Goal: Communication & Community: Answer question/provide support

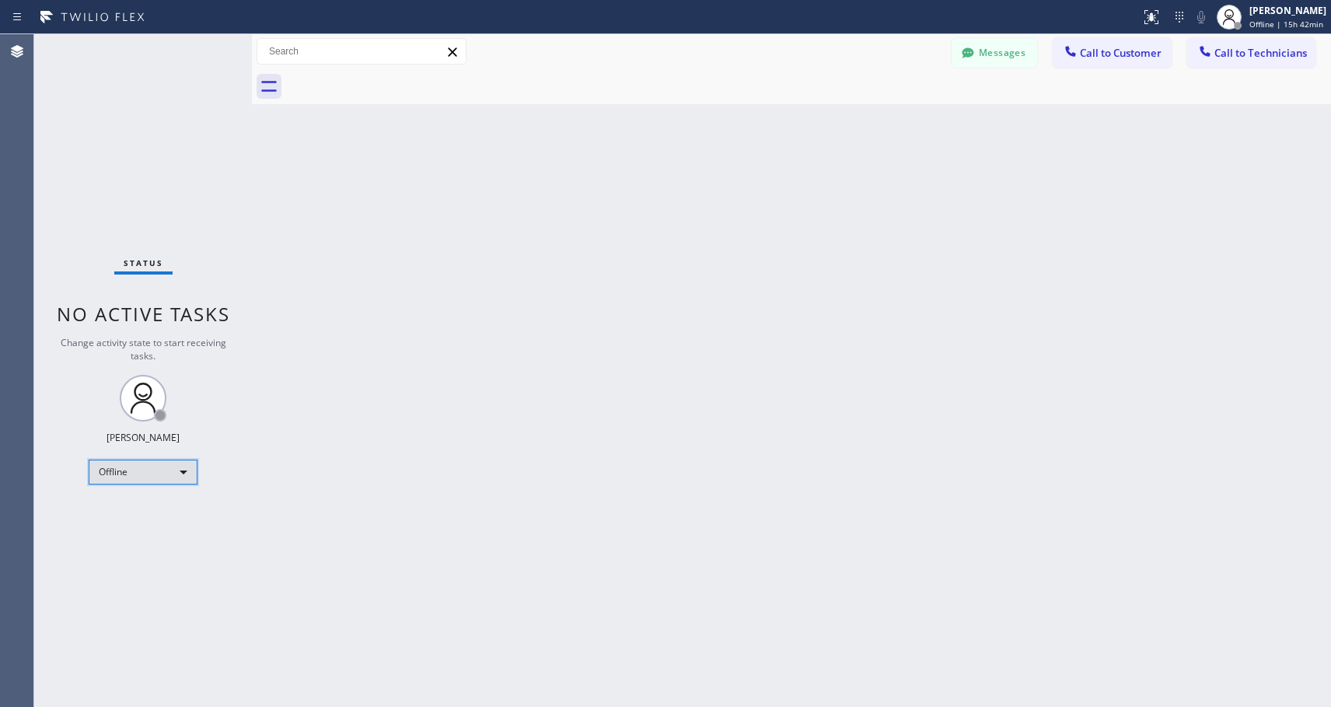
click at [177, 463] on div "Offline" at bounding box center [143, 472] width 109 height 25
click at [123, 512] on li "Available" at bounding box center [142, 513] width 106 height 19
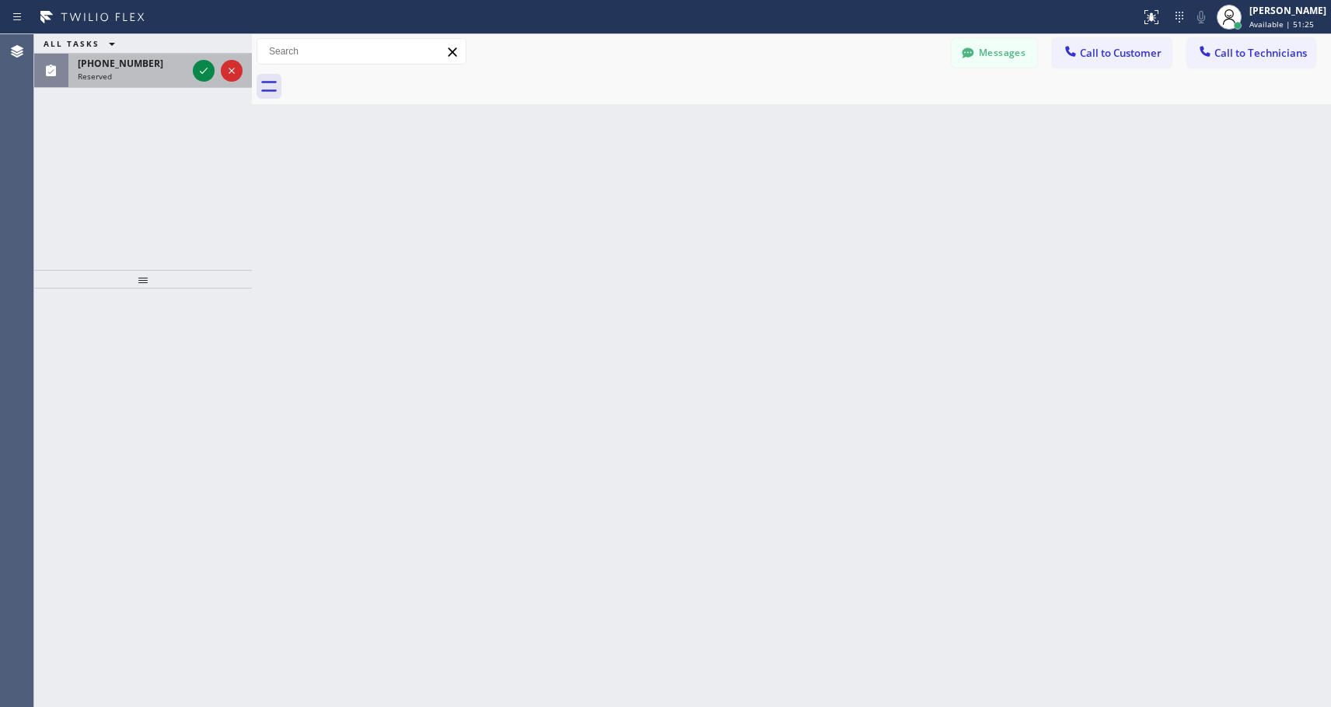
click at [125, 78] on div "Reserved" at bounding box center [132, 76] width 109 height 11
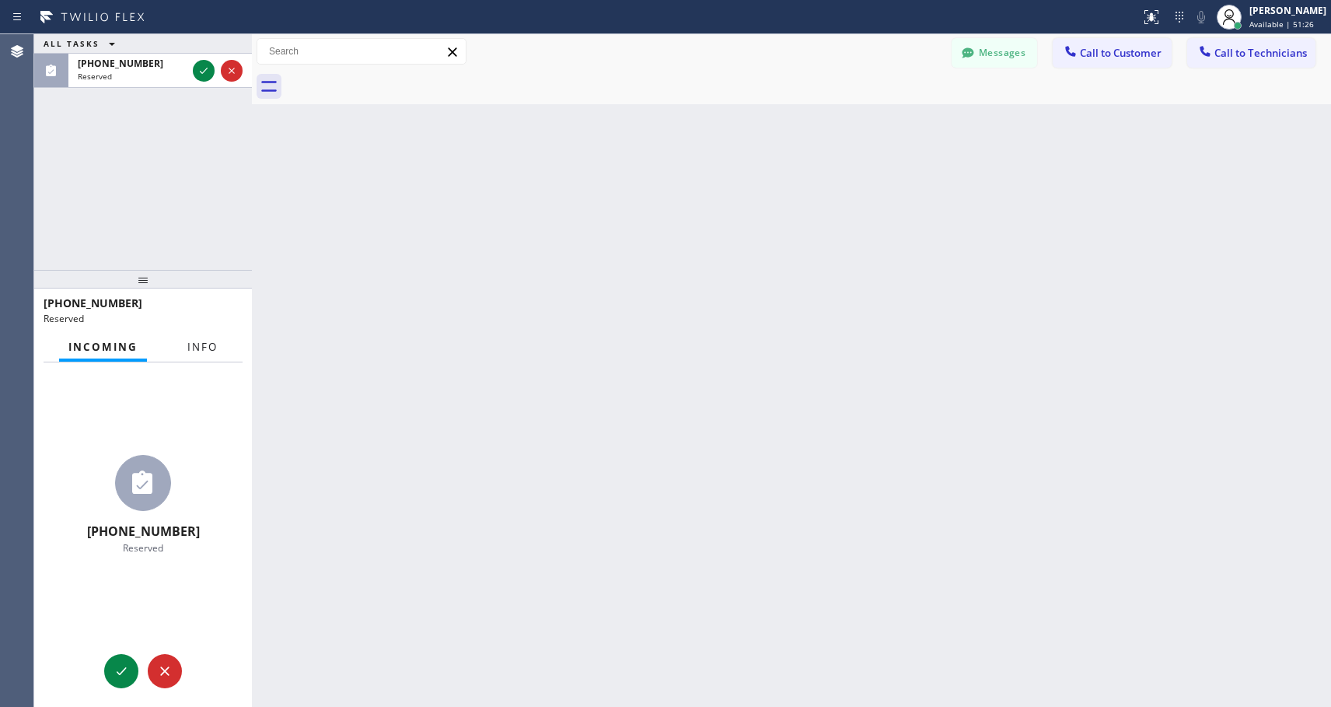
click at [207, 349] on span "Info" at bounding box center [202, 347] width 30 height 14
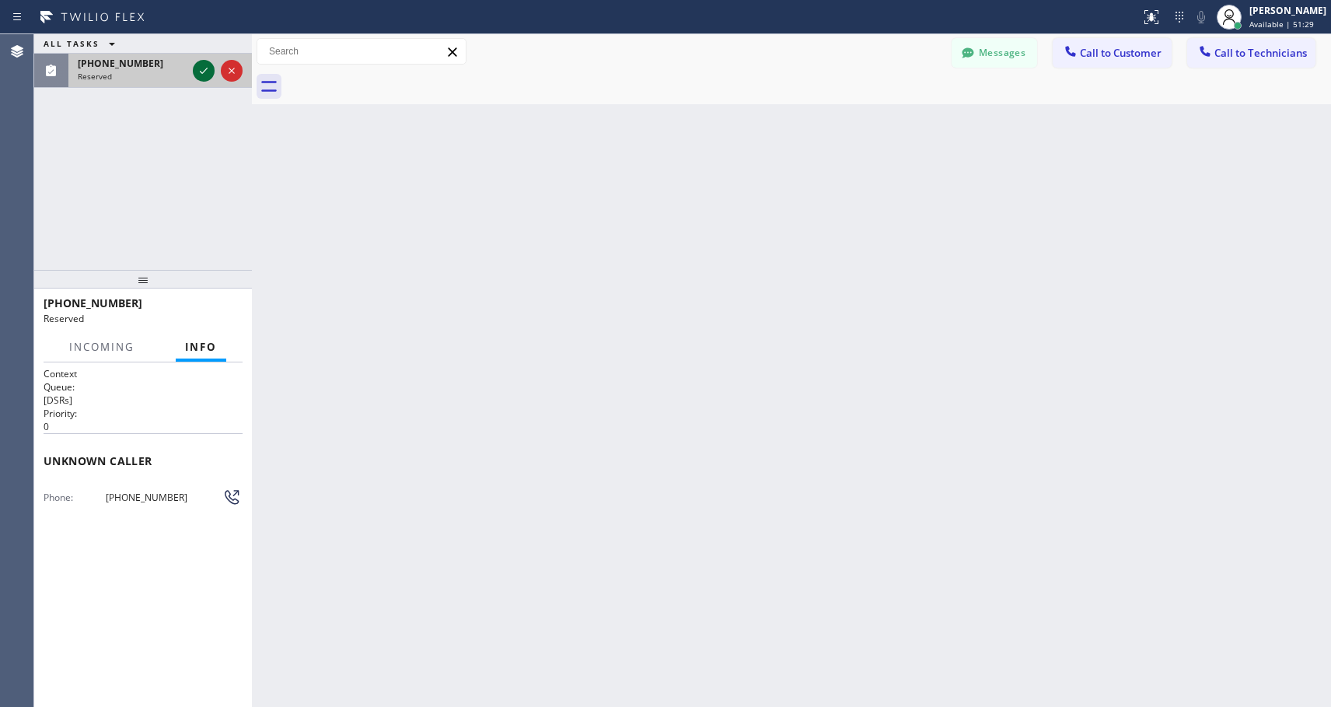
click at [208, 71] on icon at bounding box center [203, 70] width 19 height 19
click at [197, 318] on button "COMPLETE" at bounding box center [203, 310] width 79 height 22
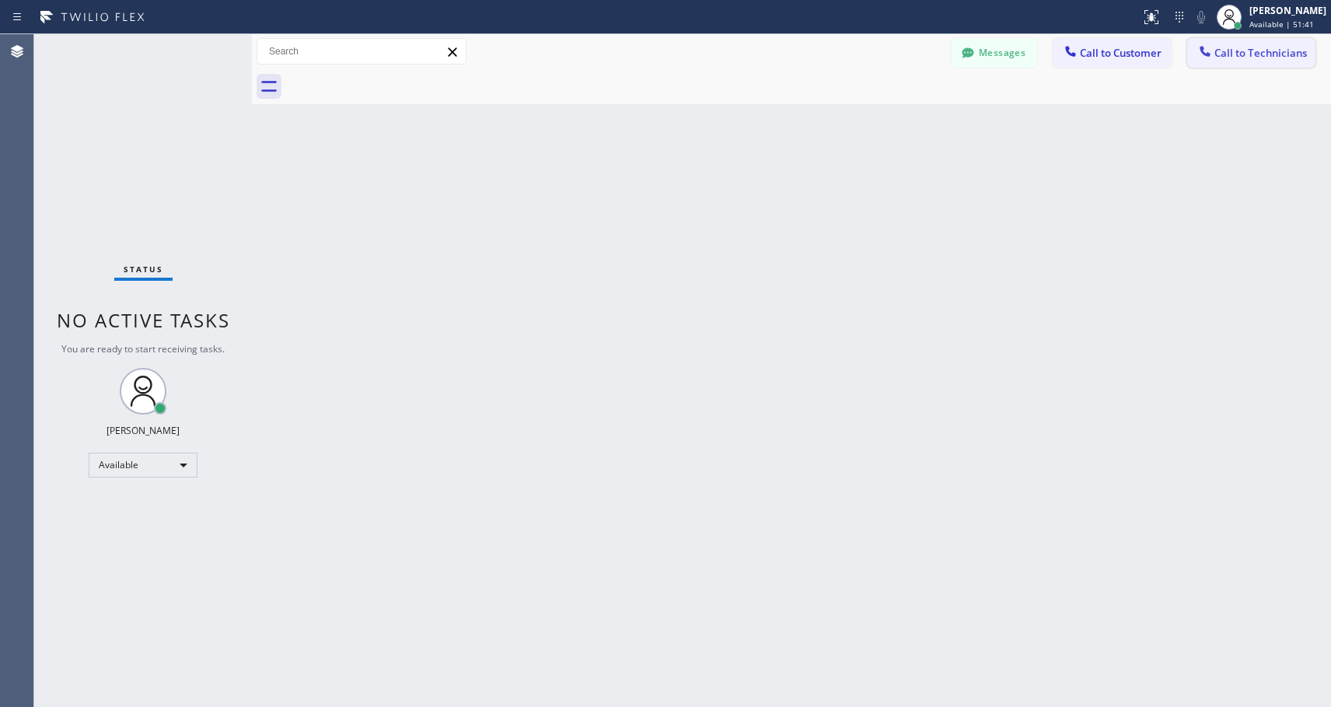
click at [1255, 53] on span "Call to Technicians" at bounding box center [1261, 53] width 93 height 14
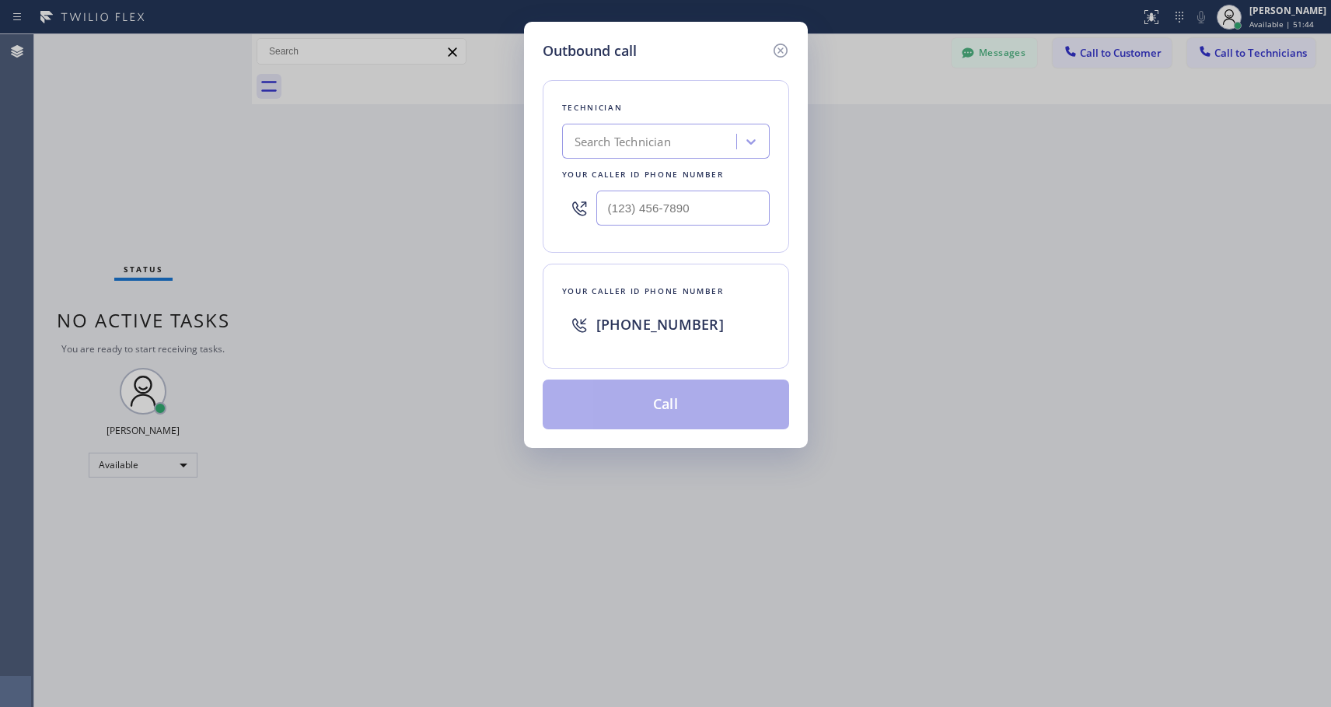
type input "(___) ___-____"
click at [683, 208] on input "(___) ___-____" at bounding box center [682, 207] width 173 height 35
click at [784, 51] on icon at bounding box center [780, 50] width 19 height 19
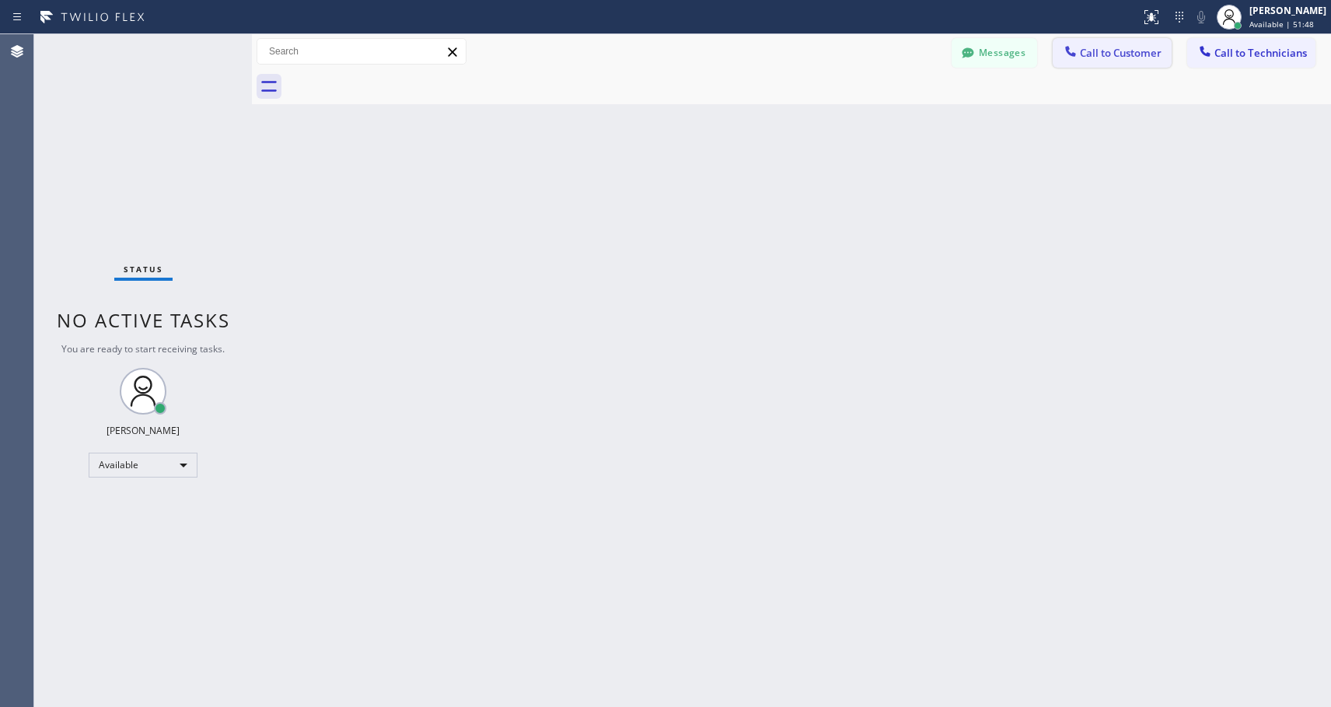
click at [1095, 54] on span "Call to Customer" at bounding box center [1121, 53] width 82 height 14
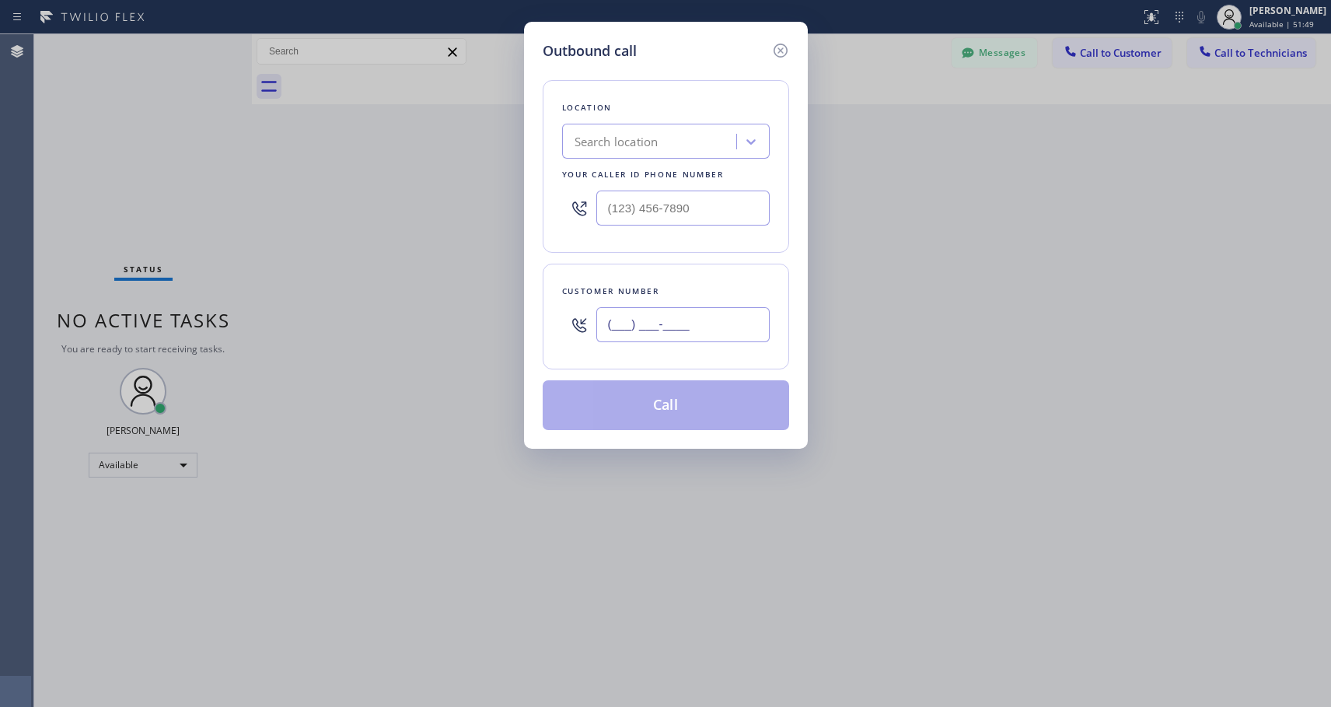
click at [606, 313] on input "(___) ___-____" at bounding box center [682, 324] width 173 height 35
paste input "650) 521-4845"
type input "[PHONE_NUMBER]"
click at [599, 206] on input "(___) ___-____" at bounding box center [682, 207] width 173 height 35
paste input "818) 614-5337"
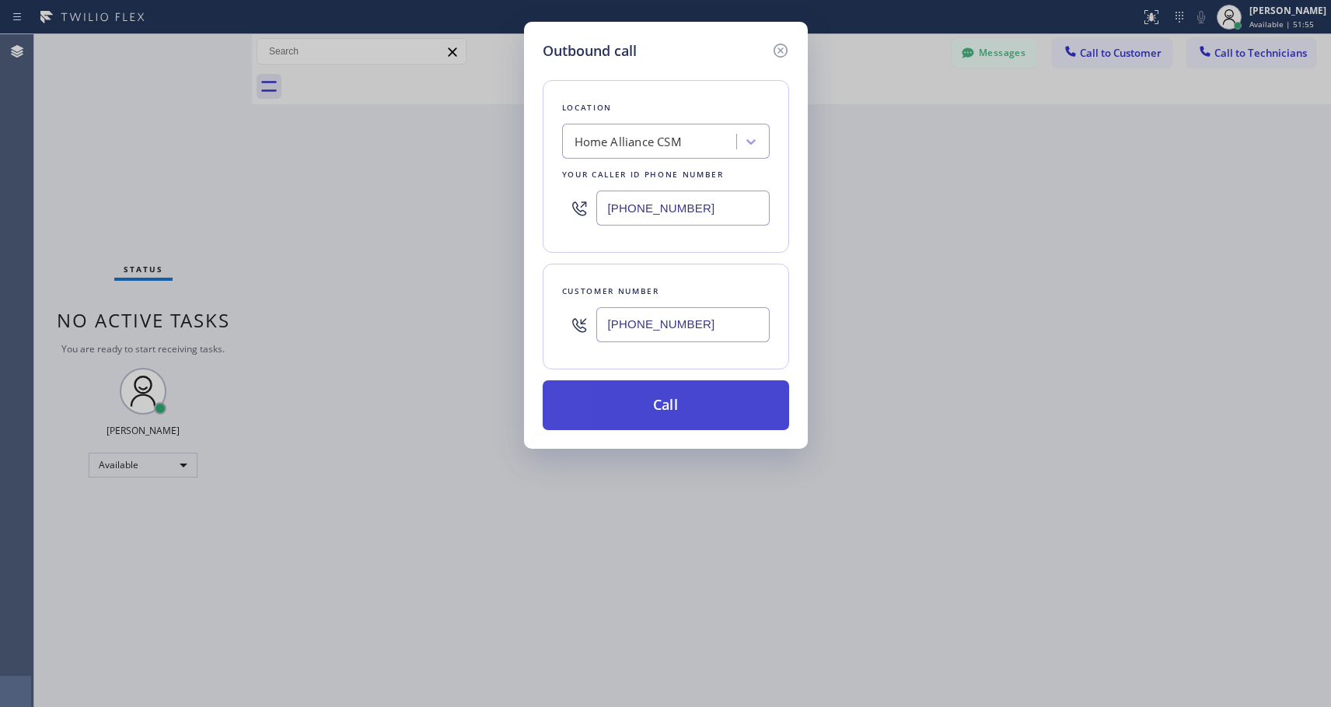
type input "[PHONE_NUMBER]"
click at [697, 414] on button "Call" at bounding box center [666, 405] width 246 height 50
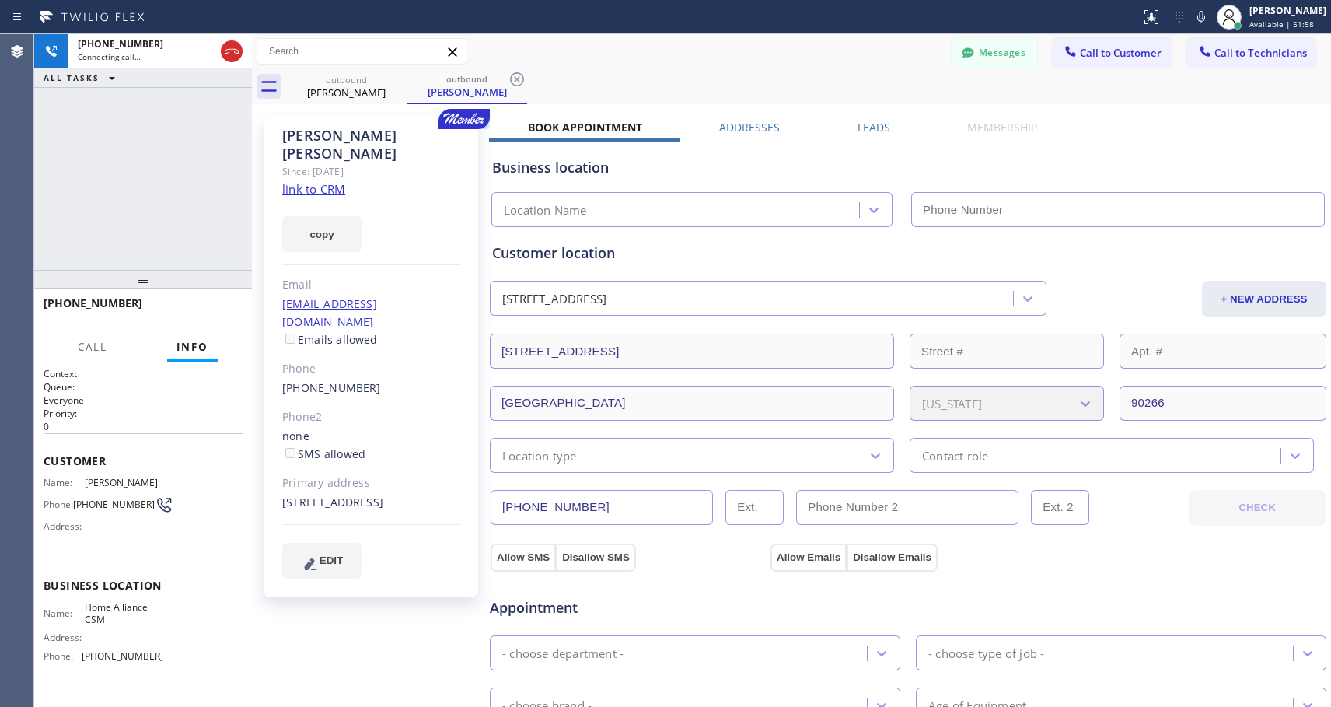
type input "[PHONE_NUMBER]"
click at [202, 315] on span "HANG UP" at bounding box center [206, 310] width 47 height 11
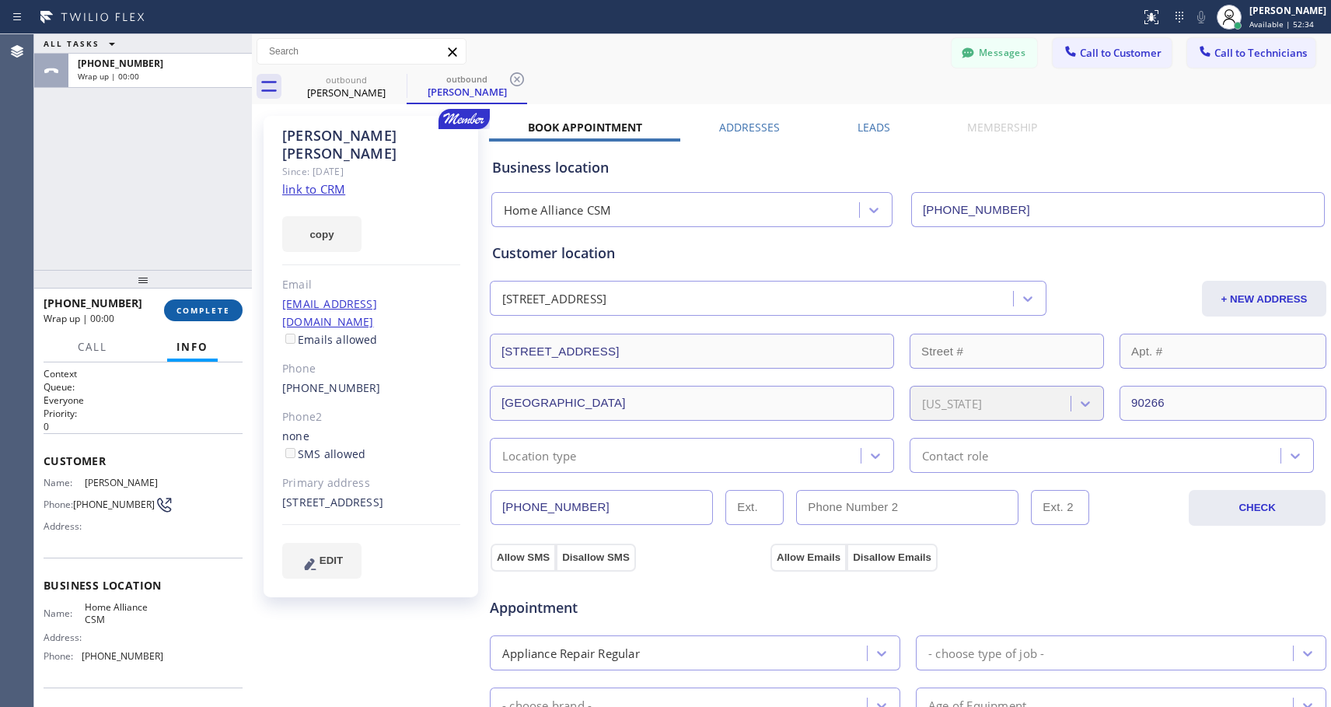
click at [206, 311] on span "COMPLETE" at bounding box center [204, 310] width 54 height 11
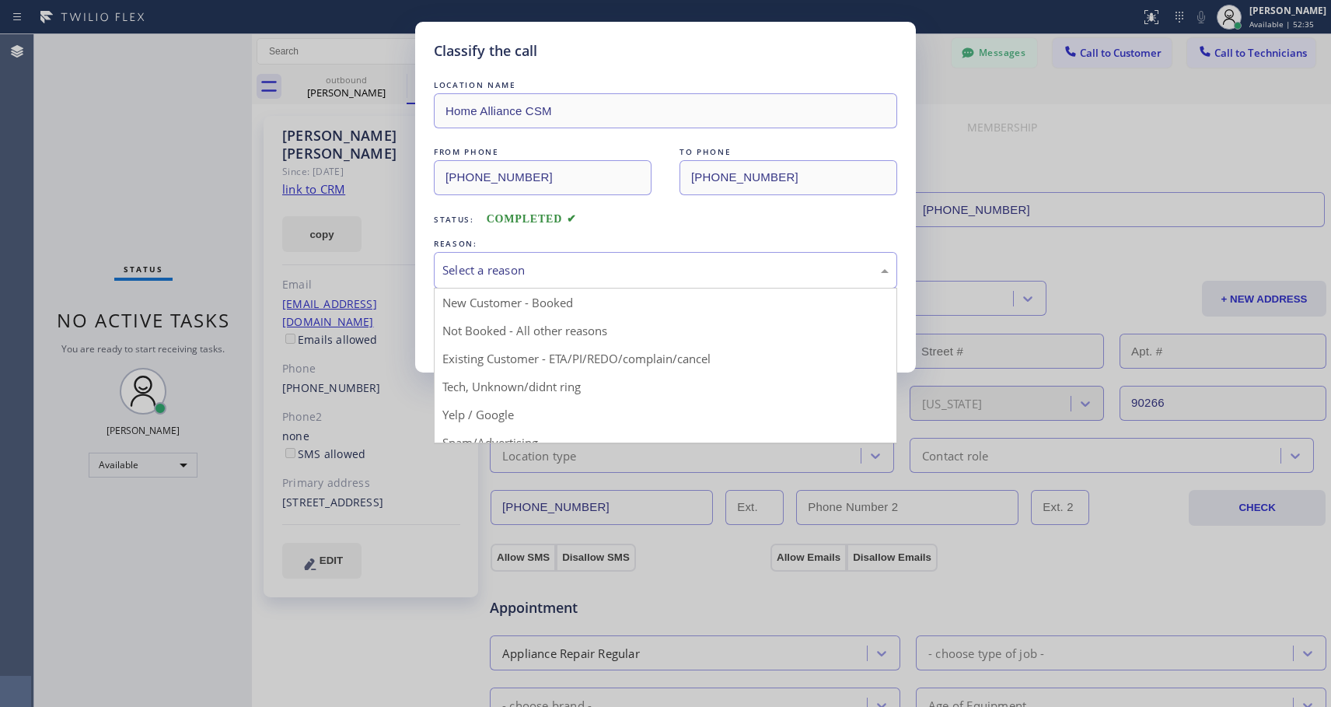
click at [521, 273] on div "Select a reason" at bounding box center [665, 270] width 446 height 18
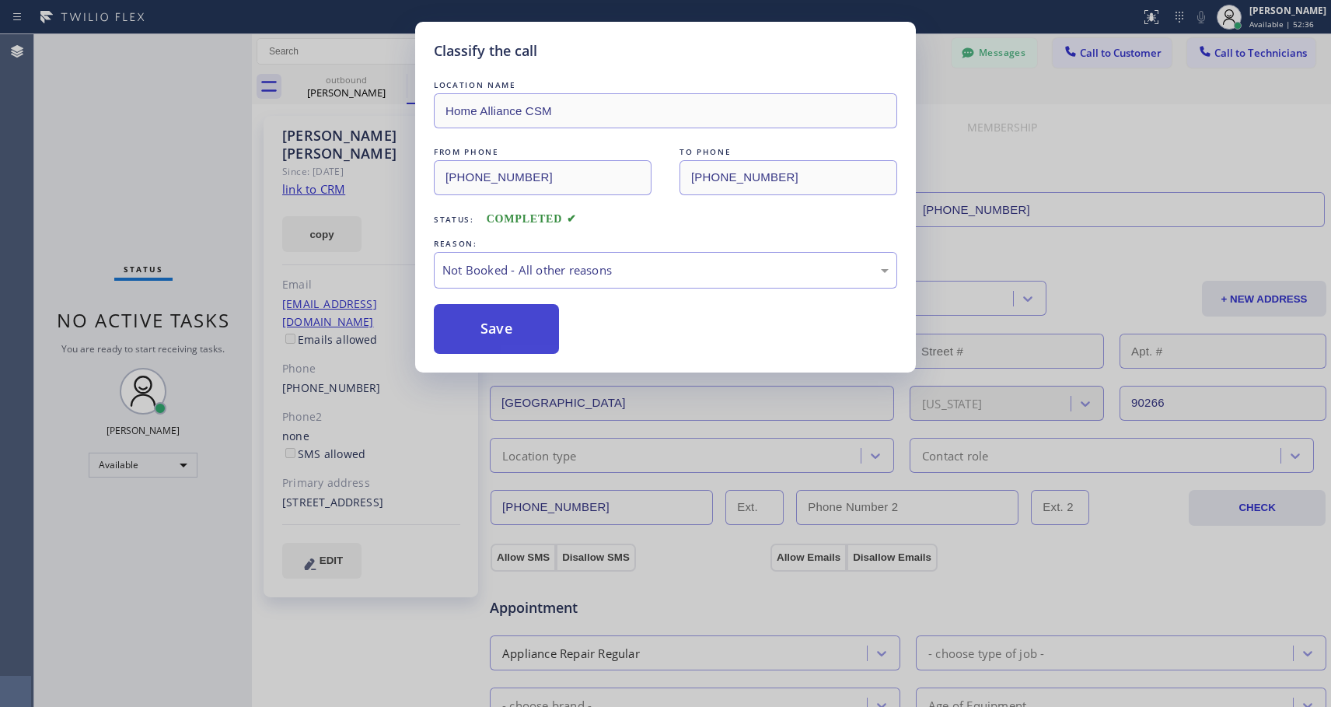
click at [492, 328] on button "Save" at bounding box center [496, 329] width 125 height 50
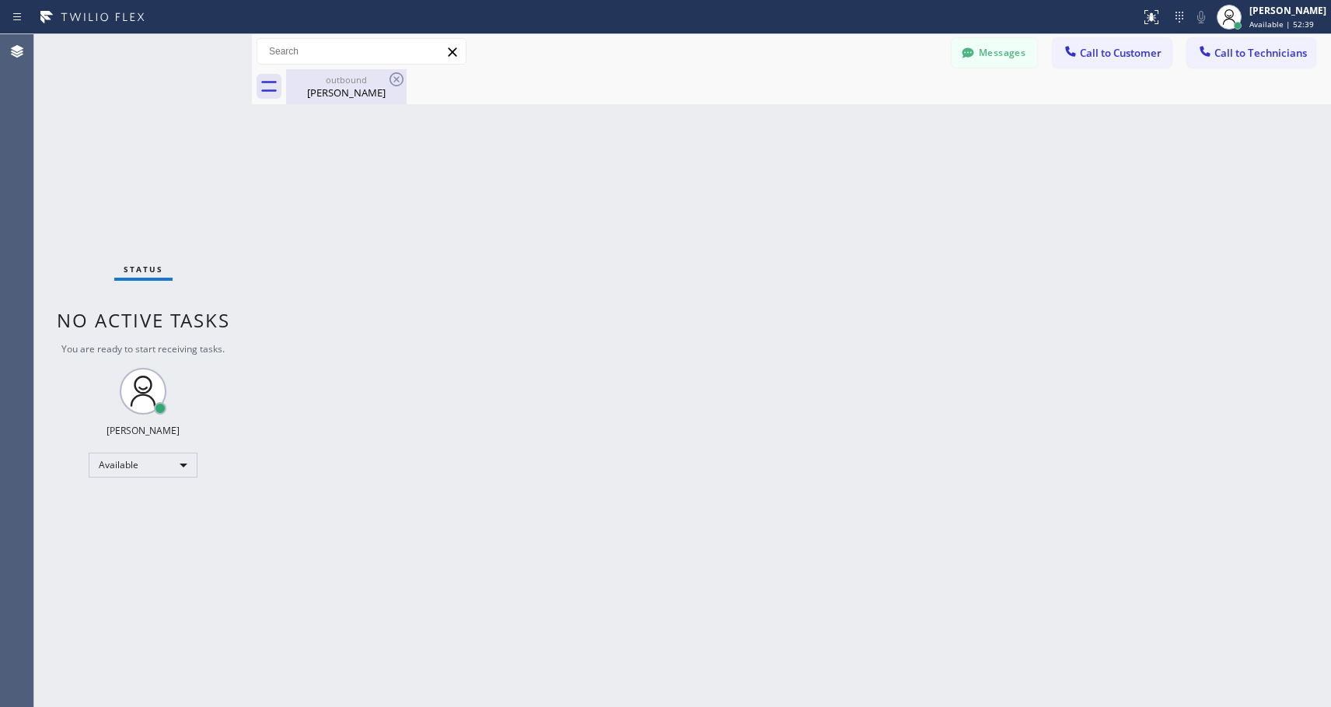
click at [320, 87] on div "[PERSON_NAME]" at bounding box center [346, 93] width 117 height 14
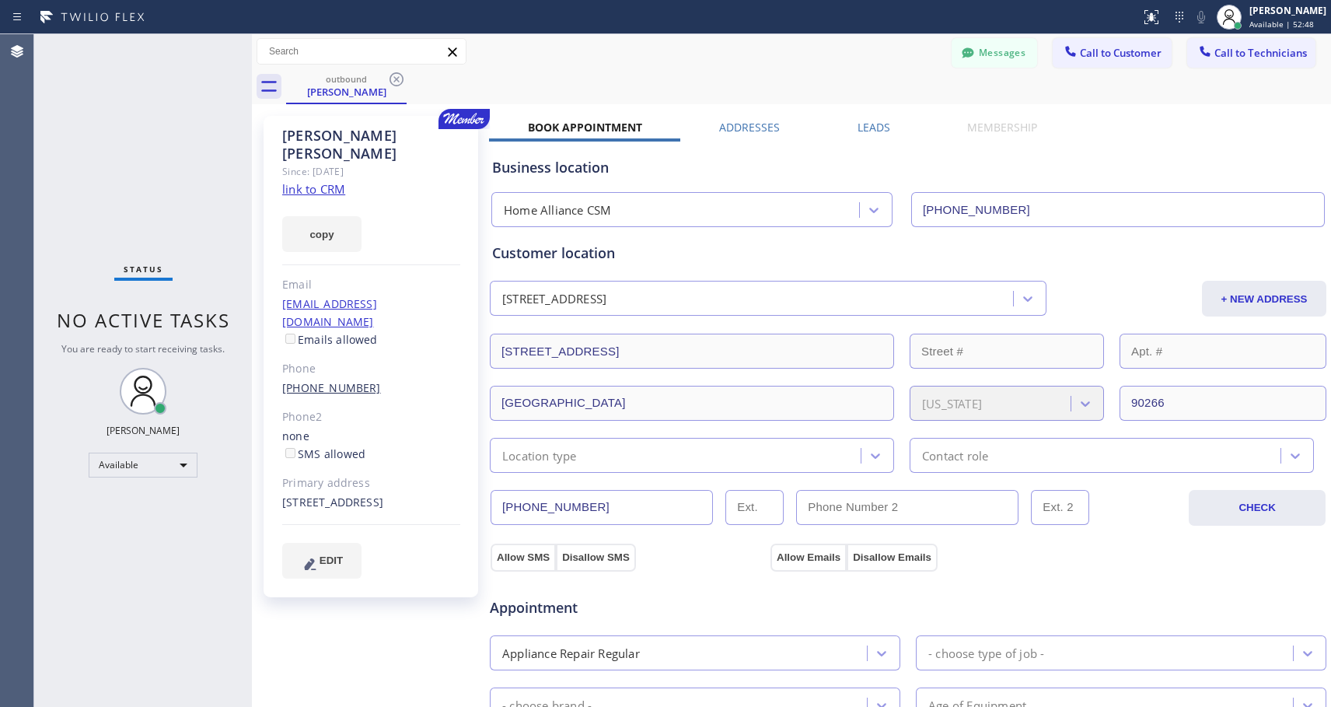
click at [351, 380] on link "[PHONE_NUMBER]" at bounding box center [331, 387] width 99 height 15
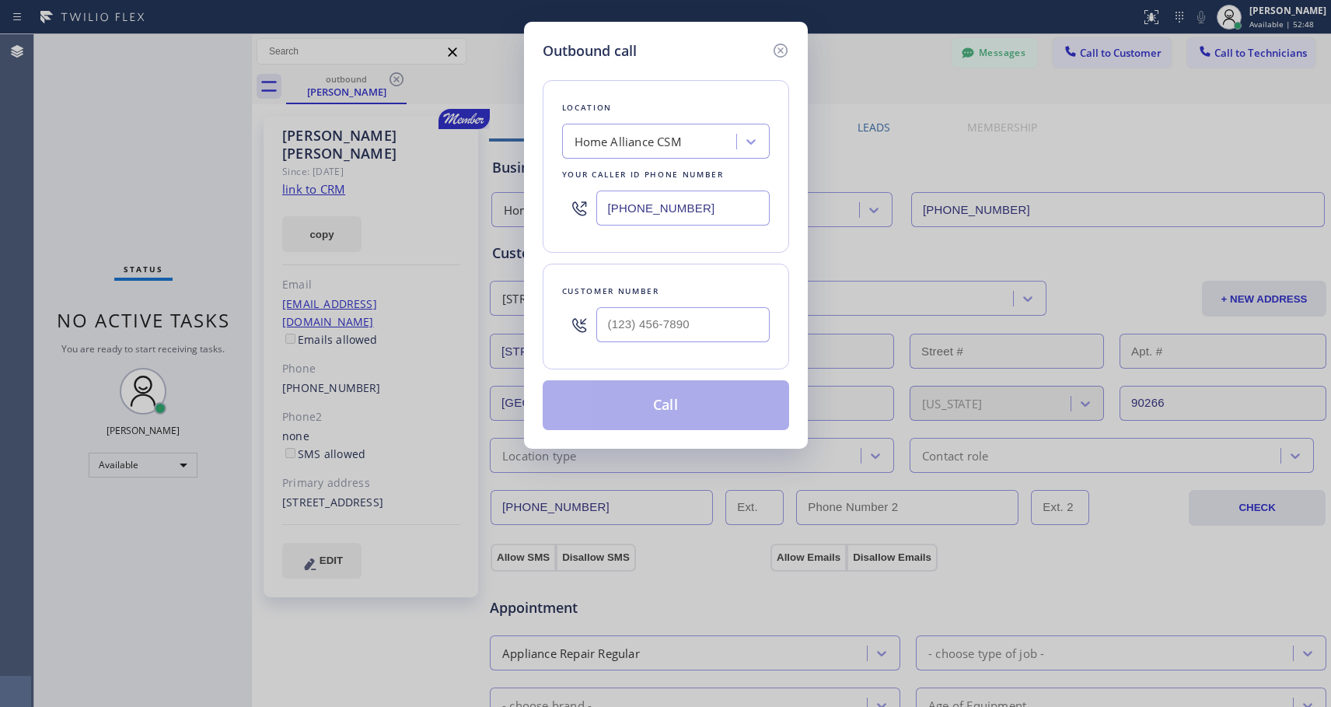
type input "[PHONE_NUMBER]"
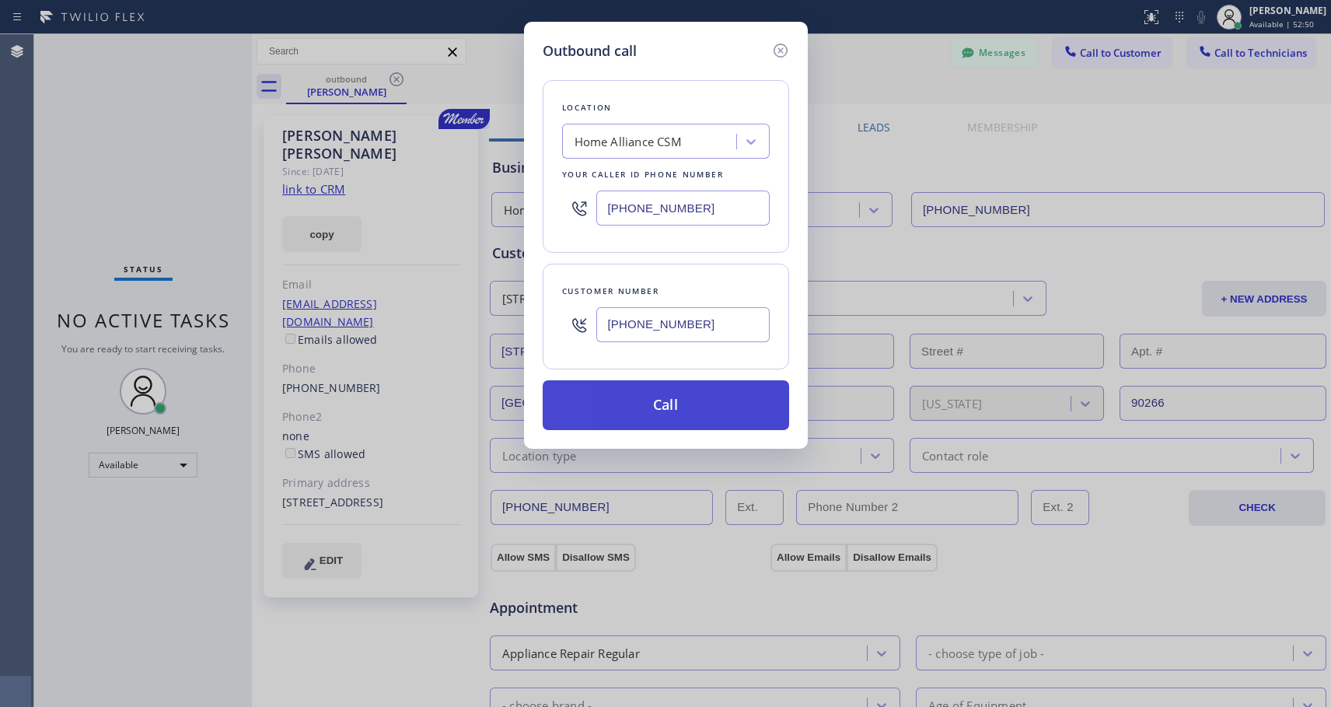
click at [631, 399] on button "Call" at bounding box center [666, 405] width 246 height 50
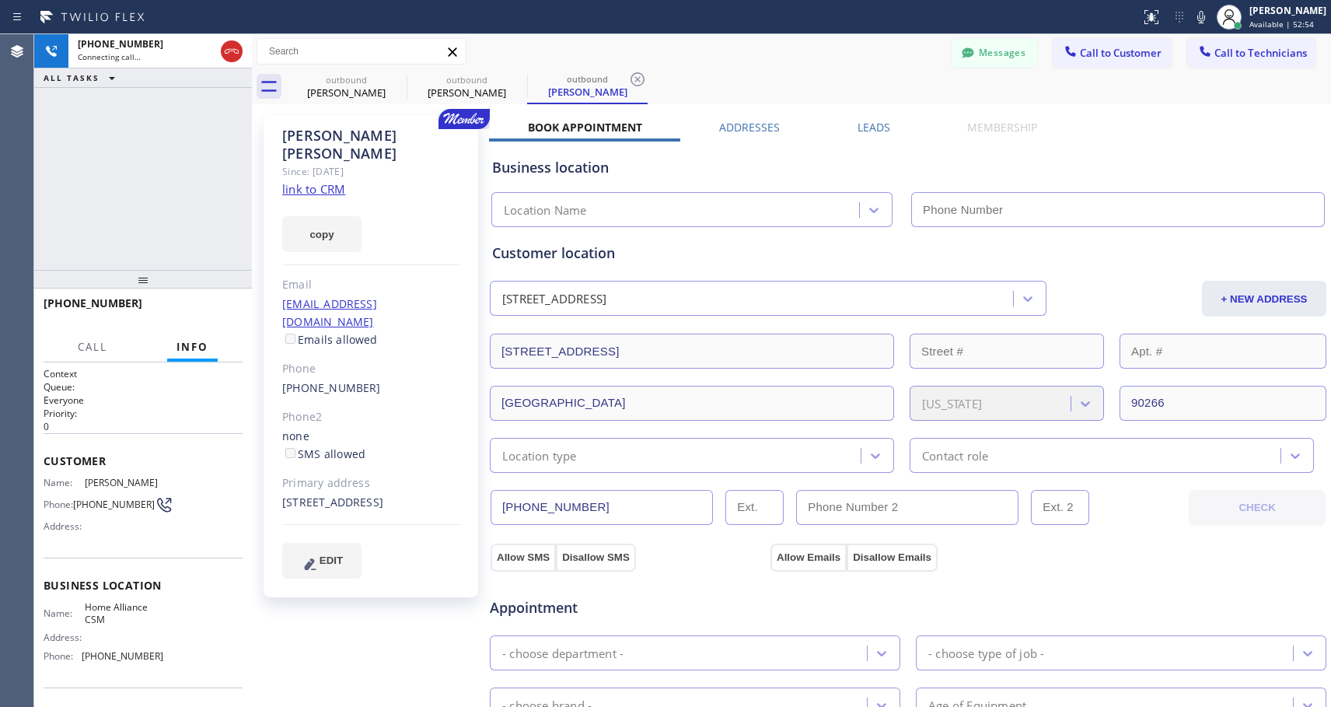
type input "[PHONE_NUMBER]"
click at [216, 312] on span "HANG UP" at bounding box center [206, 310] width 47 height 11
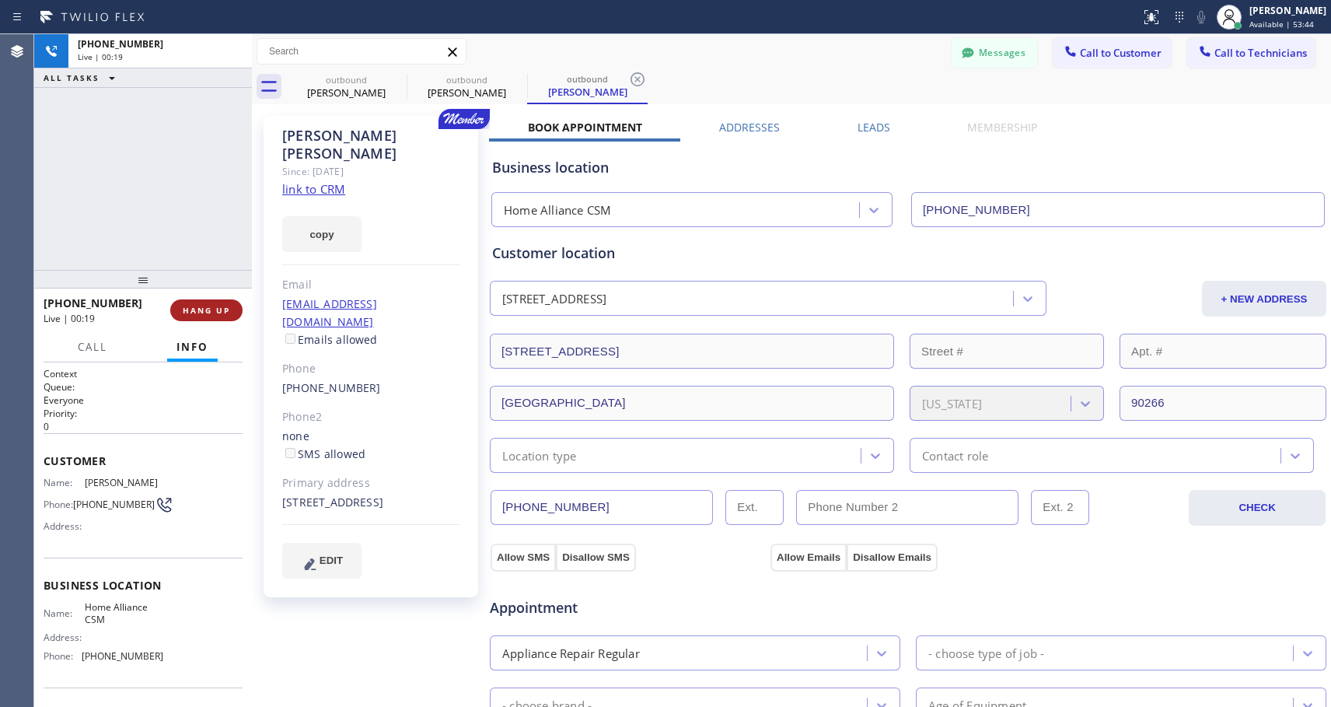
click at [216, 312] on span "HANG UP" at bounding box center [206, 310] width 47 height 11
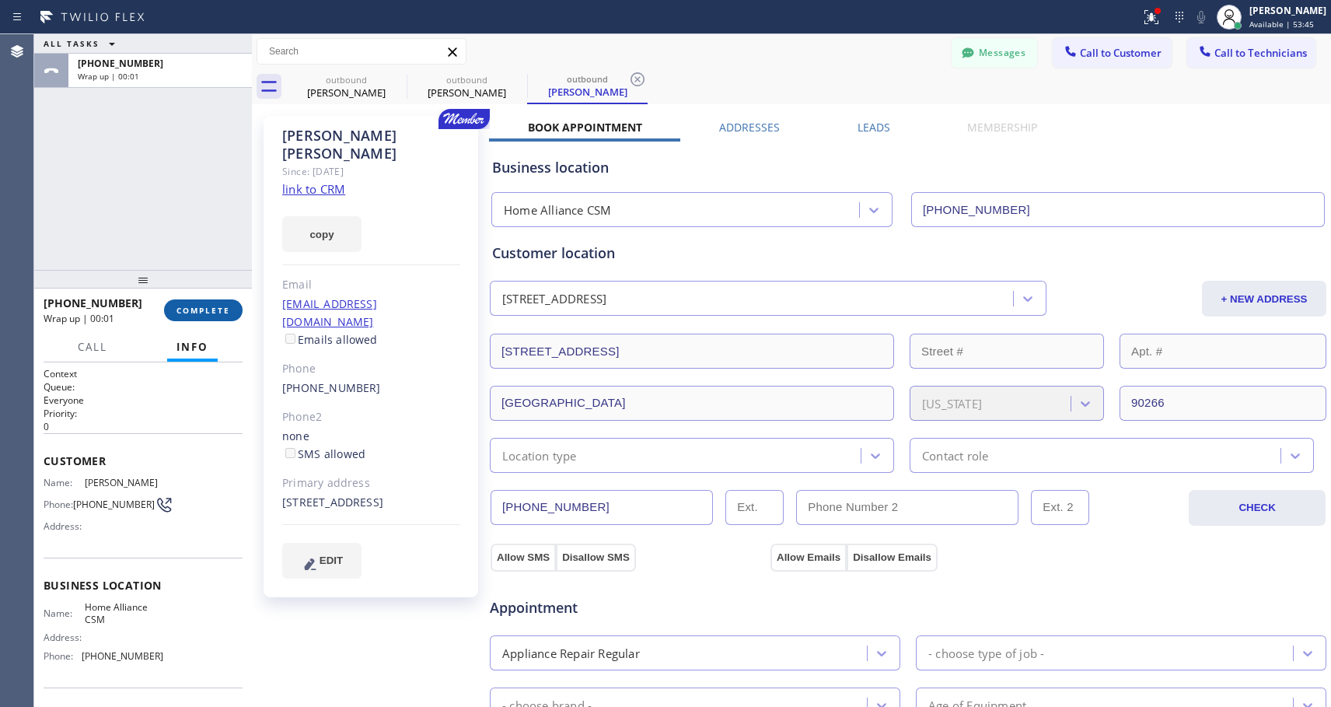
click at [225, 309] on span "COMPLETE" at bounding box center [204, 310] width 54 height 11
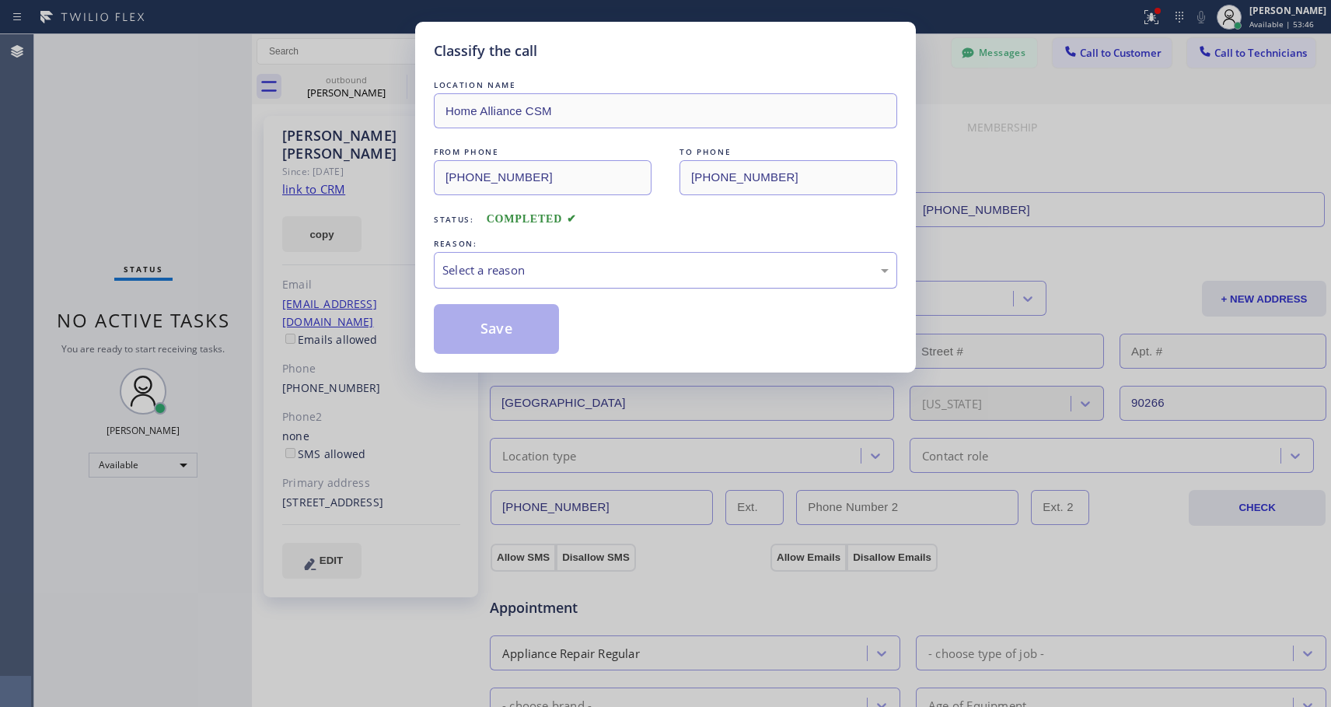
click at [489, 262] on div "Select a reason" at bounding box center [665, 270] width 446 height 18
click at [483, 326] on button "Save" at bounding box center [496, 329] width 125 height 50
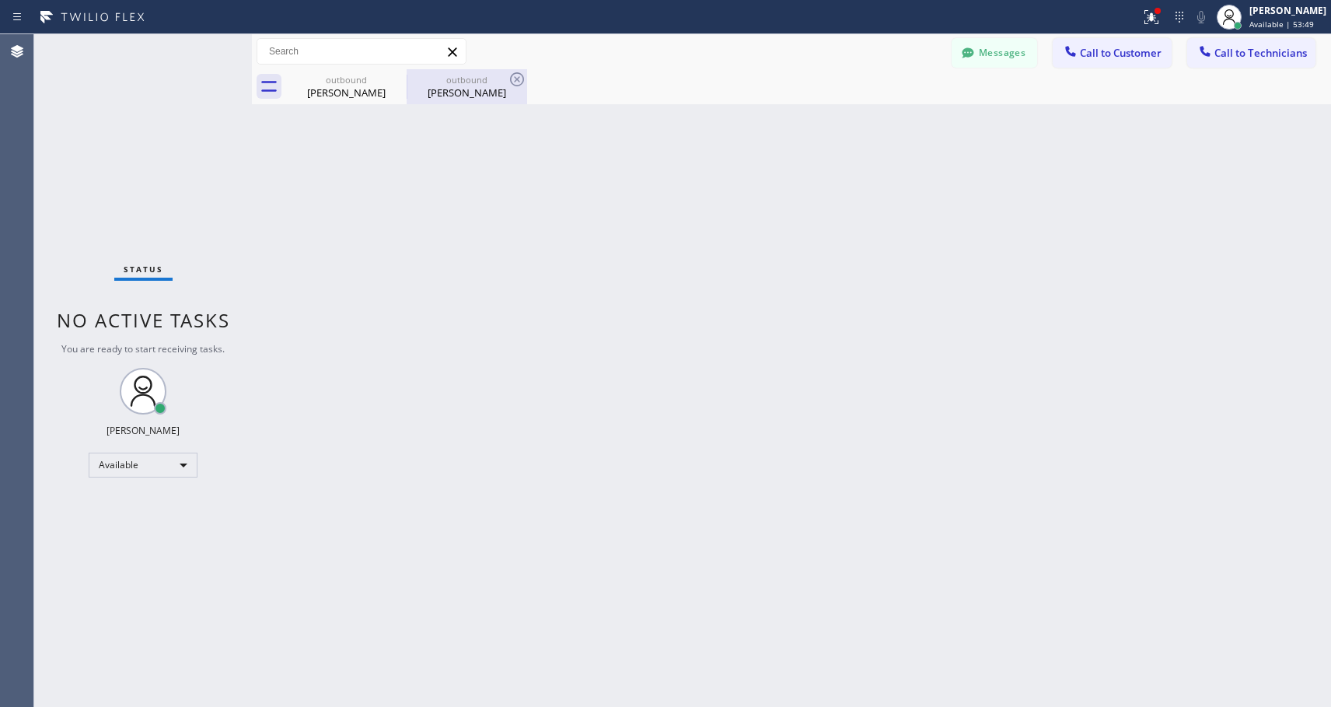
click at [460, 97] on div "[PERSON_NAME]" at bounding box center [466, 93] width 117 height 14
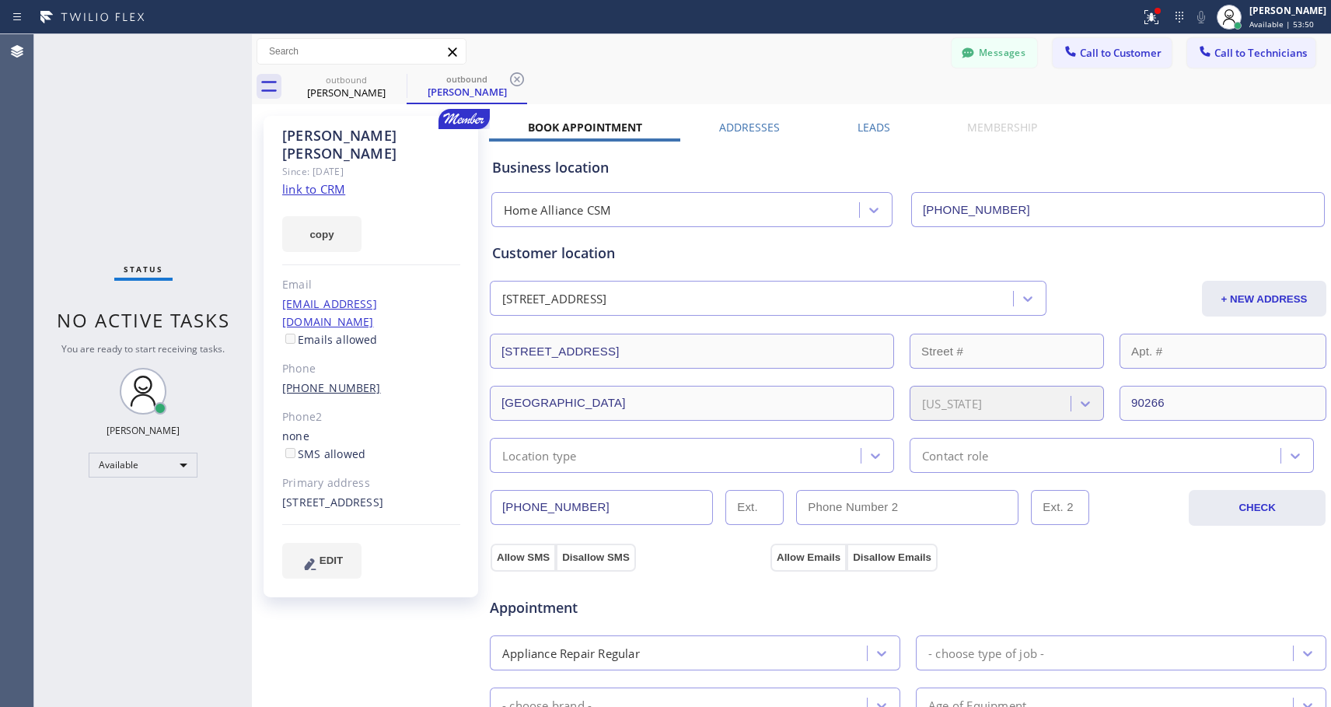
click at [297, 380] on link "[PHONE_NUMBER]" at bounding box center [331, 387] width 99 height 15
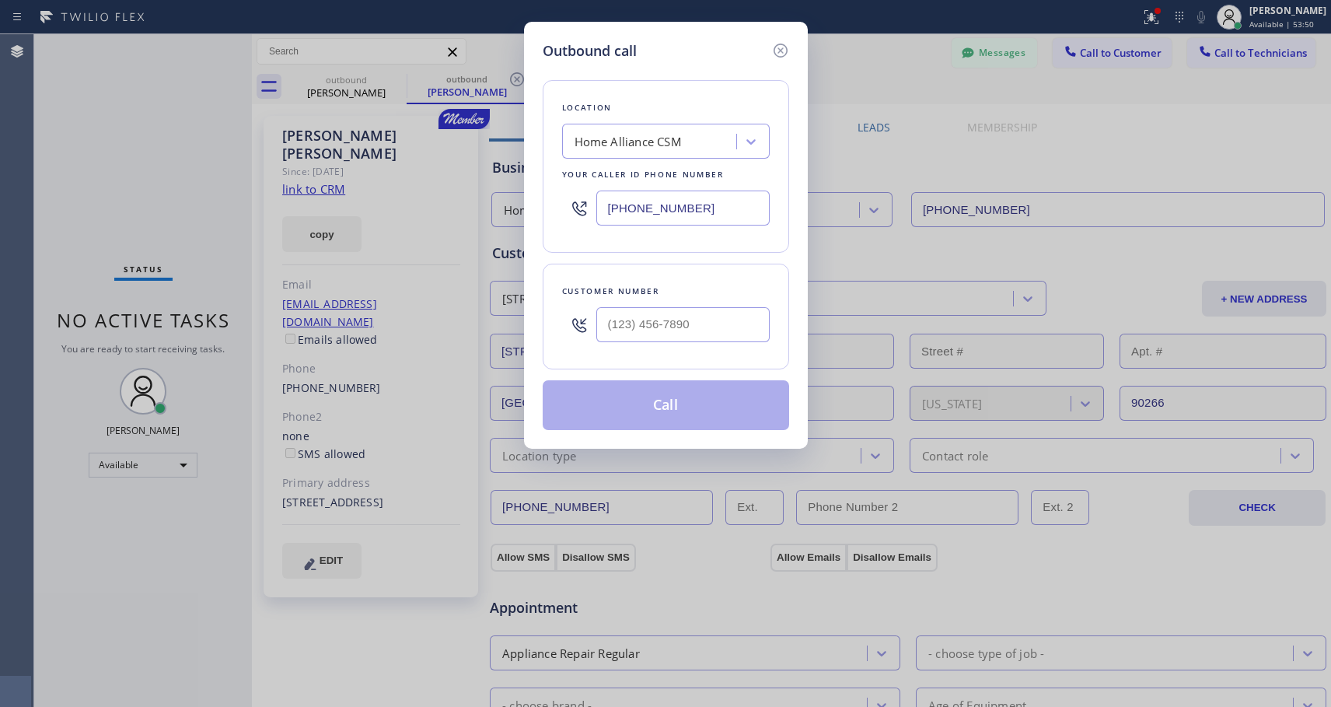
type input "[PHONE_NUMBER]"
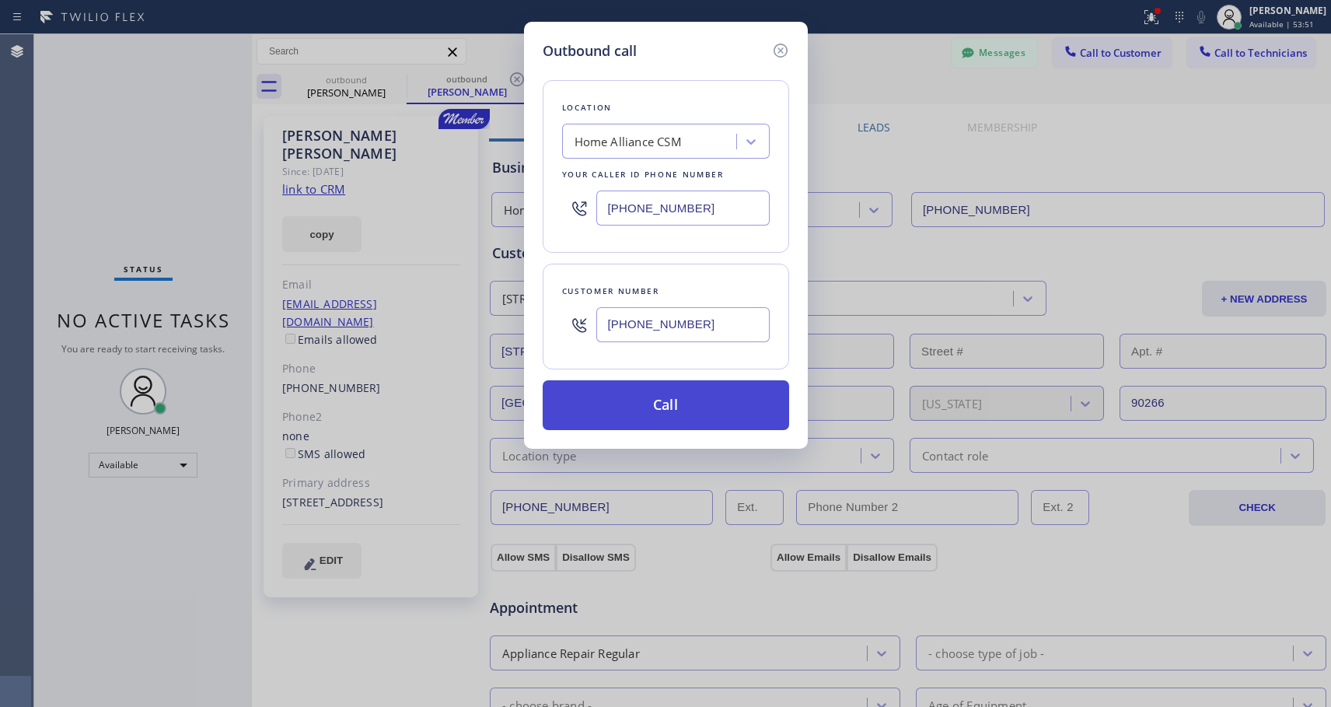
click at [666, 402] on button "Call" at bounding box center [666, 405] width 246 height 50
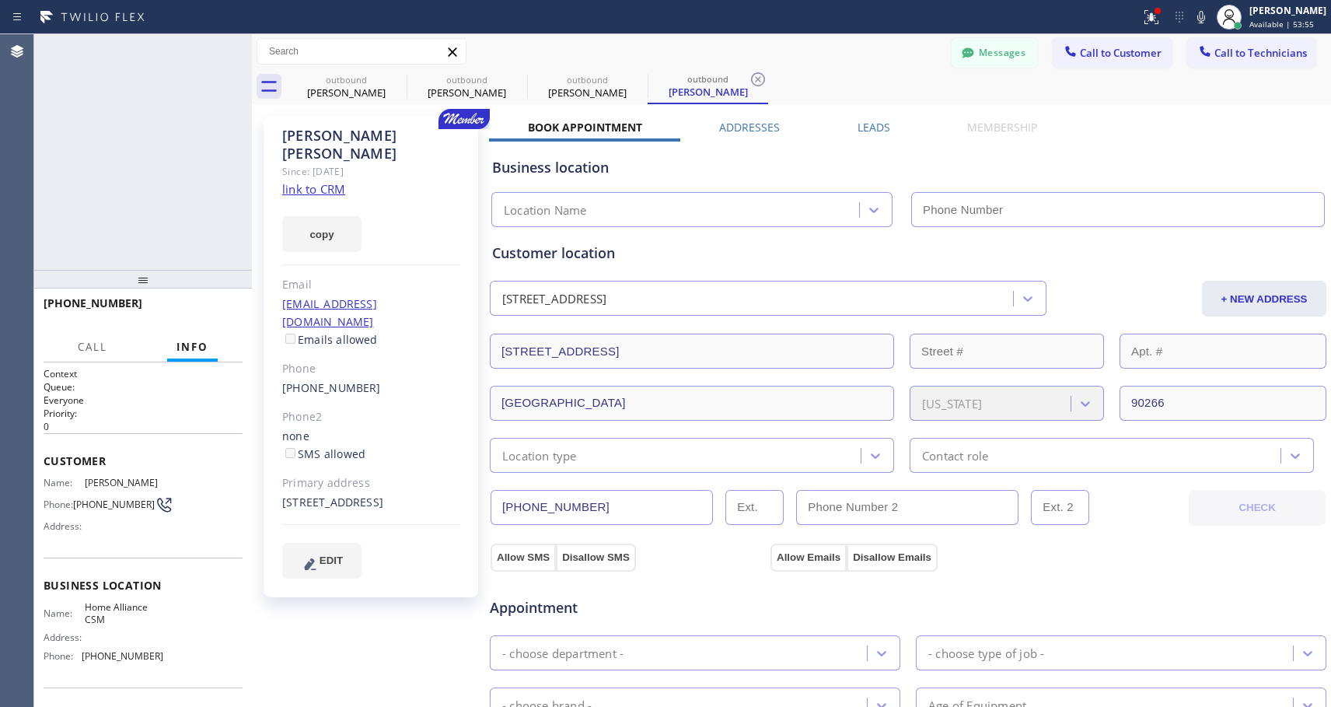
type input "[PHONE_NUMBER]"
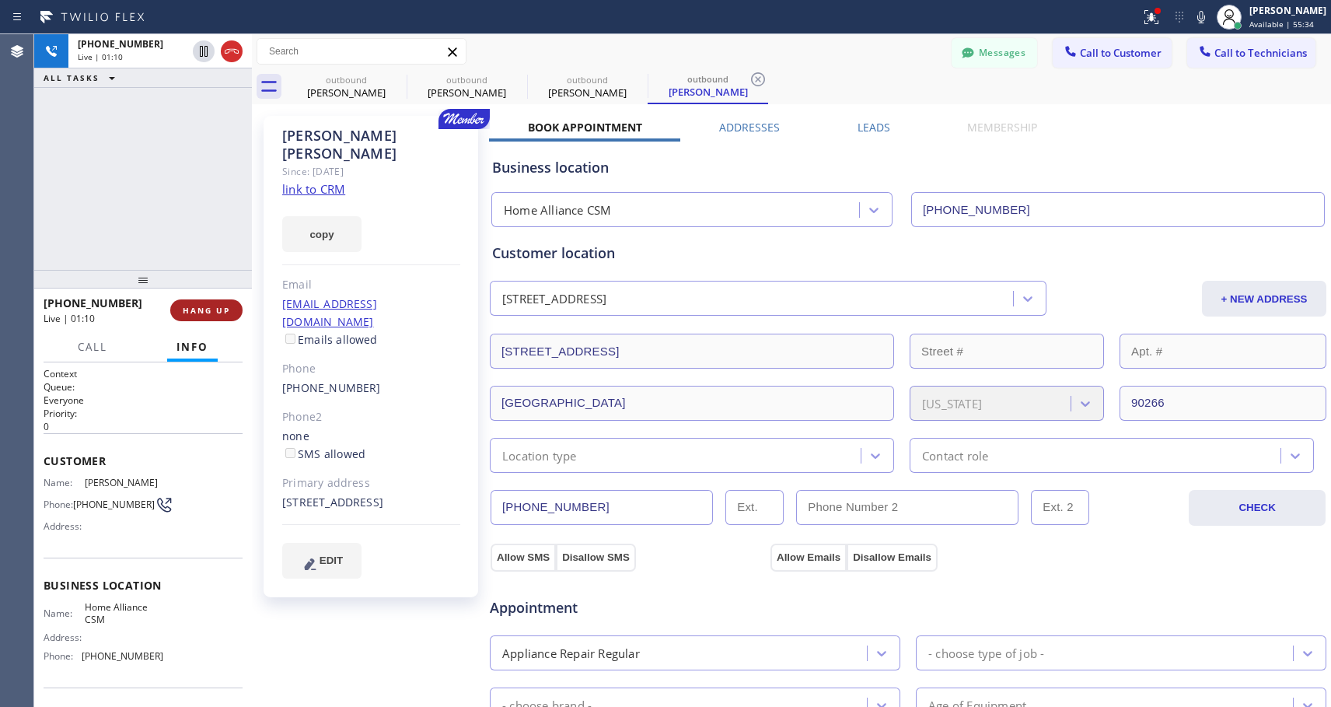
click at [216, 313] on span "HANG UP" at bounding box center [206, 310] width 47 height 11
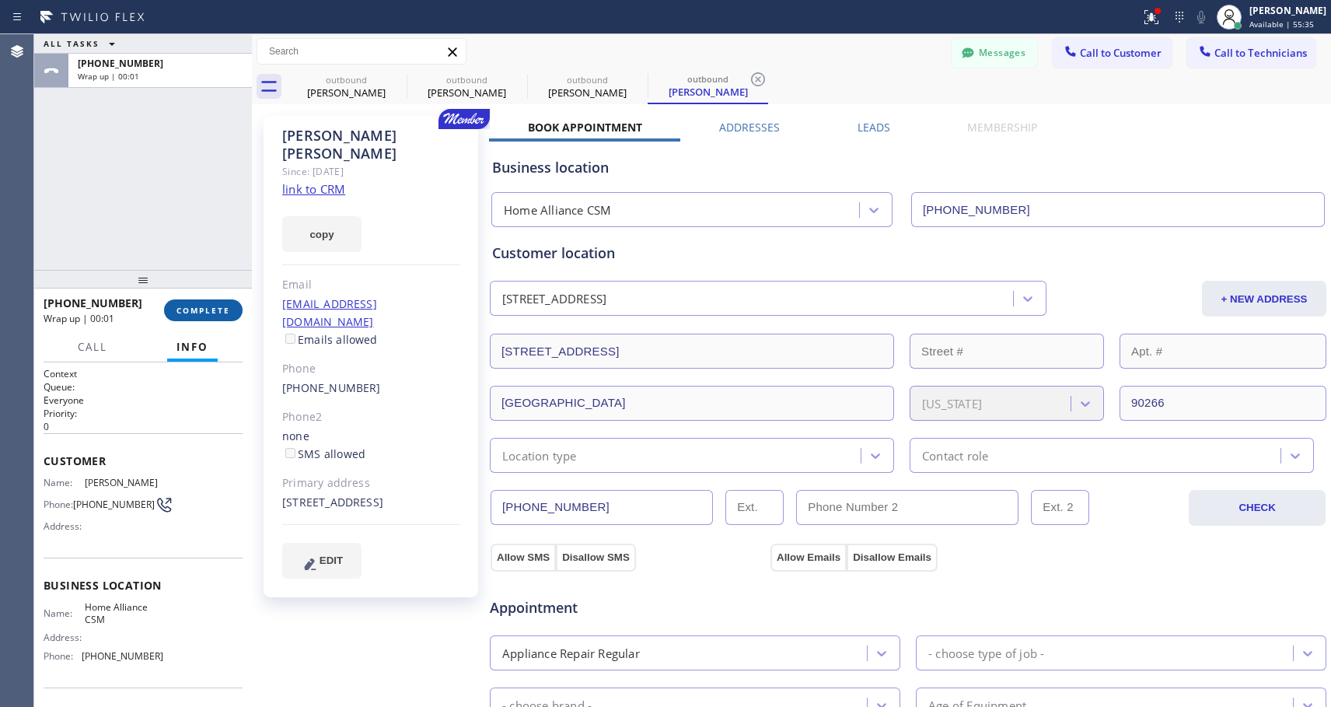
click at [217, 313] on span "COMPLETE" at bounding box center [204, 310] width 54 height 11
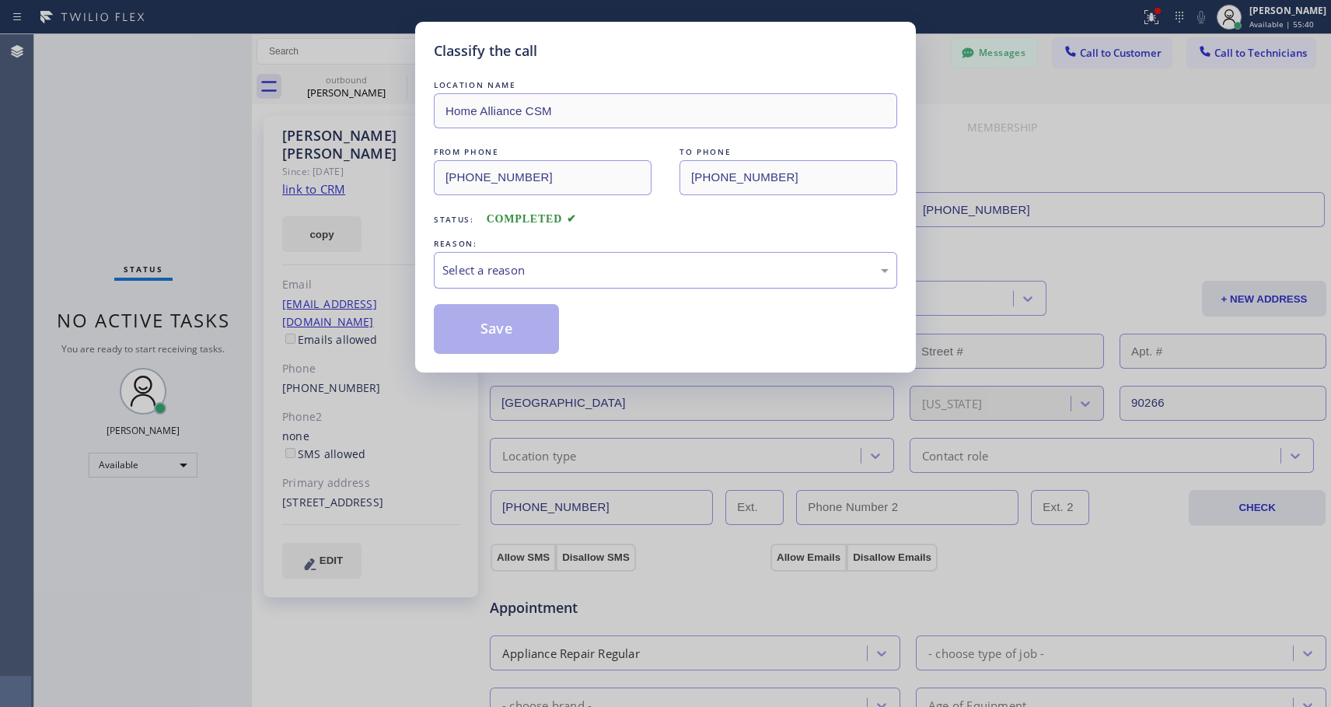
click at [489, 261] on div "Select a reason" at bounding box center [665, 270] width 446 height 18
click at [478, 320] on button "Save" at bounding box center [496, 329] width 125 height 50
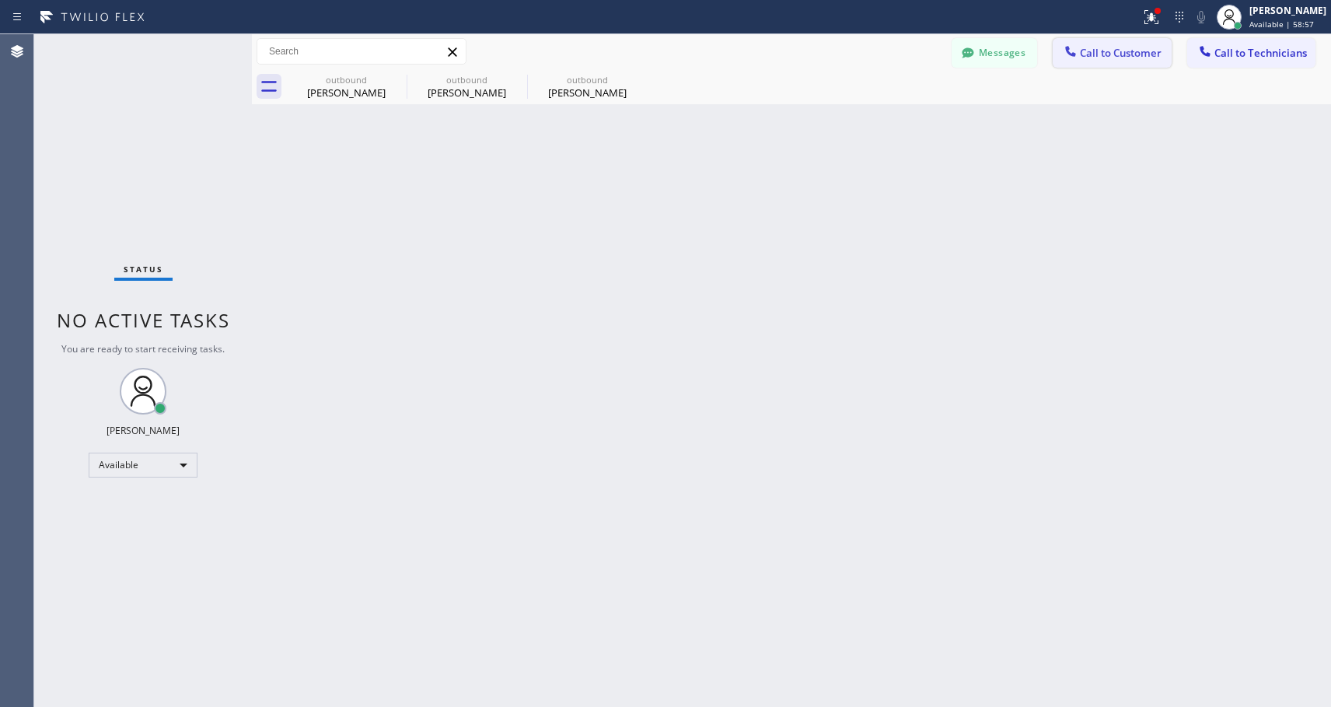
click at [1134, 55] on span "Call to Customer" at bounding box center [1121, 53] width 82 height 14
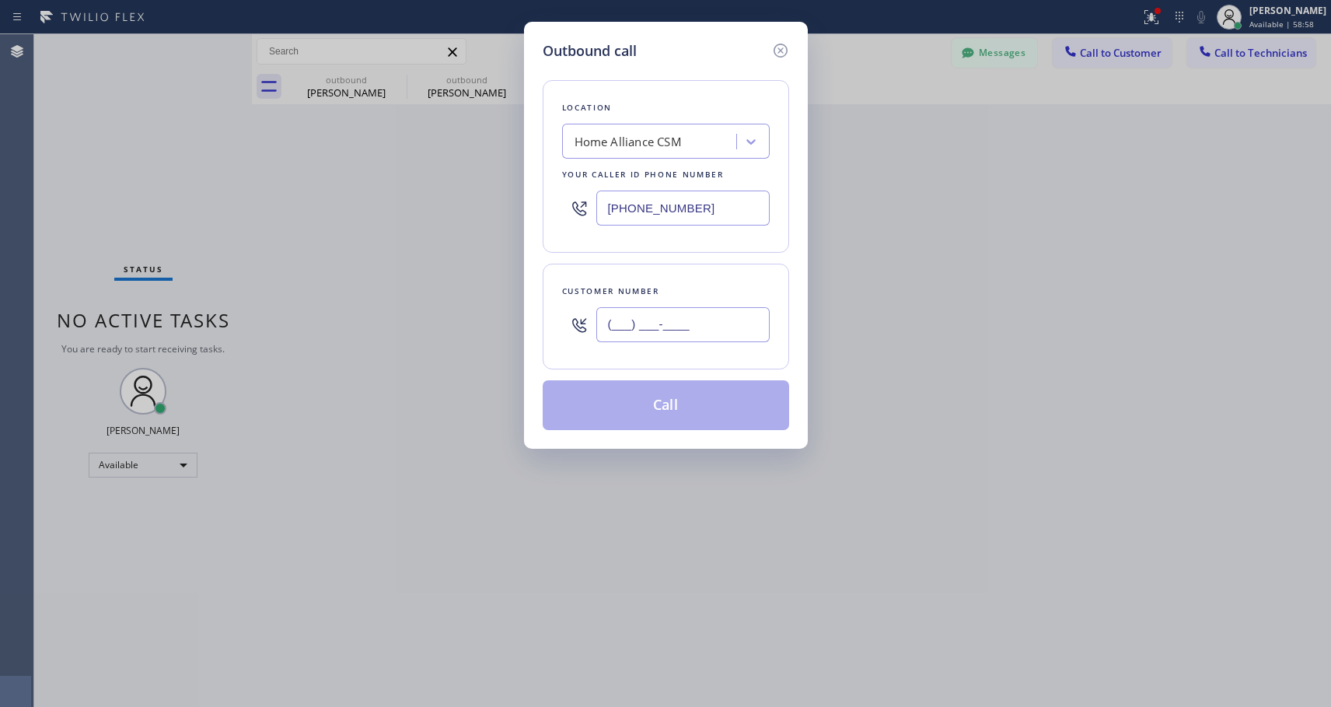
click at [736, 329] on input "(___) ___-____" at bounding box center [682, 324] width 173 height 35
paste input "818) 642-6016"
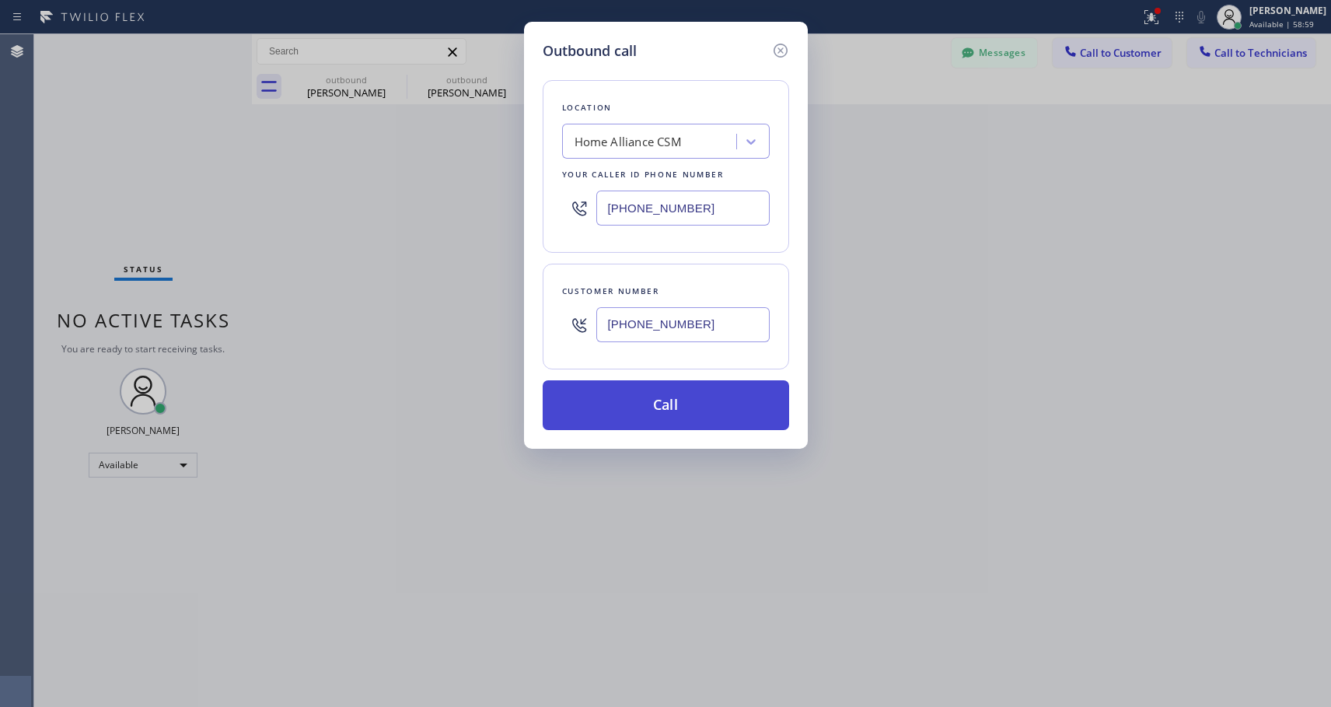
type input "[PHONE_NUMBER]"
click at [658, 414] on button "Call" at bounding box center [666, 405] width 246 height 50
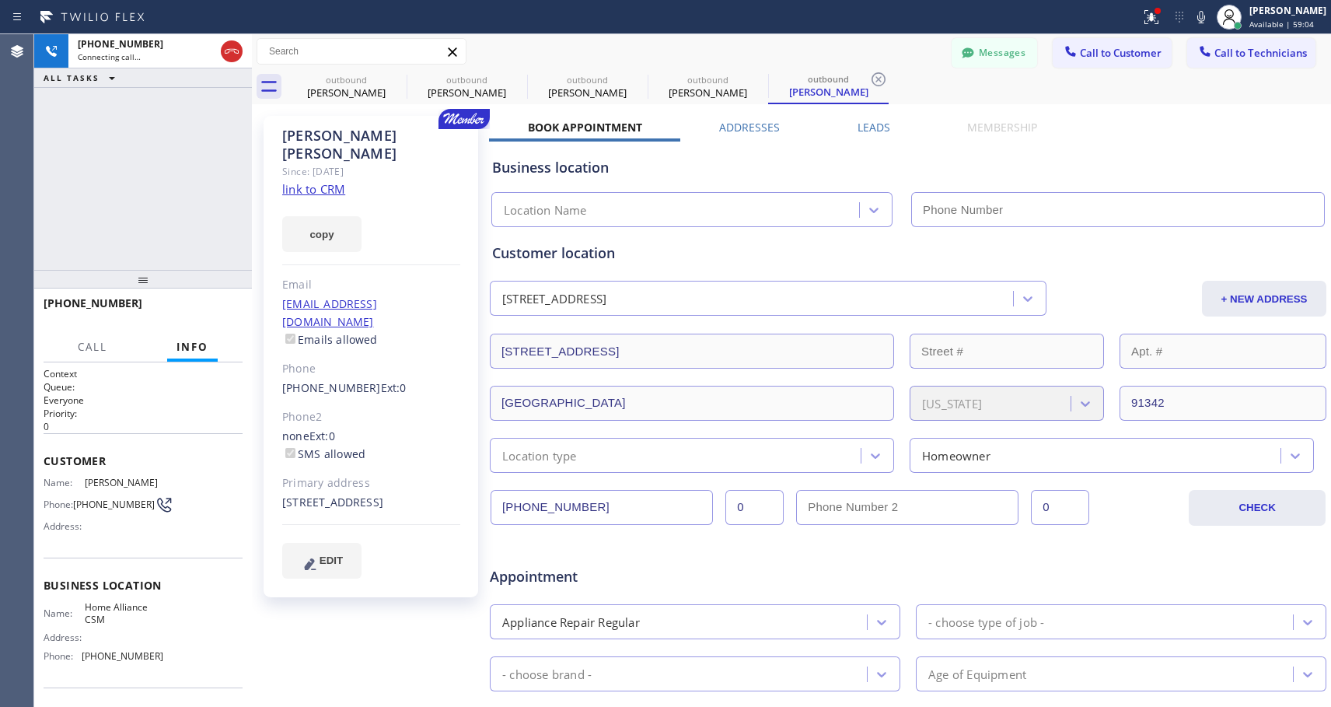
type input "[PHONE_NUMBER]"
click at [228, 301] on button "HANG UP" at bounding box center [206, 310] width 72 height 22
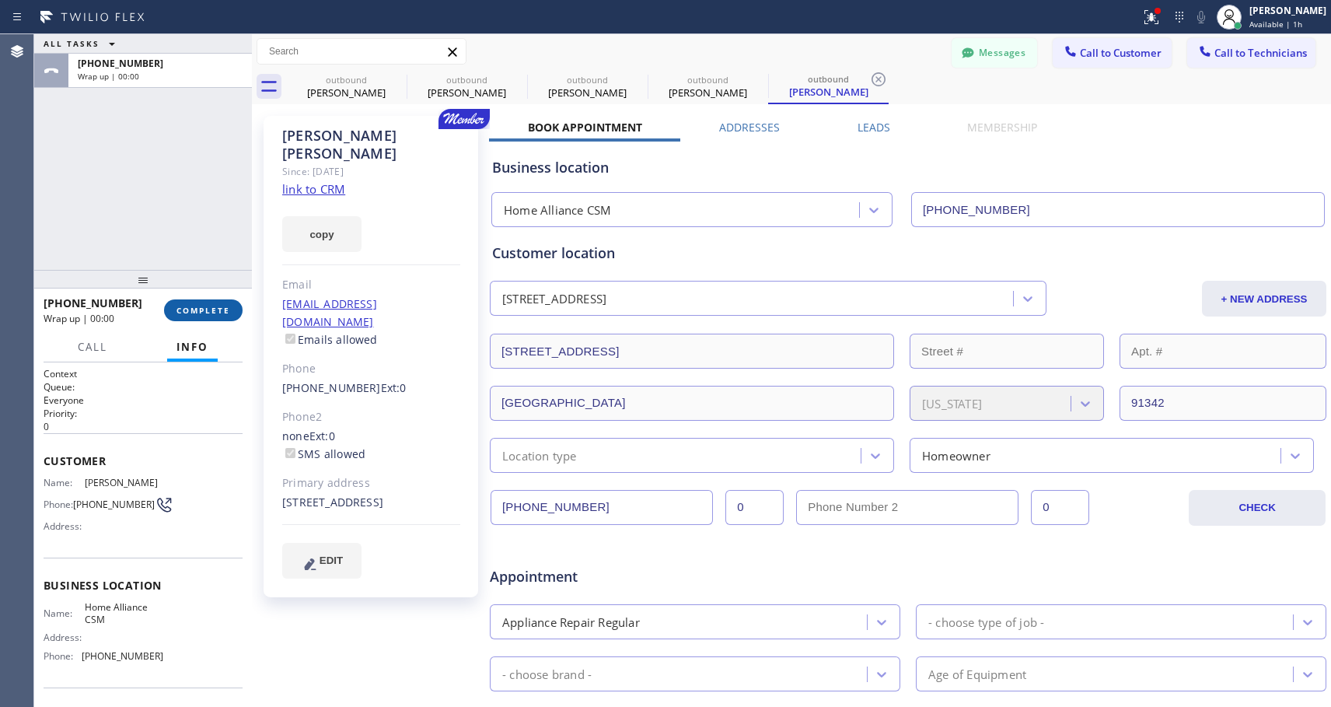
click at [236, 305] on button "COMPLETE" at bounding box center [203, 310] width 79 height 22
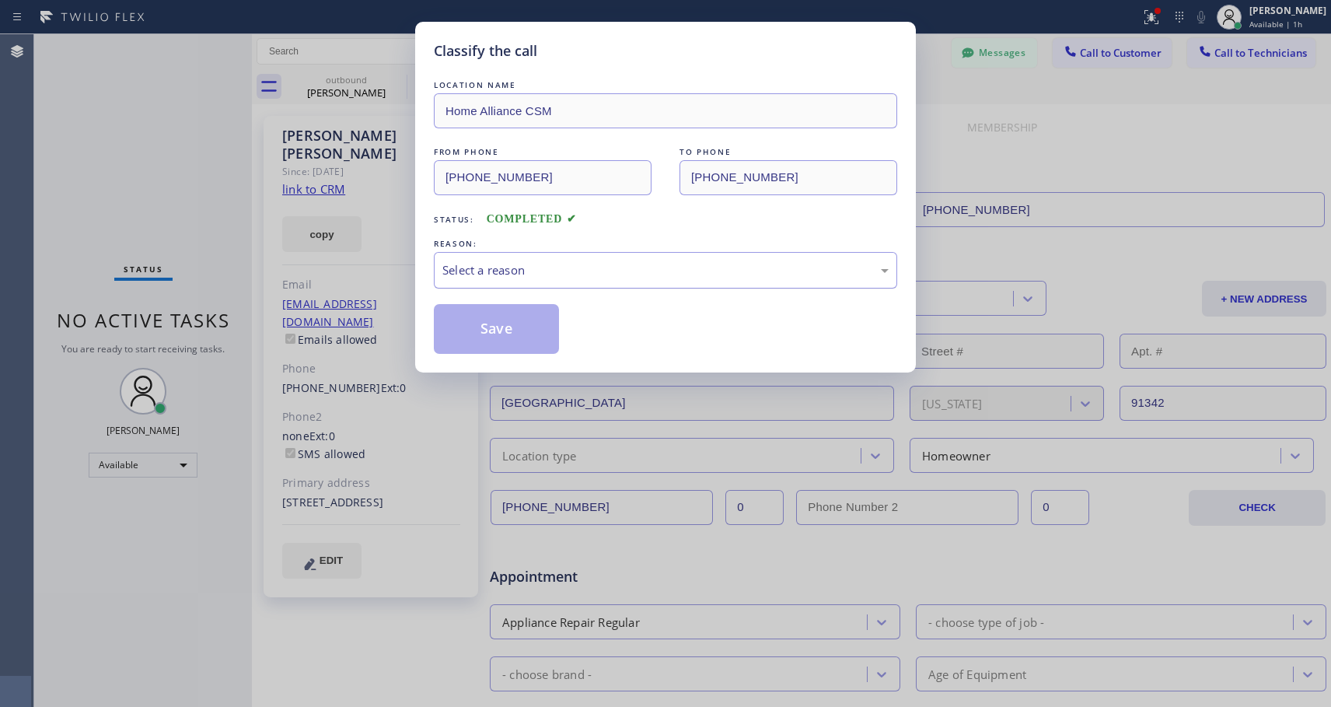
click at [526, 280] on div "Select a reason" at bounding box center [665, 270] width 463 height 37
click at [487, 325] on button "Save" at bounding box center [496, 329] width 125 height 50
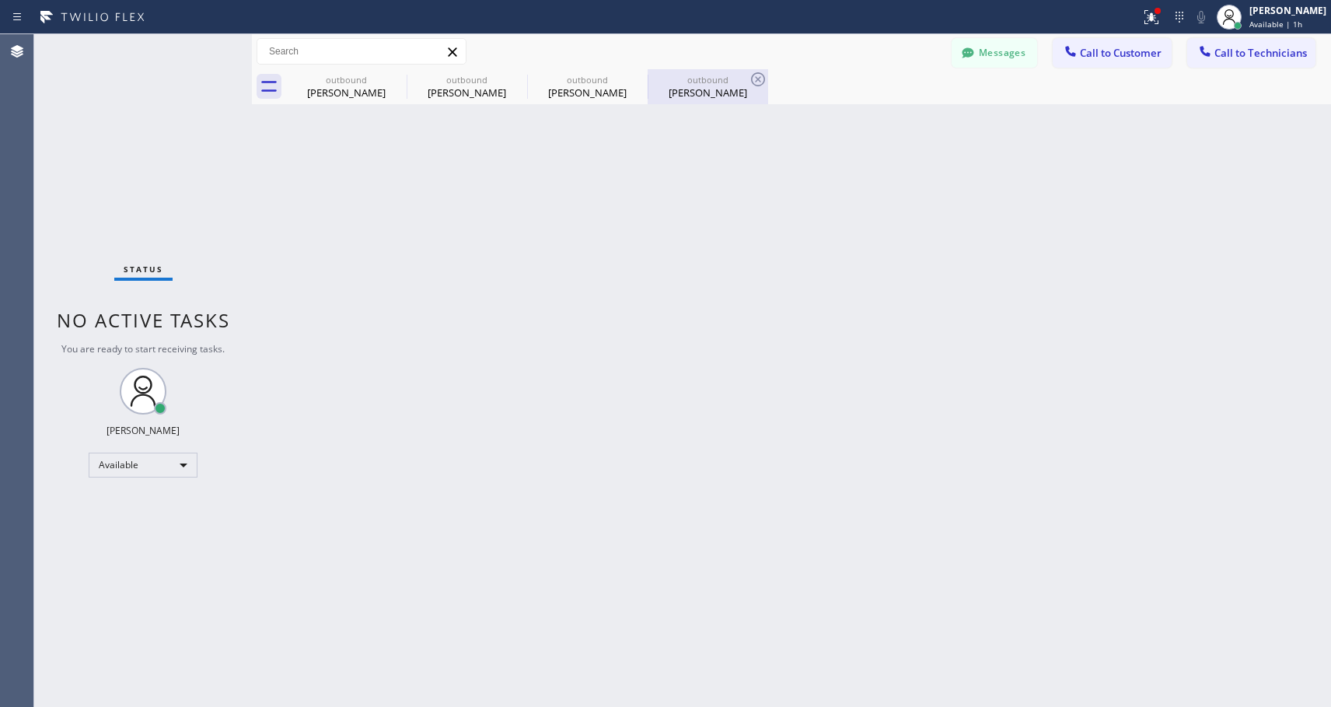
click at [701, 92] on div "[PERSON_NAME]" at bounding box center [707, 93] width 117 height 14
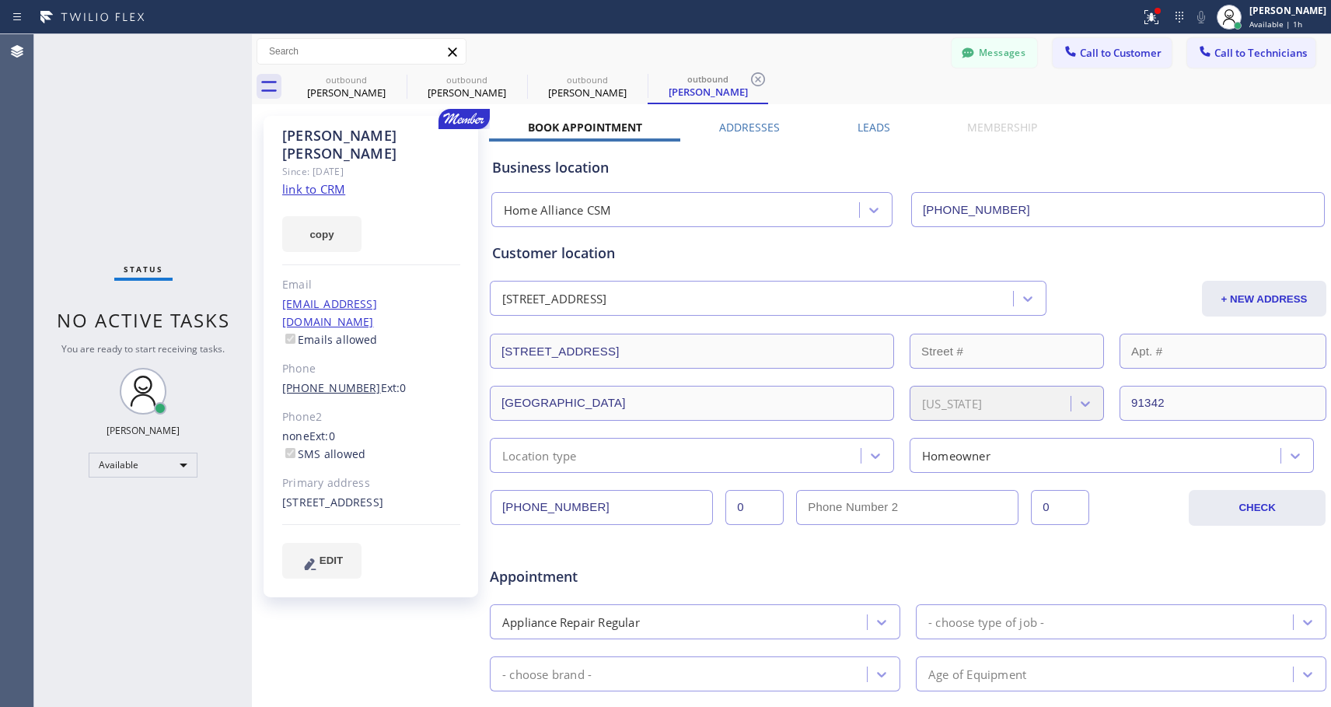
click at [333, 380] on link "[PHONE_NUMBER]" at bounding box center [331, 387] width 99 height 15
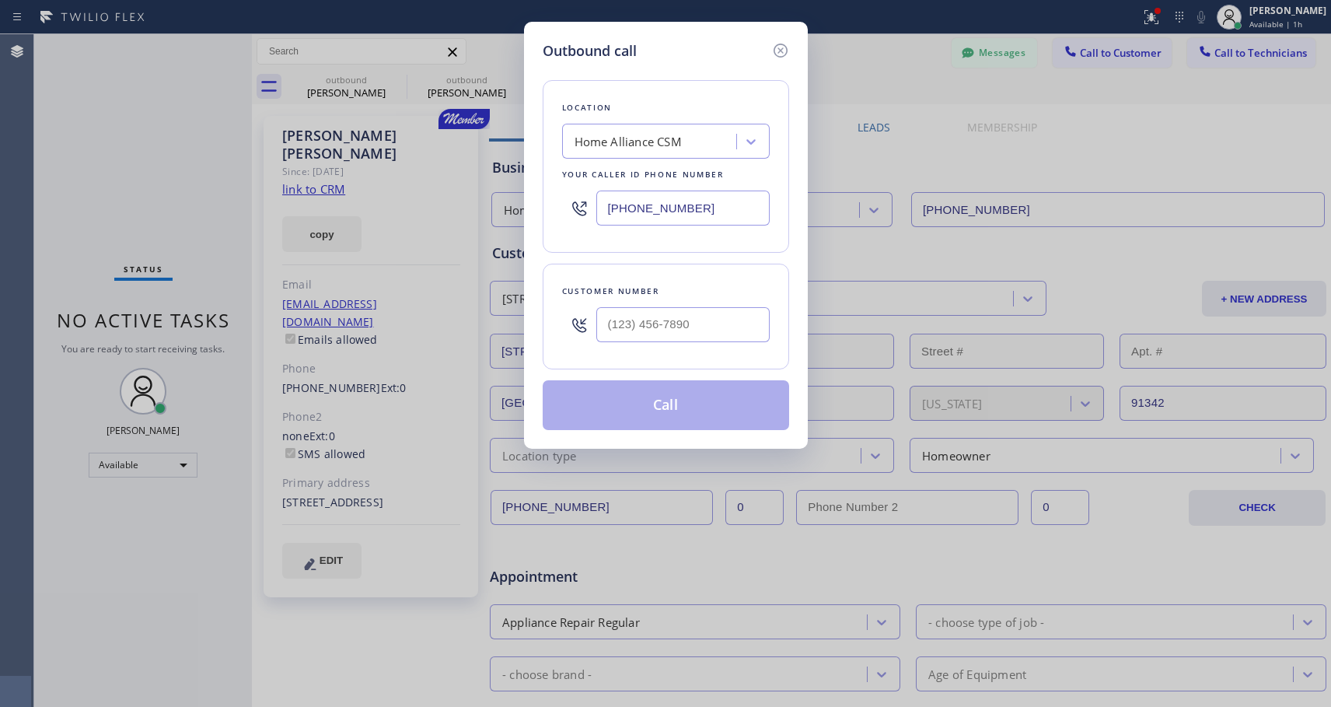
type input "[PHONE_NUMBER]"
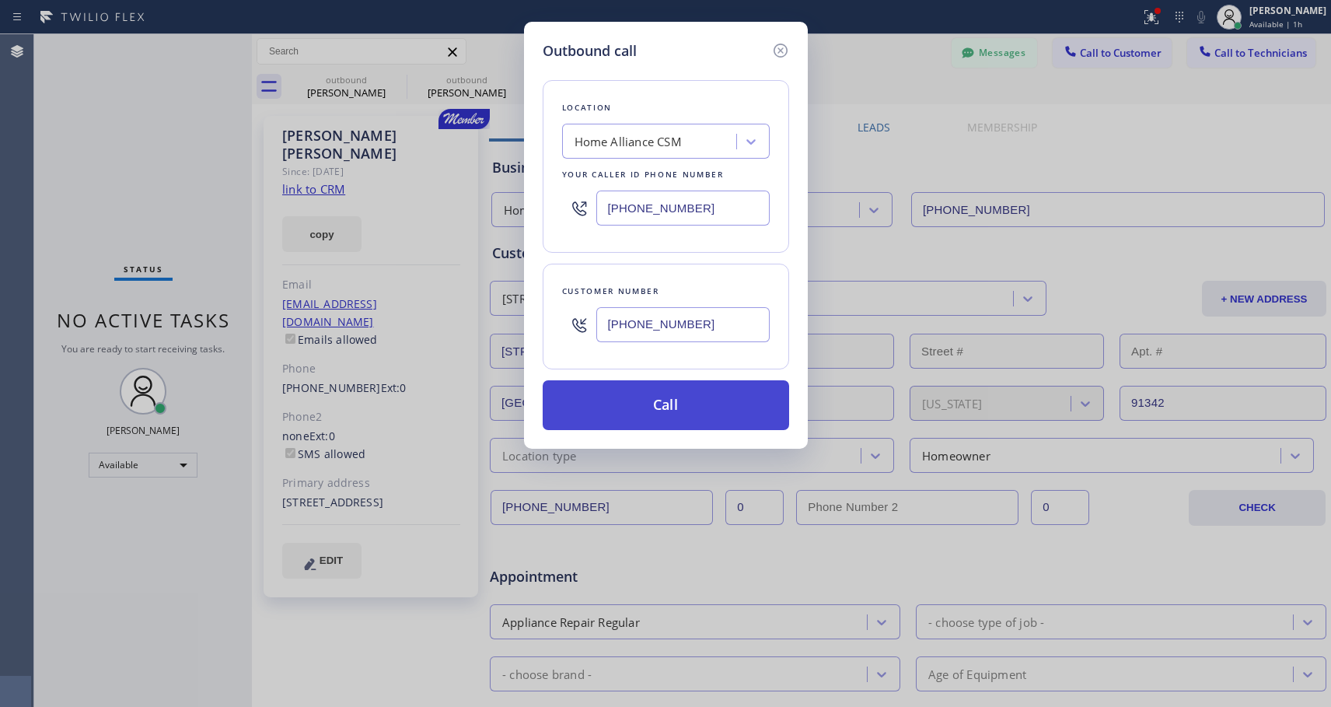
click at [641, 400] on button "Call" at bounding box center [666, 405] width 246 height 50
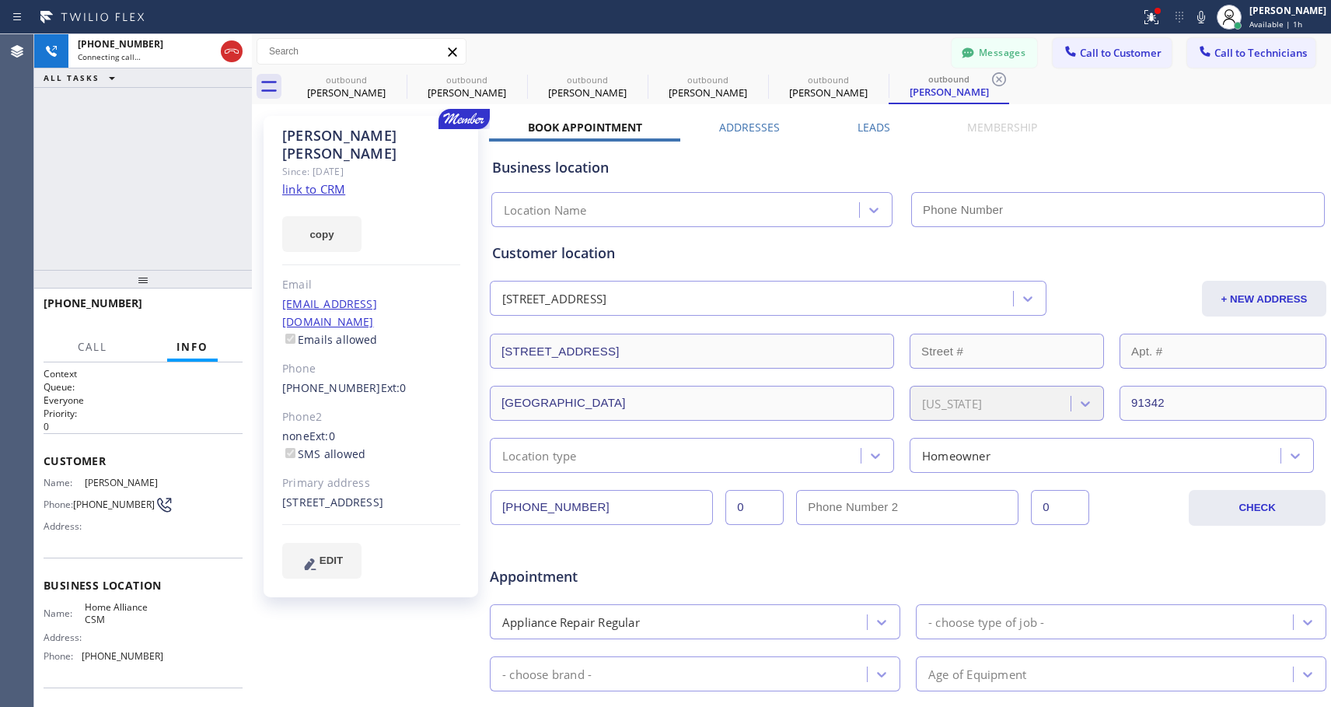
type input "[PHONE_NUMBER]"
click at [234, 48] on icon at bounding box center [231, 51] width 19 height 19
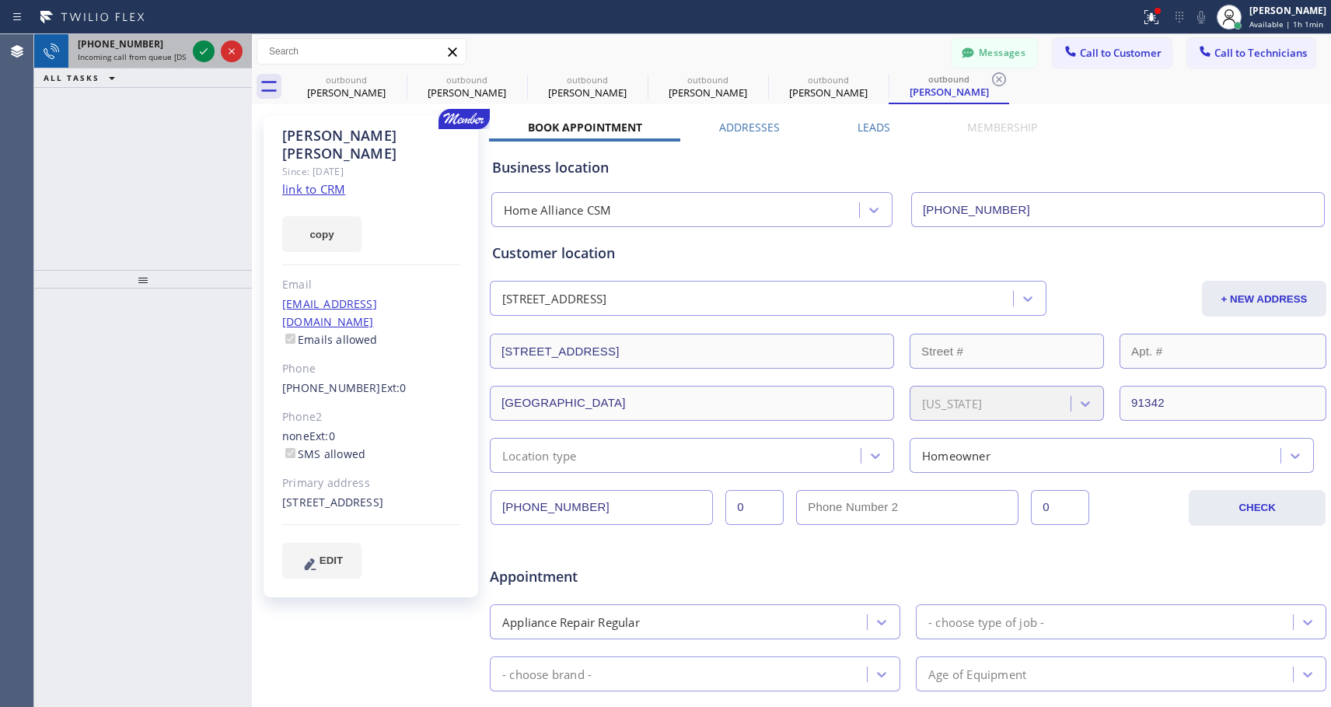
click at [93, 45] on span "[PHONE_NUMBER]" at bounding box center [121, 43] width 86 height 13
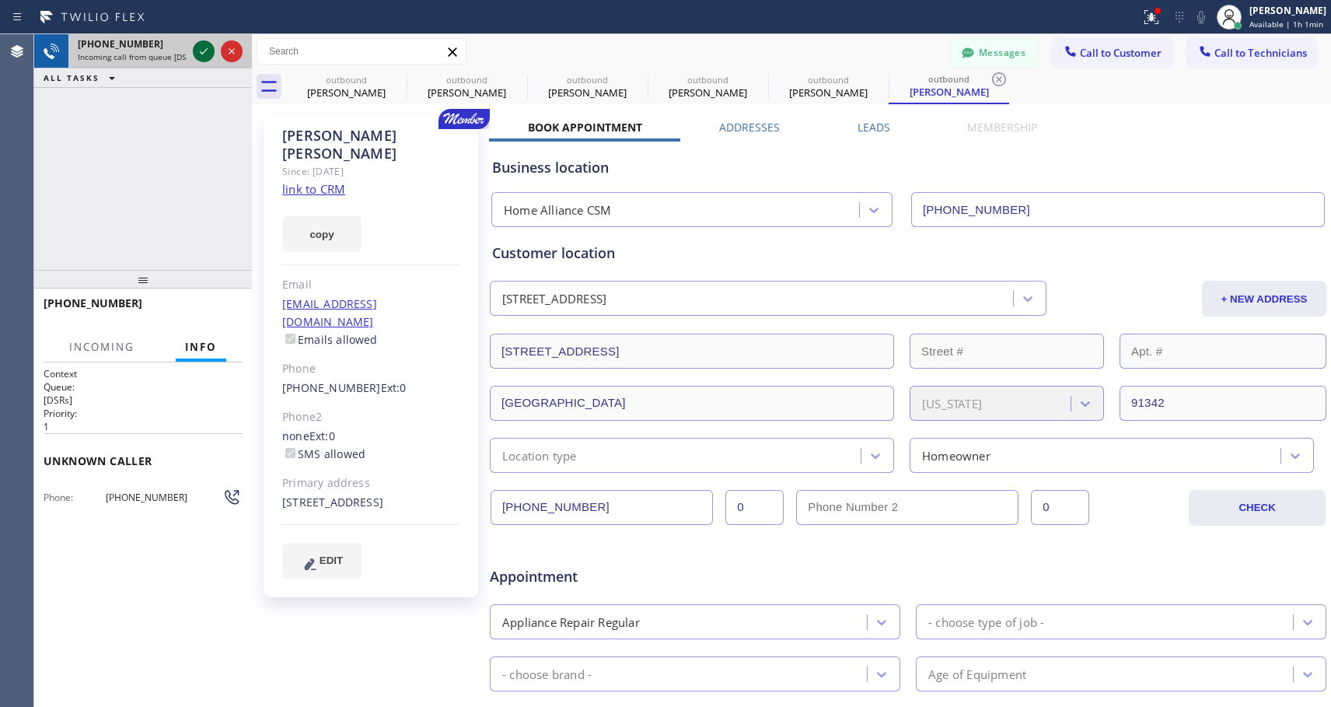
click at [207, 49] on icon at bounding box center [204, 51] width 8 height 6
drag, startPoint x: 180, startPoint y: 499, endPoint x: 100, endPoint y: 509, distance: 80.6
click at [100, 509] on div "Context Queue: [DSRs] Priority: 1 Unknown caller Phone: [PHONE_NUMBER] Outbound…" at bounding box center [143, 439] width 199 height 145
copy div "[PHONE_NUMBER]"
click at [207, 310] on span "HANG UP" at bounding box center [206, 310] width 47 height 11
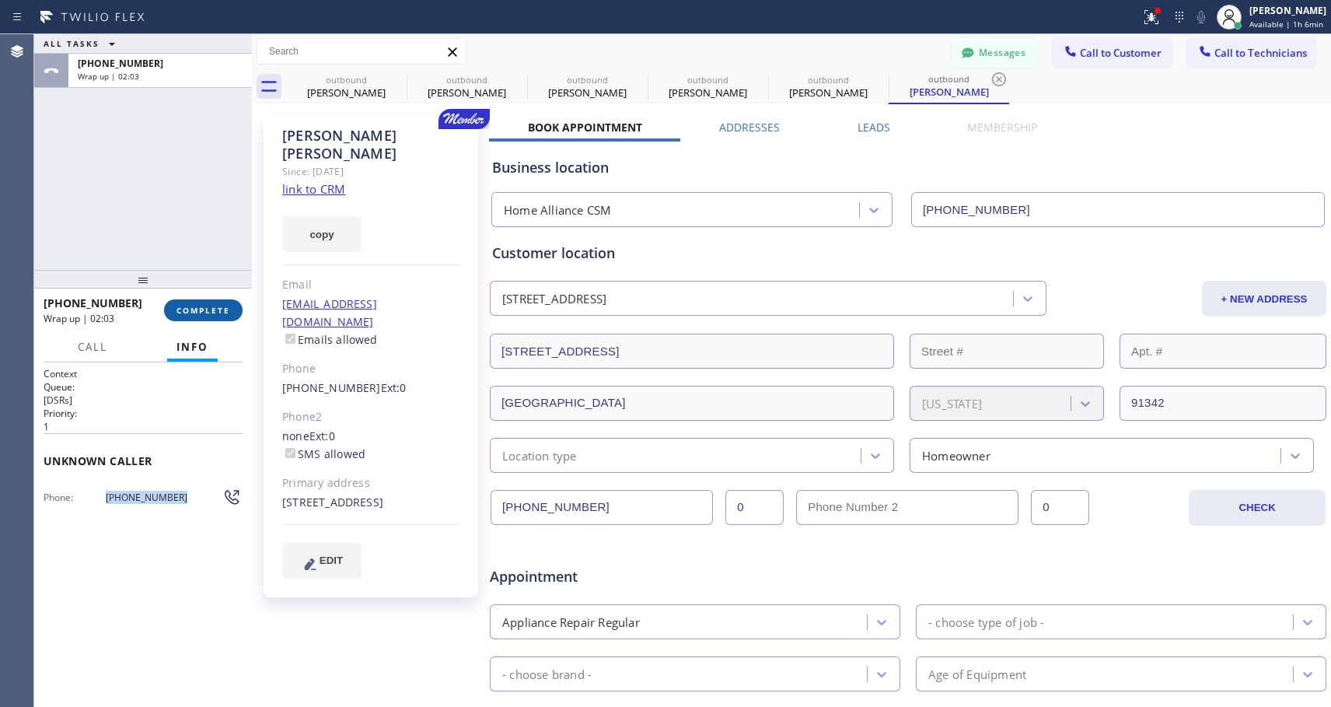
click at [219, 313] on span "COMPLETE" at bounding box center [204, 310] width 54 height 11
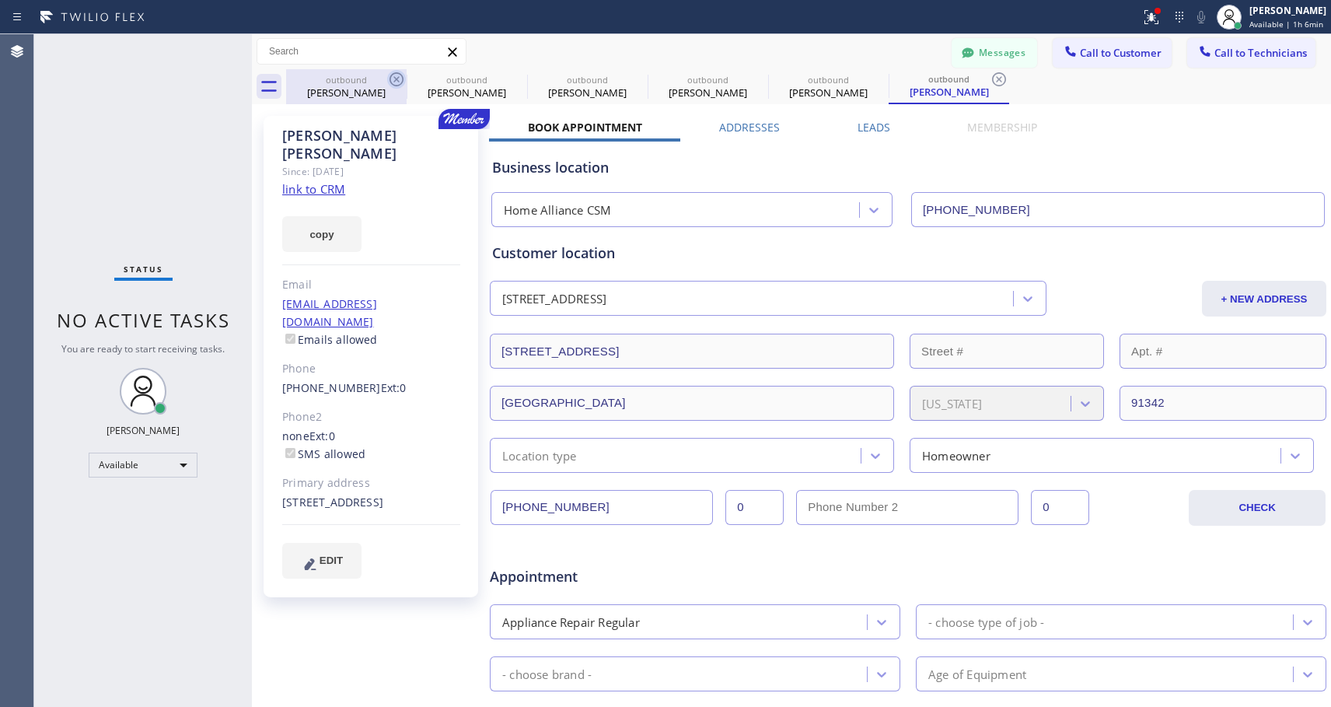
click at [398, 78] on icon at bounding box center [397, 79] width 14 height 14
click at [0, 0] on icon at bounding box center [0, 0] width 0 height 0
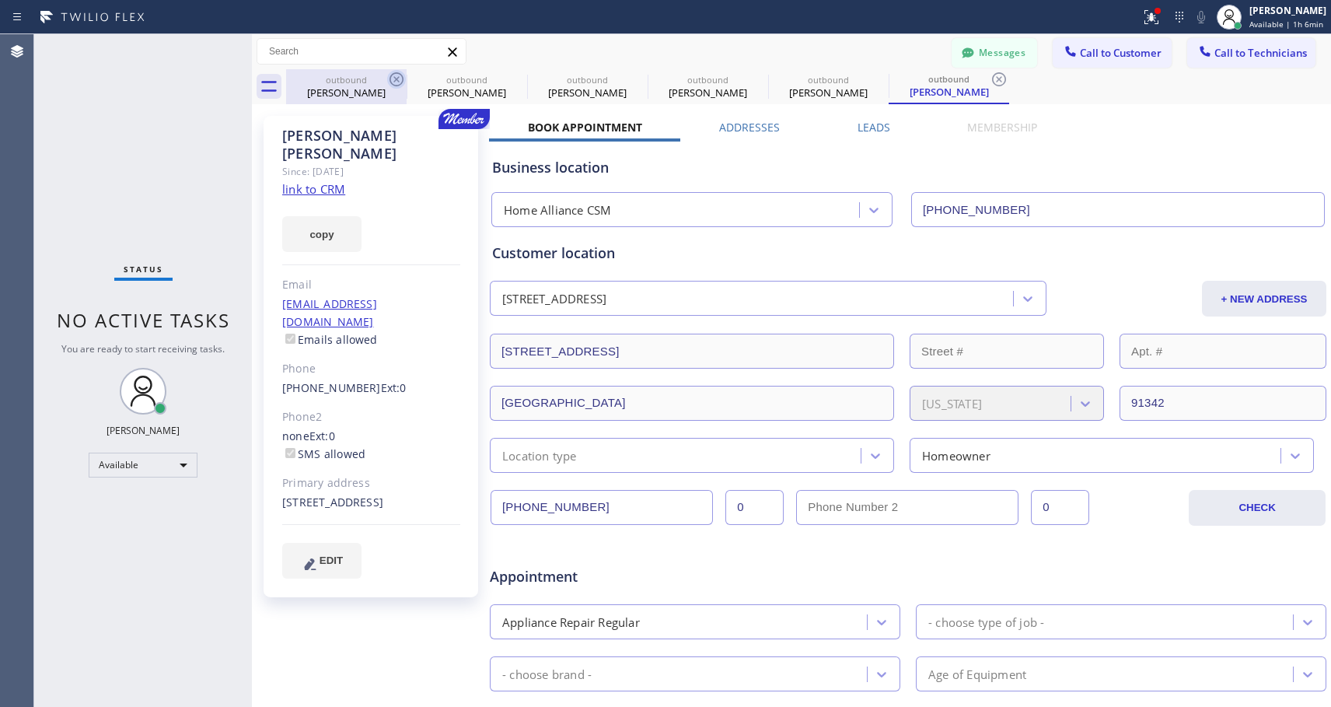
click at [992, 78] on icon at bounding box center [999, 79] width 14 height 14
click at [398, 78] on div "outbound [PERSON_NAME] outbound [PERSON_NAME] outbound [PERSON_NAME] outbound […" at bounding box center [808, 86] width 1045 height 35
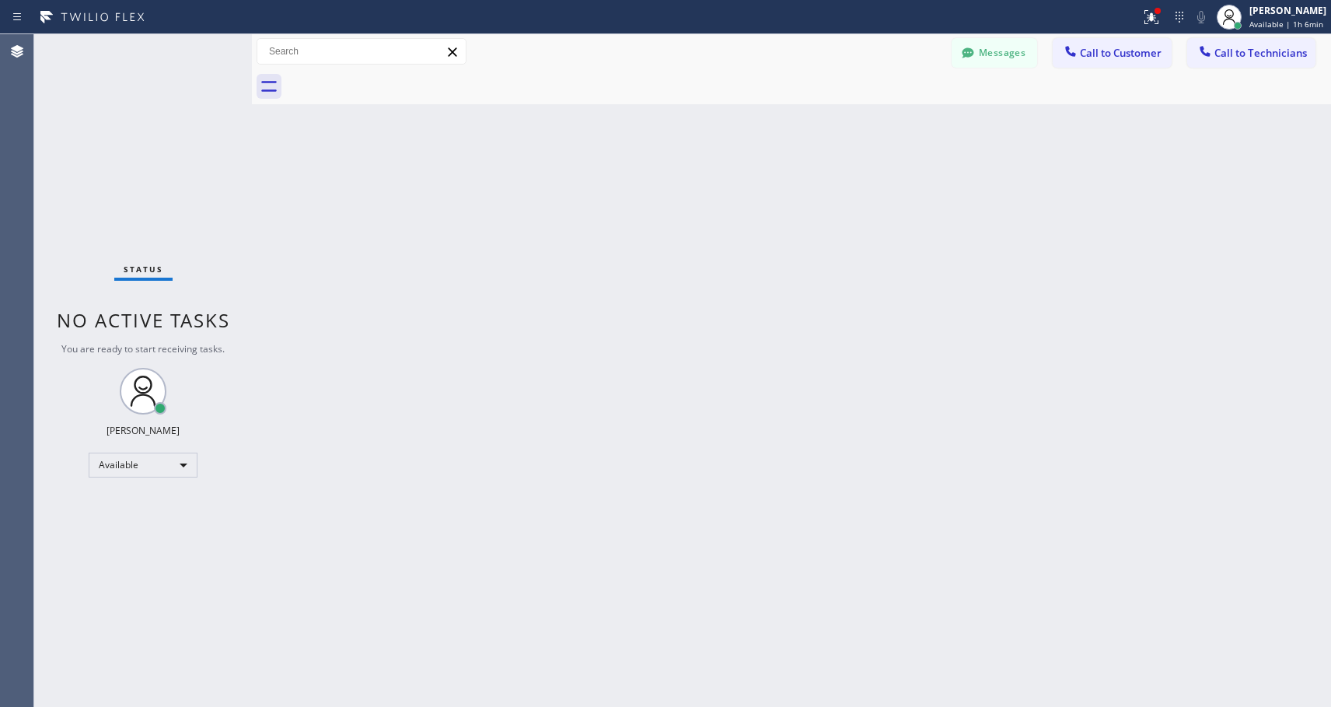
click at [398, 78] on div at bounding box center [808, 86] width 1045 height 35
click at [1127, 47] on span "Call to Customer" at bounding box center [1121, 53] width 82 height 14
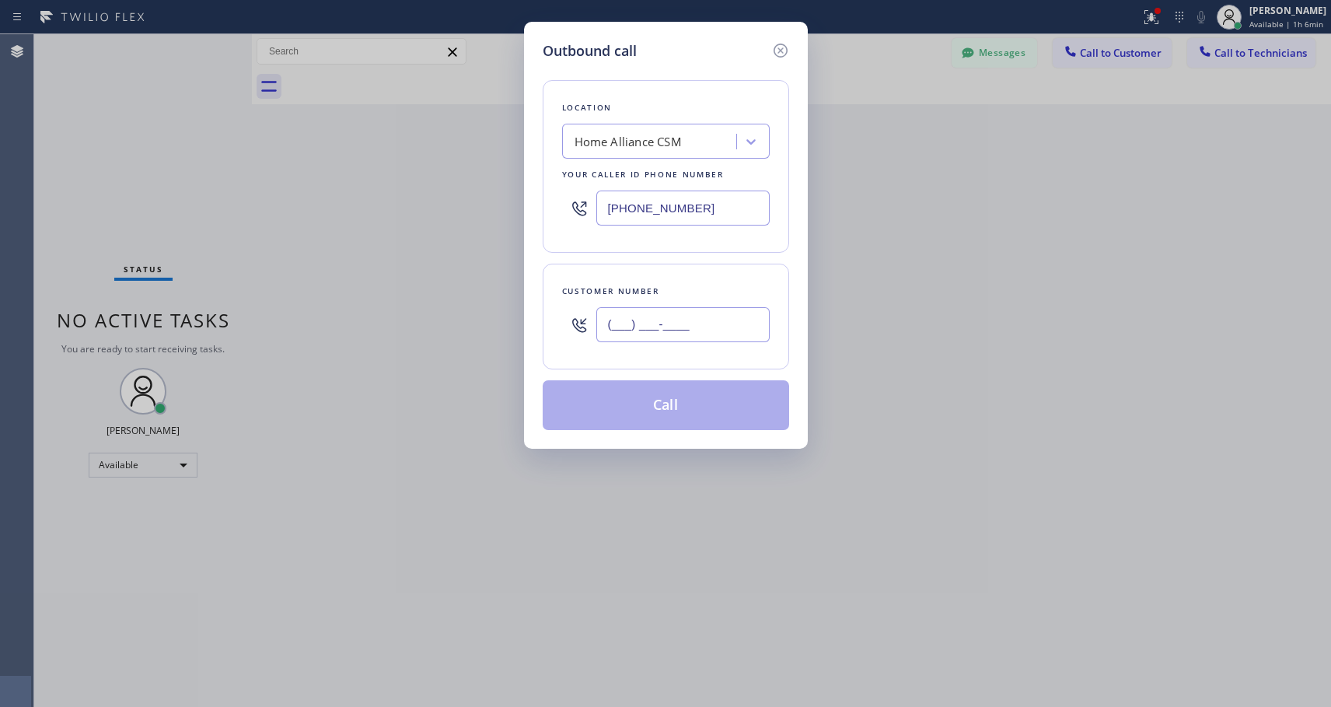
click at [674, 330] on input "(___) ___-____" at bounding box center [682, 324] width 173 height 35
paste input "818) 642-6016"
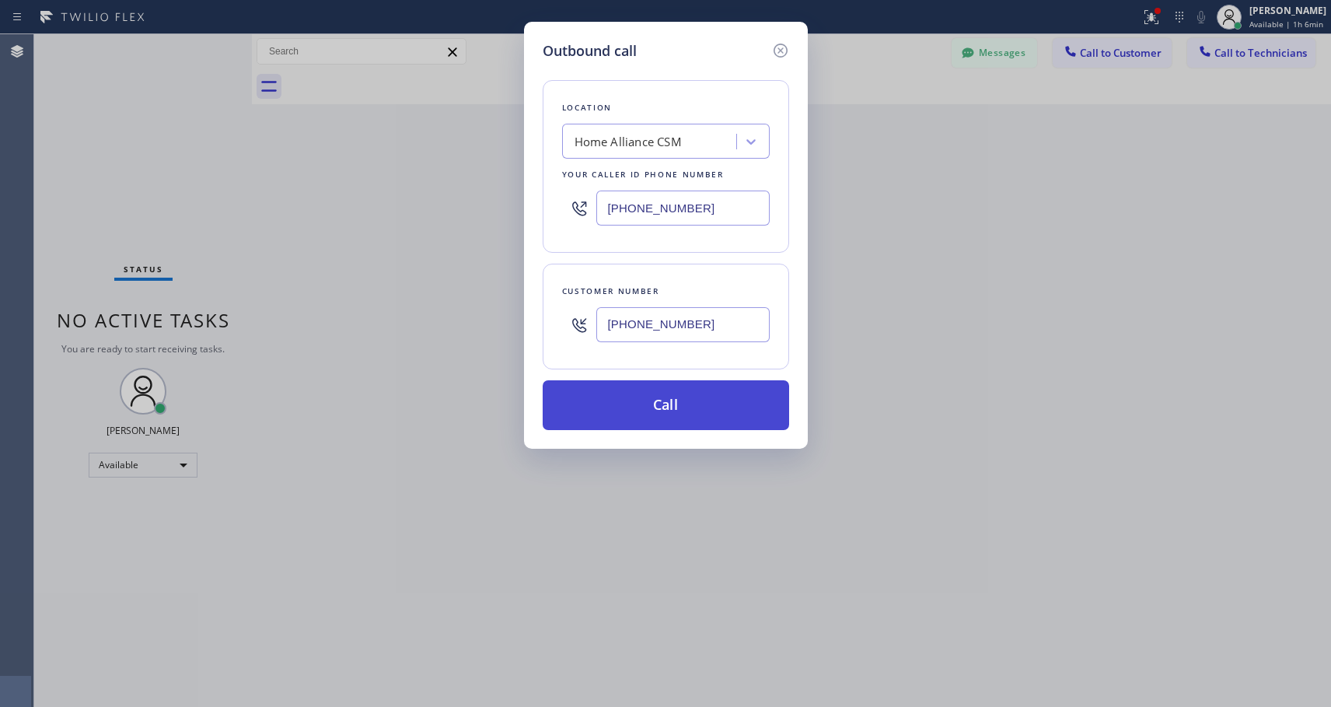
type input "[PHONE_NUMBER]"
click at [659, 409] on button "Call" at bounding box center [666, 405] width 246 height 50
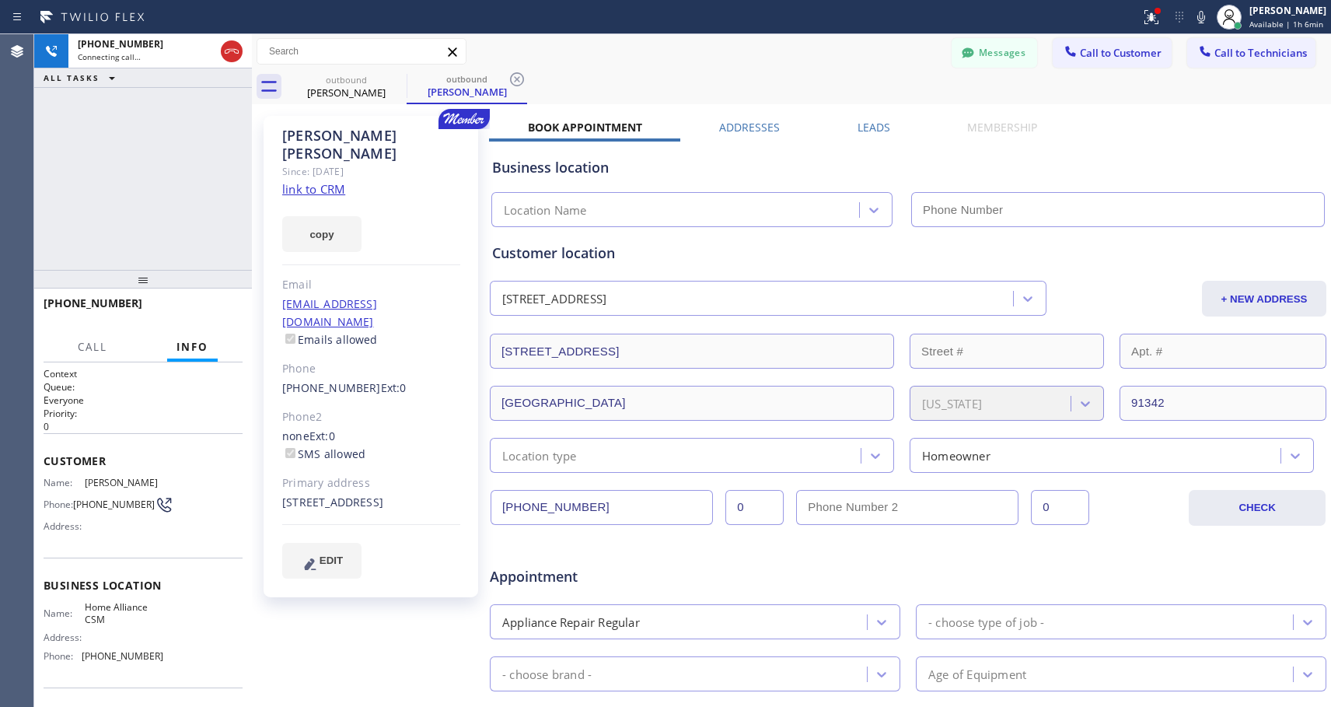
type input "[PHONE_NUMBER]"
click at [201, 309] on span "HANG UP" at bounding box center [206, 310] width 47 height 11
click at [201, 305] on span "HANG UP" at bounding box center [206, 310] width 47 height 11
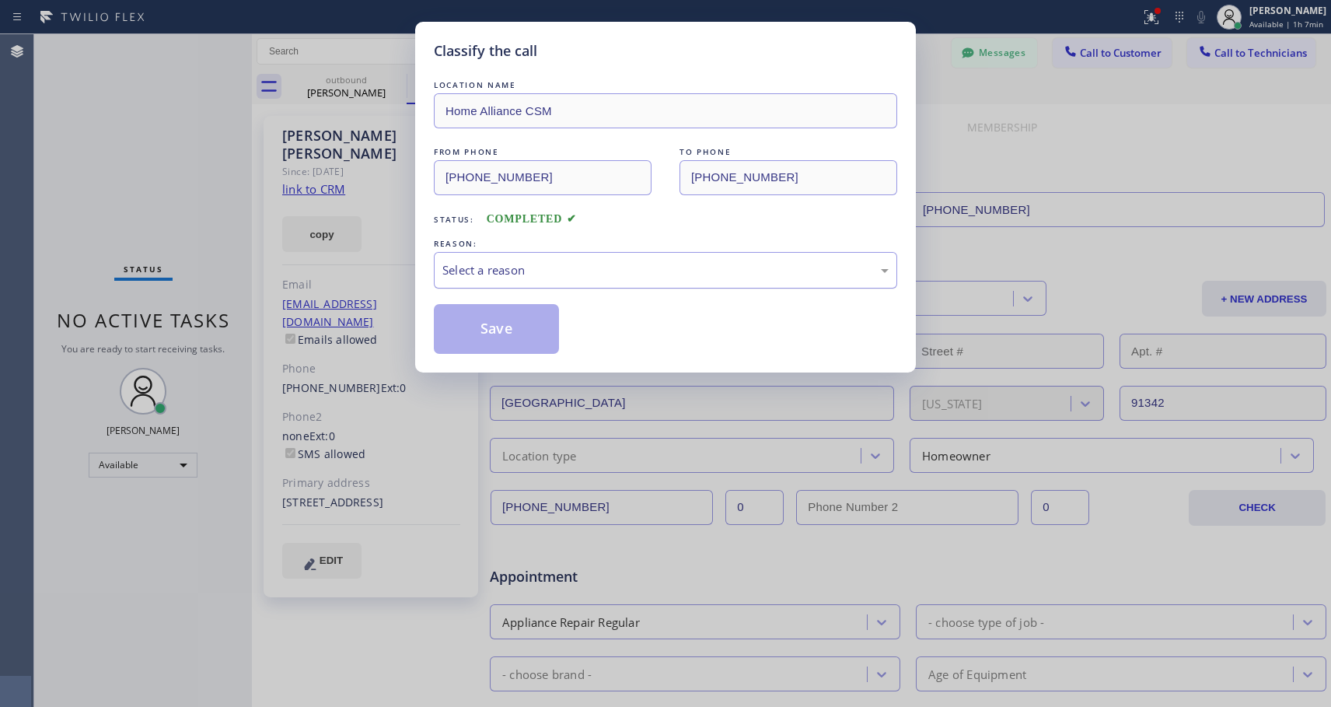
click at [666, 266] on div "Select a reason" at bounding box center [665, 270] width 446 height 18
click at [473, 335] on button "Save" at bounding box center [496, 329] width 125 height 50
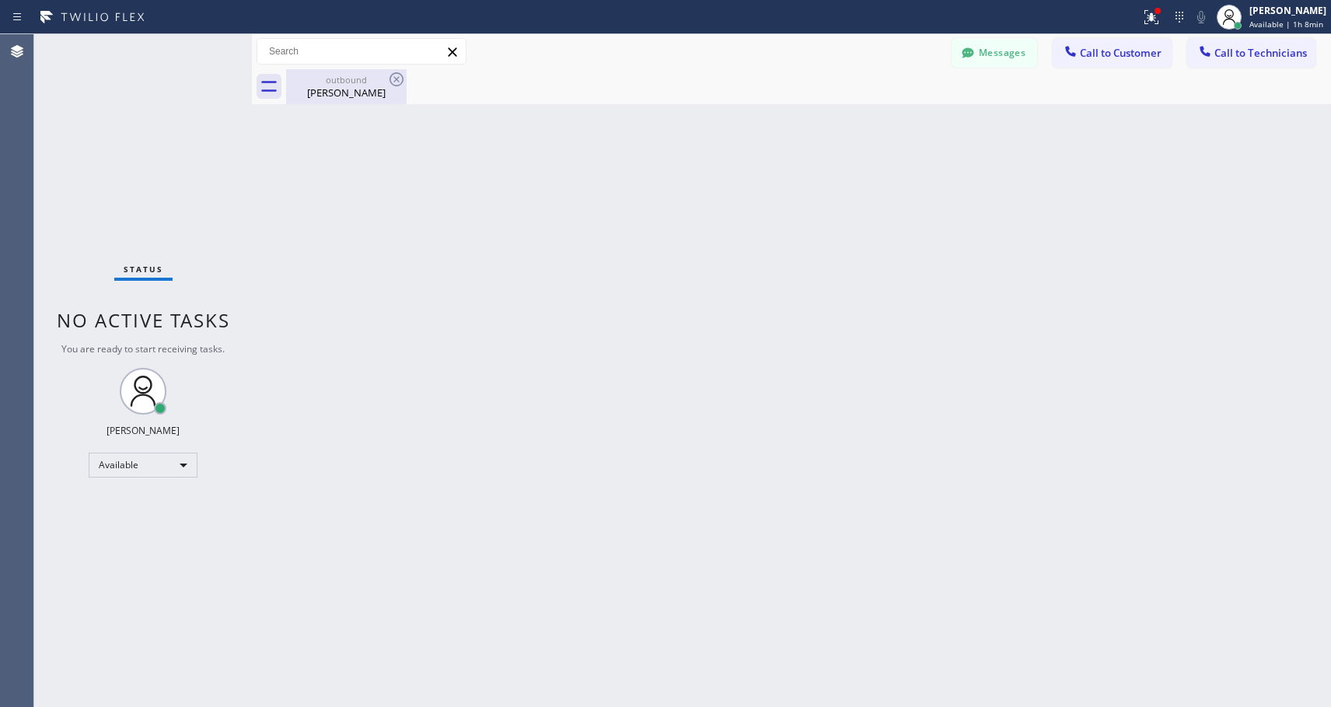
click at [348, 86] on div "[PERSON_NAME]" at bounding box center [346, 93] width 117 height 14
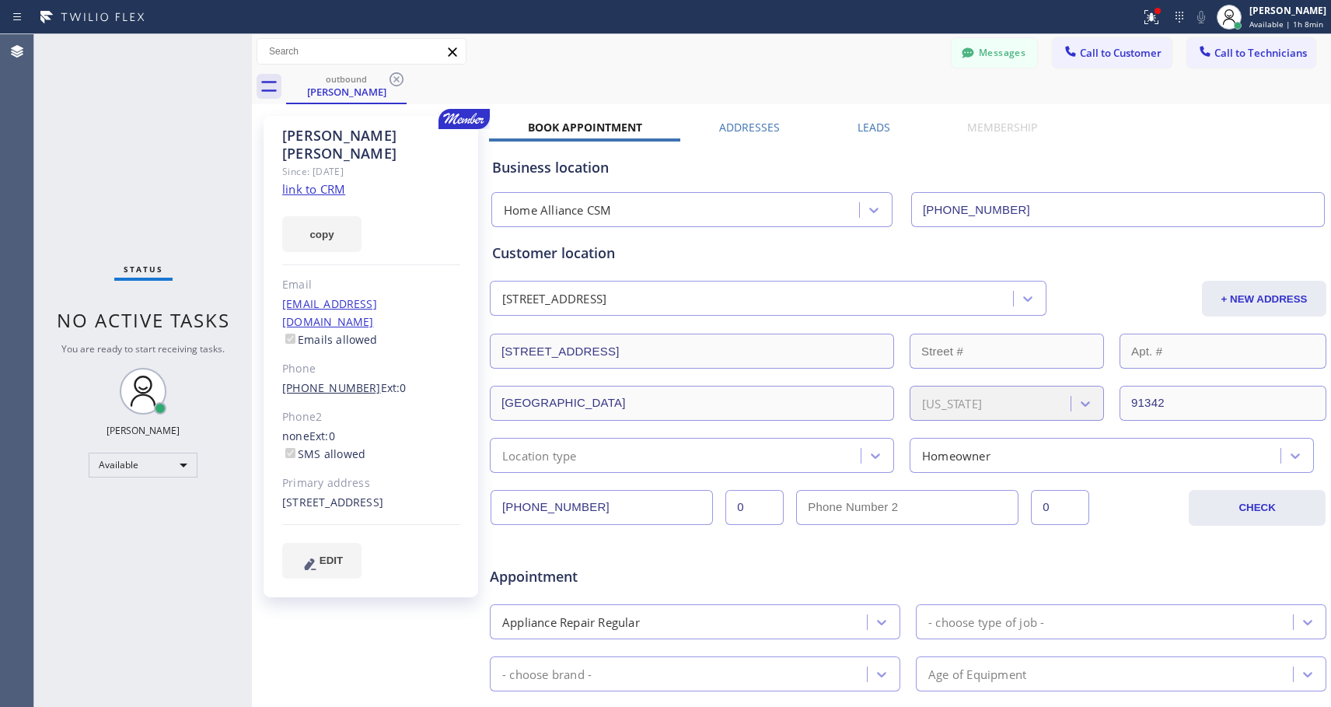
click at [317, 380] on link "[PHONE_NUMBER]" at bounding box center [331, 387] width 99 height 15
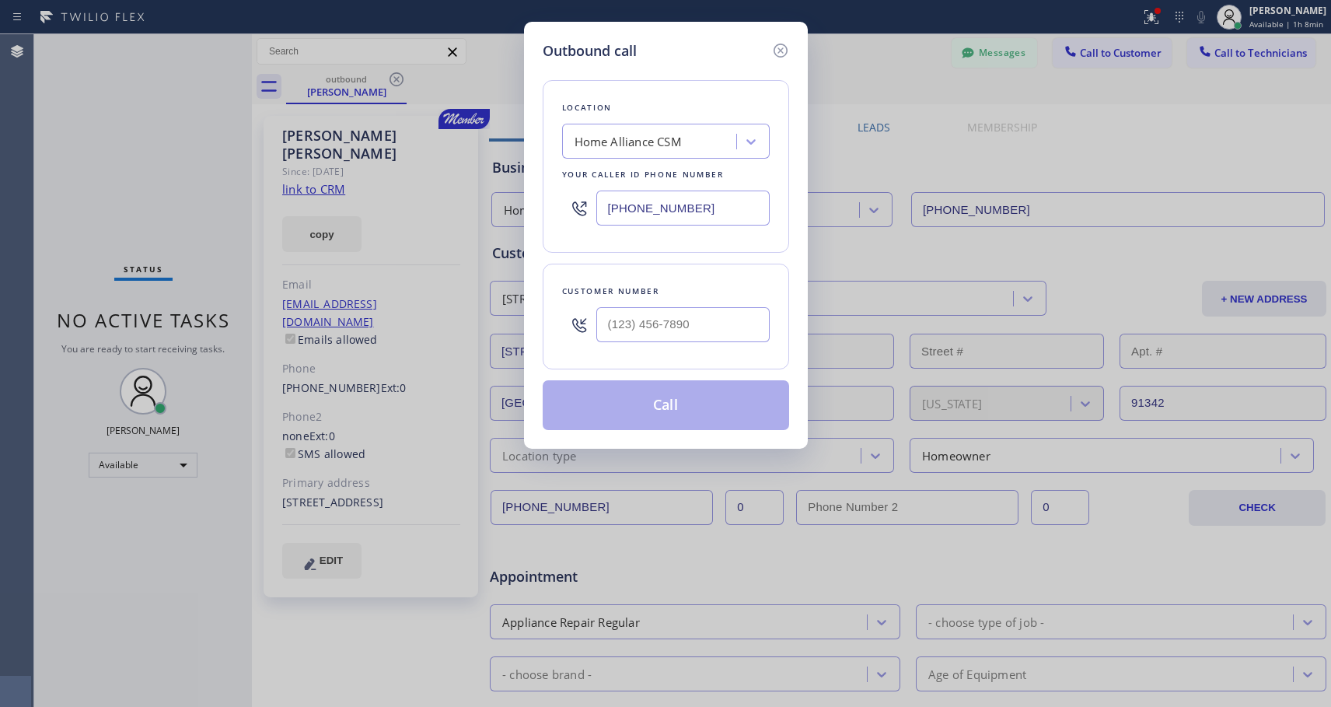
type input "[PHONE_NUMBER]"
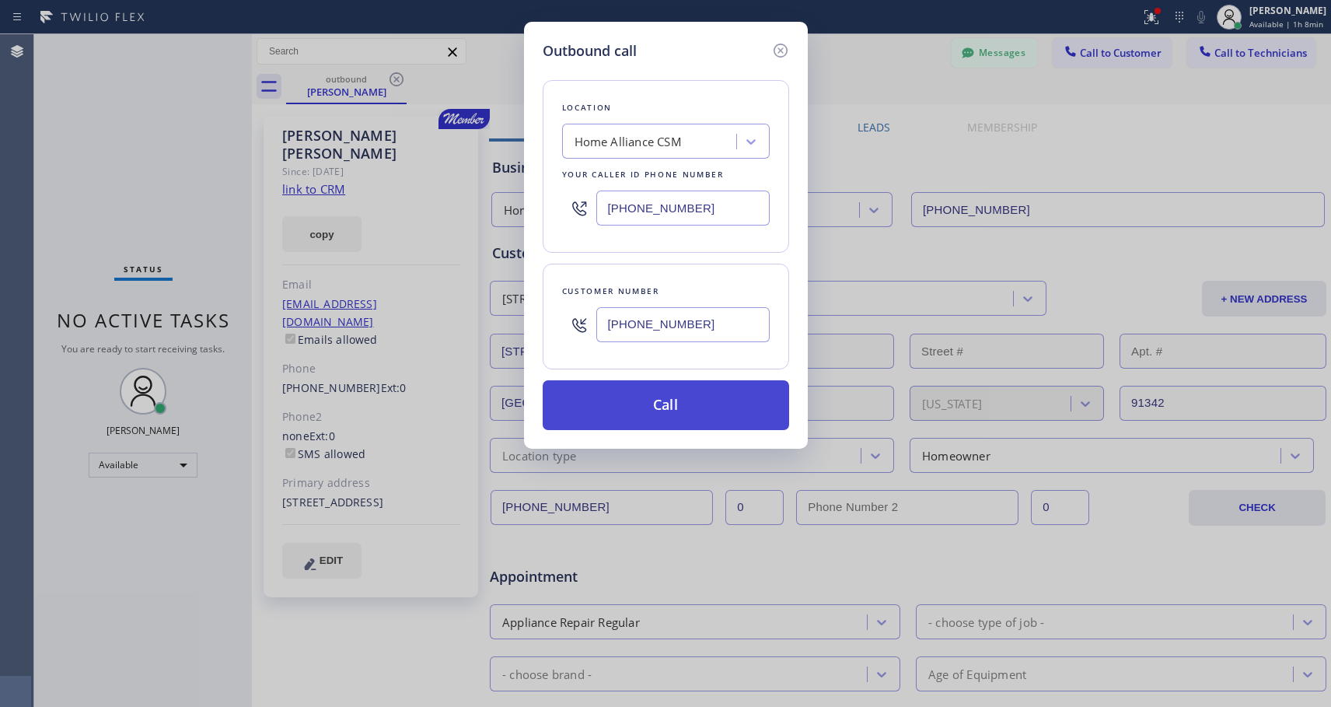
click at [707, 414] on button "Call" at bounding box center [666, 405] width 246 height 50
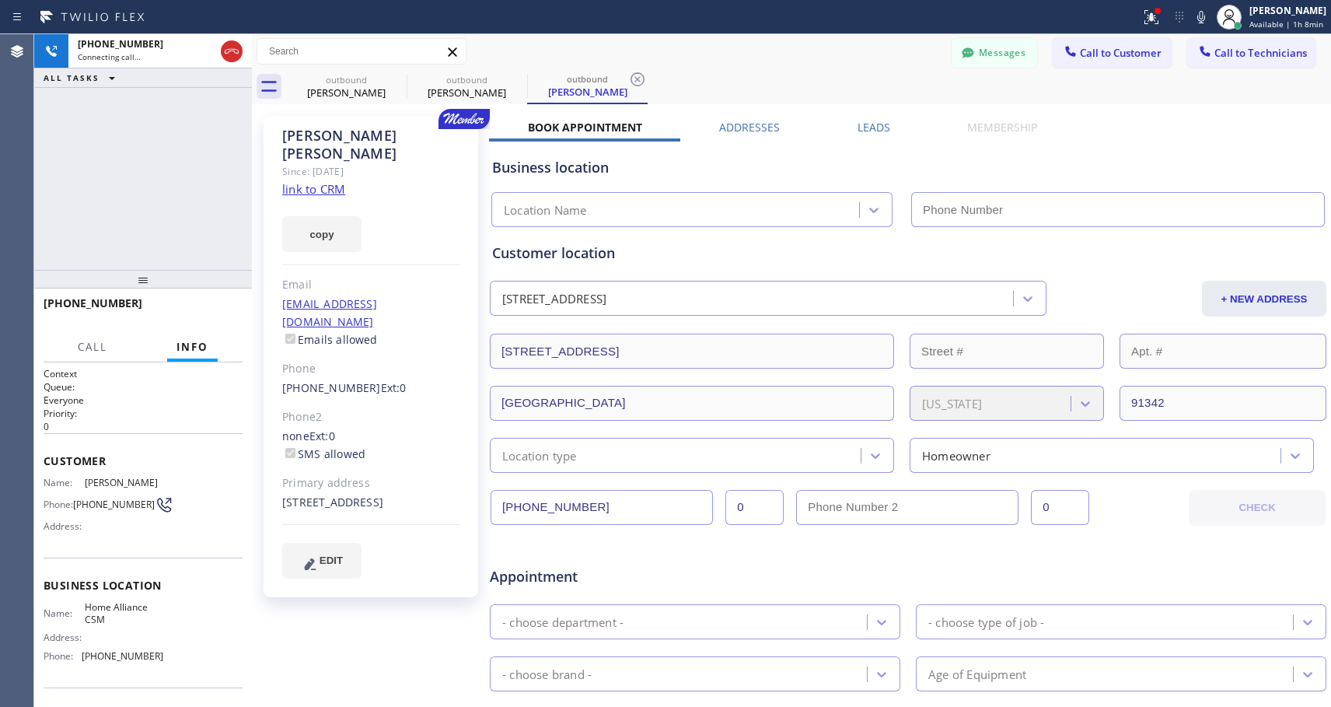
type input "[PHONE_NUMBER]"
click at [220, 310] on span "HANG UP" at bounding box center [206, 310] width 47 height 11
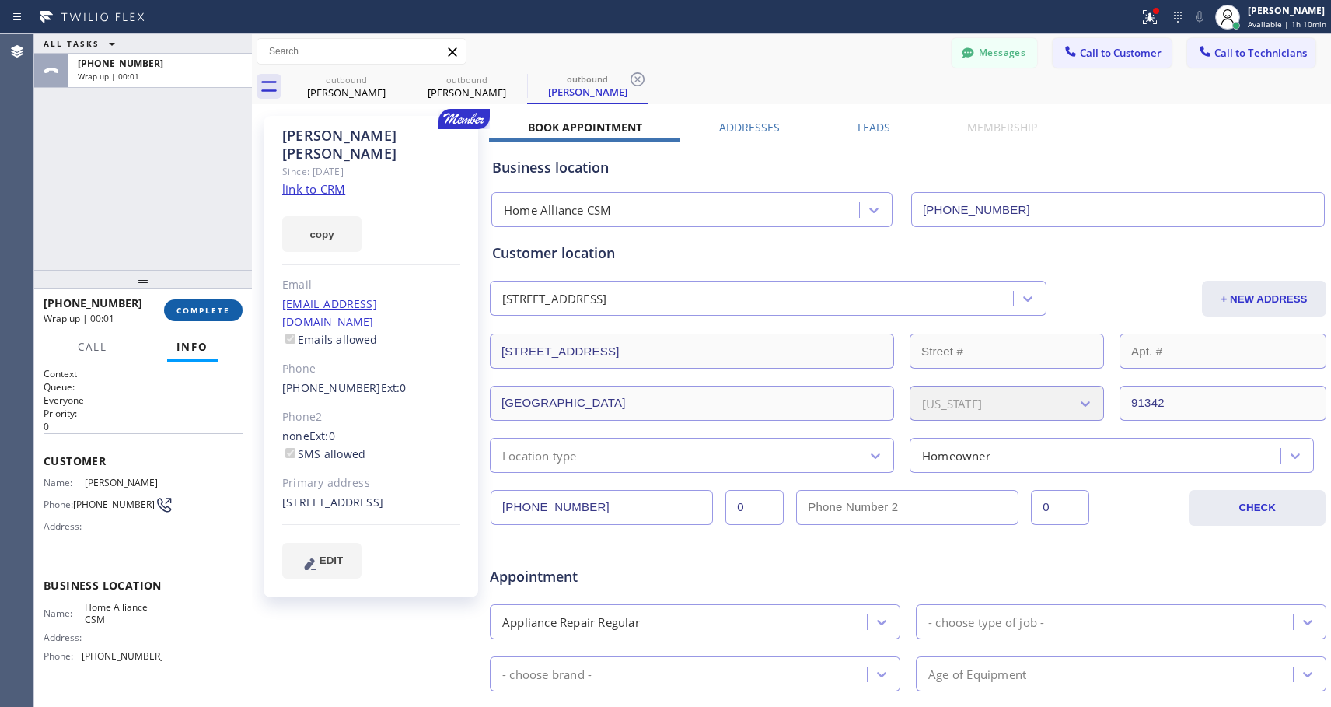
click at [220, 311] on span "COMPLETE" at bounding box center [204, 310] width 54 height 11
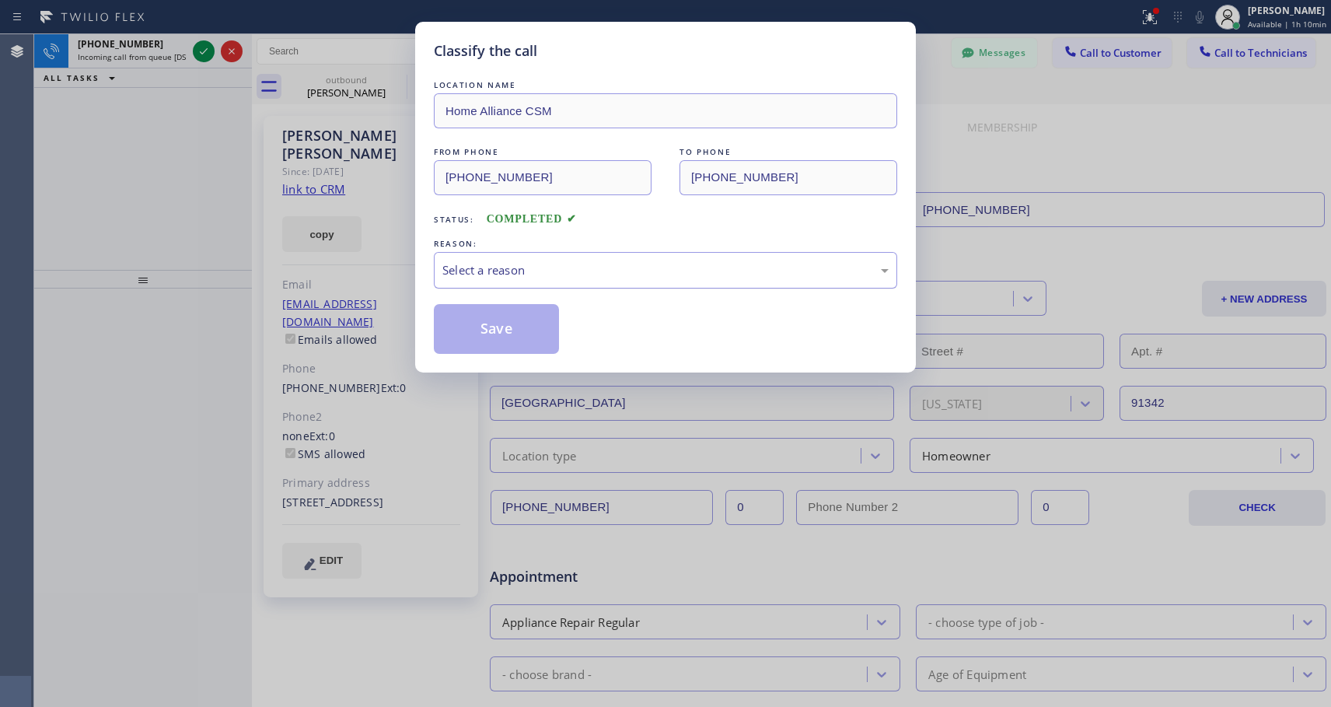
click at [609, 256] on div "Select a reason" at bounding box center [665, 270] width 463 height 37
click at [502, 330] on button "Save" at bounding box center [496, 329] width 125 height 50
click at [134, 41] on div "Classify the call LOCATION NAME Home Alliance CSM FROM PHONE [PHONE_NUMBER] TO …" at bounding box center [665, 353] width 1331 height 707
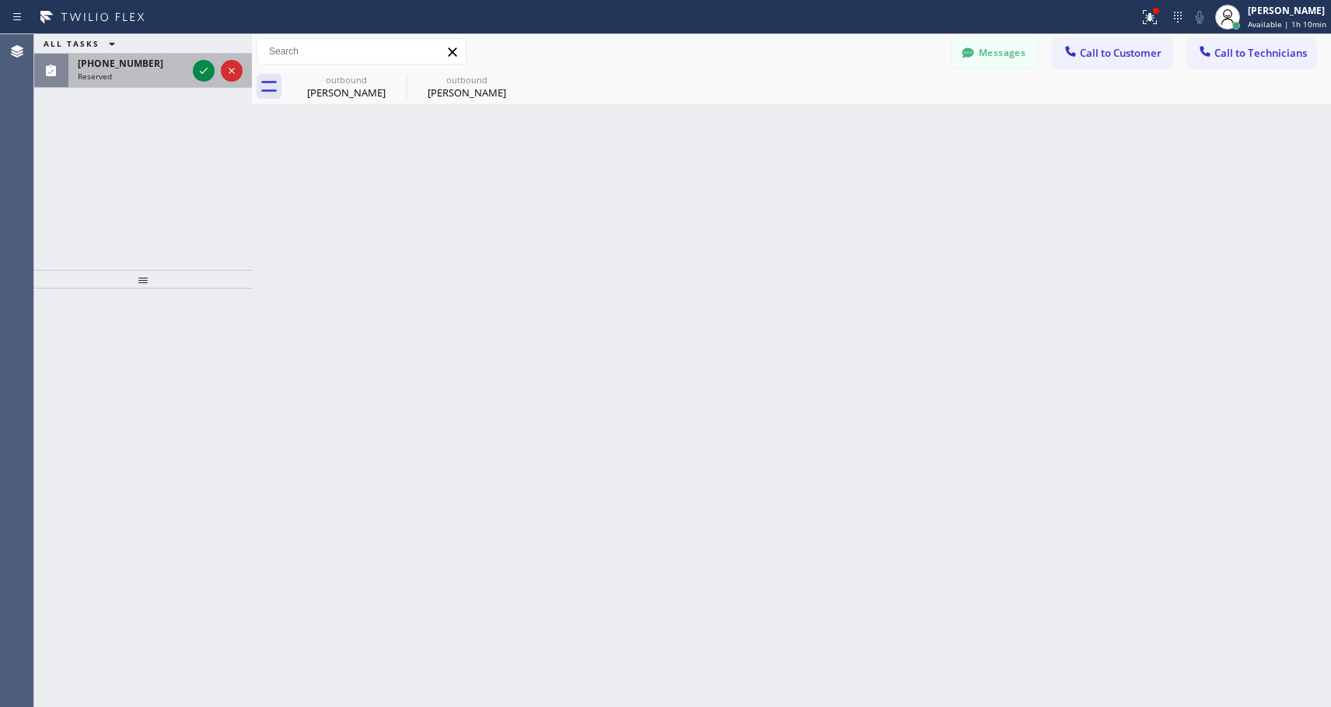
click at [164, 71] on div "Reserved" at bounding box center [132, 76] width 109 height 11
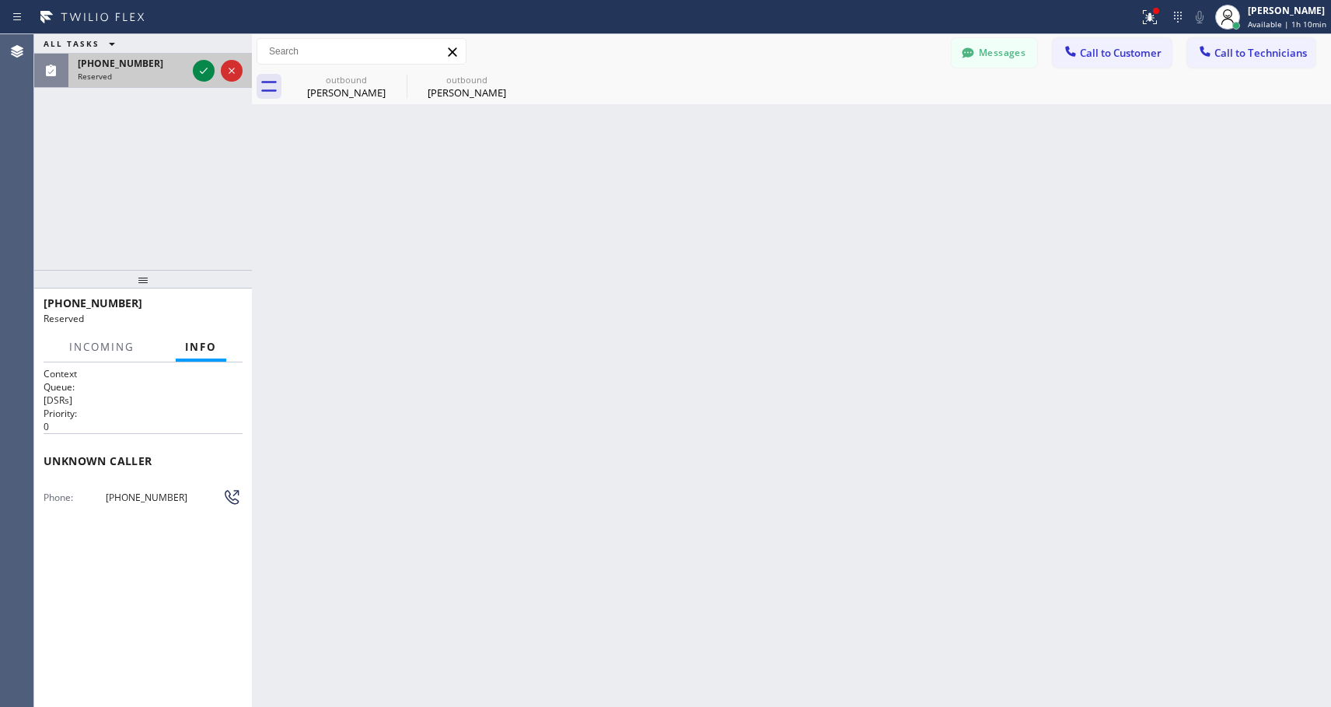
click at [152, 67] on div "[PHONE_NUMBER]" at bounding box center [132, 63] width 109 height 13
click at [206, 70] on icon at bounding box center [204, 71] width 8 height 6
click at [215, 303] on button "COMPLETE" at bounding box center [203, 310] width 79 height 22
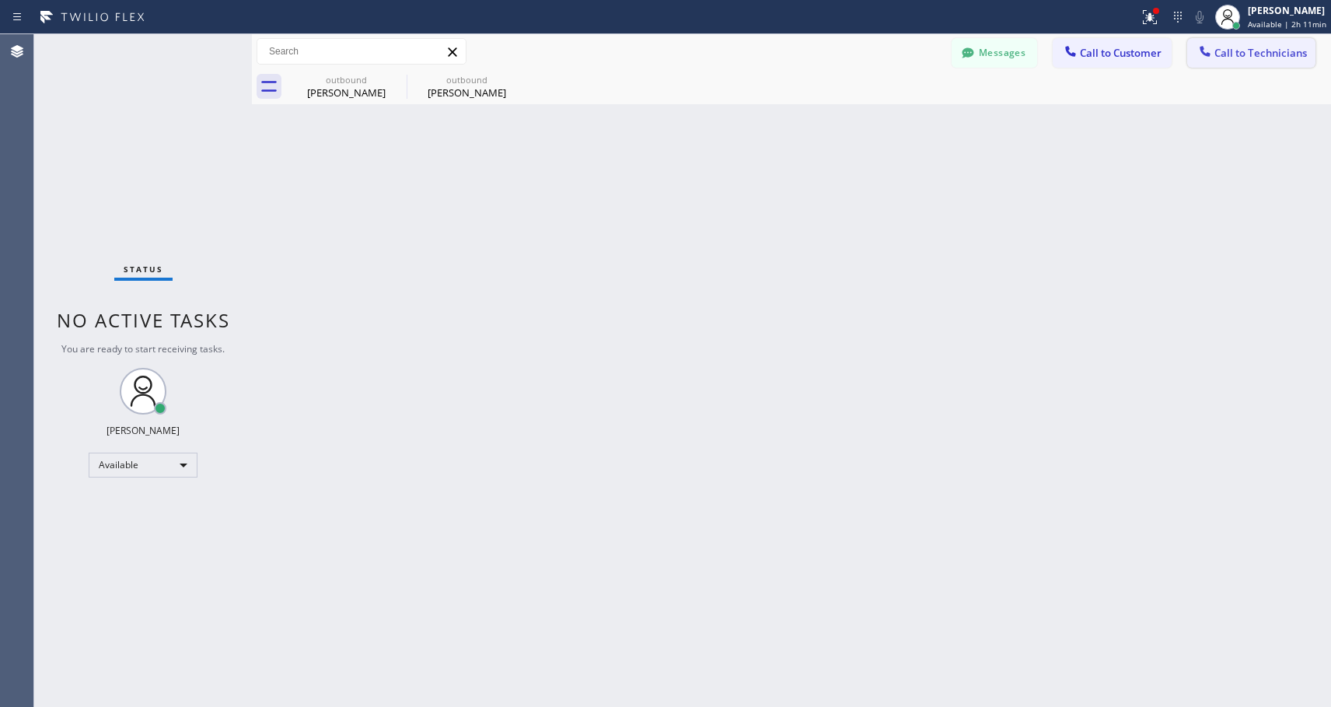
click at [1248, 51] on span "Call to Technicians" at bounding box center [1261, 53] width 93 height 14
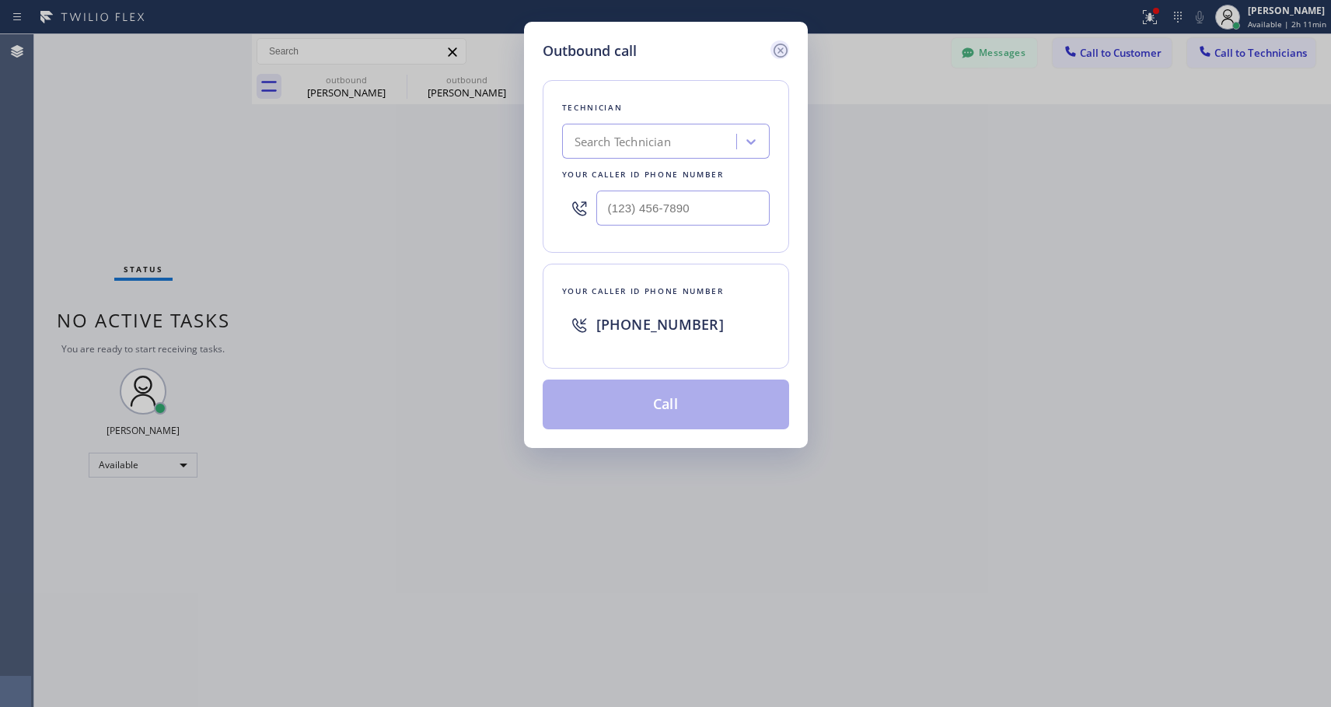
click at [786, 48] on icon at bounding box center [780, 51] width 14 height 14
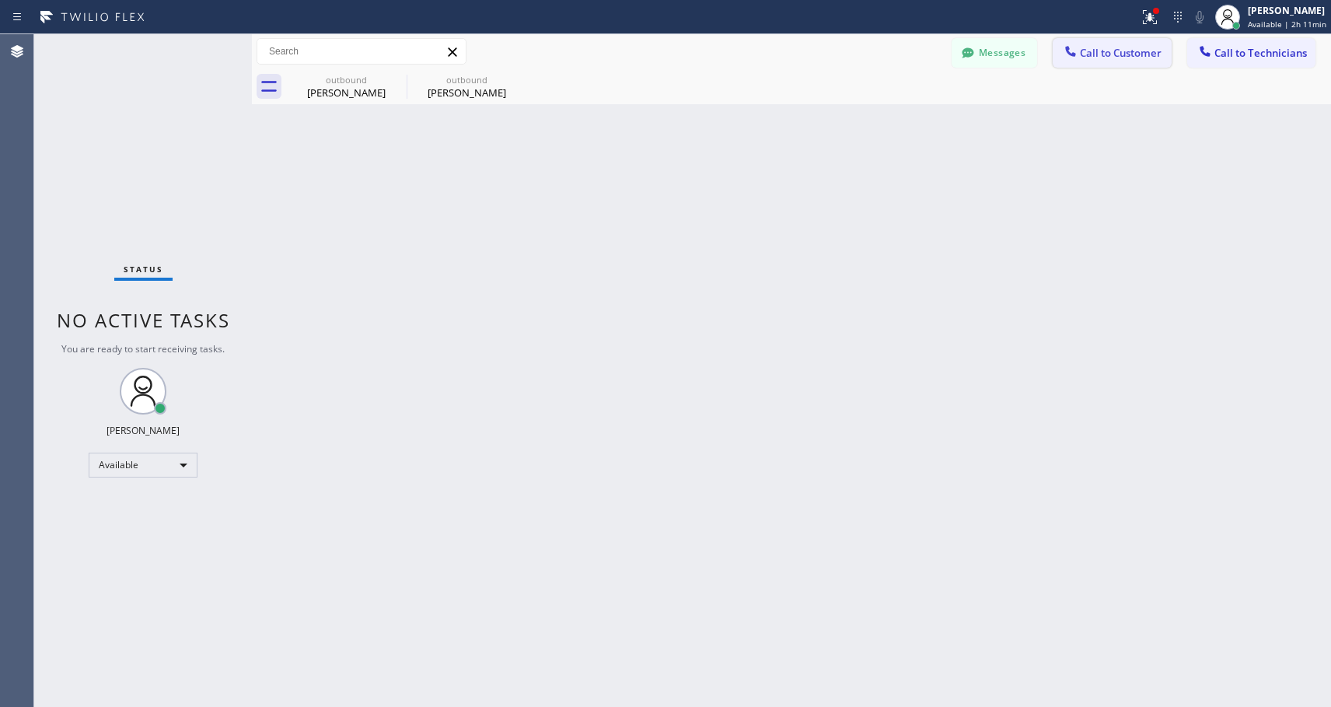
click at [1140, 56] on span "Call to Customer" at bounding box center [1121, 53] width 82 height 14
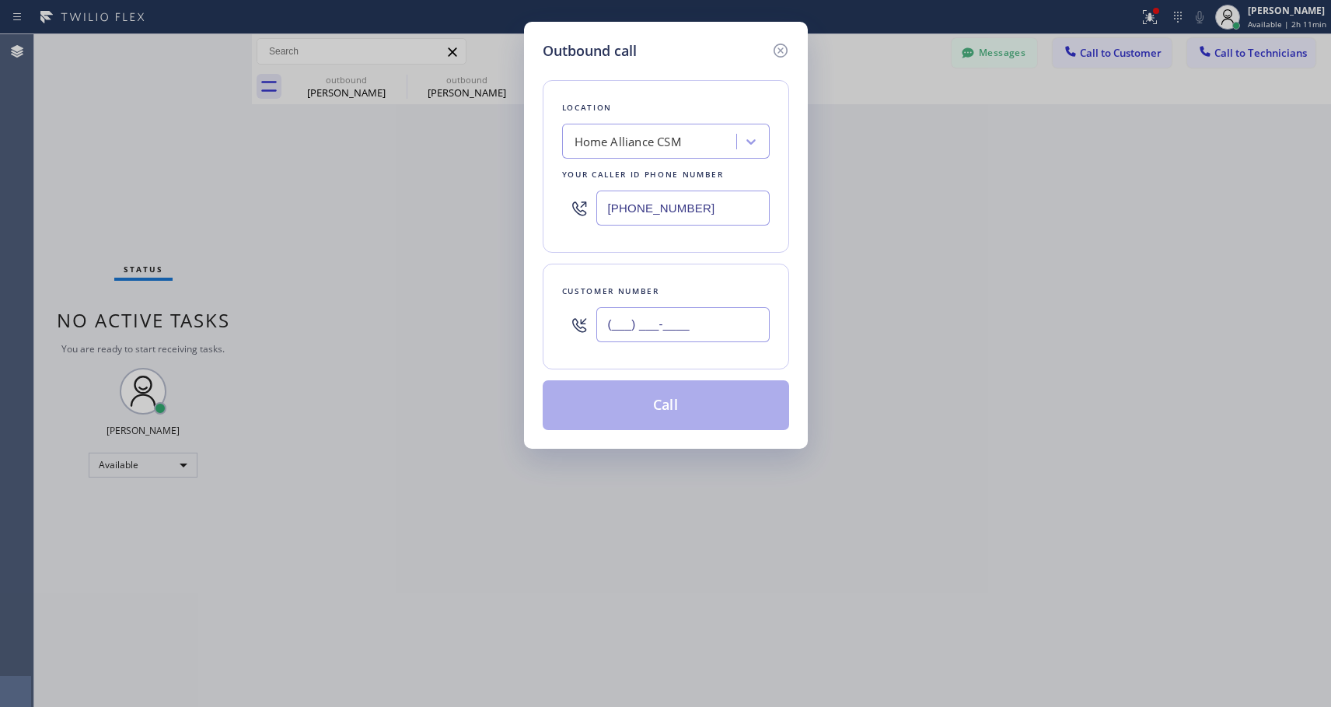
click at [743, 323] on input "(___) ___-____" at bounding box center [682, 324] width 173 height 35
paste input "609) 680-7287"
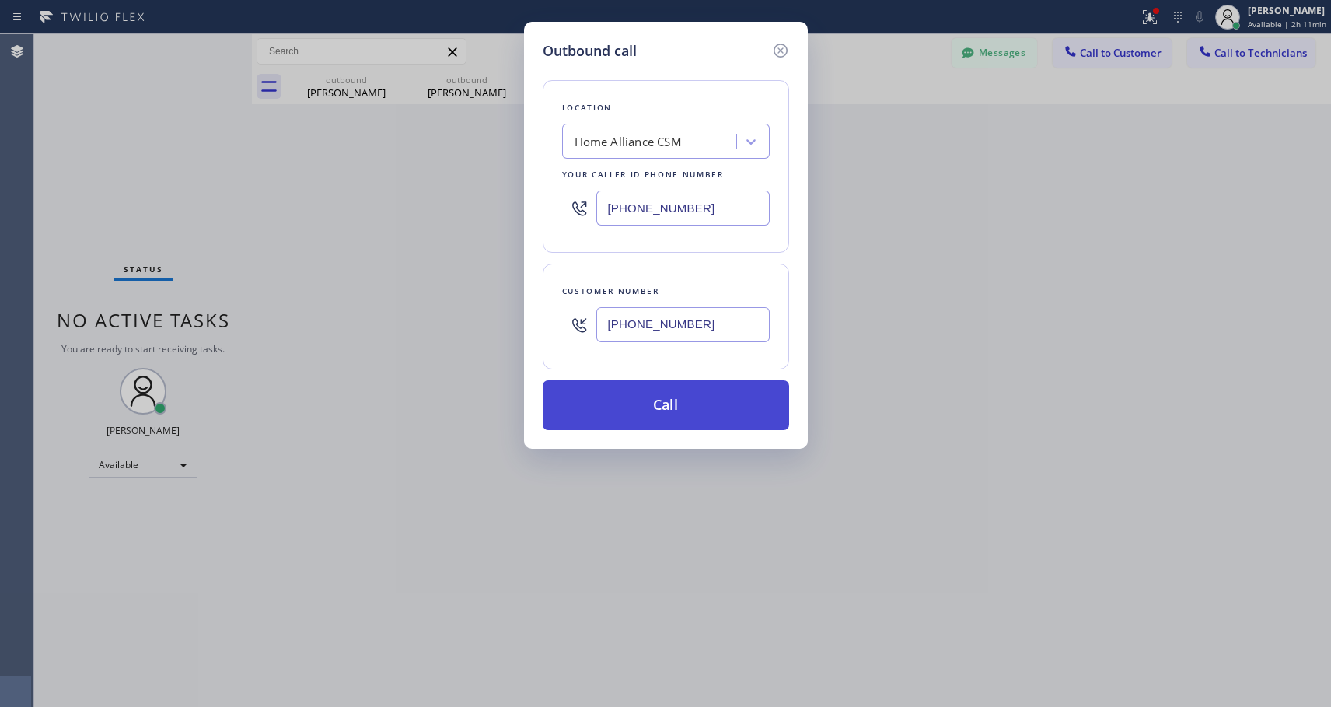
type input "[PHONE_NUMBER]"
click at [688, 410] on button "Call" at bounding box center [666, 405] width 246 height 50
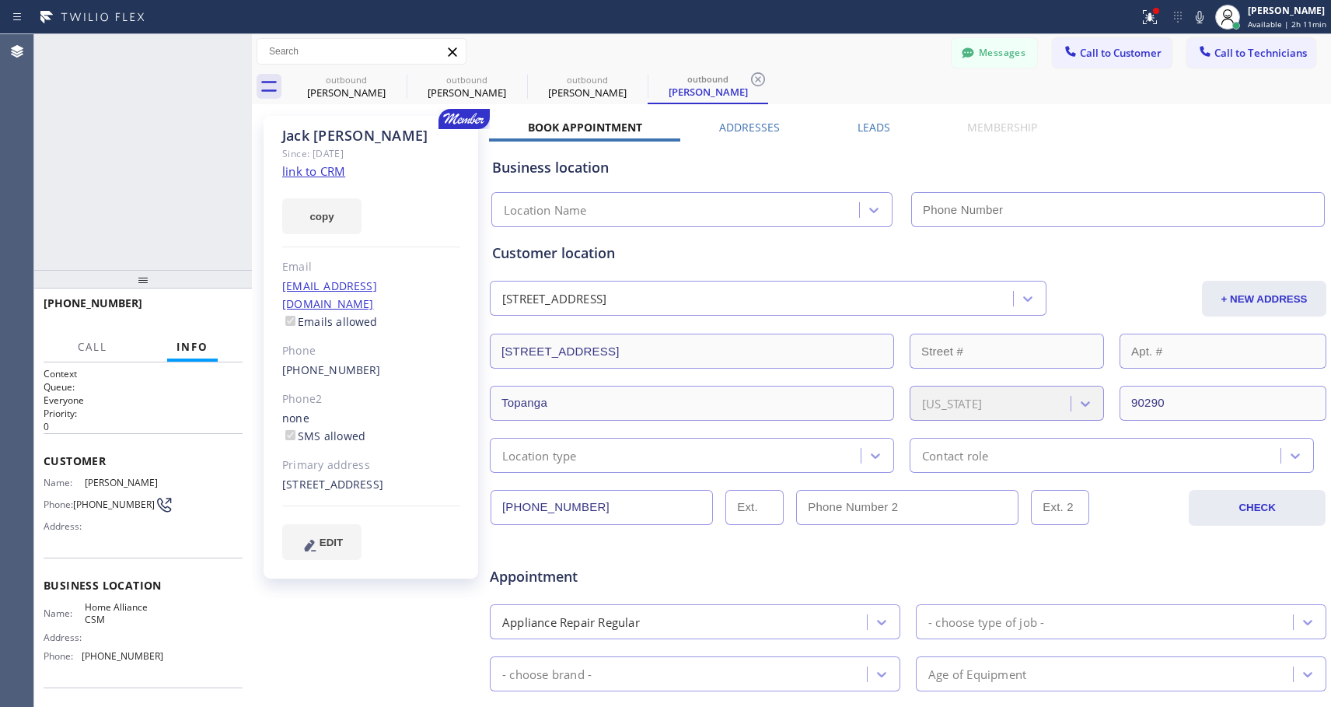
type input "[PHONE_NUMBER]"
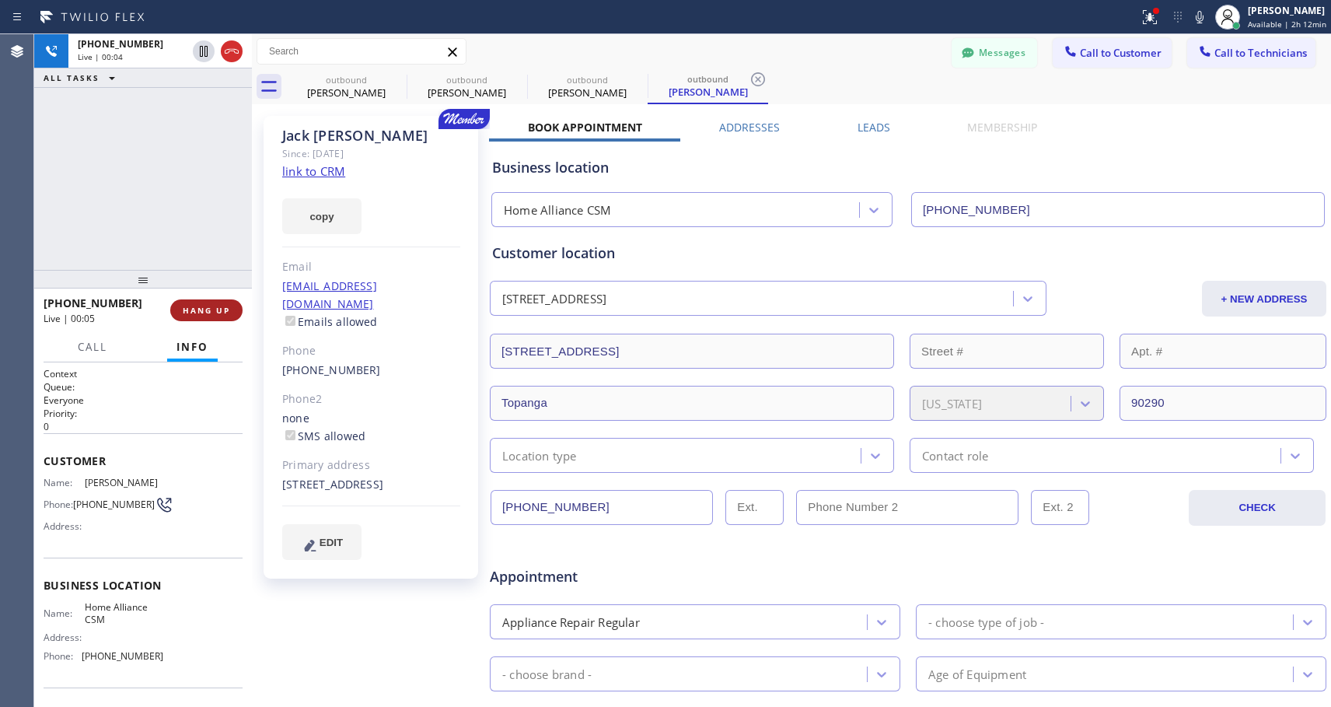
click at [199, 312] on span "HANG UP" at bounding box center [206, 310] width 47 height 11
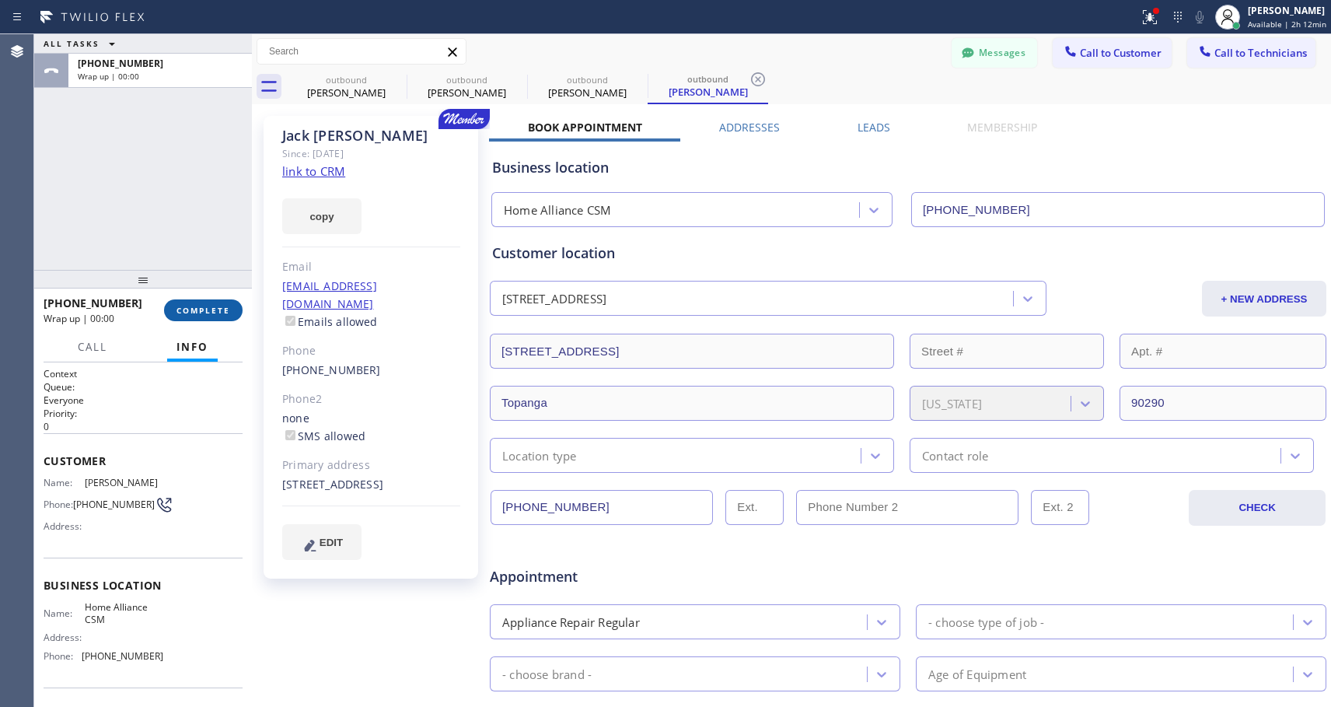
click at [199, 312] on span "COMPLETE" at bounding box center [204, 310] width 54 height 11
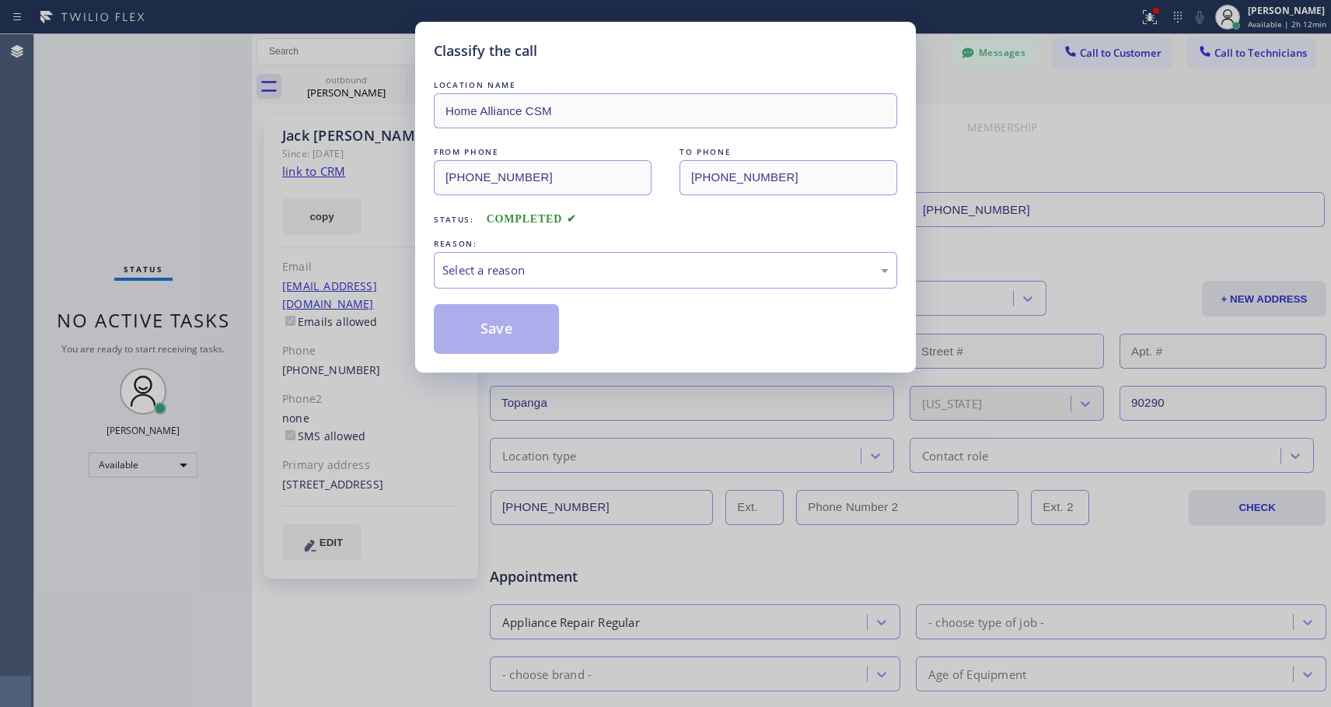
click at [591, 306] on div "Save" at bounding box center [665, 329] width 463 height 50
click at [609, 278] on div "Select a reason" at bounding box center [665, 270] width 446 height 18
click at [500, 323] on button "Save" at bounding box center [496, 329] width 125 height 50
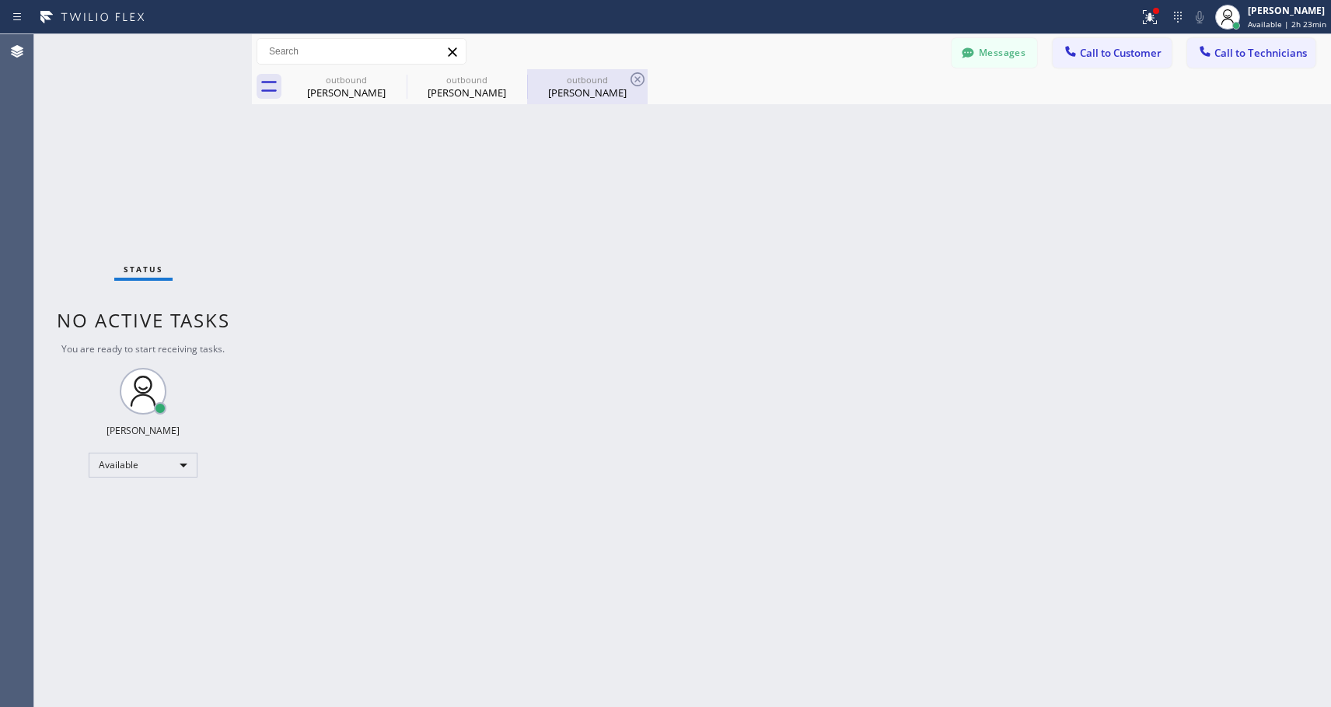
click at [594, 97] on div "[PERSON_NAME]" at bounding box center [587, 93] width 117 height 14
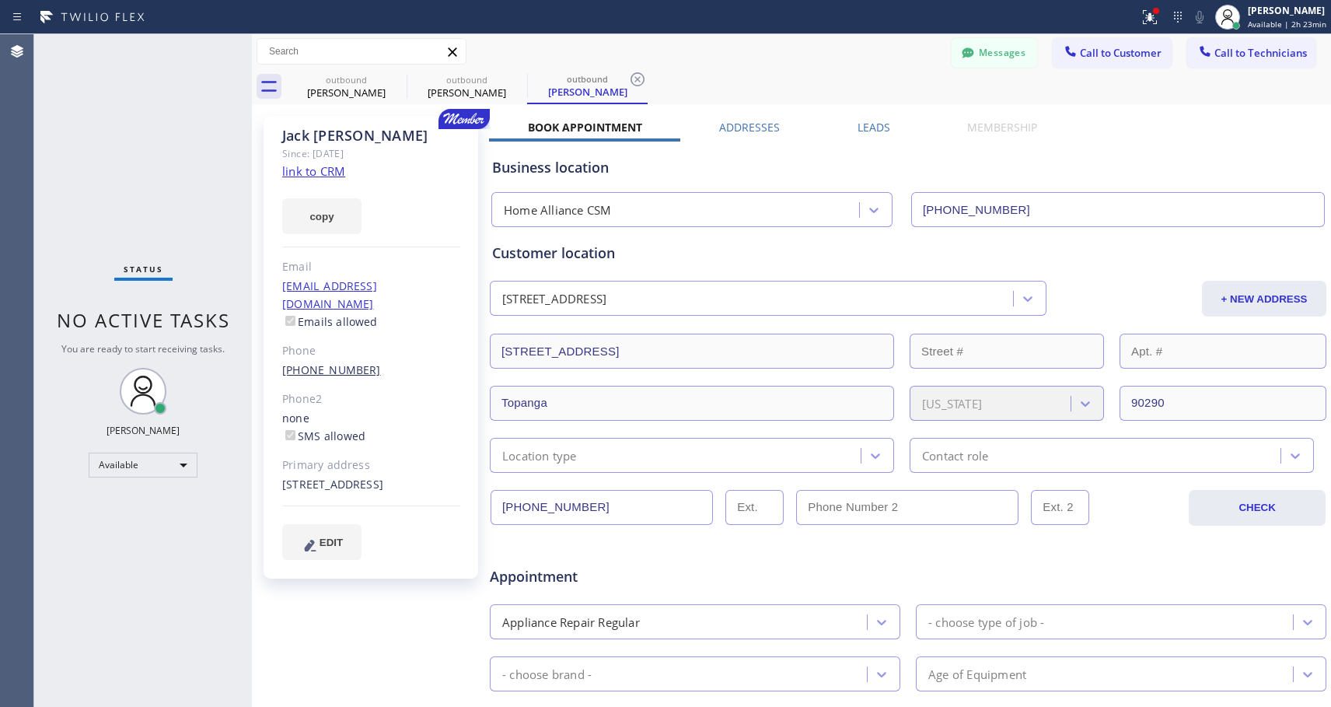
click at [310, 362] on link "[PHONE_NUMBER]" at bounding box center [331, 369] width 99 height 15
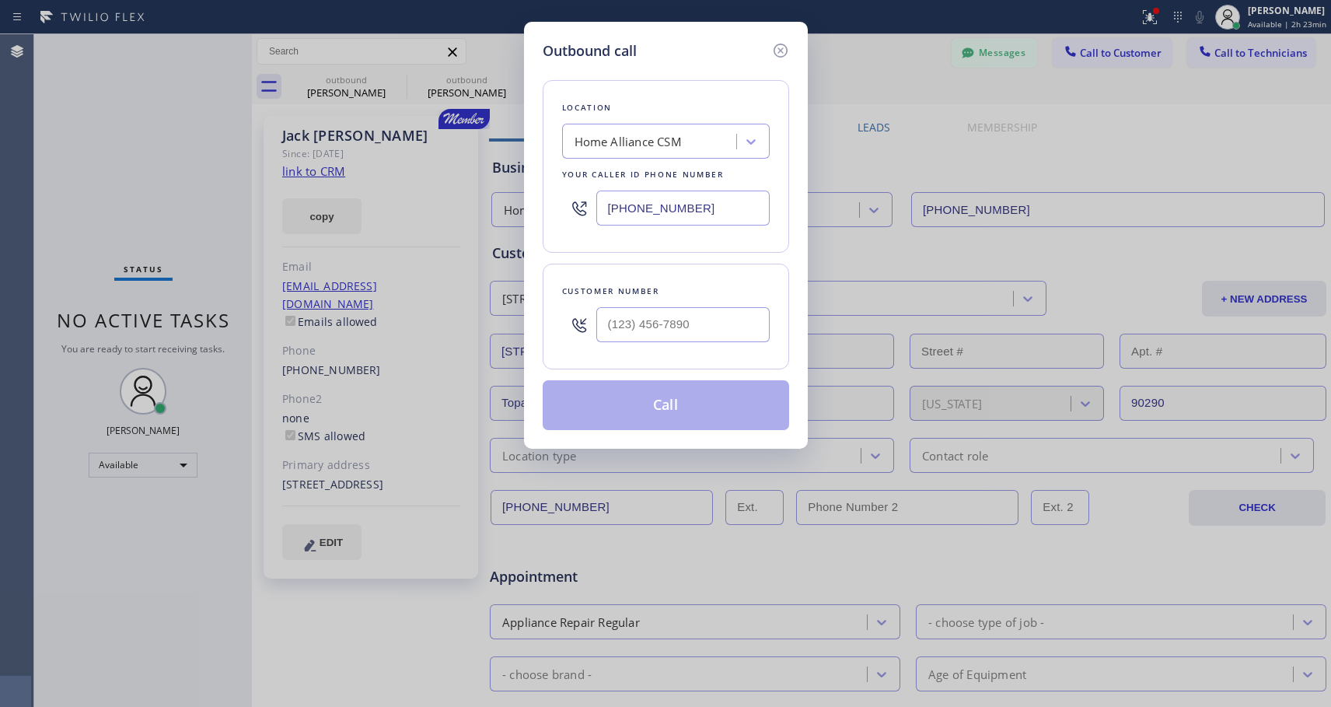
type input "[PHONE_NUMBER]"
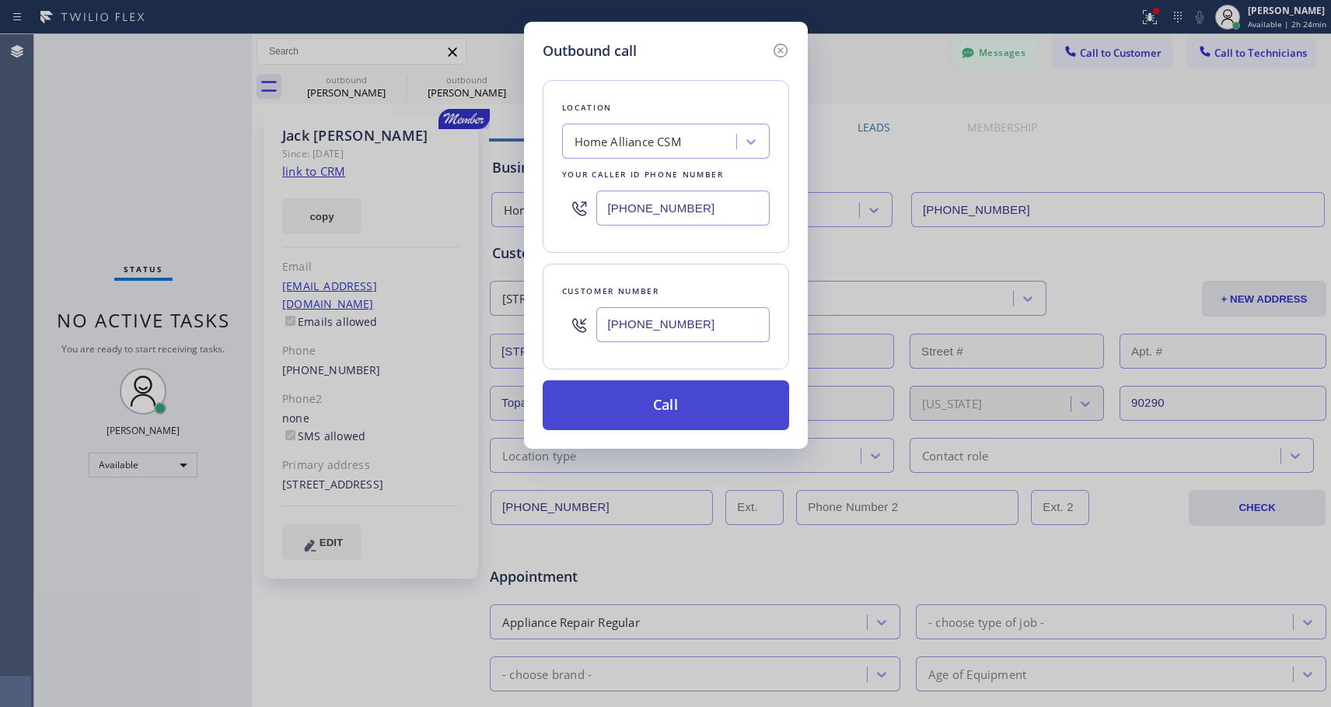
click at [646, 407] on button "Call" at bounding box center [666, 405] width 246 height 50
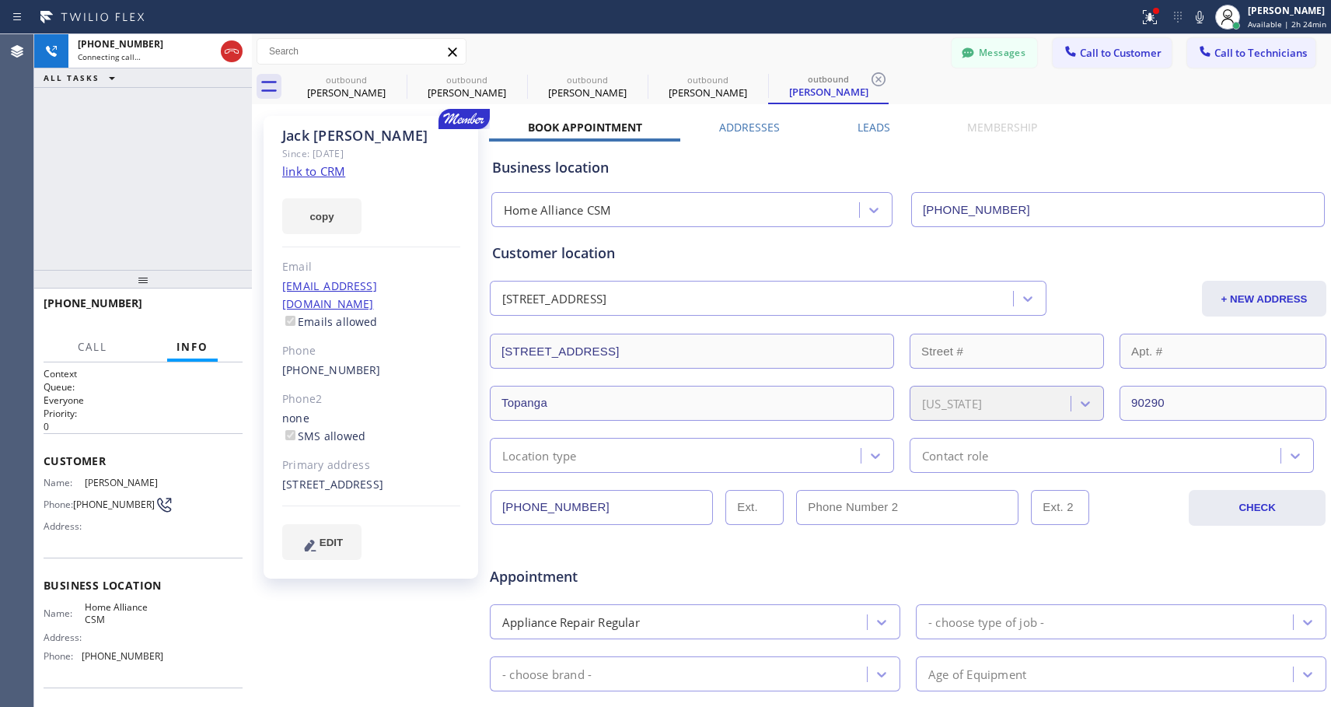
type input "[PHONE_NUMBER]"
click at [215, 305] on span "HANG UP" at bounding box center [206, 310] width 47 height 11
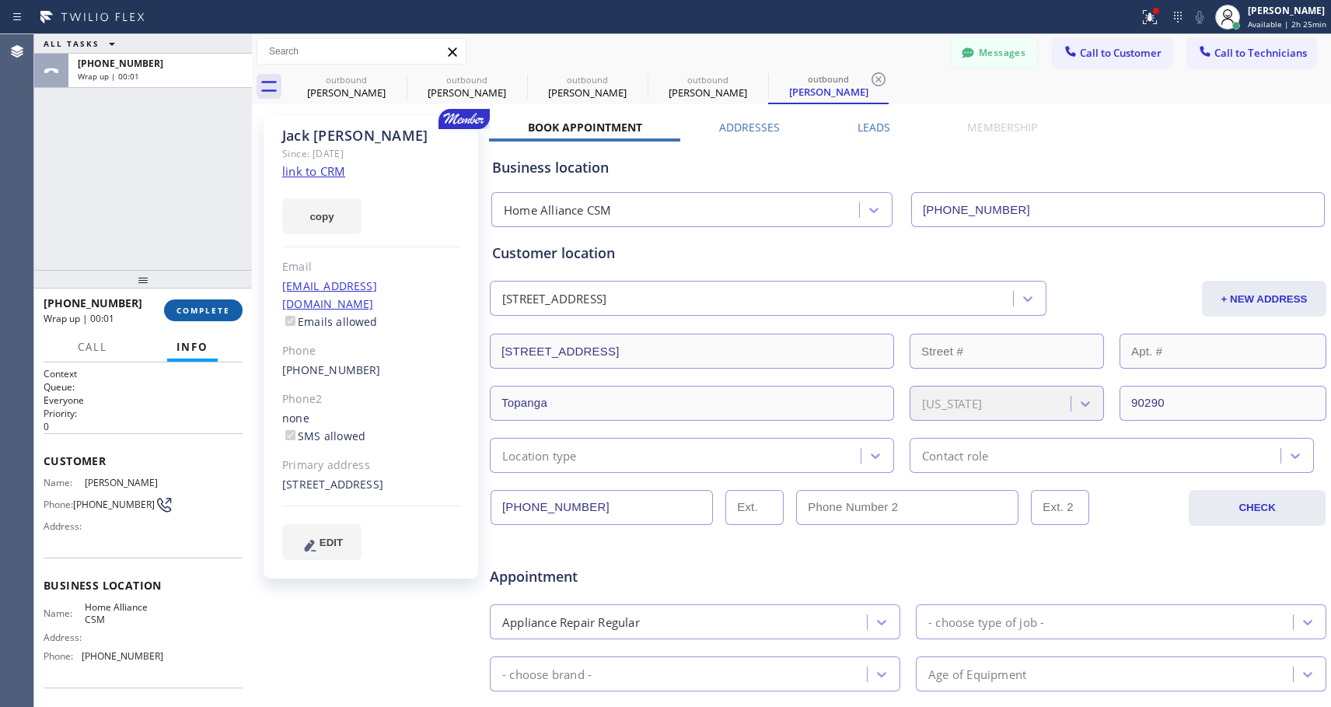
click at [227, 320] on button "COMPLETE" at bounding box center [203, 310] width 79 height 22
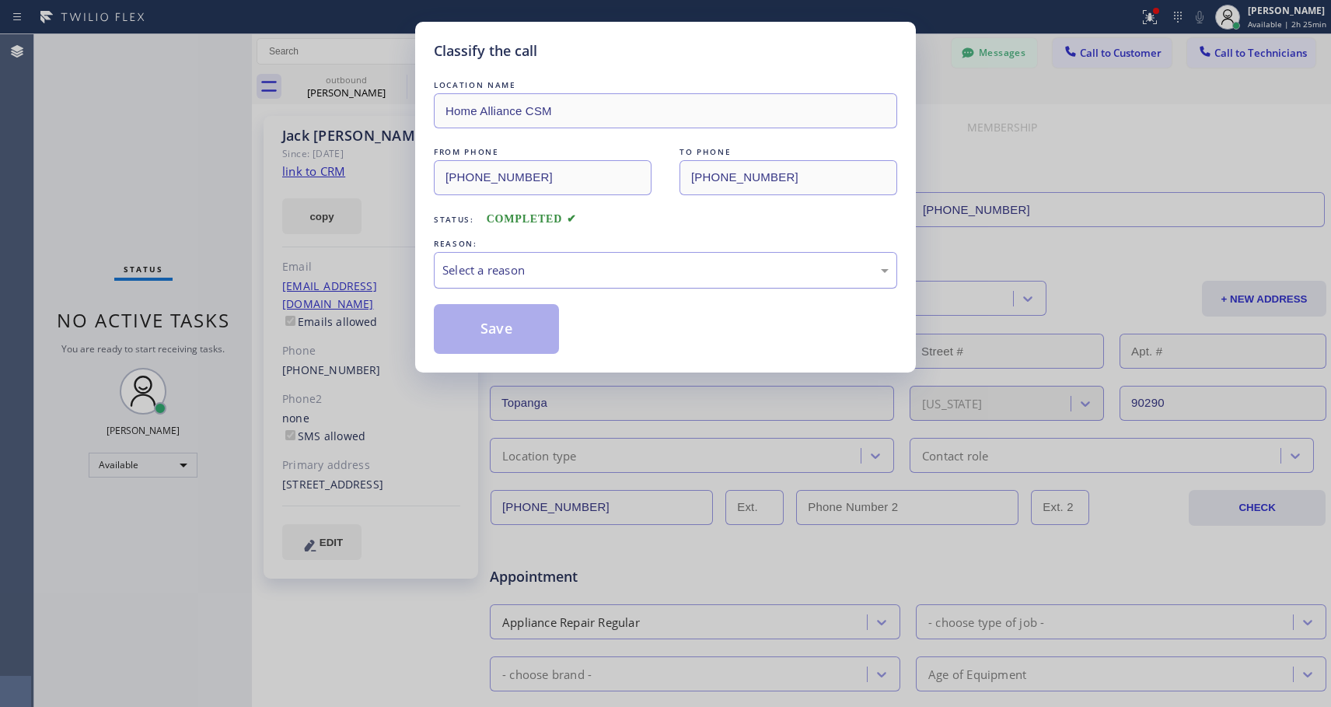
click at [540, 264] on div "Select a reason" at bounding box center [665, 270] width 446 height 18
click at [483, 331] on button "Save" at bounding box center [496, 329] width 125 height 50
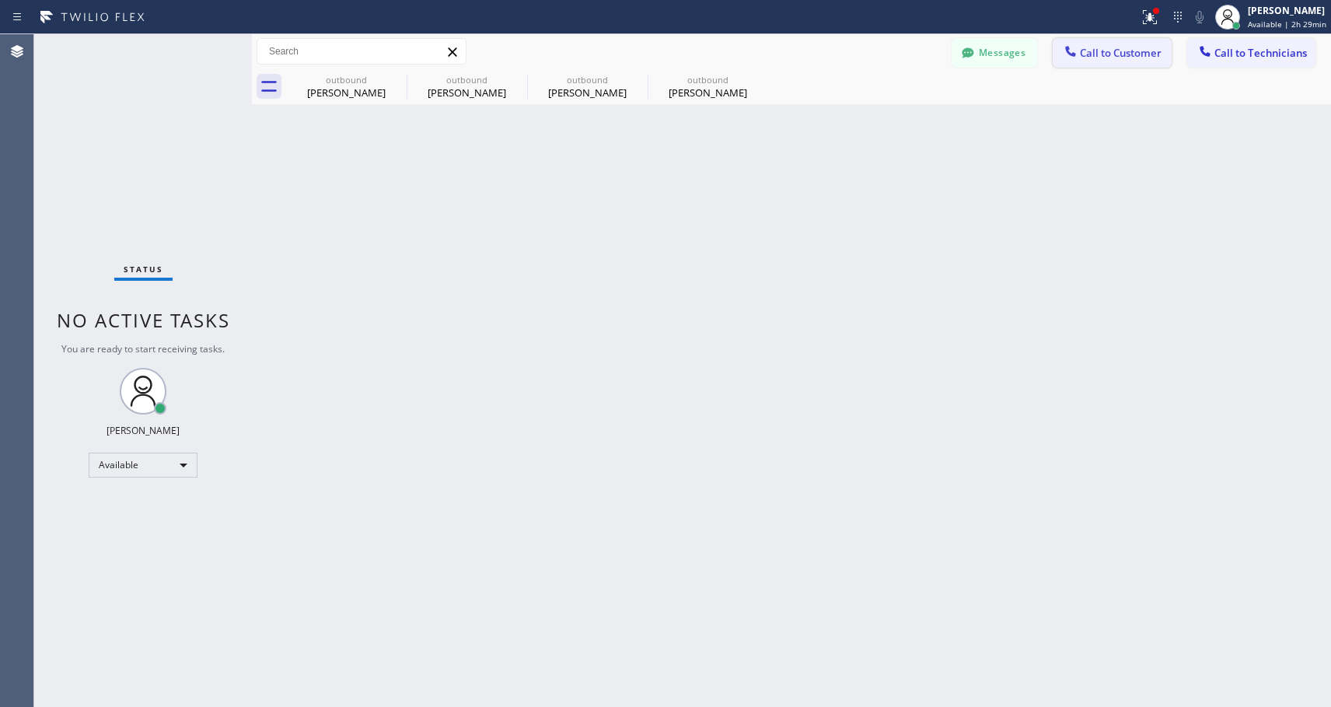
click at [1157, 60] on button "Call to Customer" at bounding box center [1112, 53] width 119 height 30
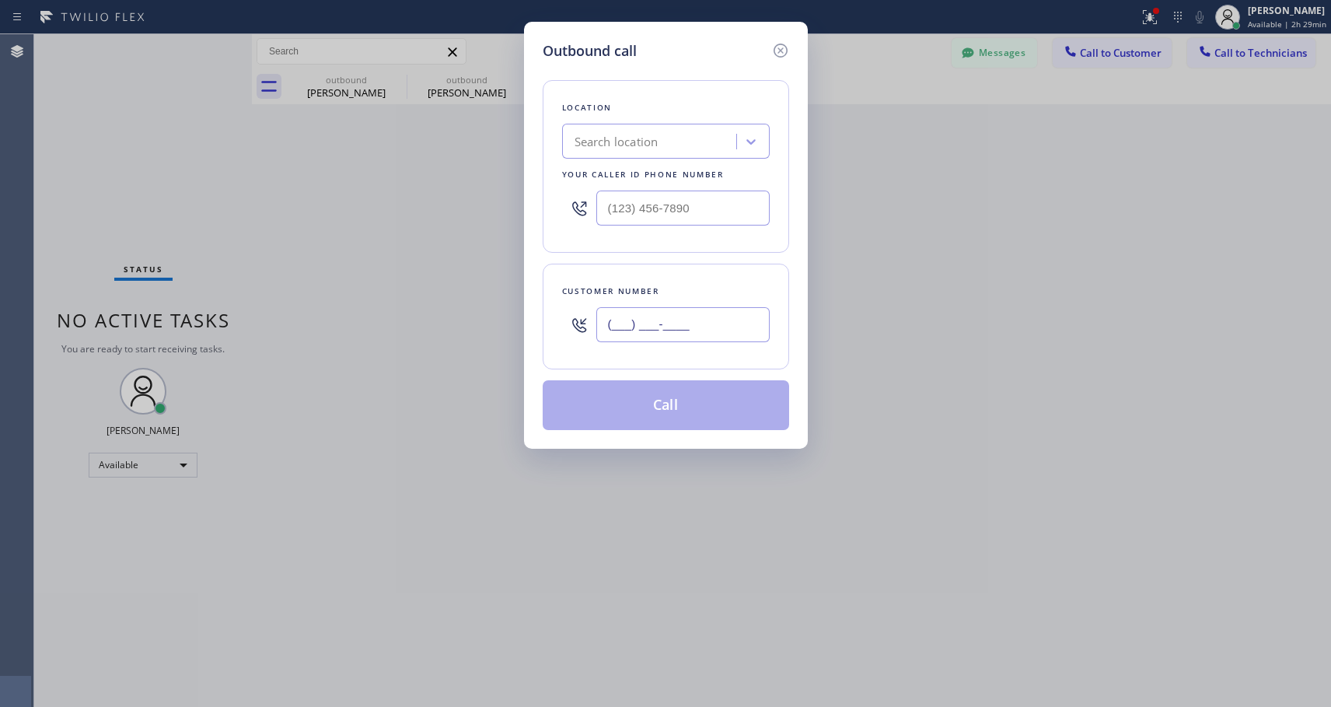
click at [708, 319] on input "(___) ___-____" at bounding box center [682, 324] width 173 height 35
paste input "954) 643-1979"
click at [723, 322] on input "[PHONE_NUMBER]" at bounding box center [682, 324] width 173 height 35
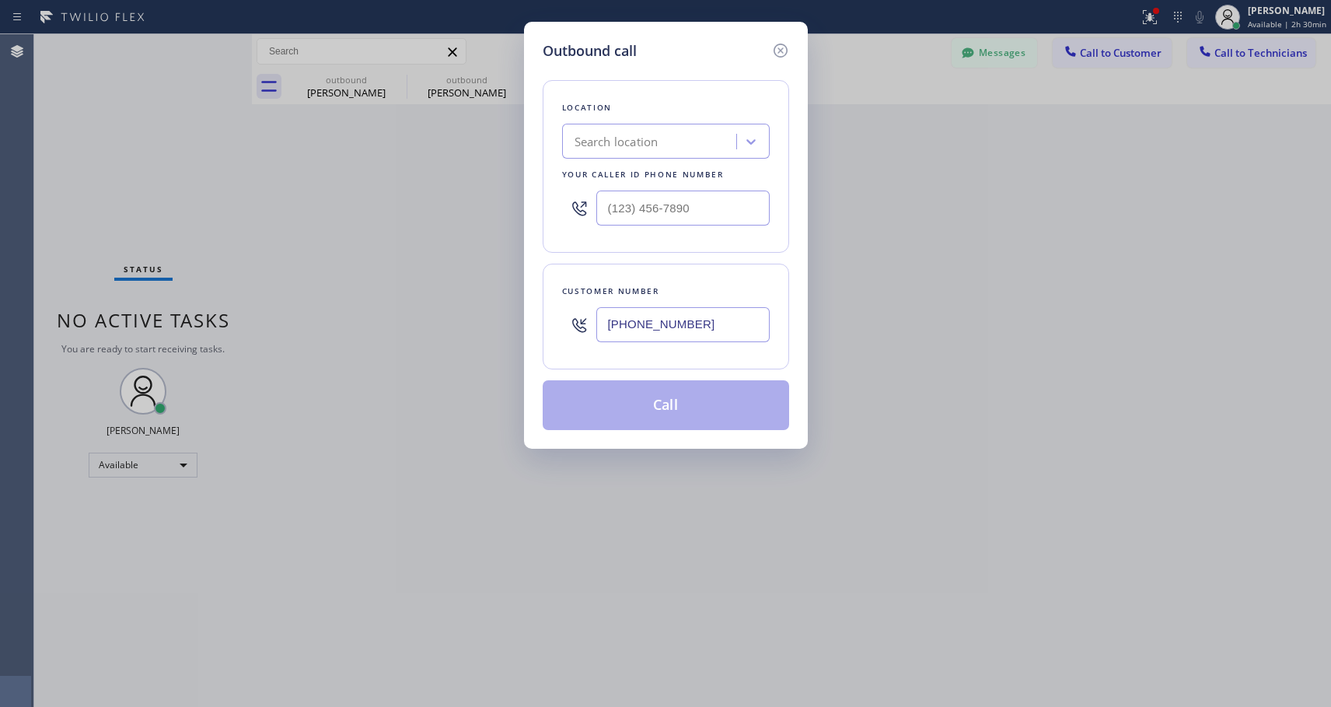
paste input "text"
type input "[PHONE_NUMBER]"
click at [610, 205] on input "(___) ___-____" at bounding box center [682, 207] width 173 height 35
paste input "818) 614-5337"
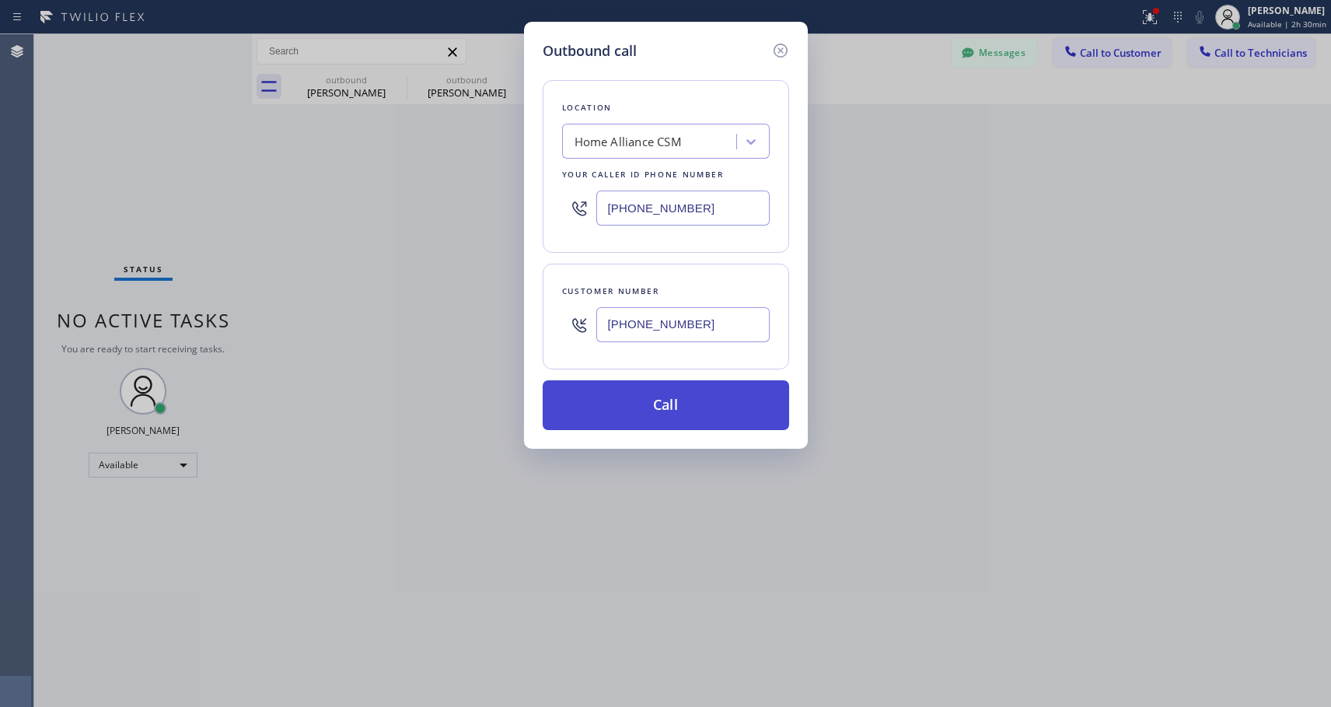
type input "[PHONE_NUMBER]"
click at [705, 418] on button "Call" at bounding box center [666, 405] width 246 height 50
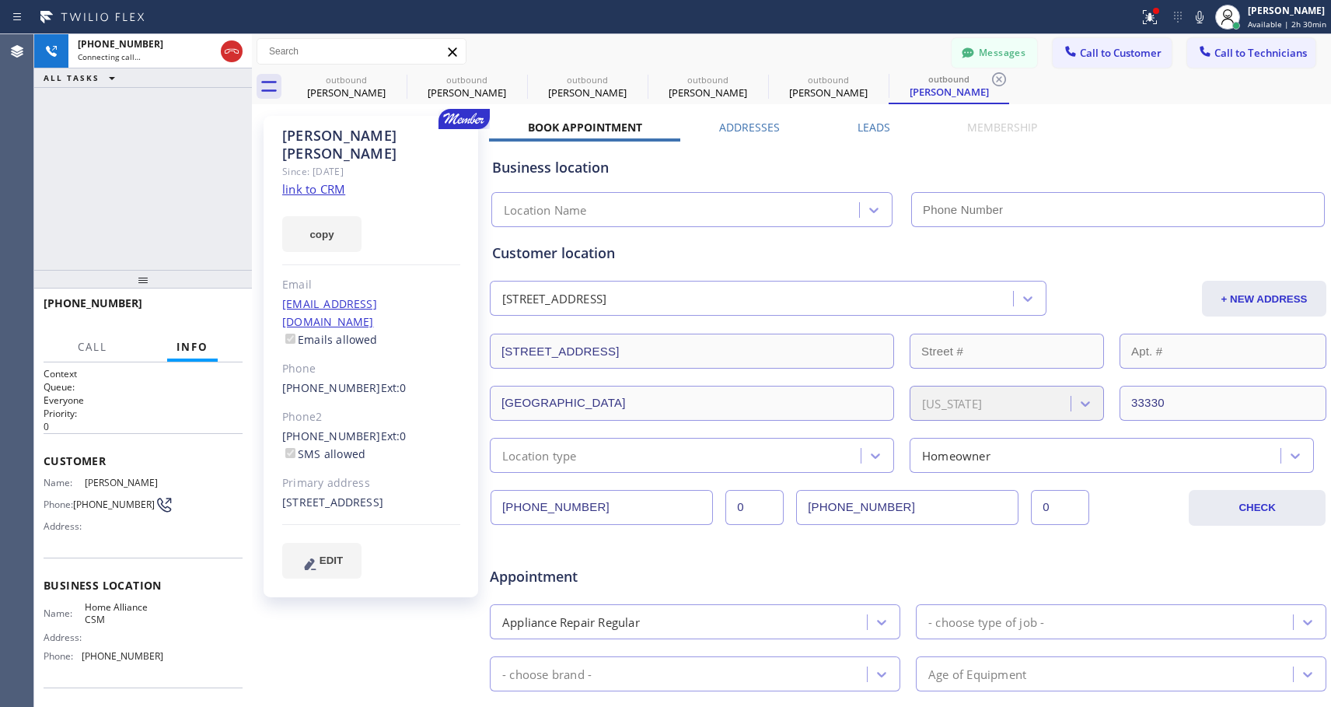
type input "[PHONE_NUMBER]"
click at [208, 302] on button "HANG UP" at bounding box center [206, 310] width 72 height 22
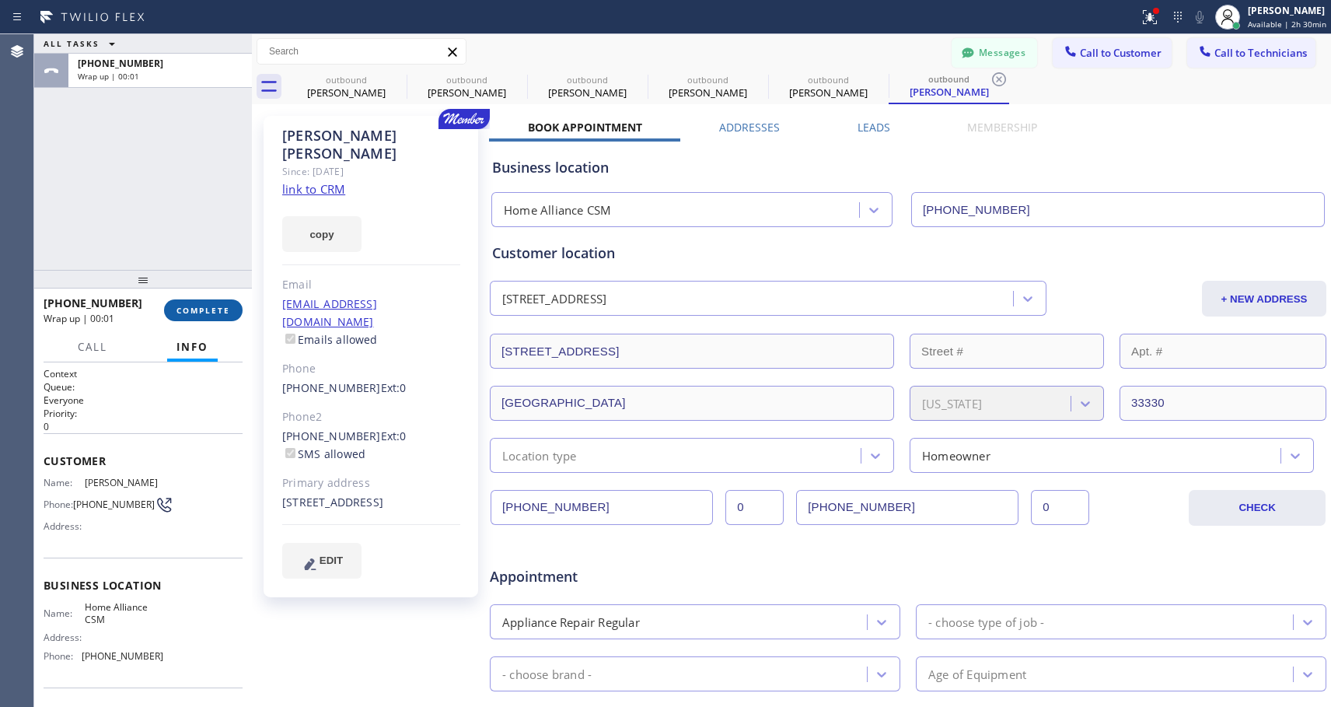
click at [214, 299] on button "COMPLETE" at bounding box center [203, 310] width 79 height 22
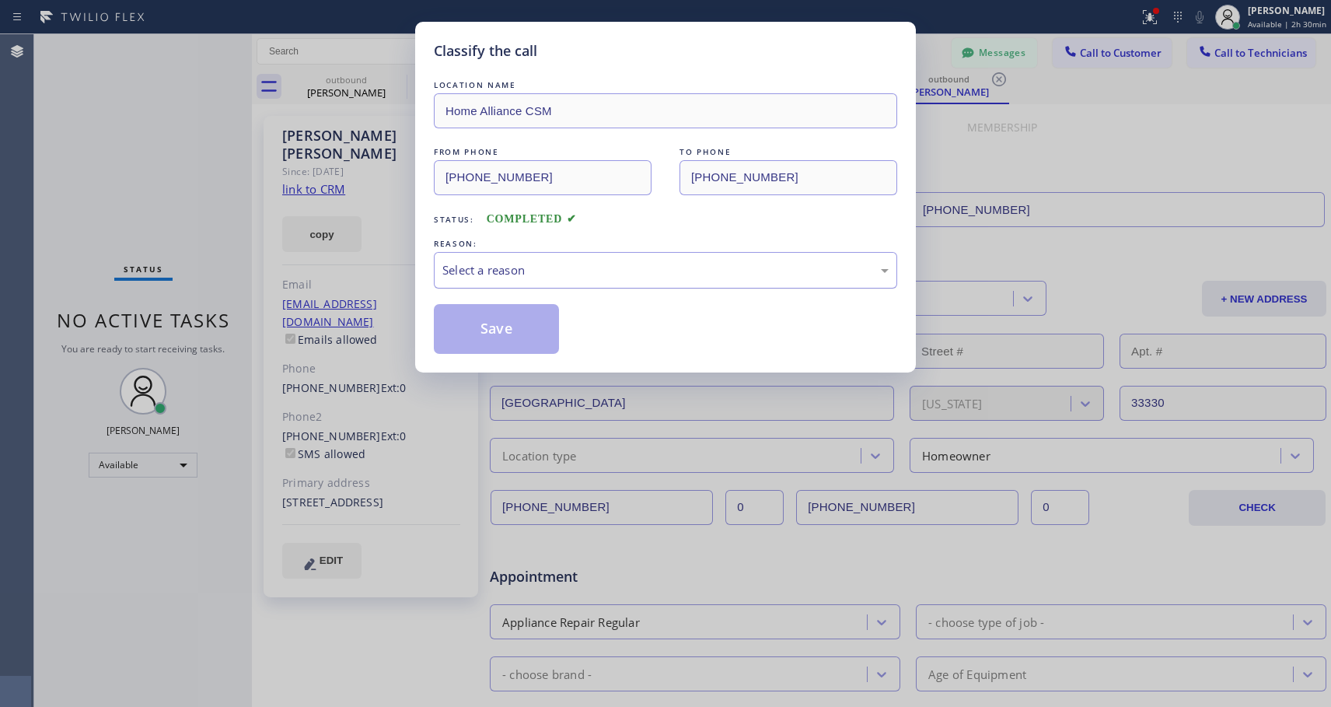
click at [527, 279] on div "Select a reason" at bounding box center [665, 270] width 463 height 37
click at [492, 323] on button "Save" at bounding box center [496, 329] width 125 height 50
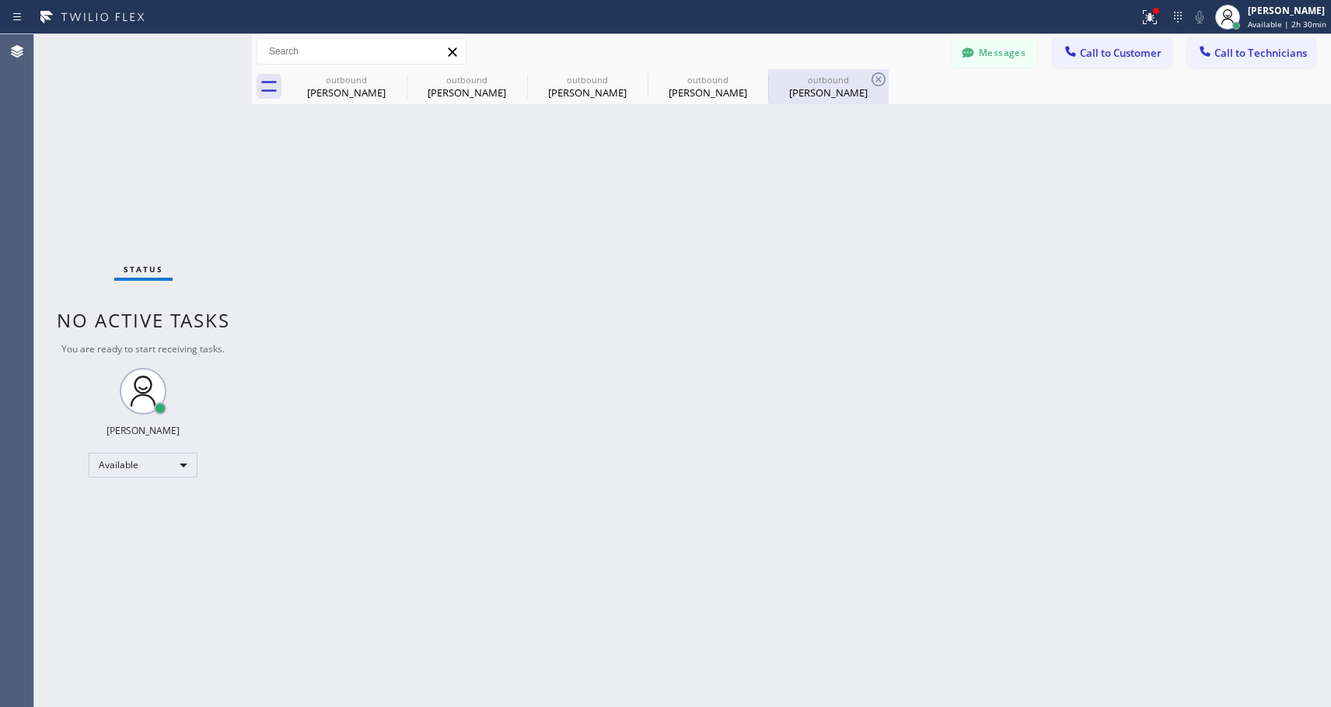
click at [827, 103] on div "outbound [PERSON_NAME]" at bounding box center [828, 86] width 117 height 35
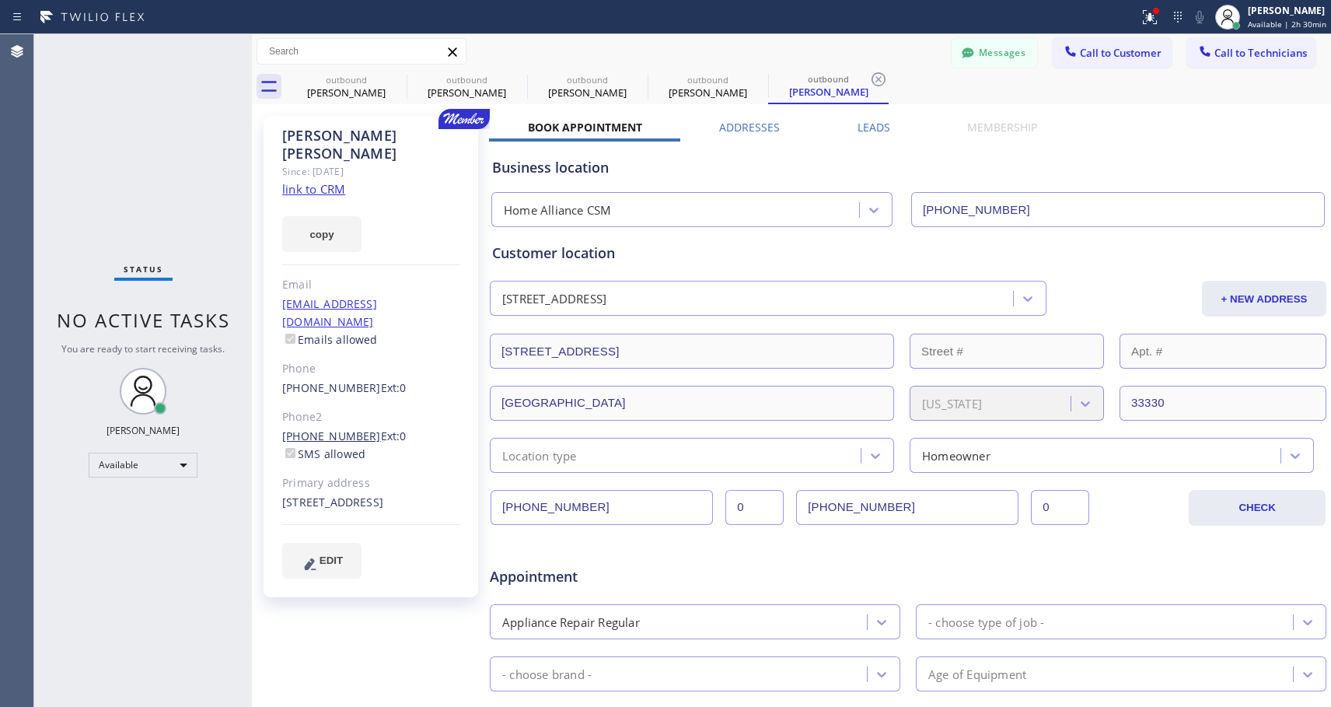
click at [331, 428] on link "[PHONE_NUMBER]" at bounding box center [331, 435] width 99 height 15
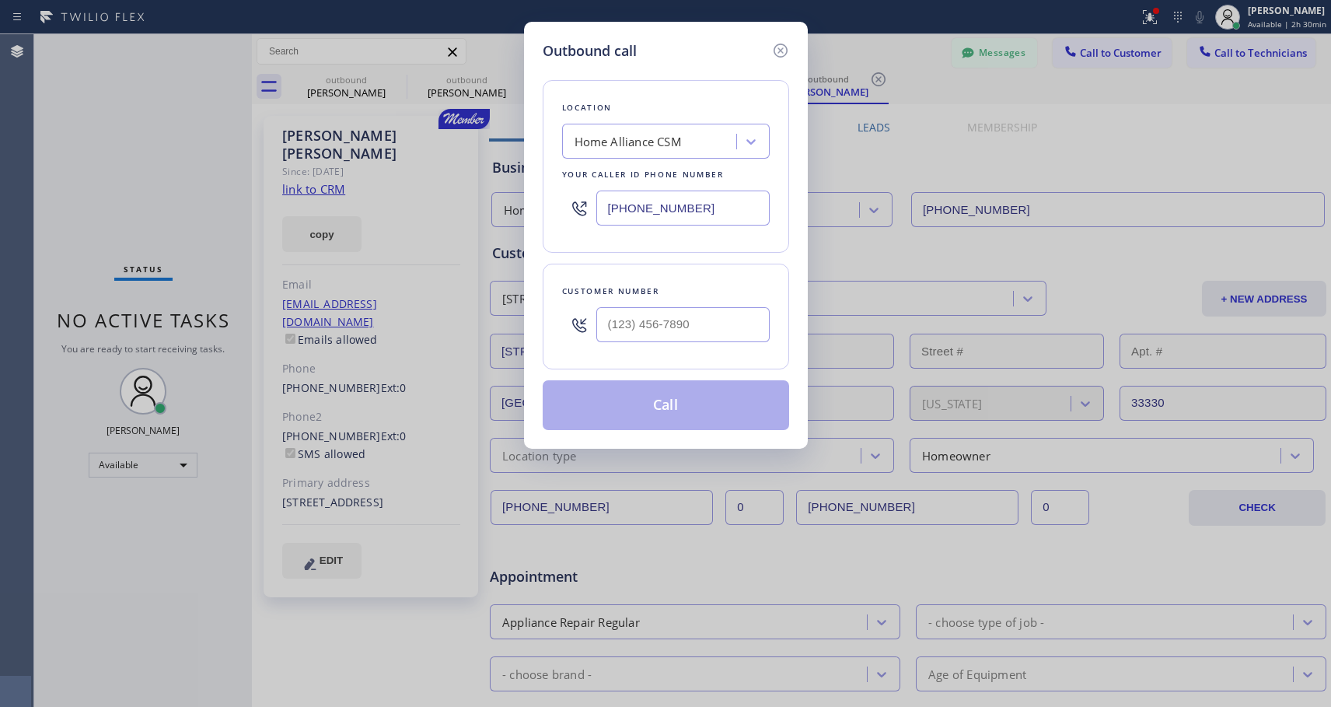
type input "[PHONE_NUMBER]"
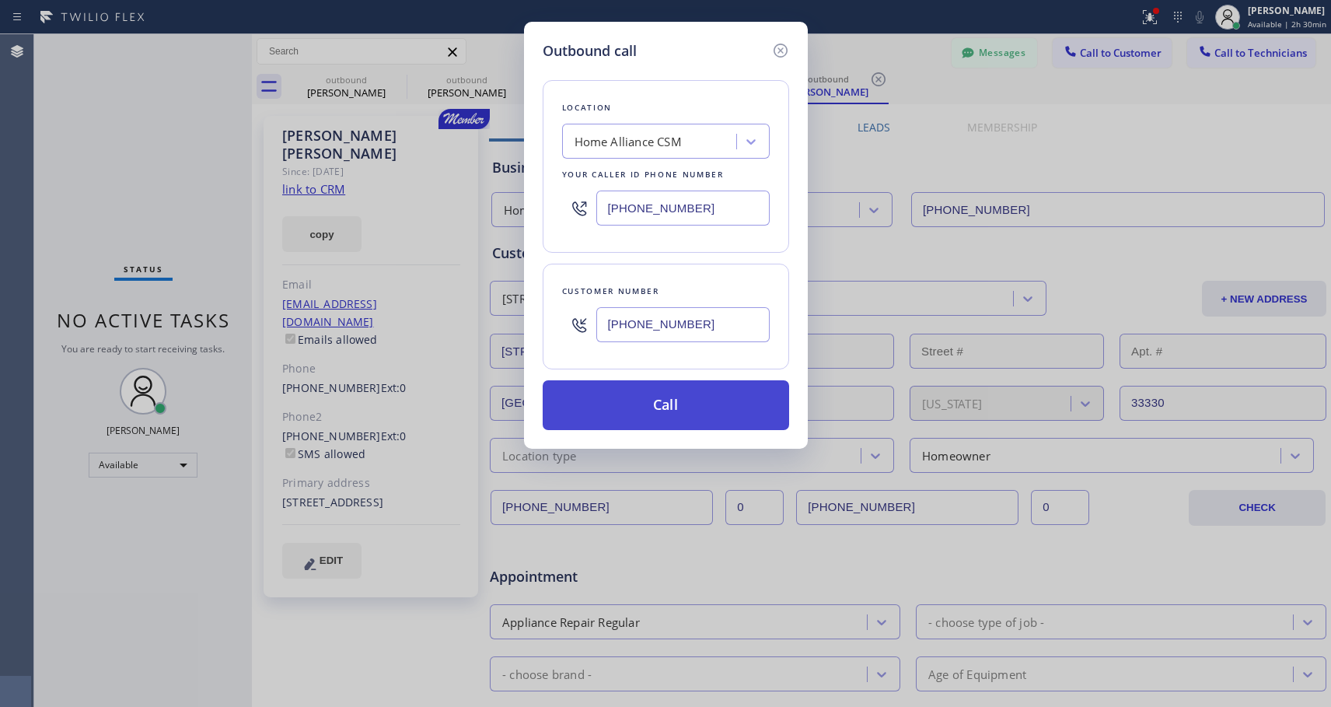
click at [627, 414] on button "Call" at bounding box center [666, 405] width 246 height 50
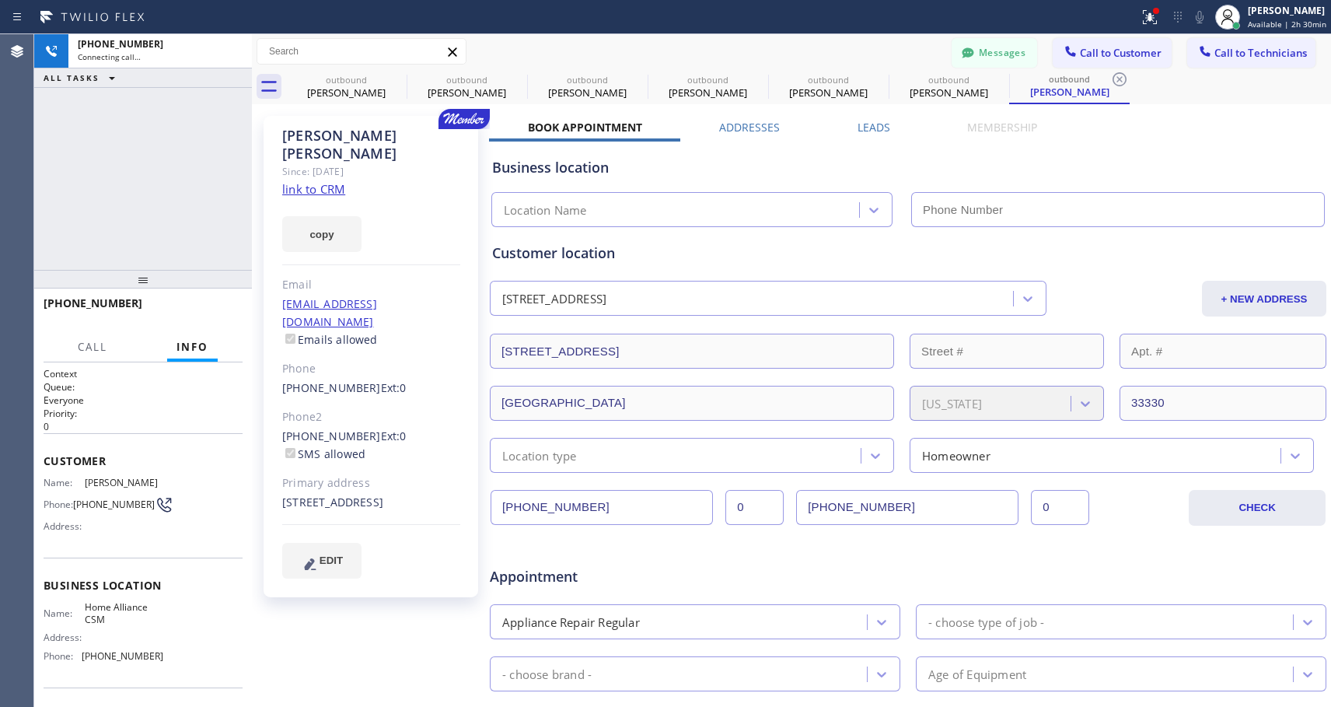
type input "[PHONE_NUMBER]"
click at [208, 317] on button "HANG UP" at bounding box center [206, 310] width 72 height 22
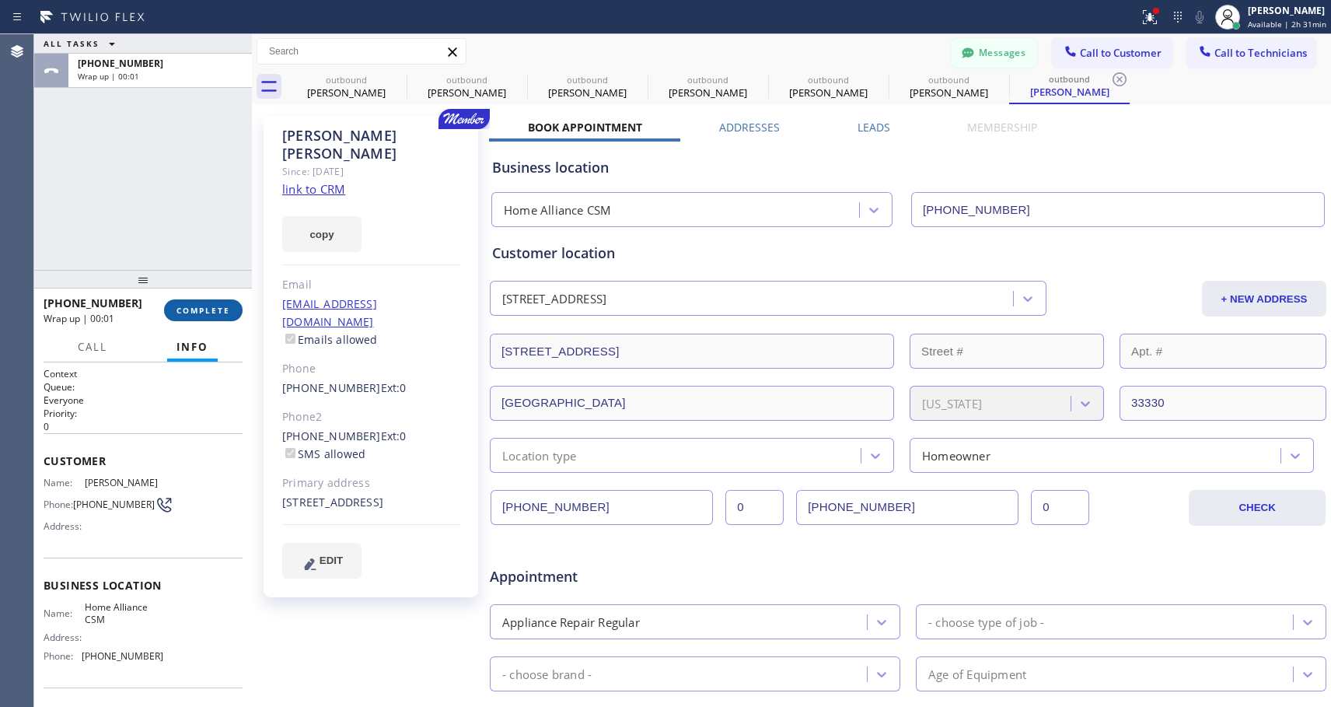
click at [194, 309] on span "COMPLETE" at bounding box center [204, 310] width 54 height 11
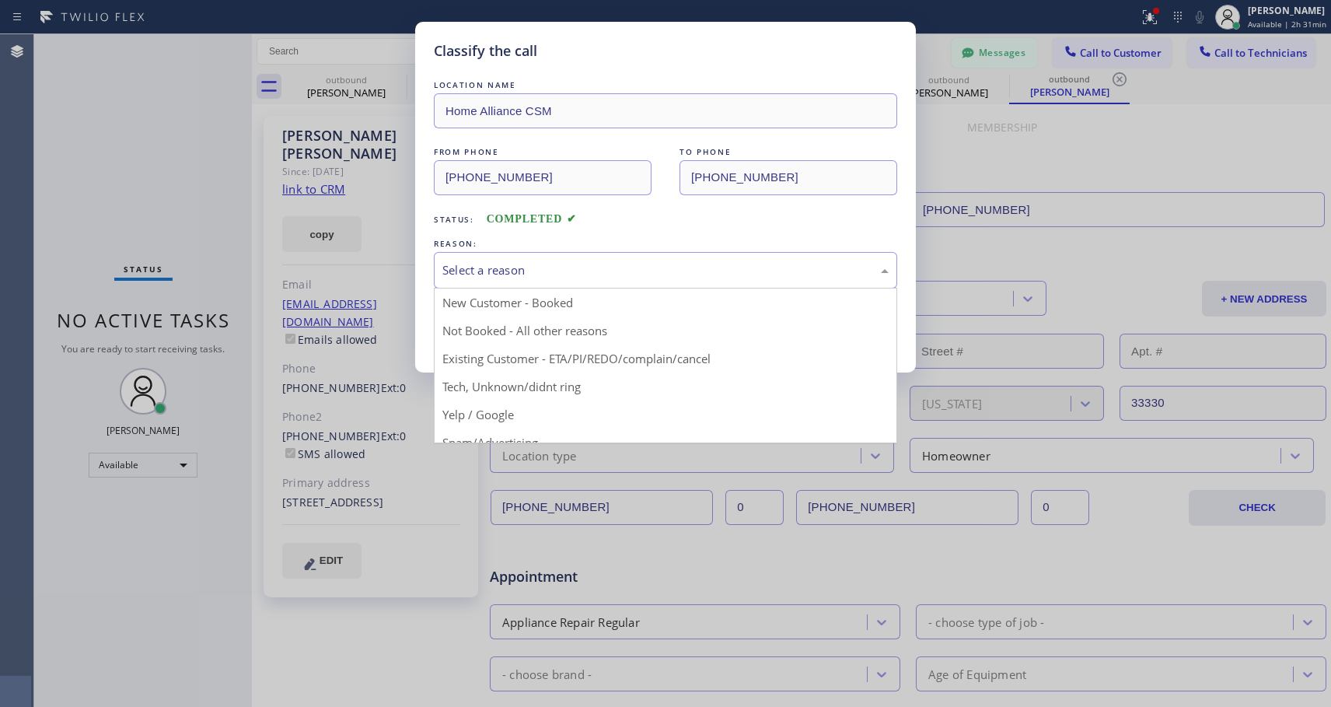
click at [603, 267] on div "Select a reason" at bounding box center [665, 270] width 446 height 18
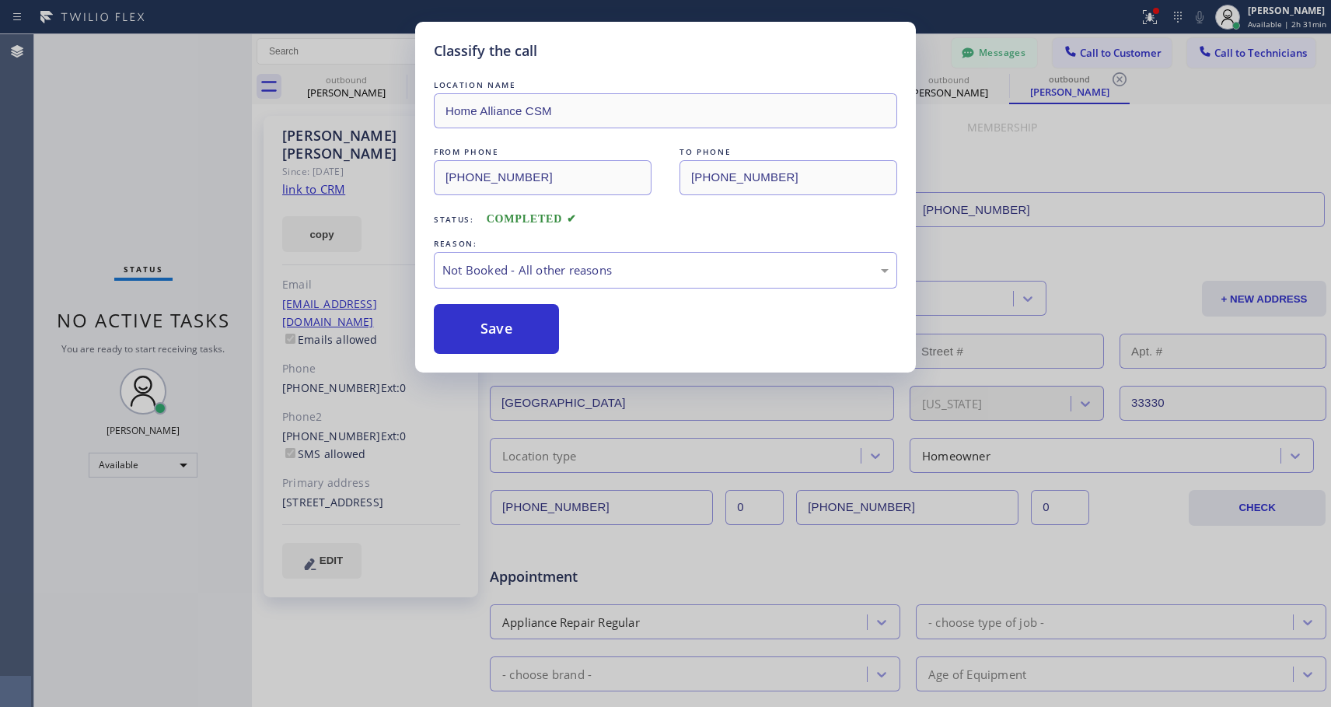
click at [530, 325] on button "Save" at bounding box center [496, 329] width 125 height 50
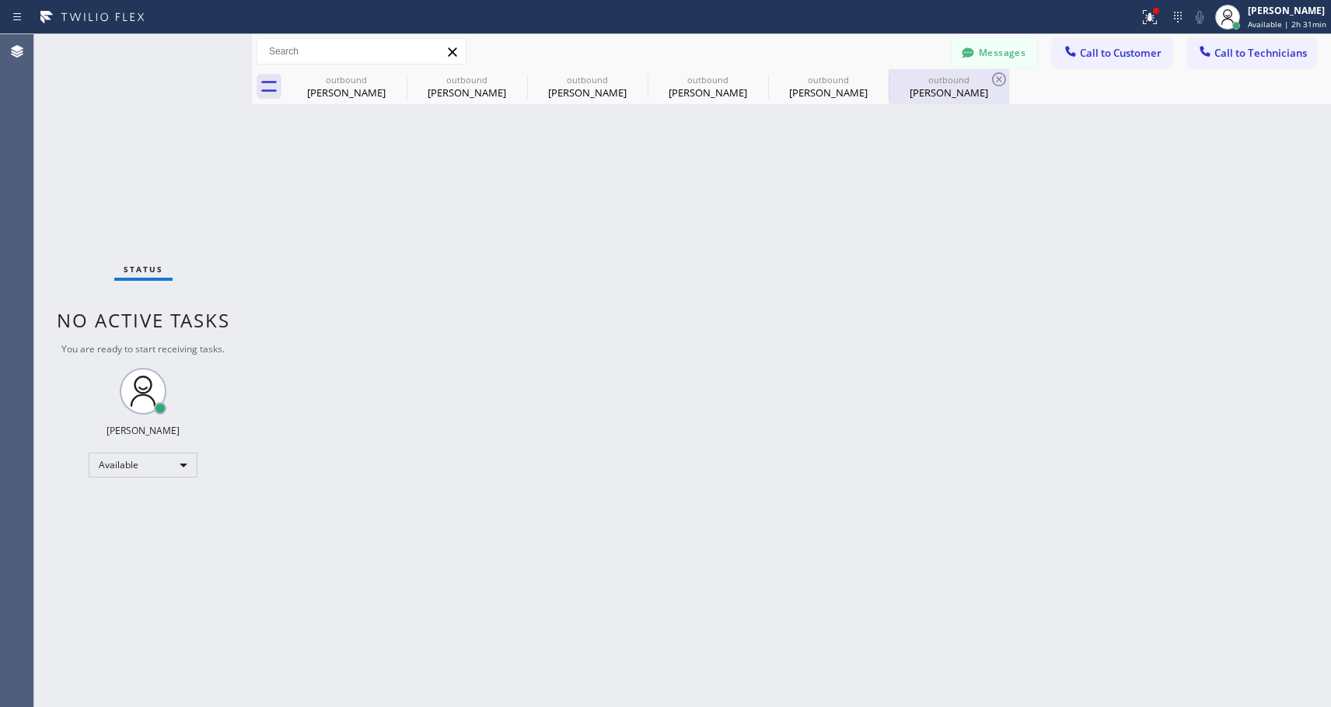
click at [931, 94] on div "[PERSON_NAME]" at bounding box center [948, 93] width 117 height 14
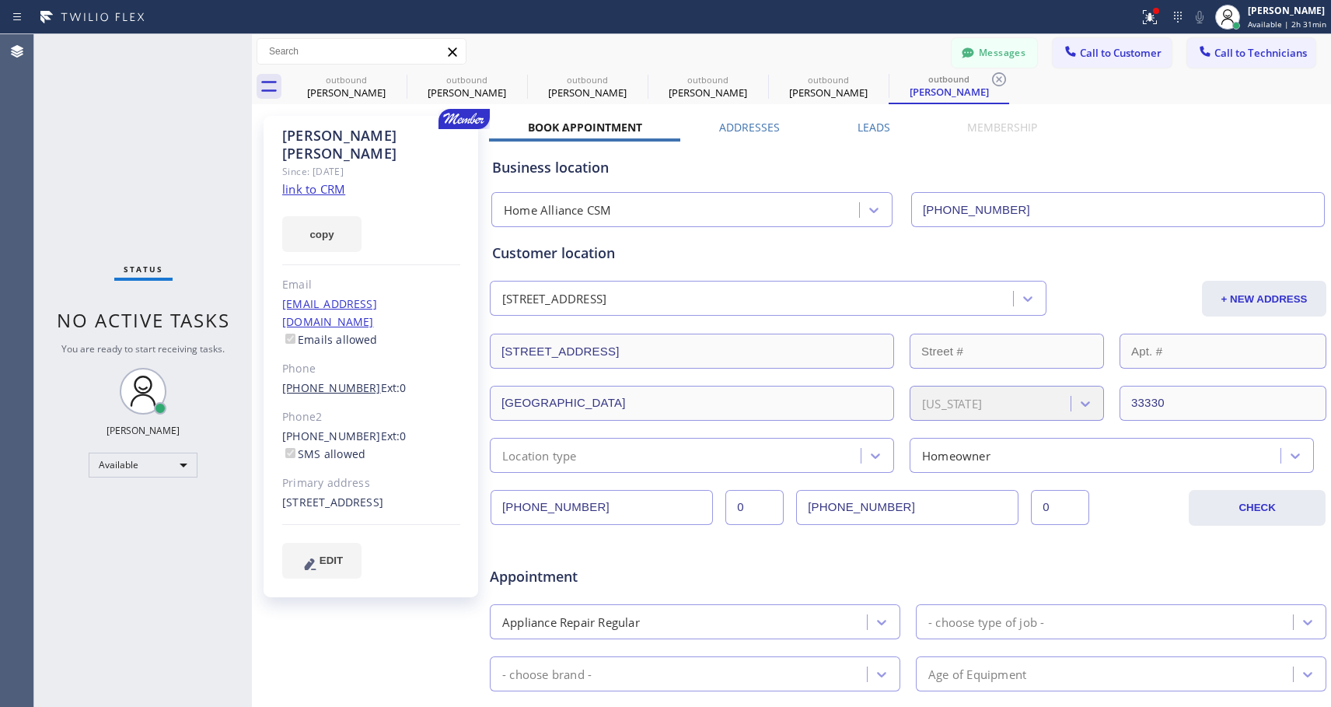
click at [354, 380] on link "[PHONE_NUMBER]" at bounding box center [331, 387] width 99 height 15
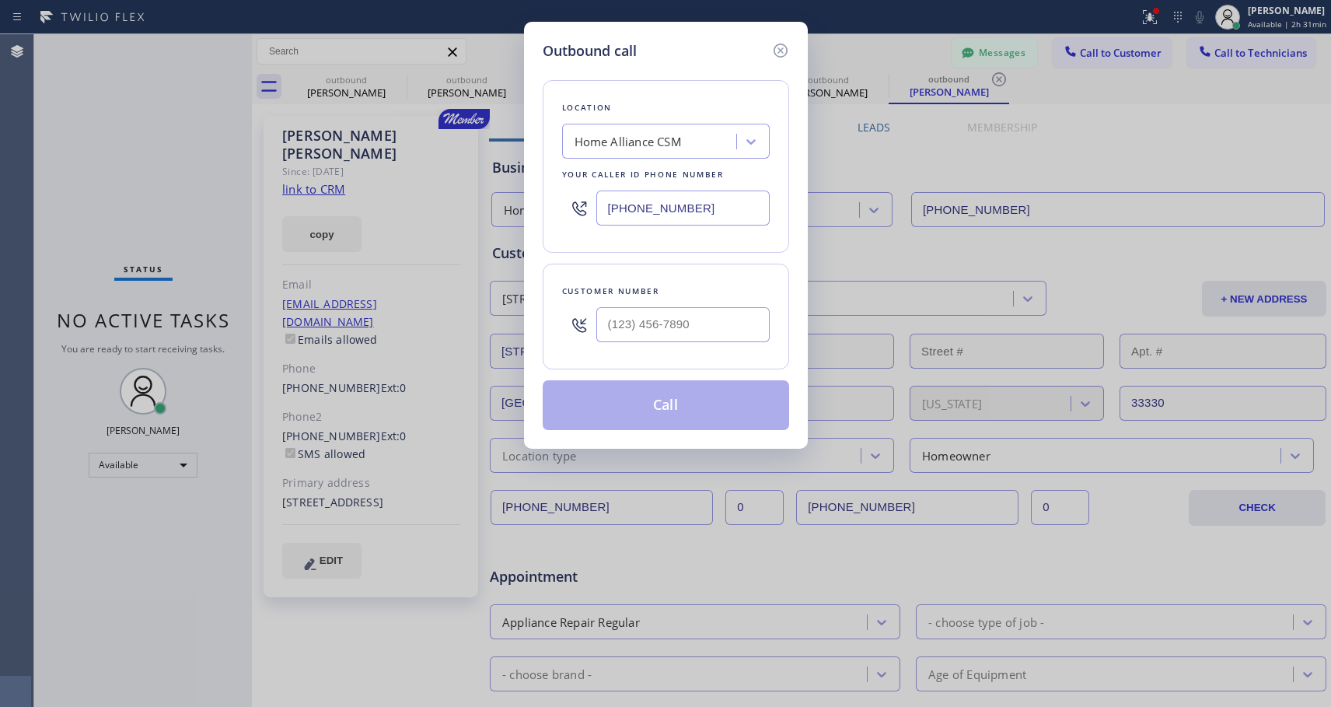
type input "[PHONE_NUMBER]"
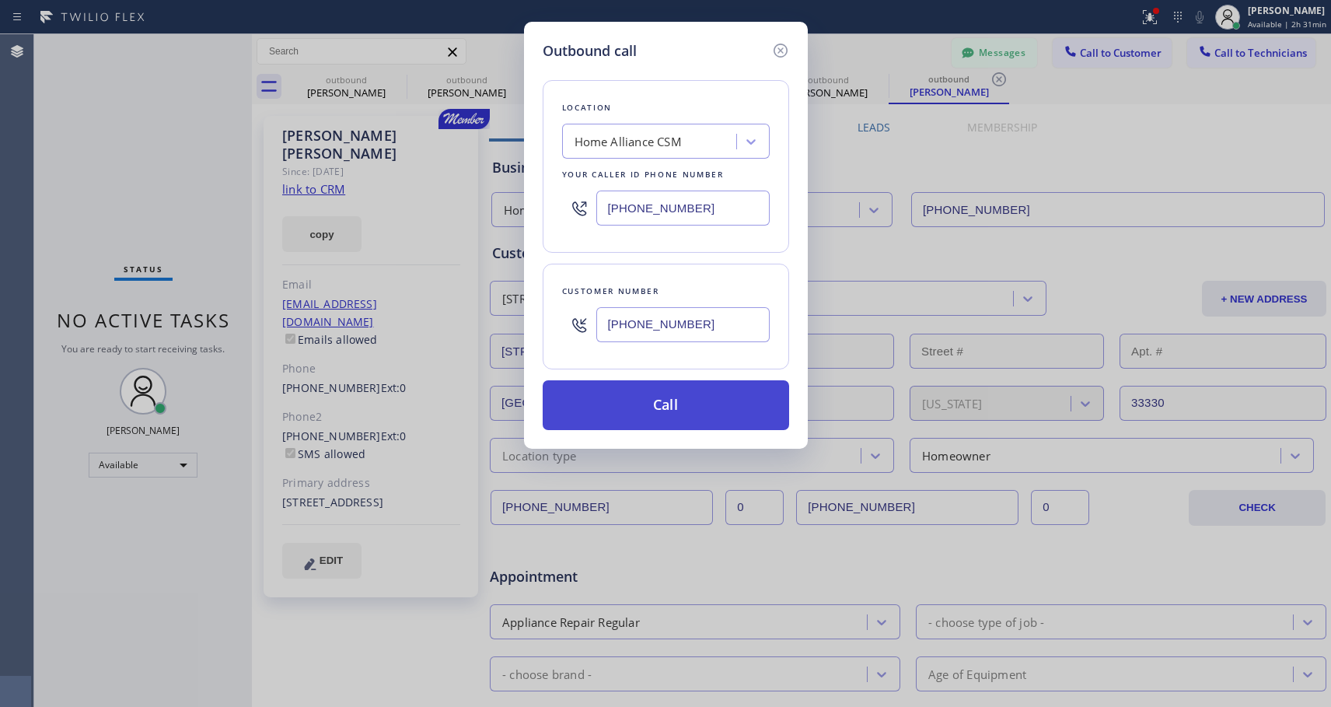
click at [679, 405] on button "Call" at bounding box center [666, 405] width 246 height 50
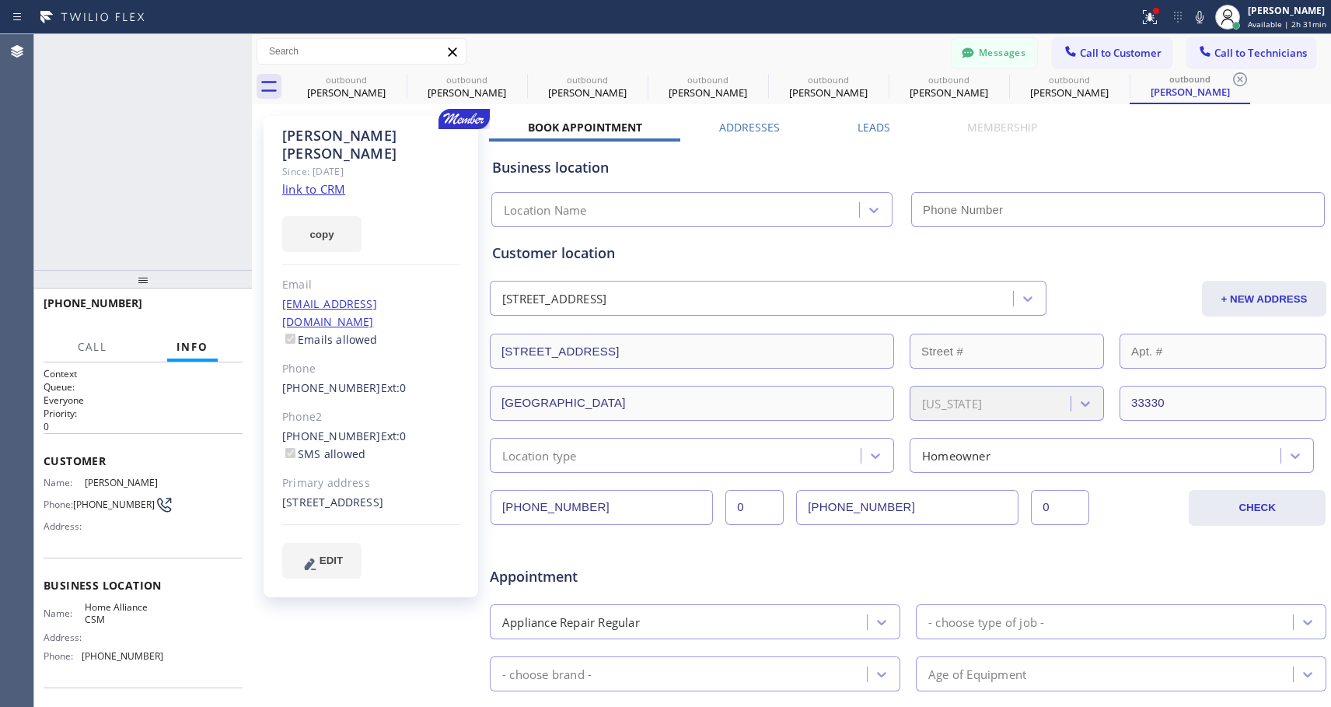
type input "[PHONE_NUMBER]"
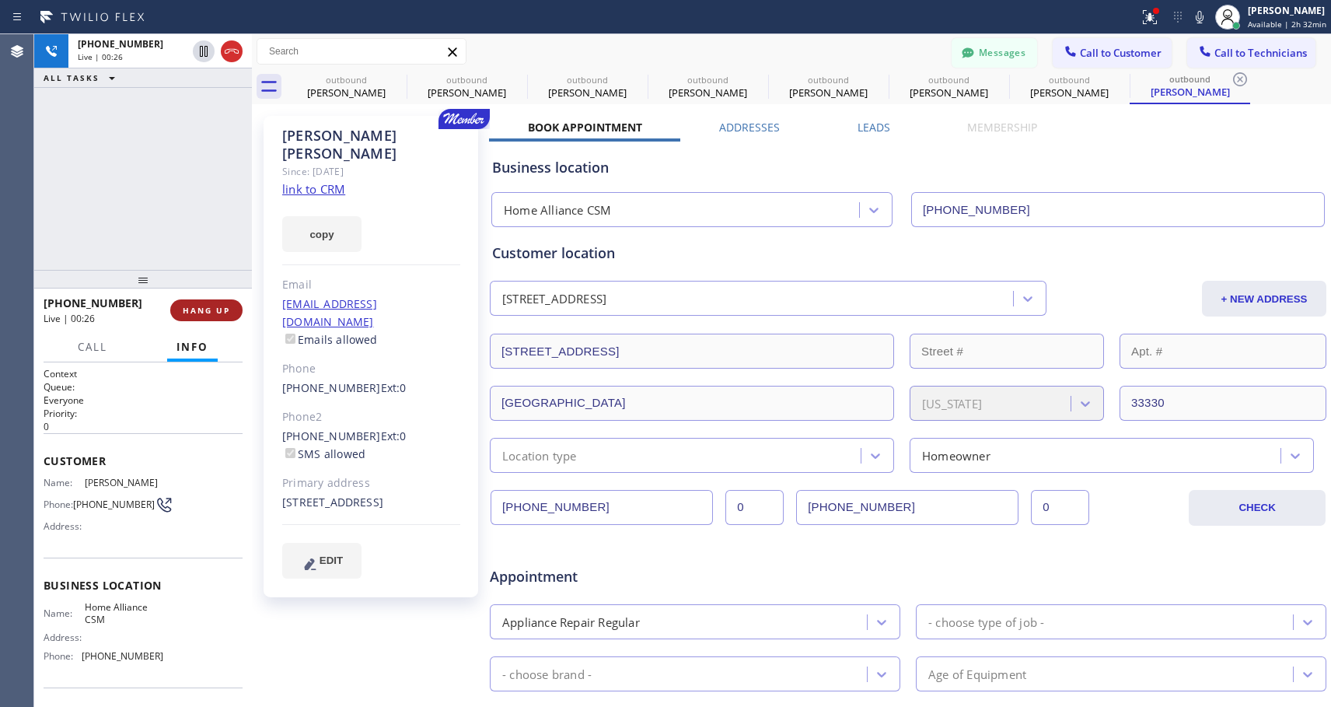
click at [226, 307] on span "HANG UP" at bounding box center [206, 310] width 47 height 11
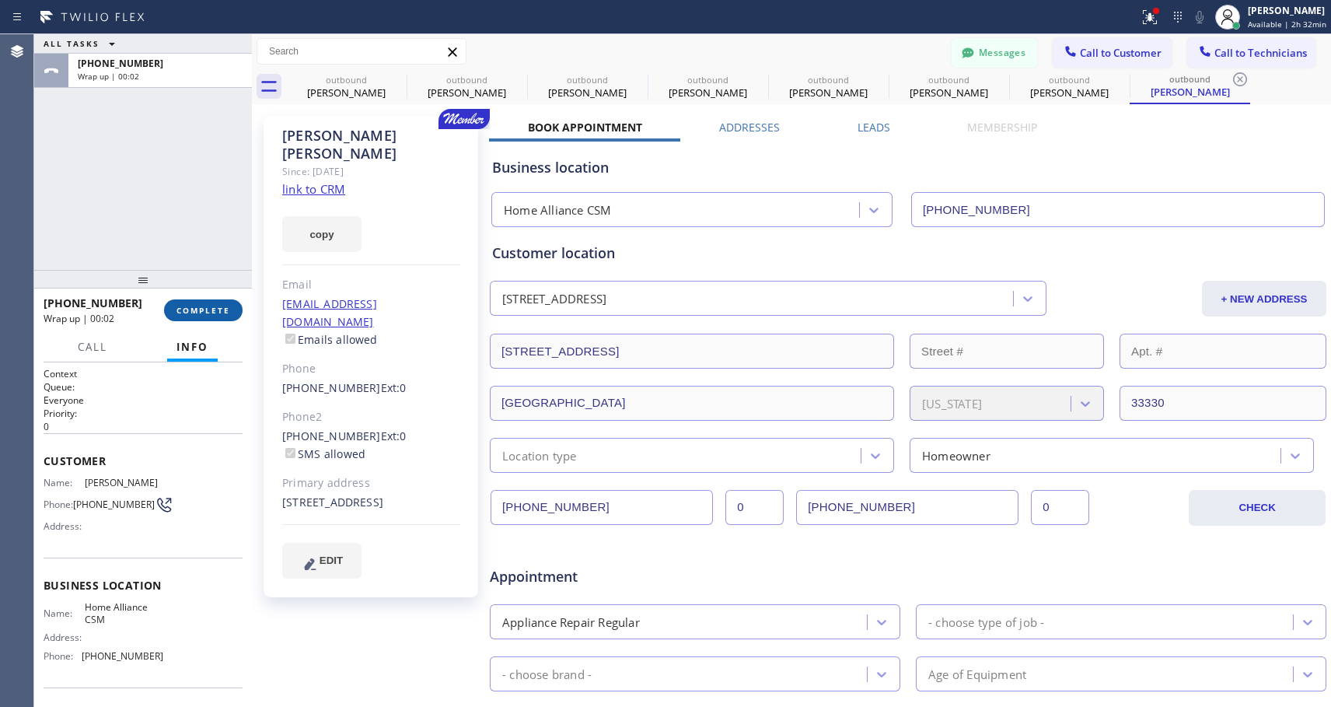
click at [226, 307] on span "COMPLETE" at bounding box center [204, 310] width 54 height 11
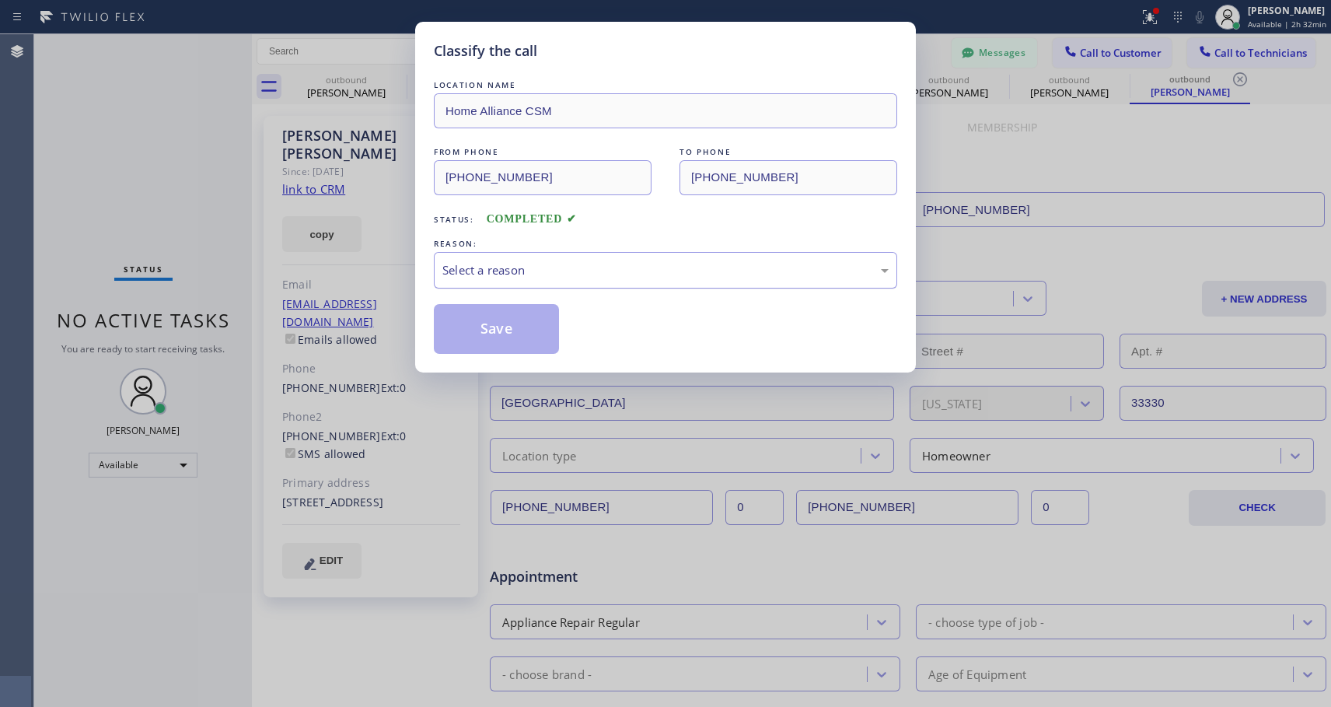
click at [586, 265] on div "Select a reason" at bounding box center [665, 270] width 446 height 18
click at [510, 326] on button "Save" at bounding box center [496, 329] width 125 height 50
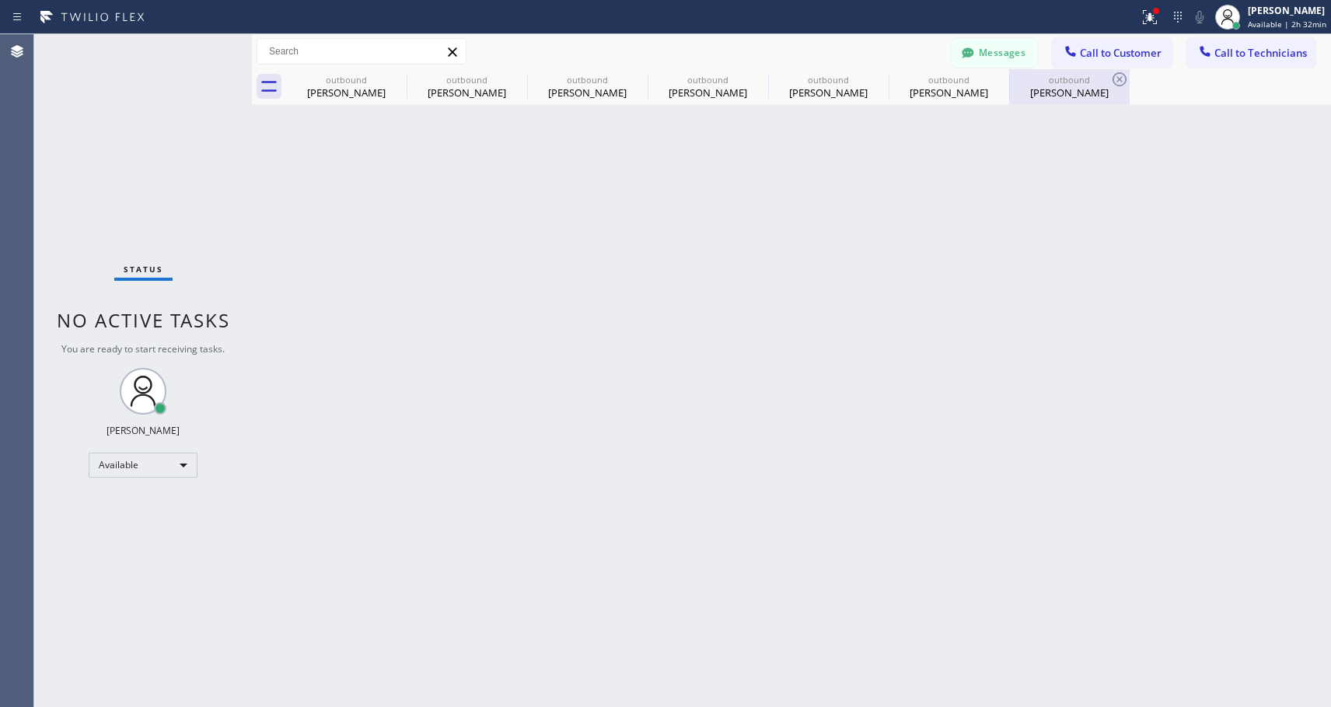
click at [1054, 82] on div "outbound" at bounding box center [1069, 80] width 117 height 12
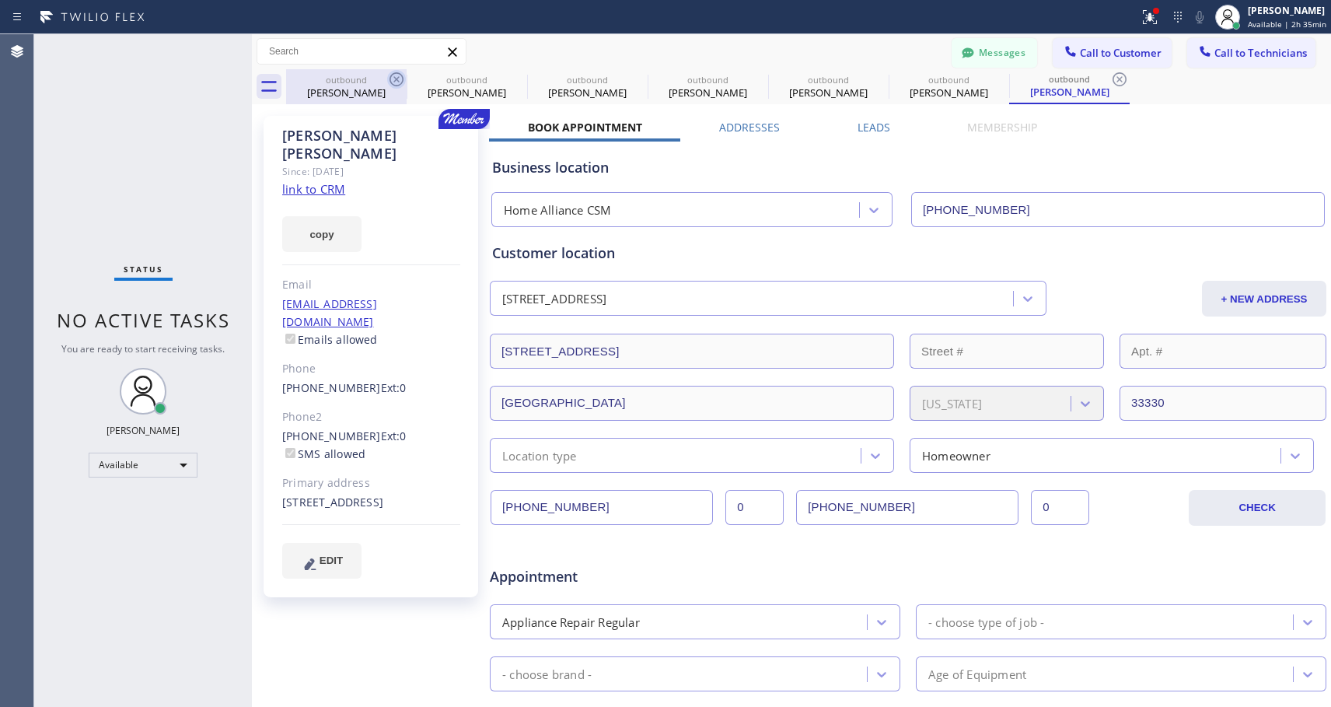
click at [397, 78] on icon at bounding box center [396, 79] width 19 height 19
click at [0, 0] on icon at bounding box center [0, 0] width 0 height 0
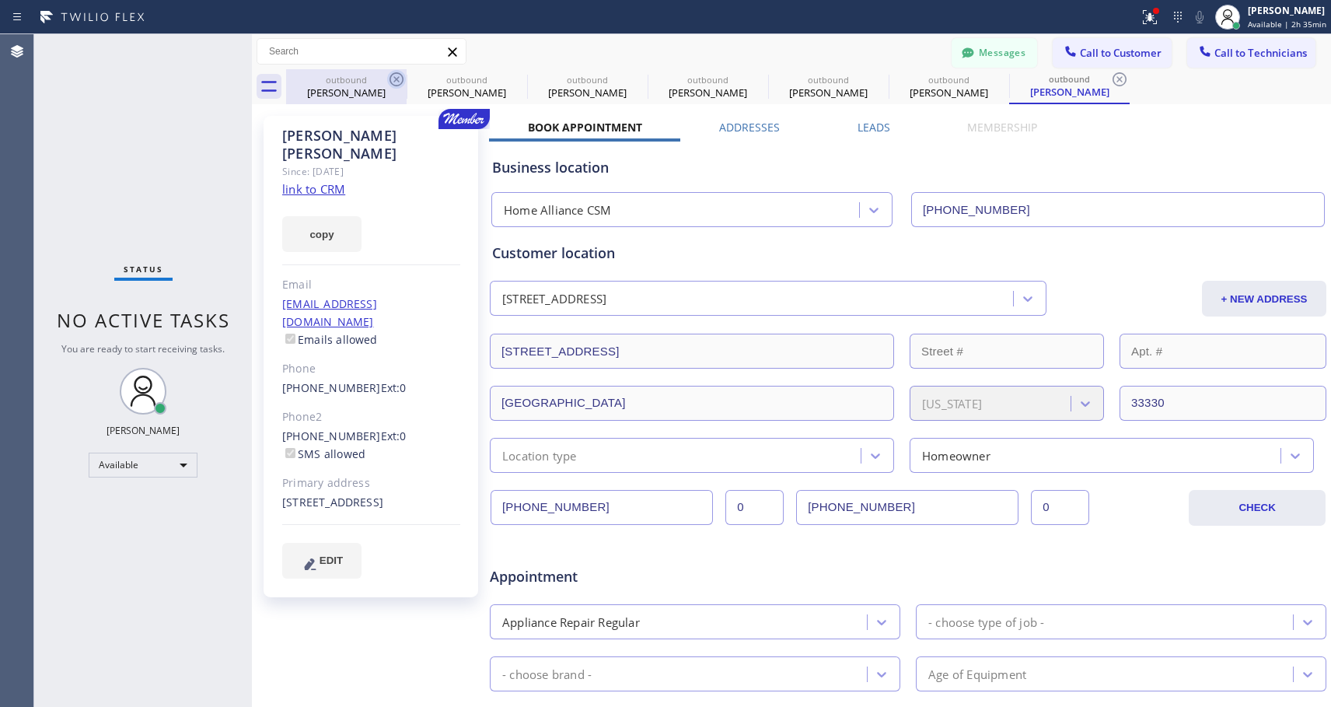
click at [0, 0] on icon at bounding box center [0, 0] width 0 height 0
click at [1110, 78] on icon at bounding box center [1119, 79] width 19 height 19
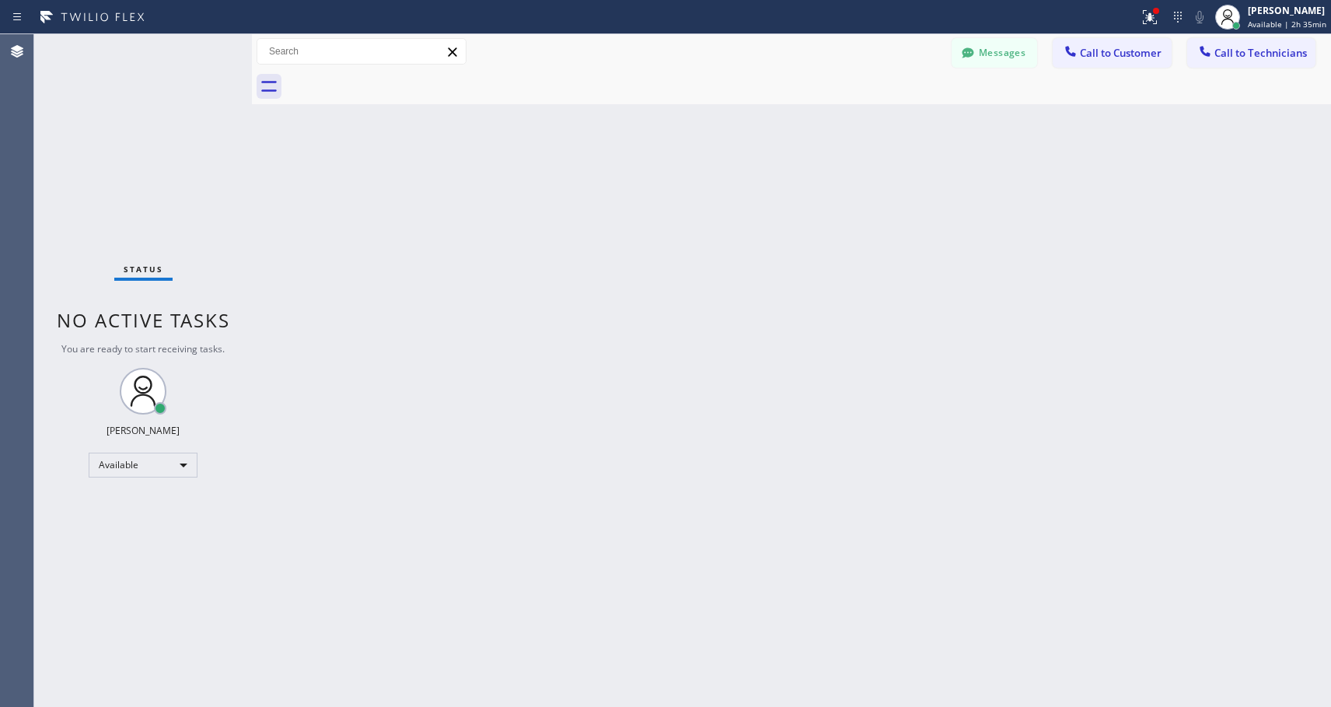
click at [397, 78] on div at bounding box center [808, 86] width 1045 height 35
click at [1129, 54] on span "Call to Customer" at bounding box center [1121, 53] width 82 height 14
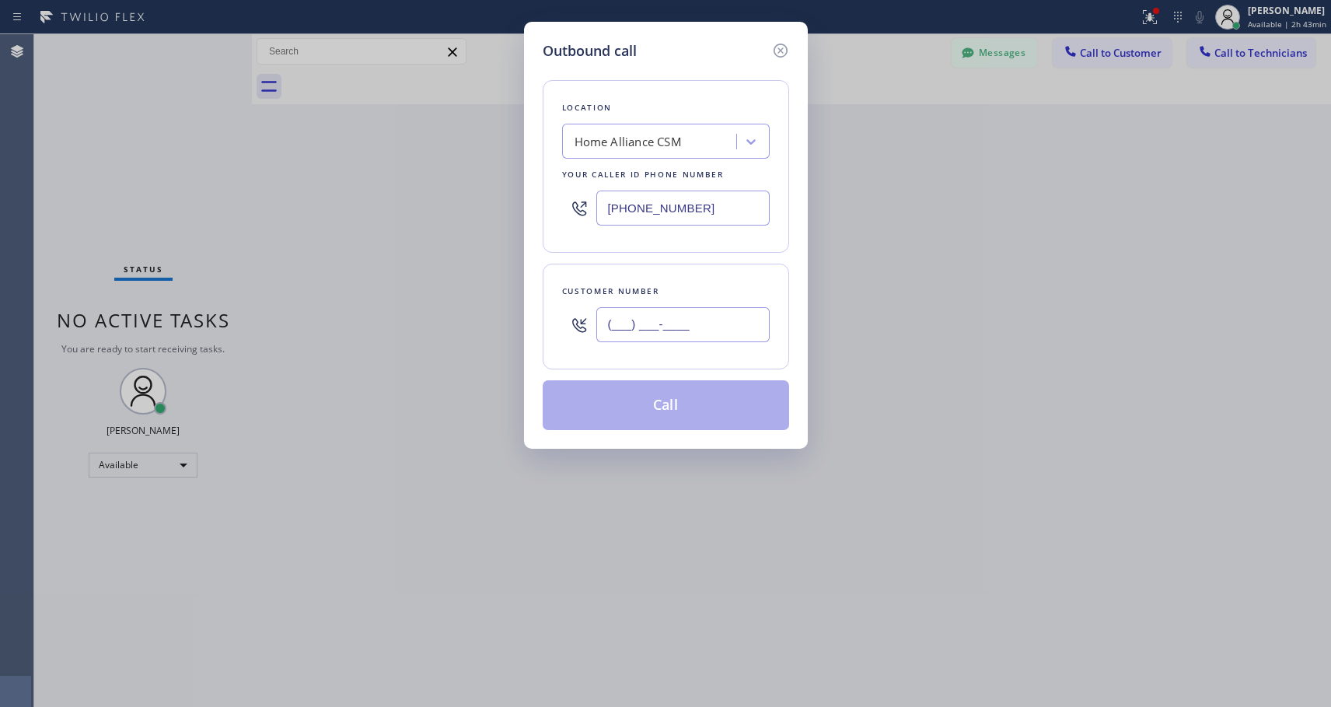
click at [676, 322] on input "(___) ___-____" at bounding box center [682, 324] width 173 height 35
paste input "917) 312-5237"
type input "[PHONE_NUMBER]"
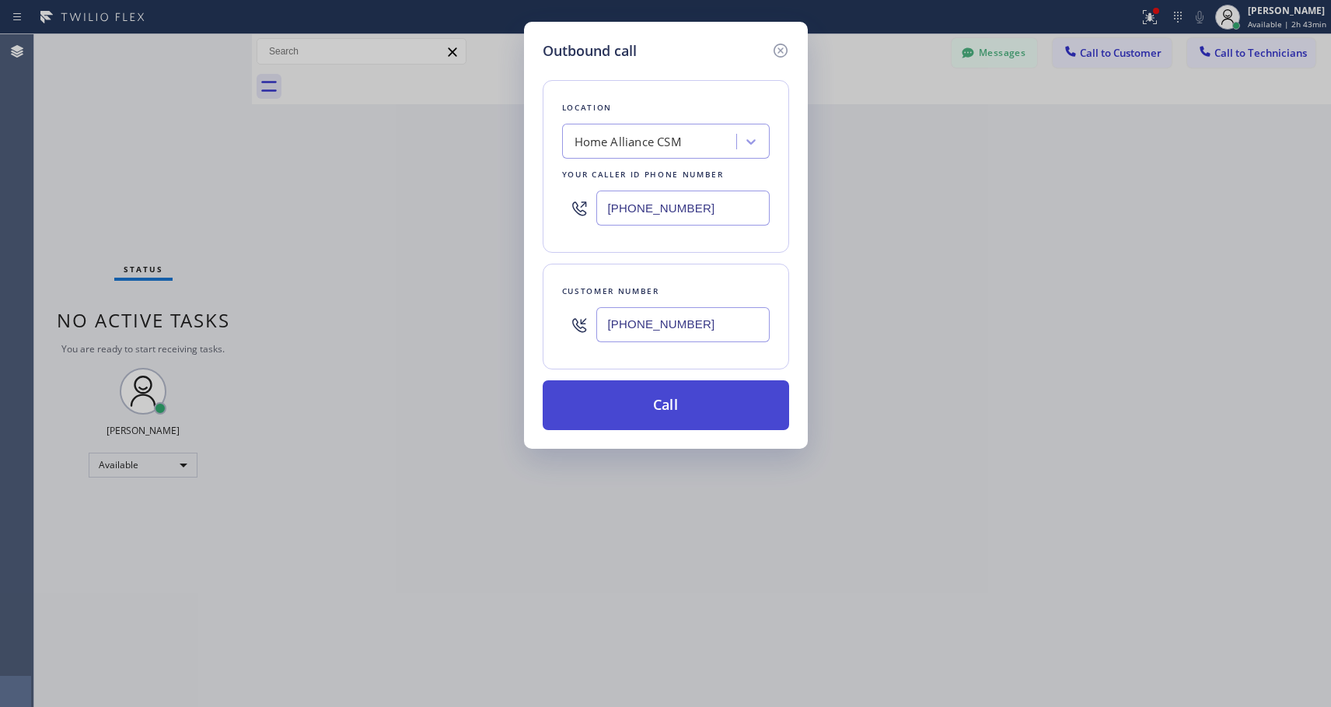
click at [669, 408] on button "Call" at bounding box center [666, 405] width 246 height 50
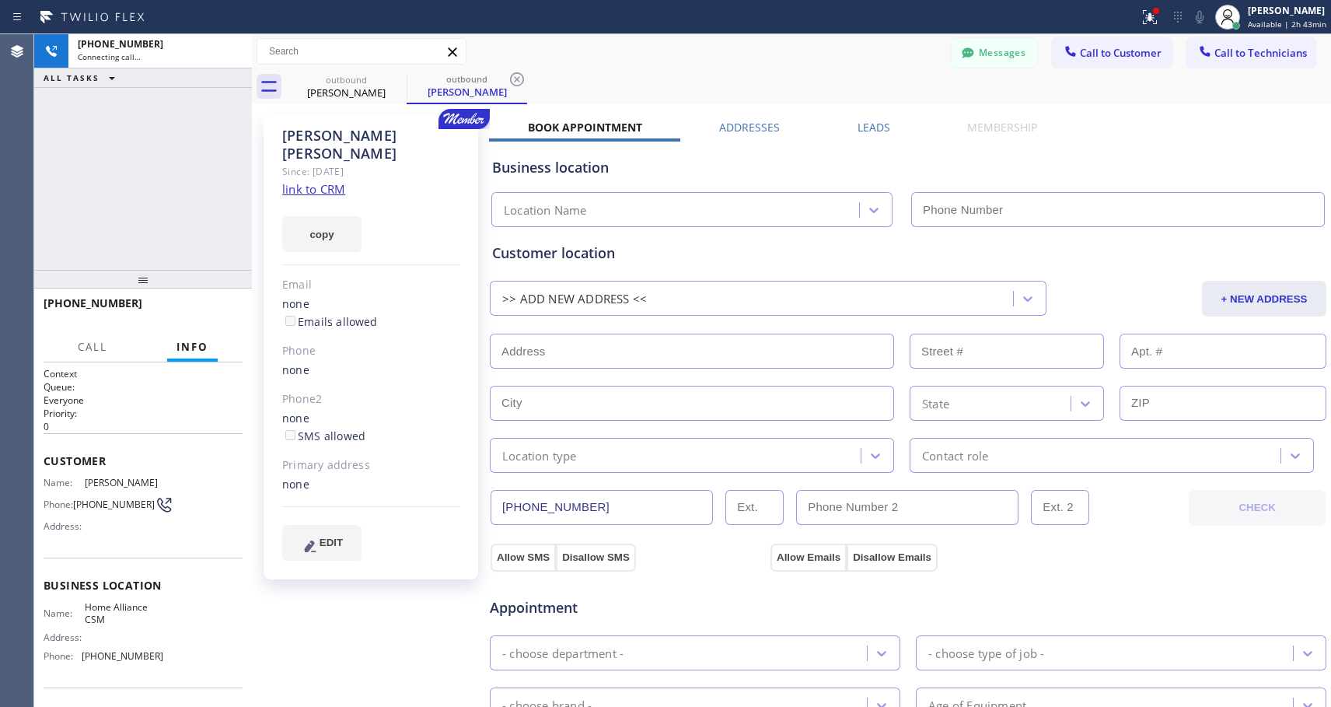
type input "[PHONE_NUMBER]"
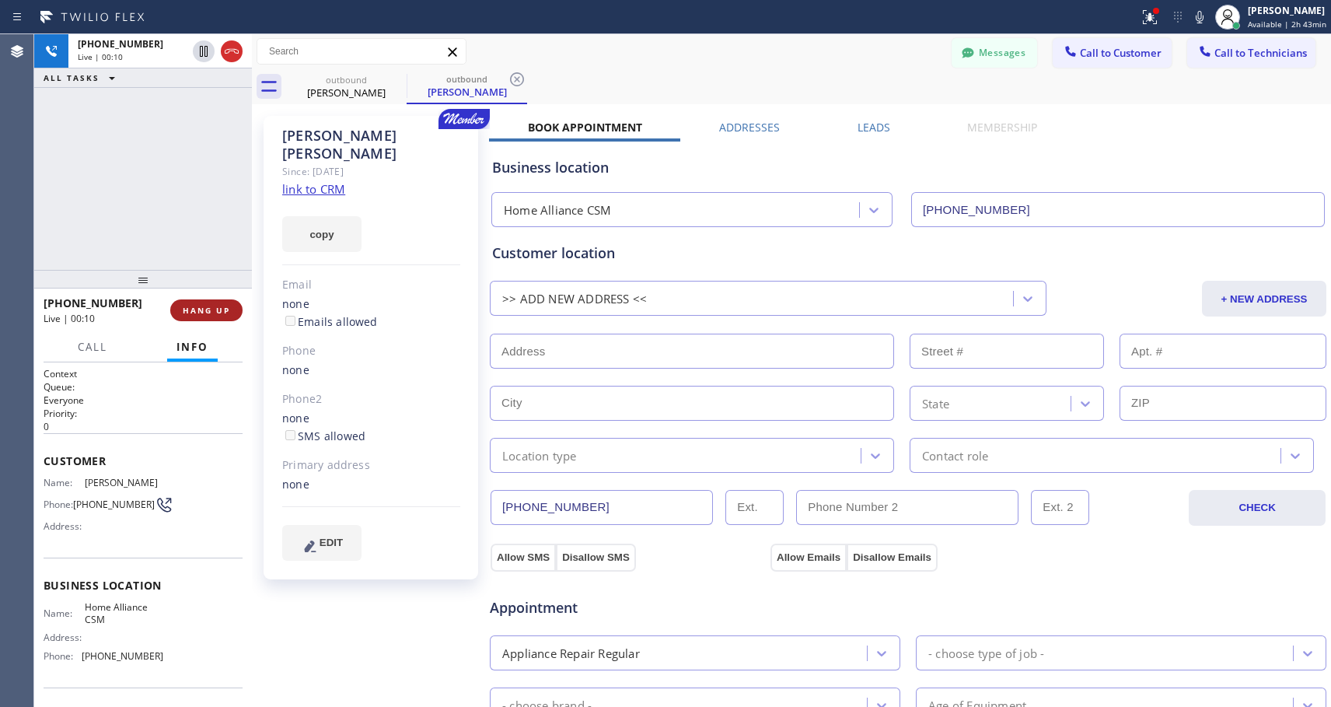
click at [211, 307] on span "HANG UP" at bounding box center [206, 310] width 47 height 11
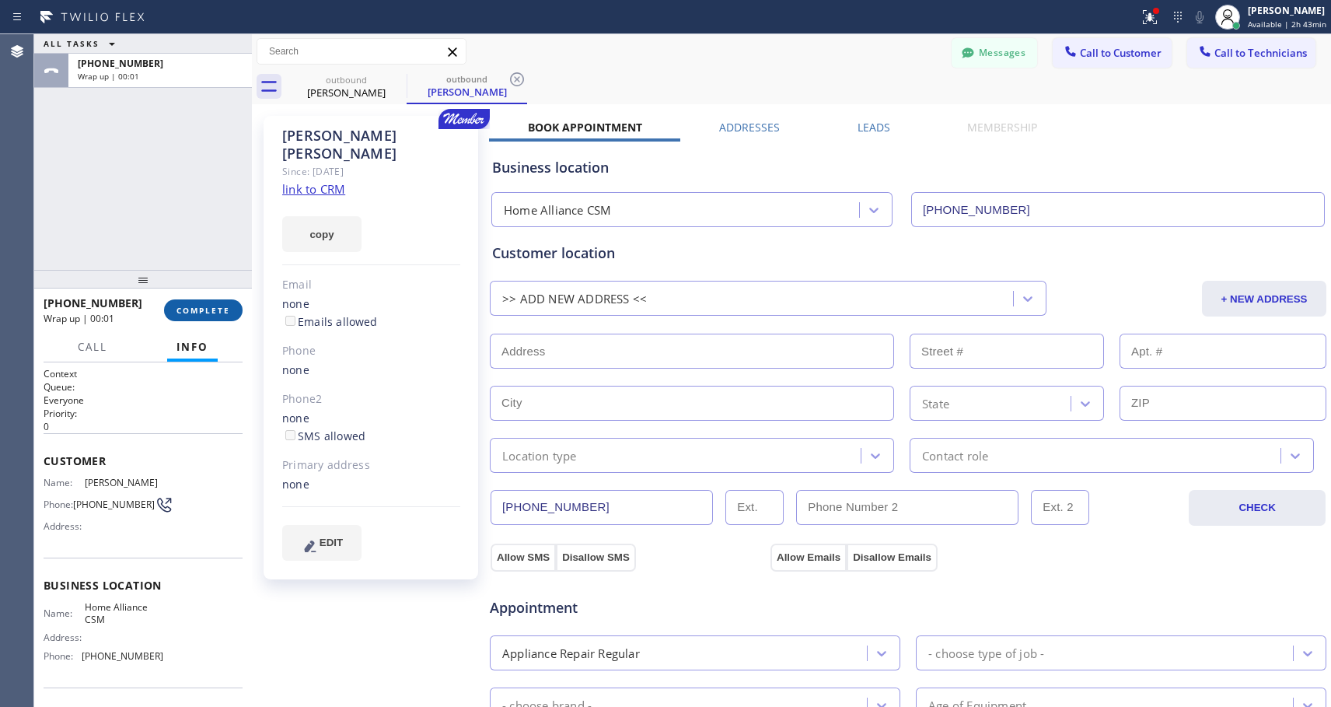
click at [212, 308] on span "COMPLETE" at bounding box center [204, 310] width 54 height 11
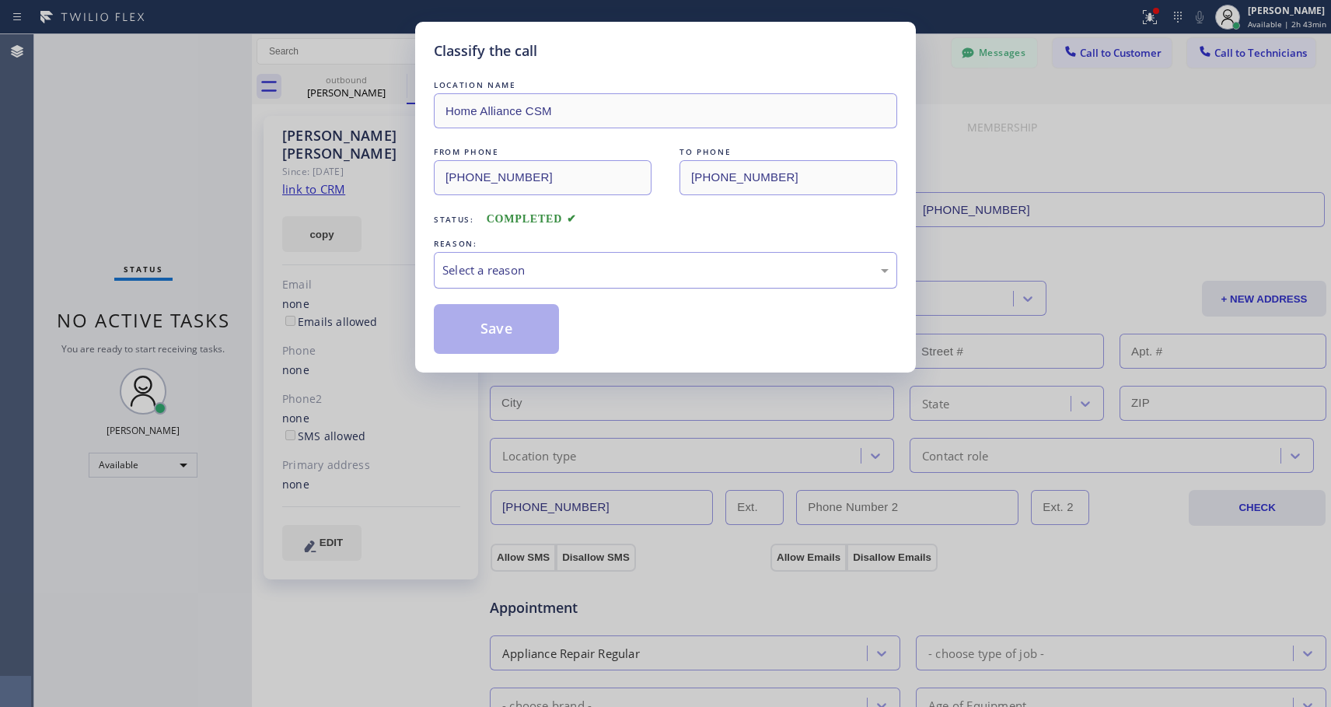
click at [681, 271] on div "Select a reason" at bounding box center [665, 270] width 446 height 18
click at [536, 330] on button "Save" at bounding box center [496, 329] width 125 height 50
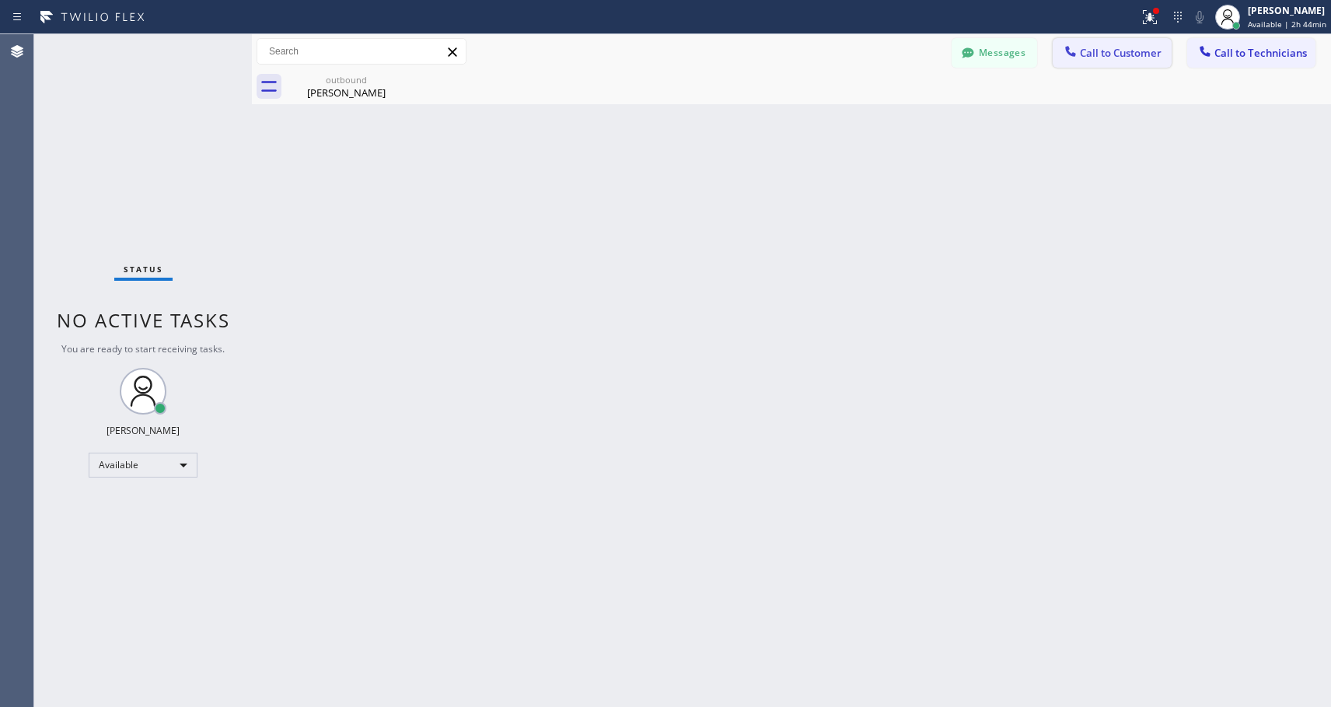
click at [1141, 54] on span "Call to Customer" at bounding box center [1121, 53] width 82 height 14
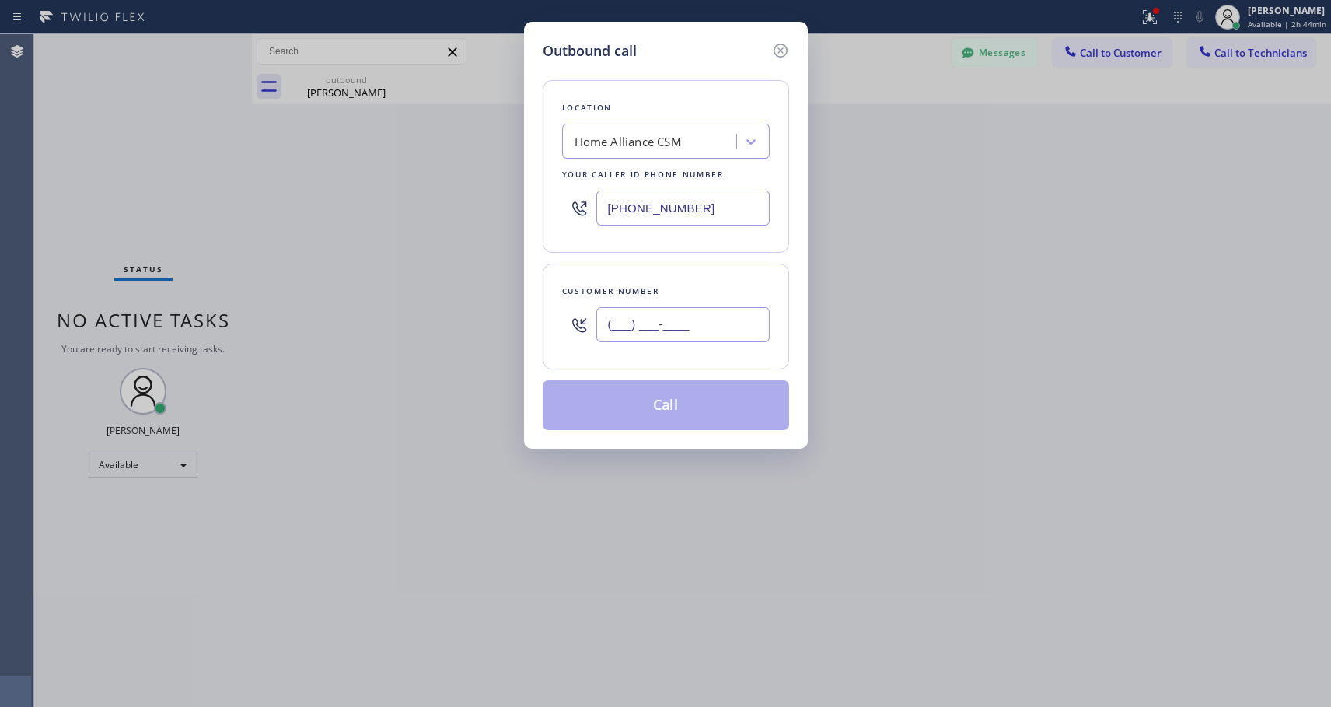
click at [718, 312] on input "(___) ___-____" at bounding box center [682, 324] width 173 height 35
paste input "917) 570-4757"
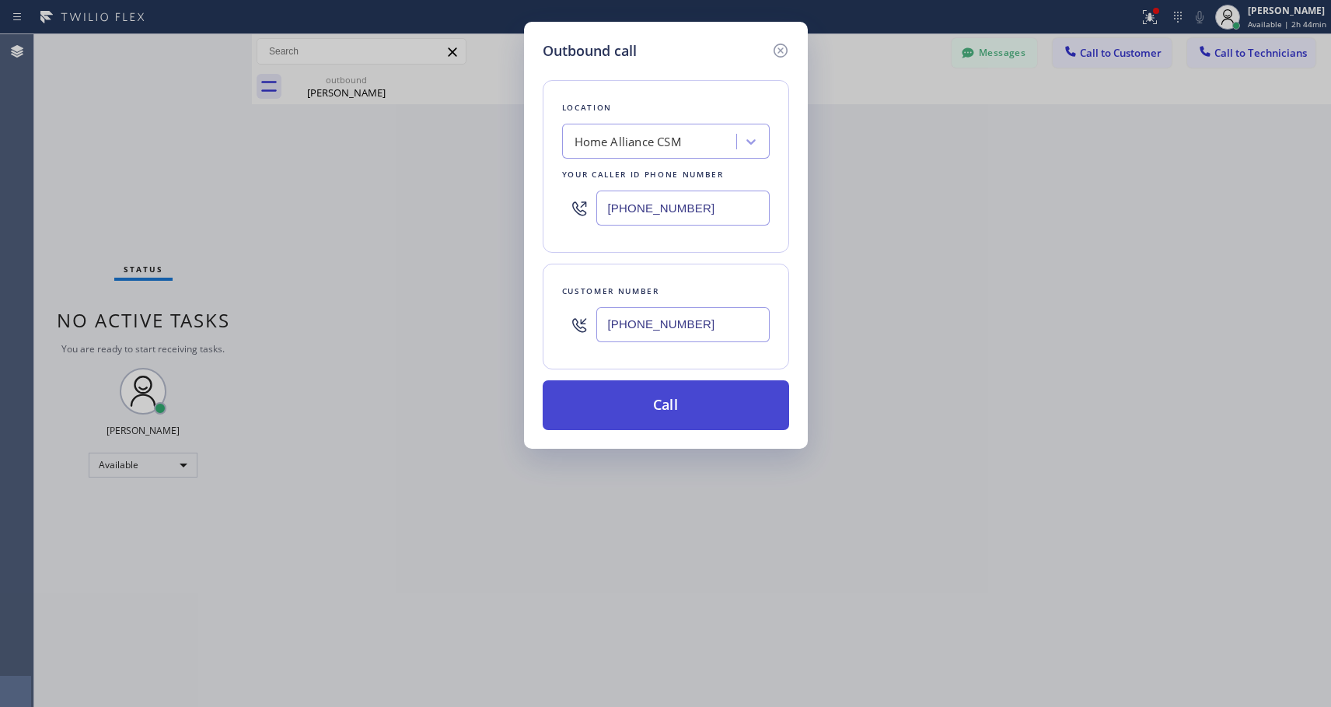
type input "[PHONE_NUMBER]"
click at [677, 401] on button "Call" at bounding box center [666, 405] width 246 height 50
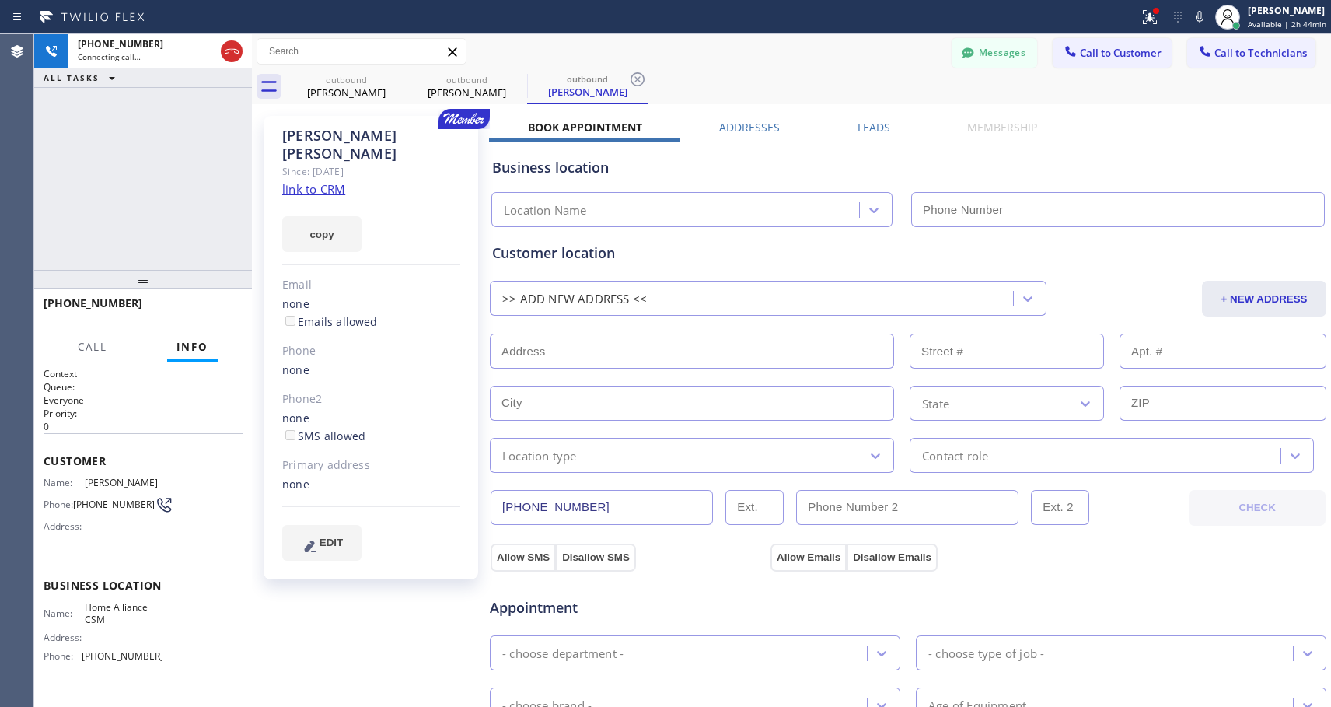
type input "[PHONE_NUMBER]"
click at [197, 316] on button "HANG UP" at bounding box center [206, 310] width 72 height 22
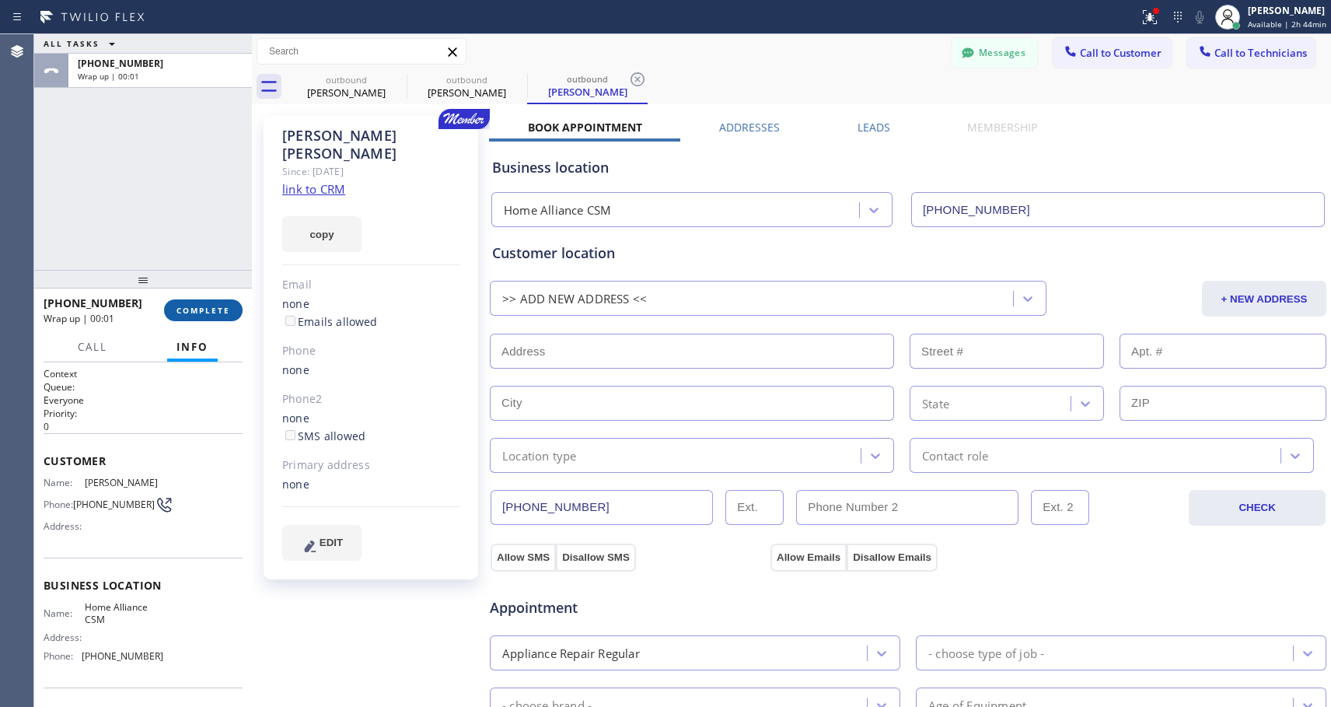
click at [197, 316] on button "COMPLETE" at bounding box center [203, 310] width 79 height 22
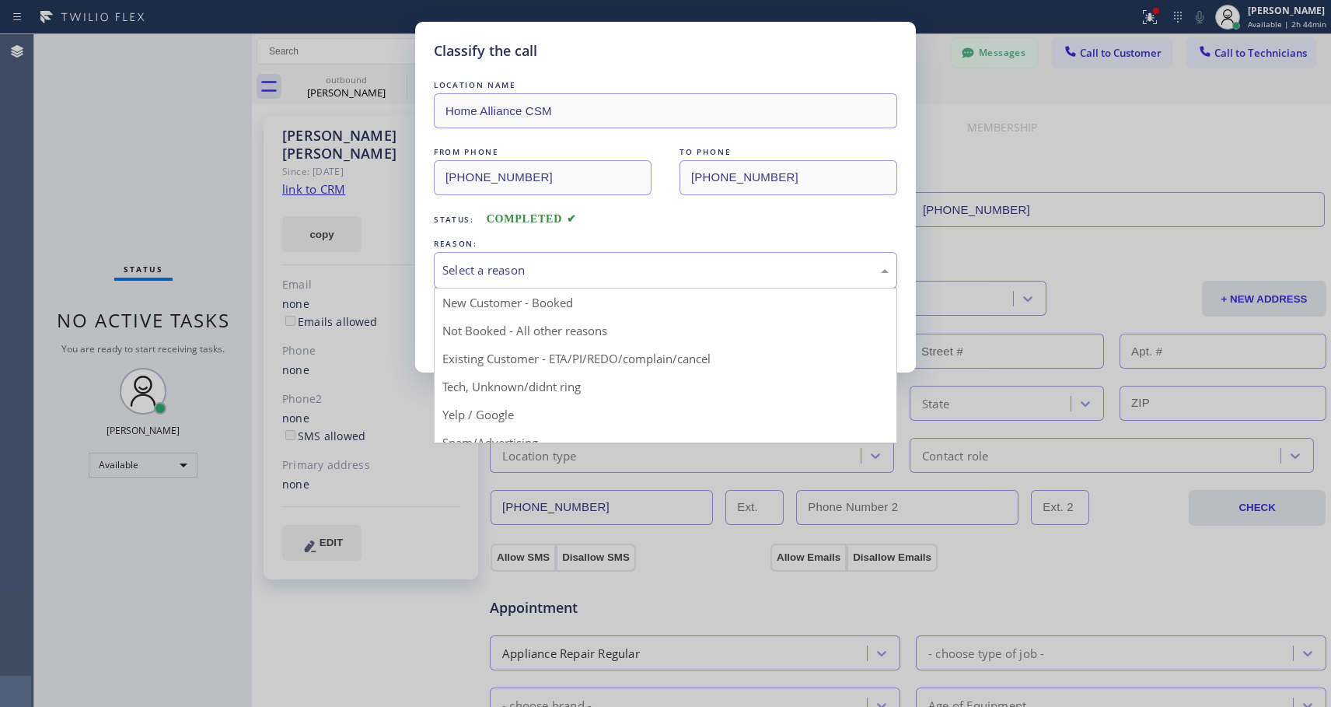
click at [542, 278] on div "Select a reason" at bounding box center [665, 270] width 446 height 18
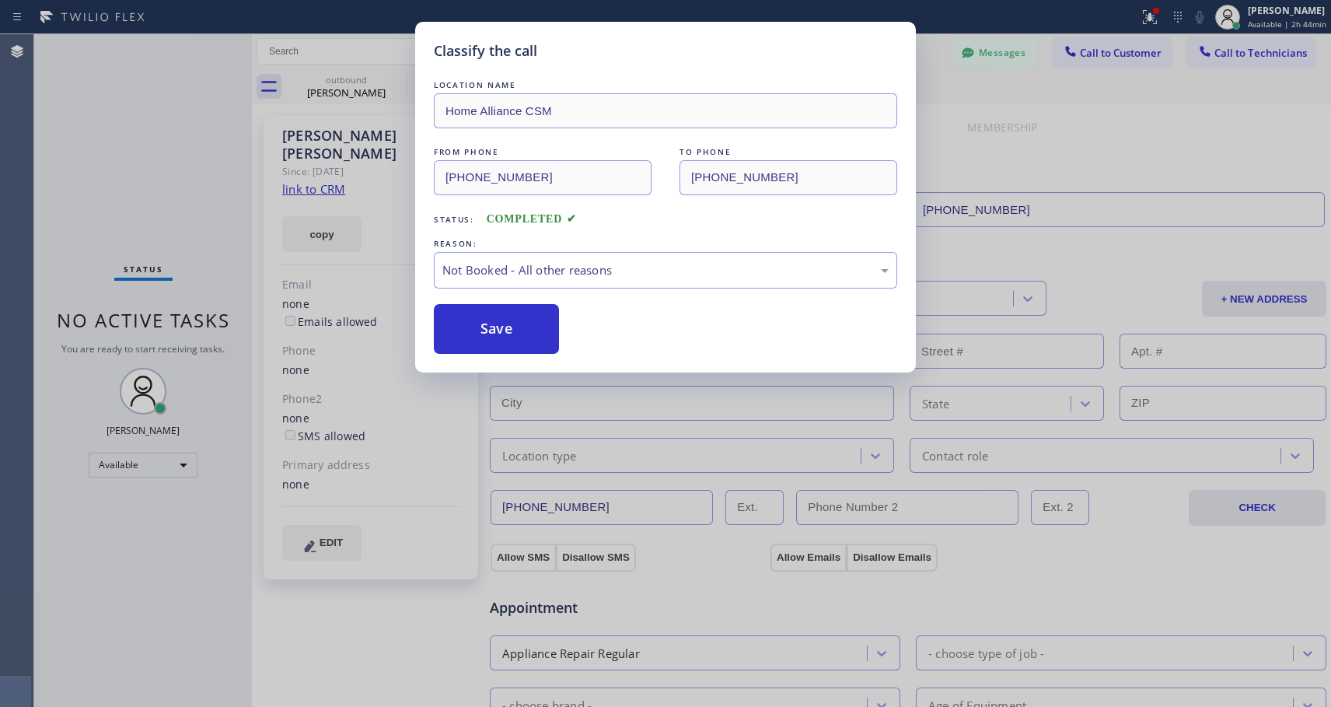
click at [512, 332] on button "Save" at bounding box center [496, 329] width 125 height 50
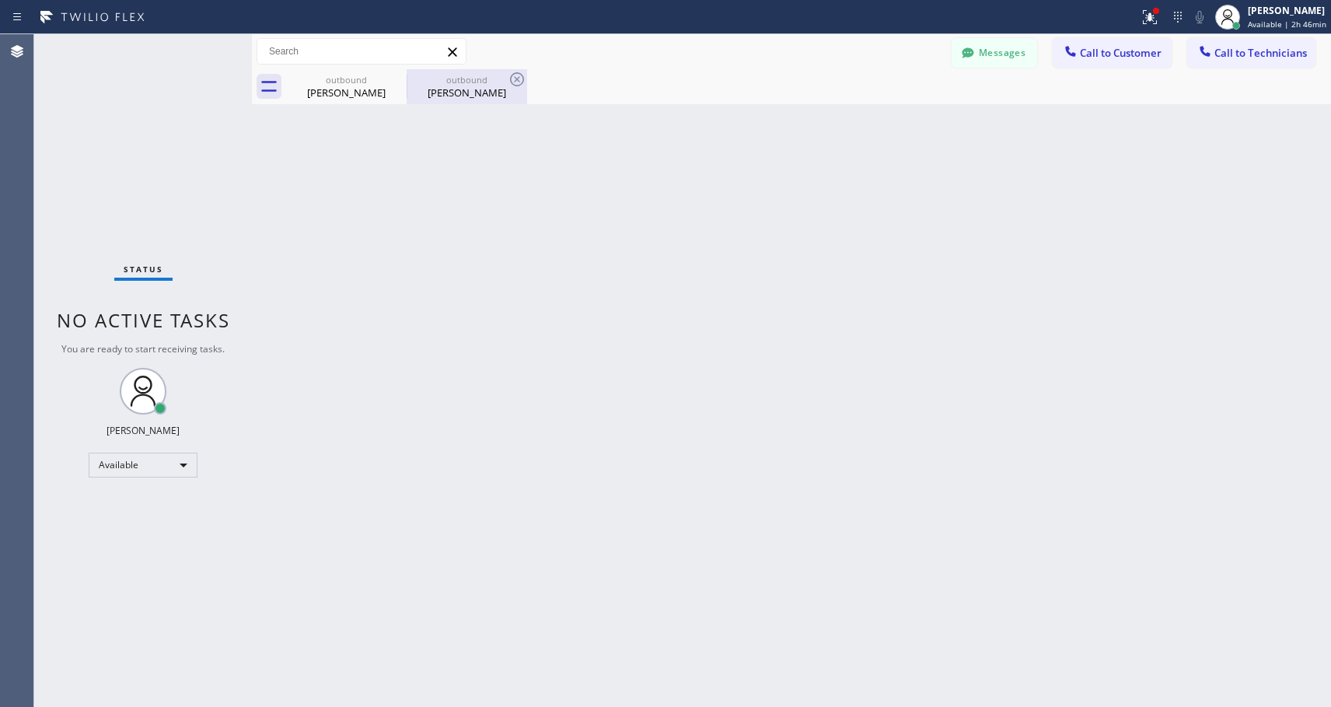
click at [481, 92] on div "[PERSON_NAME]" at bounding box center [466, 93] width 117 height 14
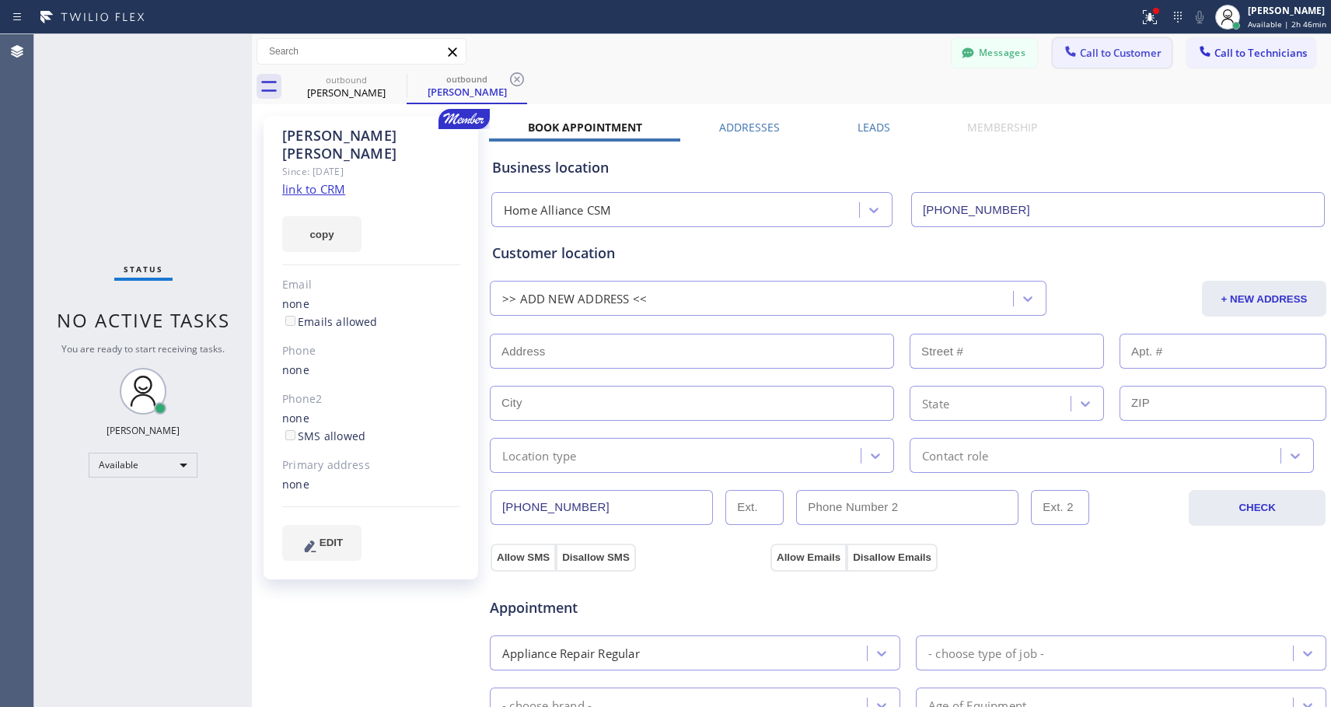
click at [1124, 54] on span "Call to Customer" at bounding box center [1121, 53] width 82 height 14
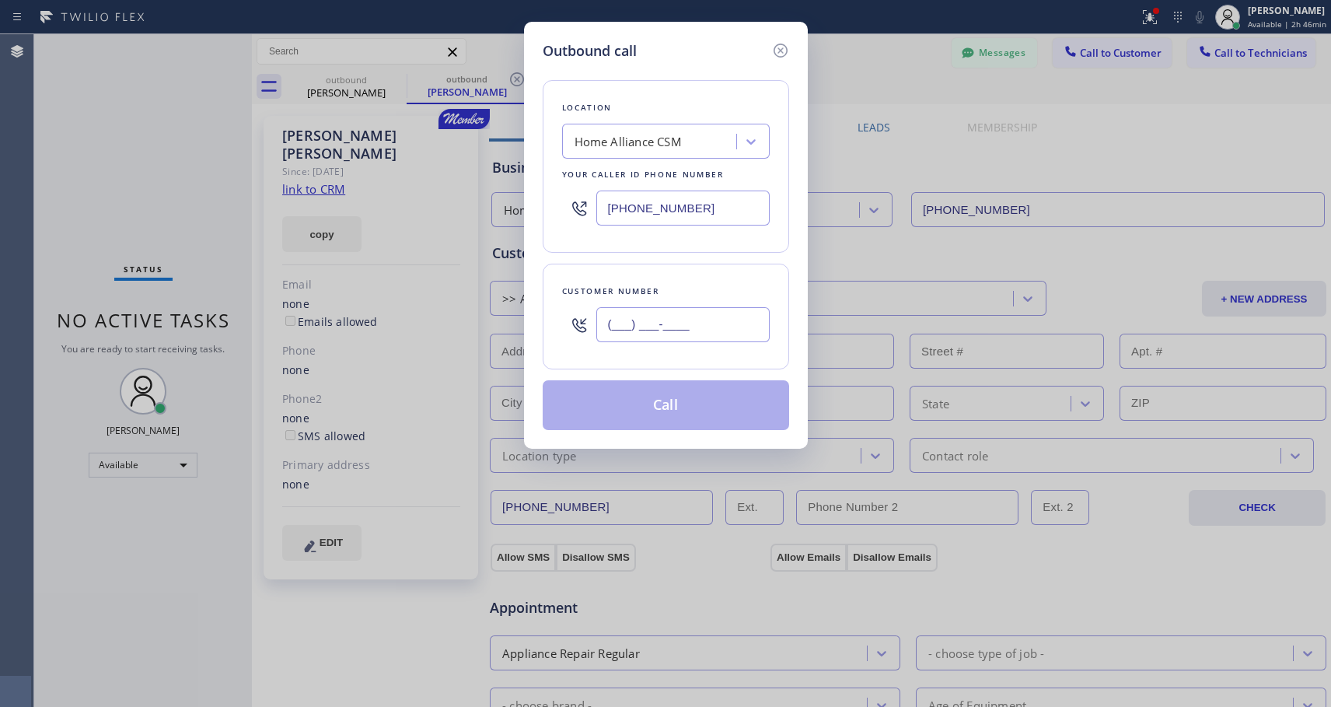
click at [618, 327] on input "(___) ___-____" at bounding box center [682, 324] width 173 height 35
paste input "917) 570-4757"
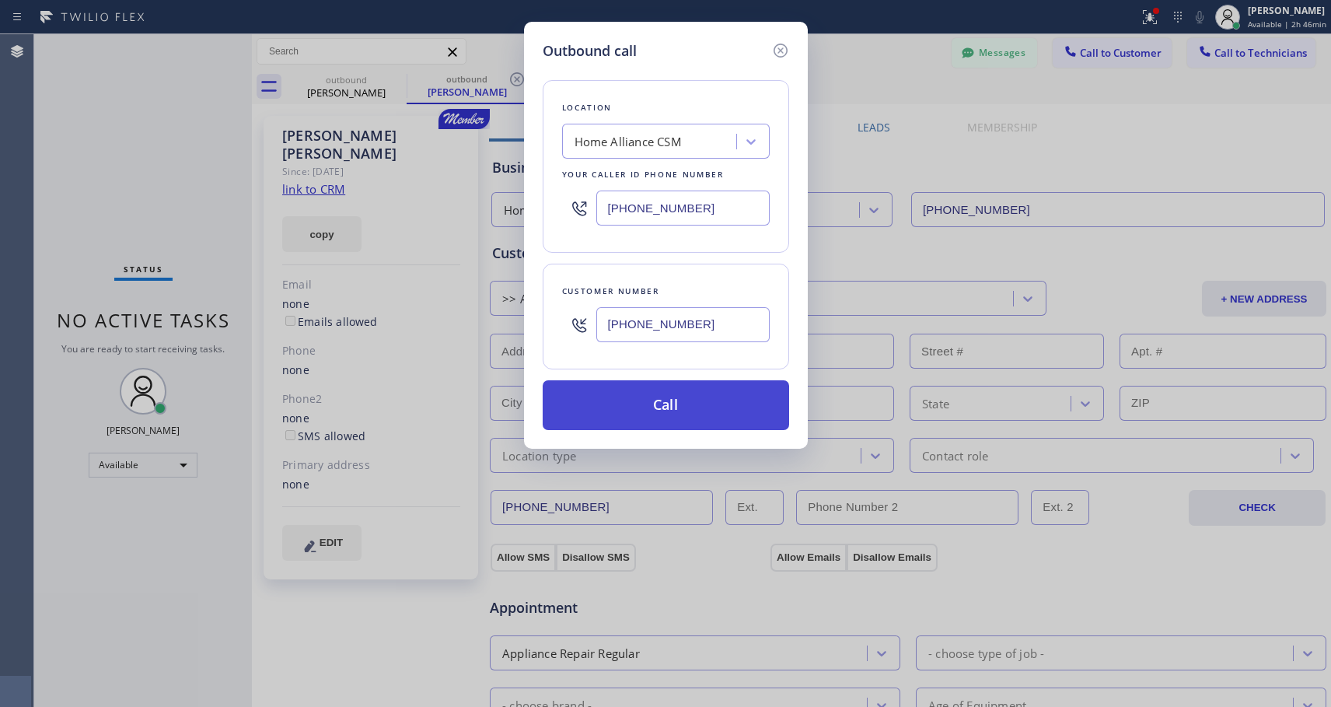
type input "[PHONE_NUMBER]"
click at [682, 403] on button "Call" at bounding box center [666, 405] width 246 height 50
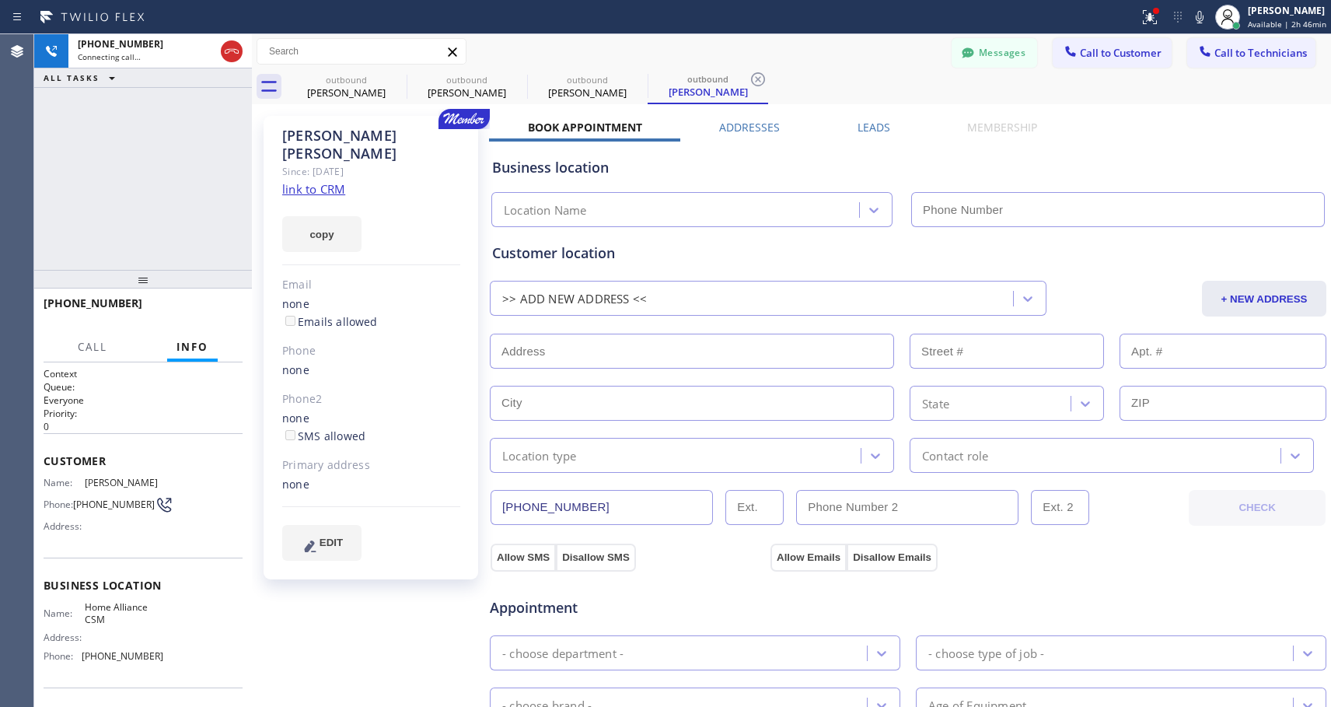
type input "[PHONE_NUMBER]"
click at [209, 302] on button "HANG UP" at bounding box center [206, 310] width 72 height 22
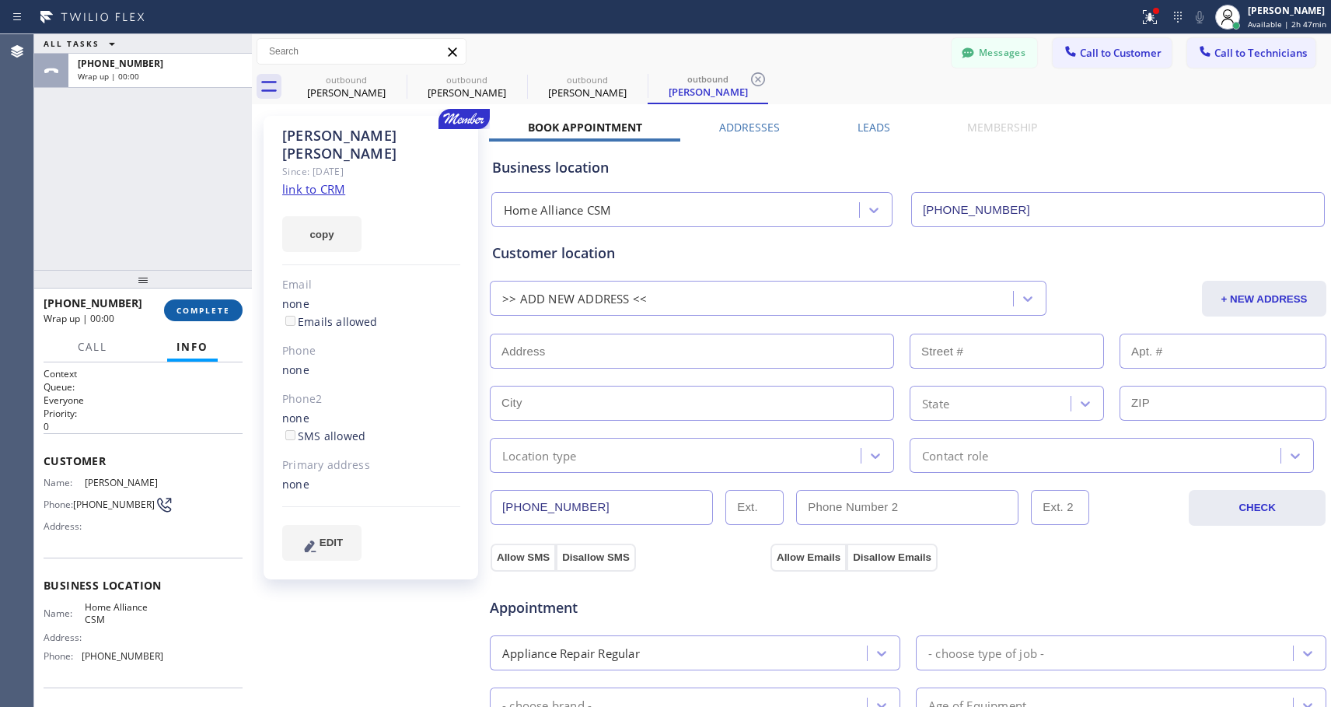
click at [209, 301] on button "COMPLETE" at bounding box center [203, 310] width 79 height 22
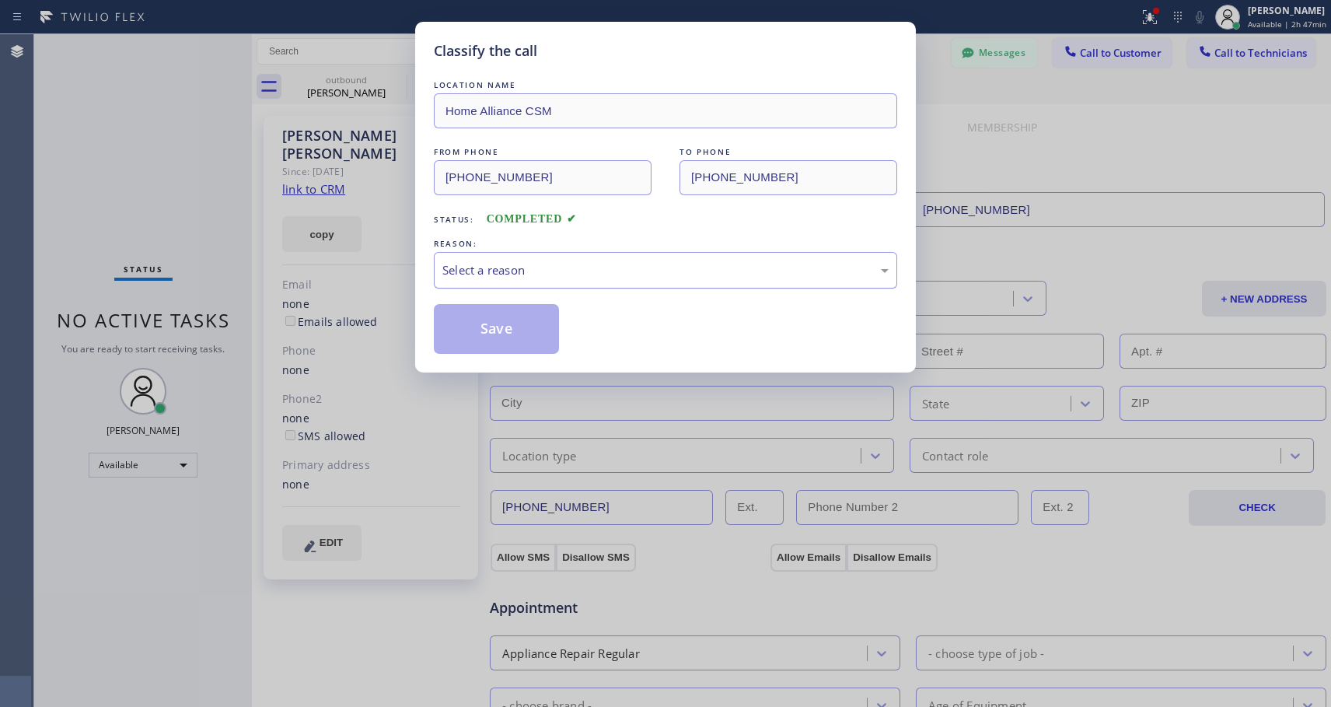
click at [566, 264] on div "Select a reason" at bounding box center [665, 270] width 446 height 18
click at [517, 329] on button "Save" at bounding box center [496, 329] width 125 height 50
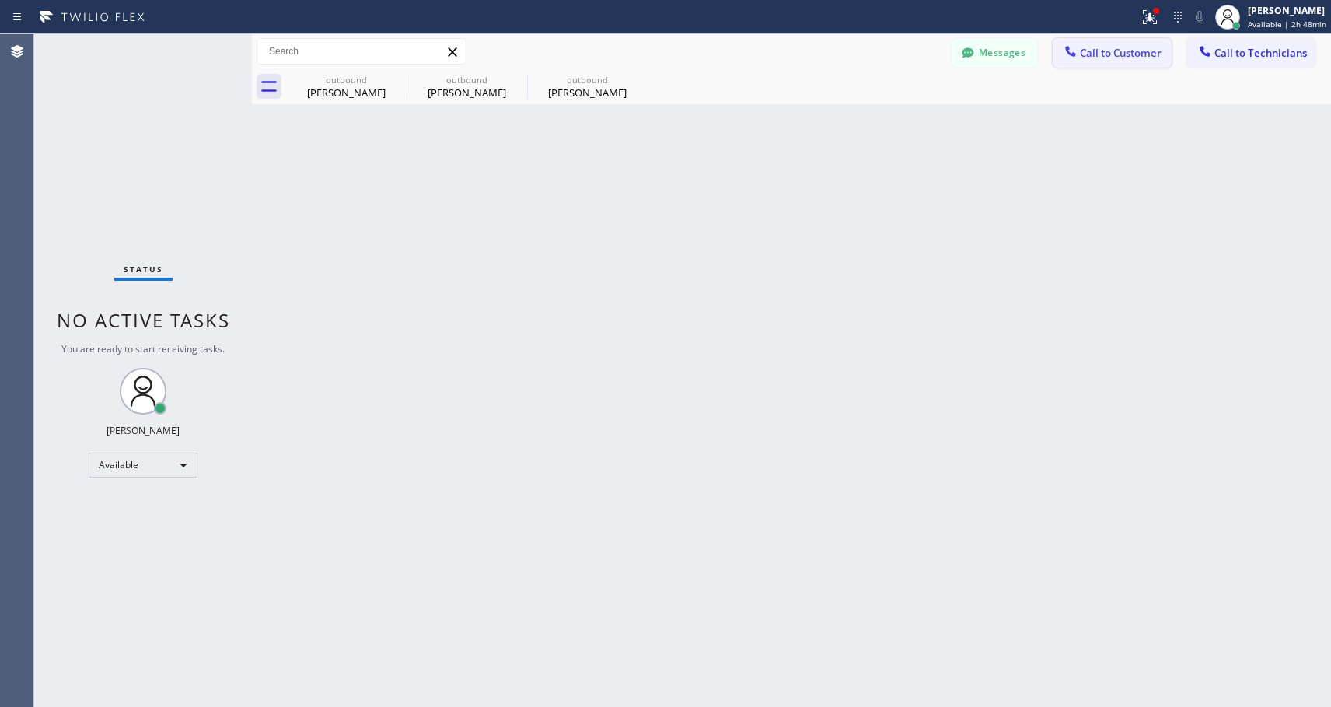
click at [1141, 51] on span "Call to Customer" at bounding box center [1121, 53] width 82 height 14
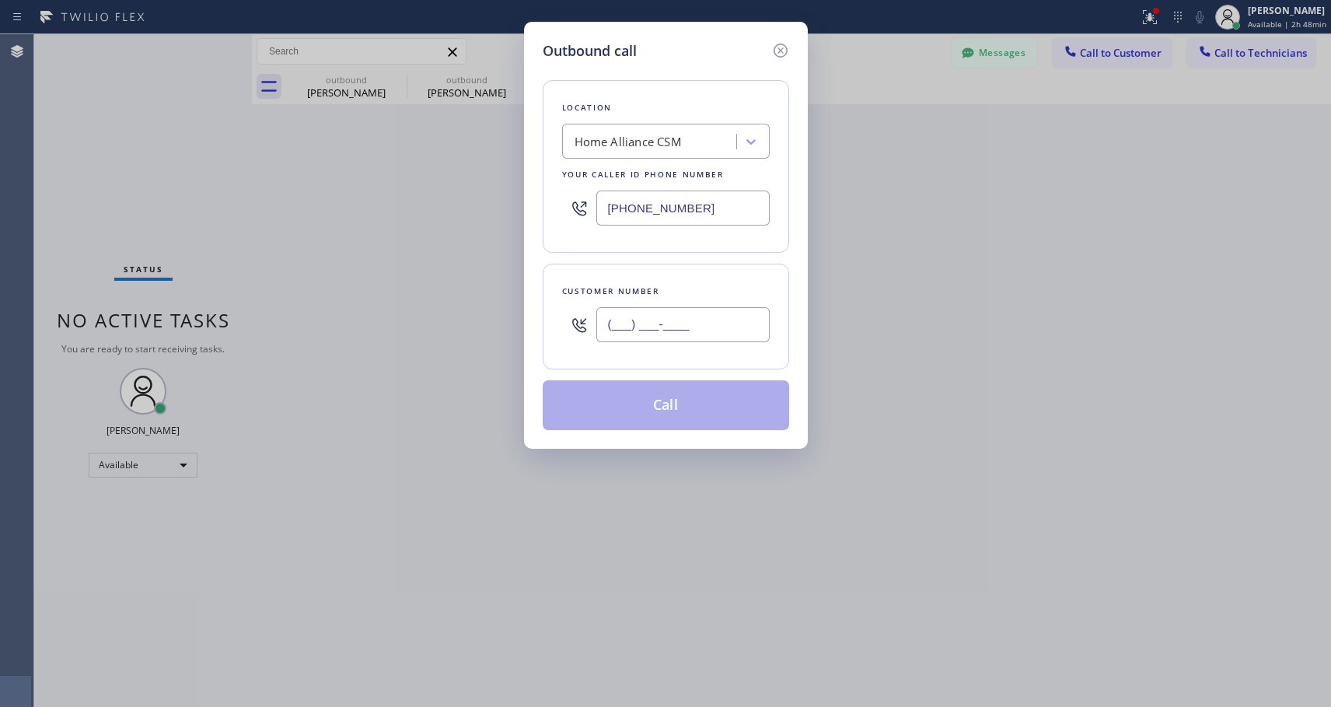
click at [692, 328] on input "(___) ___-____" at bounding box center [682, 324] width 173 height 35
paste input "310) 375-0830"
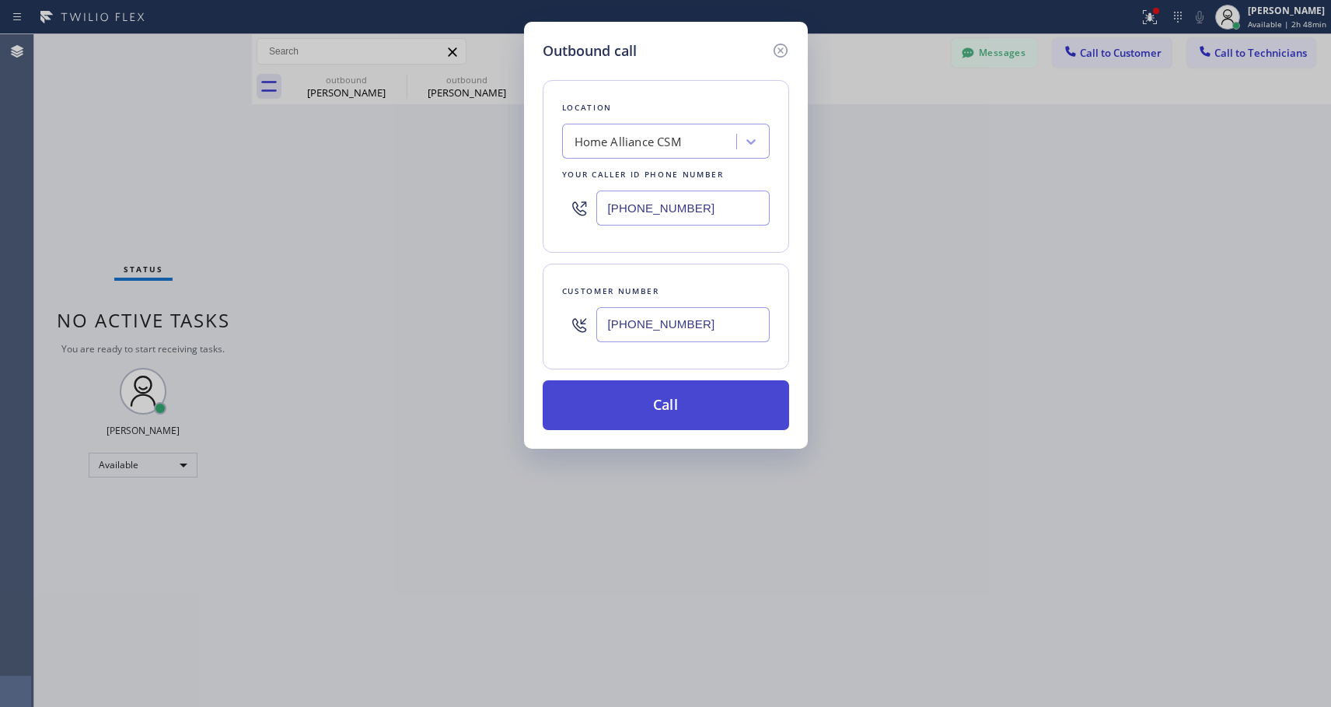
type input "[PHONE_NUMBER]"
click at [690, 411] on button "Call" at bounding box center [666, 405] width 246 height 50
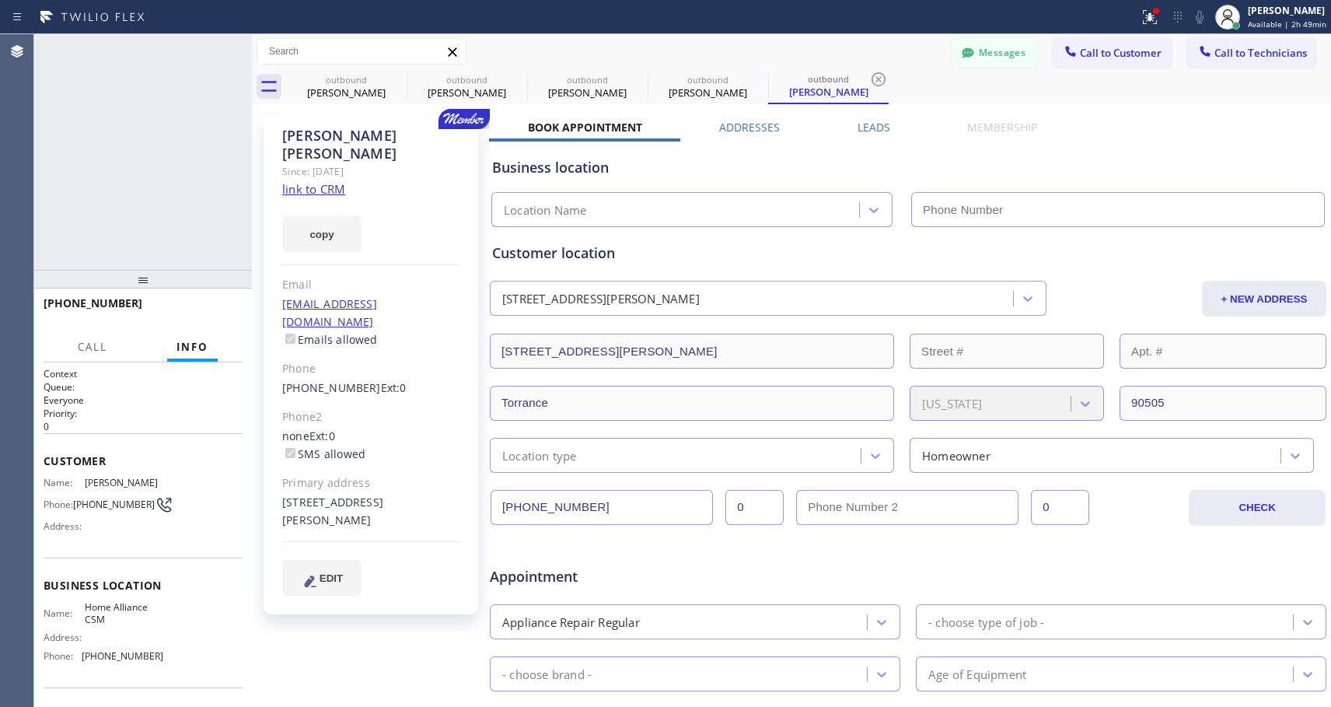
type input "[PHONE_NUMBER]"
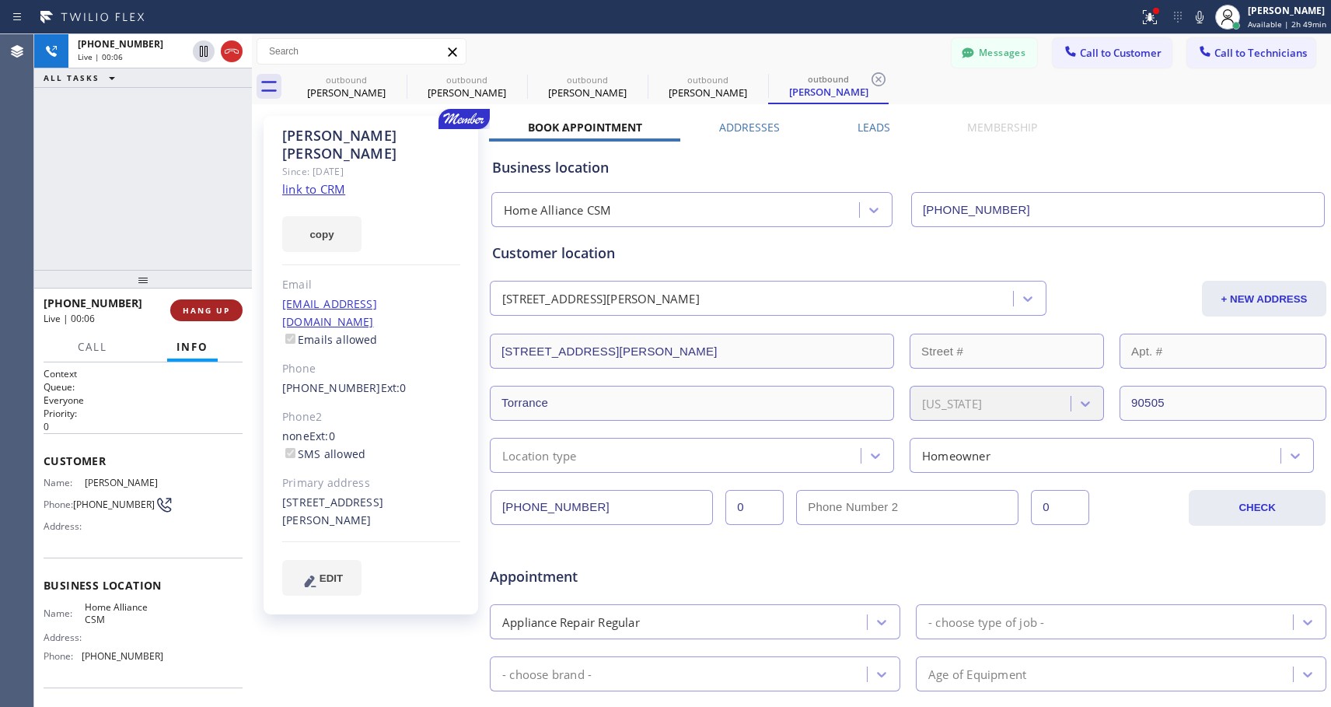
click at [212, 307] on span "HANG UP" at bounding box center [206, 310] width 47 height 11
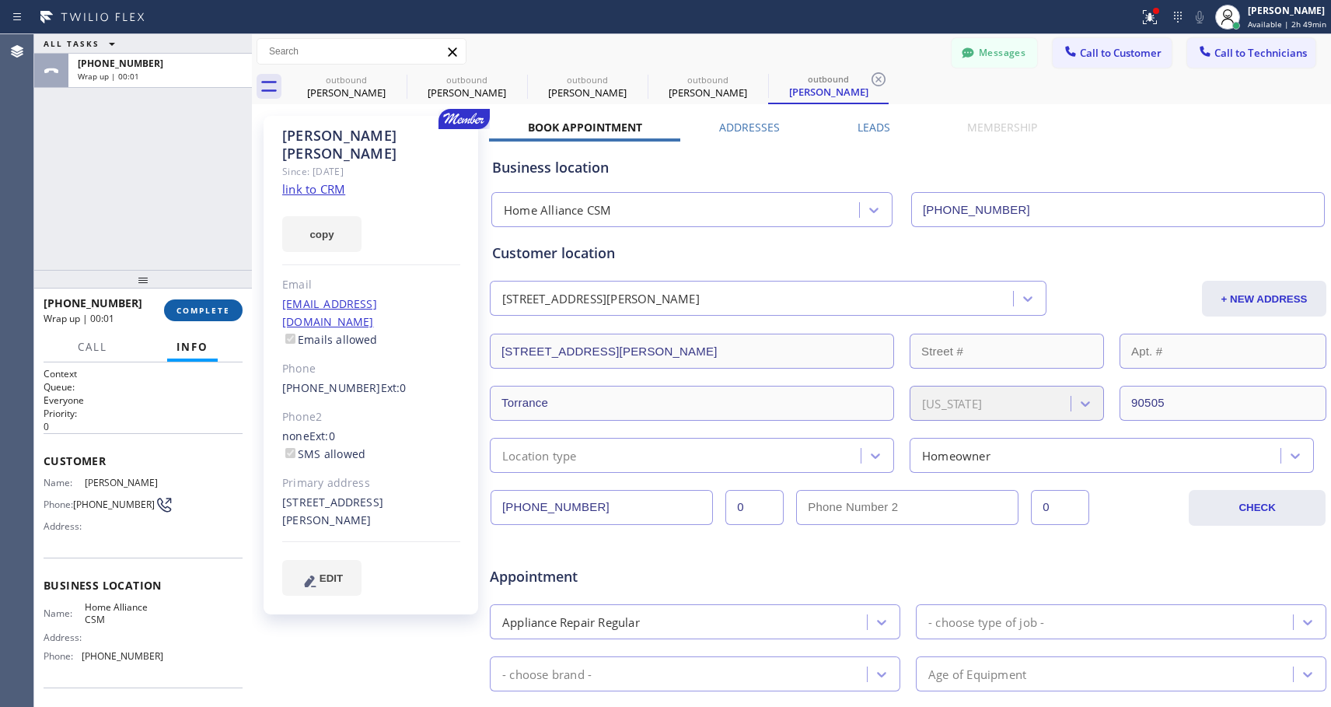
click at [212, 307] on span "COMPLETE" at bounding box center [204, 310] width 54 height 11
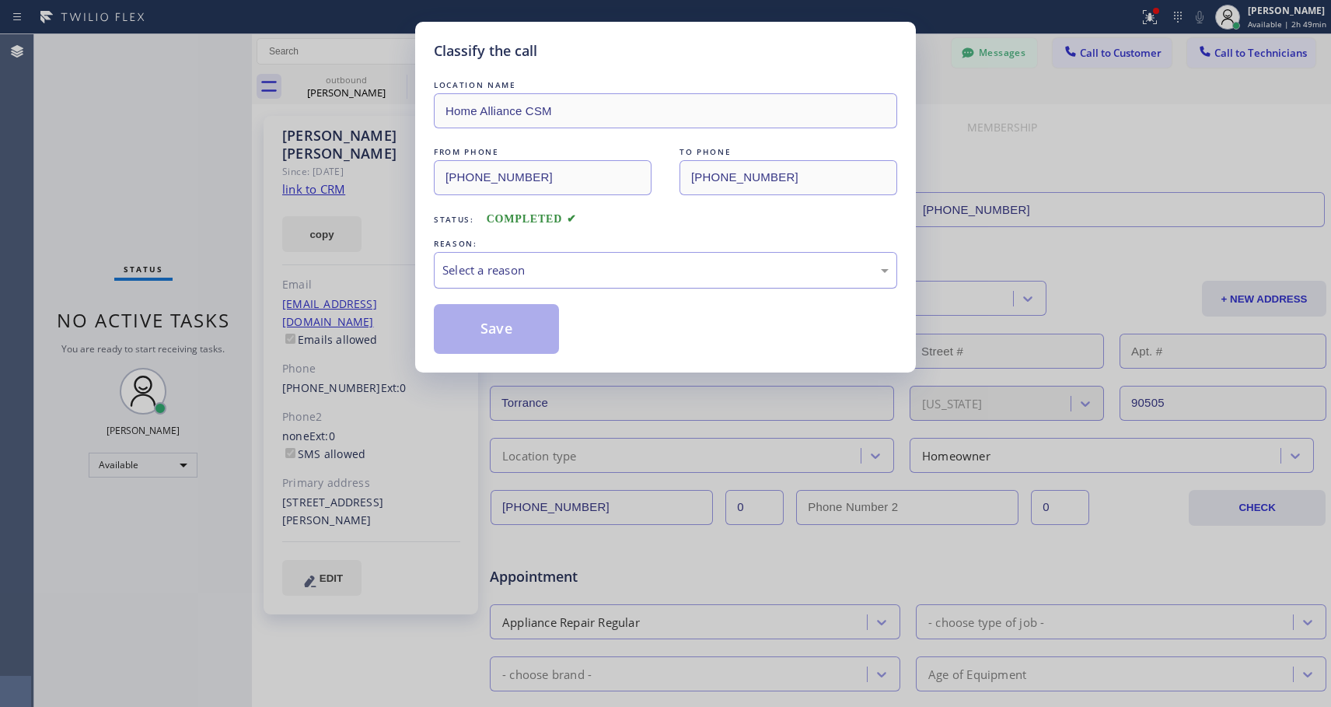
click at [537, 262] on div "Select a reason" at bounding box center [665, 270] width 446 height 18
click at [500, 330] on button "Save" at bounding box center [496, 329] width 125 height 50
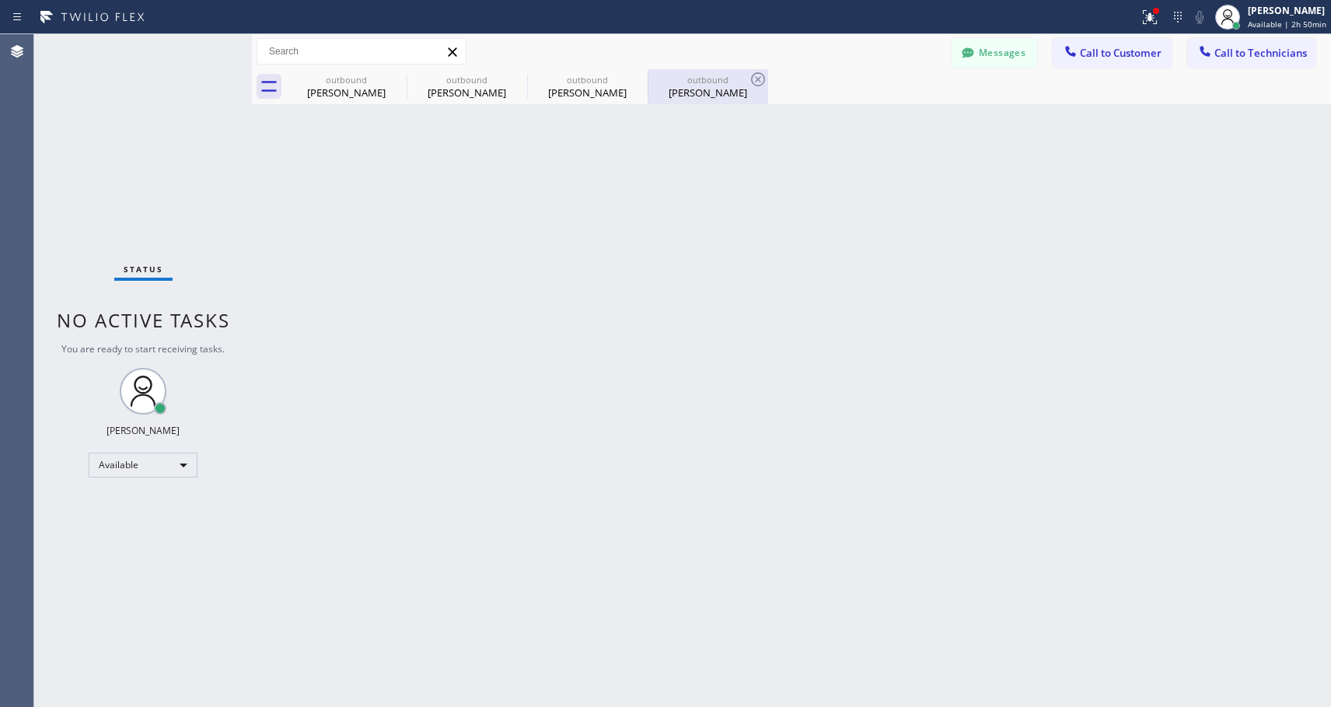
drag, startPoint x: 692, startPoint y: 100, endPoint x: 669, endPoint y: 117, distance: 29.4
click at [692, 99] on div "outbound [PERSON_NAME]" at bounding box center [707, 86] width 117 height 35
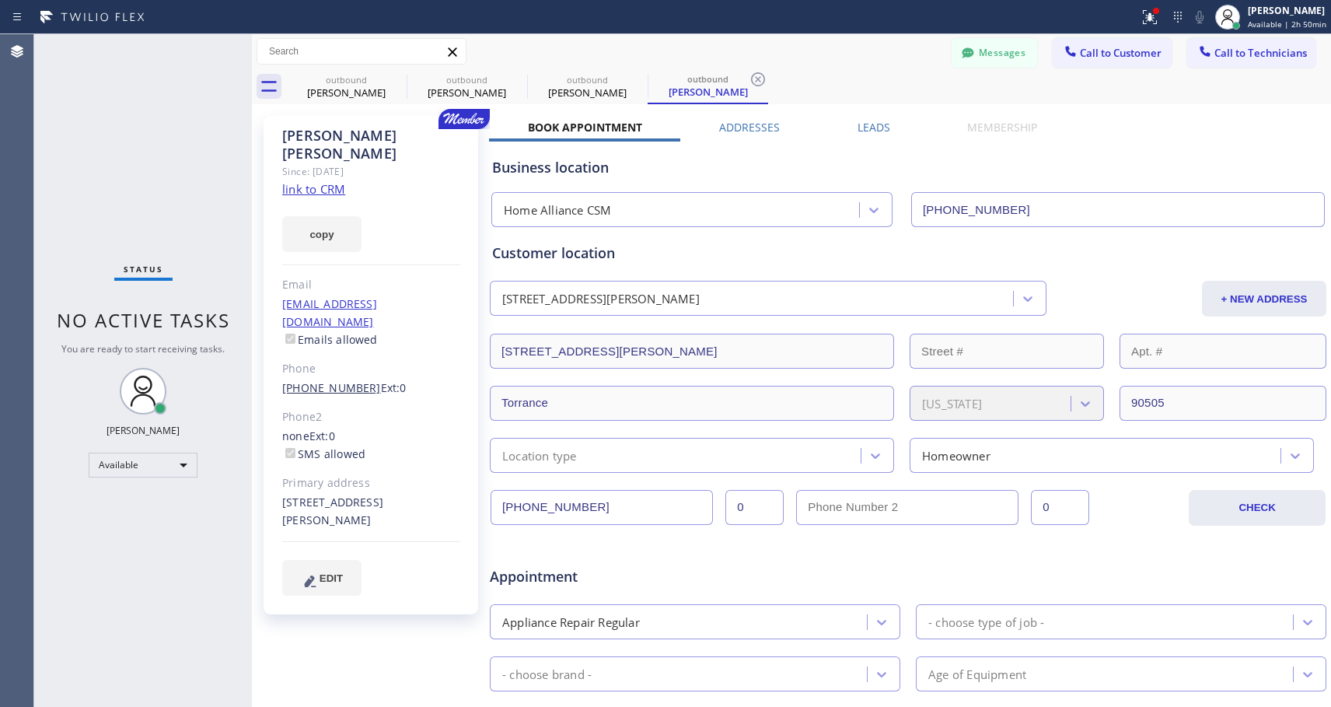
click at [332, 380] on link "[PHONE_NUMBER]" at bounding box center [331, 387] width 99 height 15
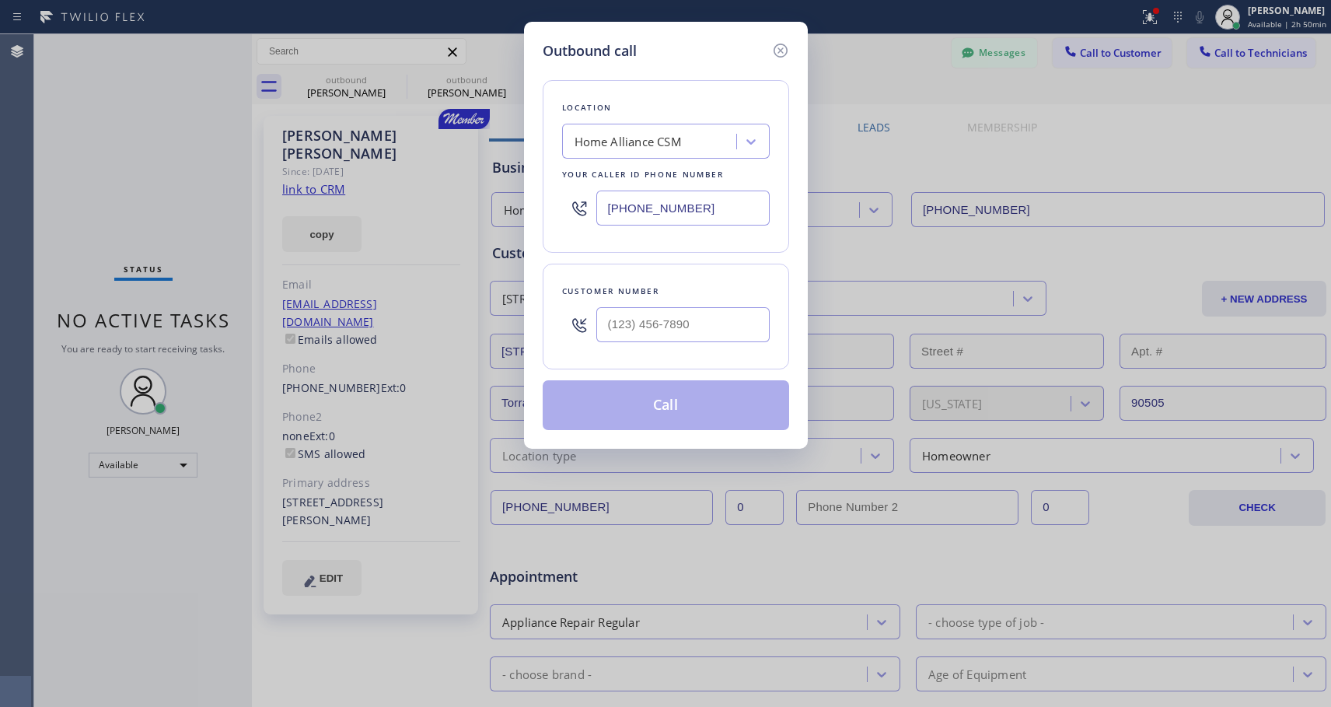
type input "[PHONE_NUMBER]"
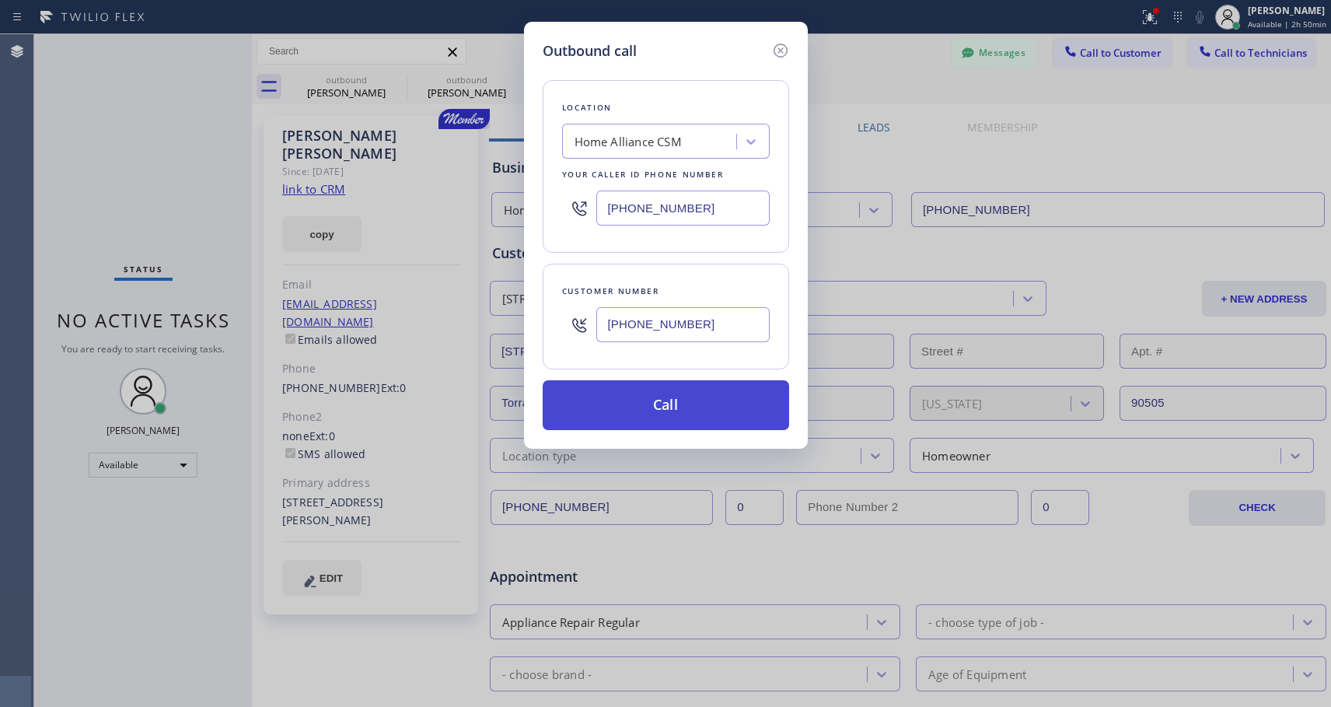
click at [679, 412] on button "Call" at bounding box center [666, 405] width 246 height 50
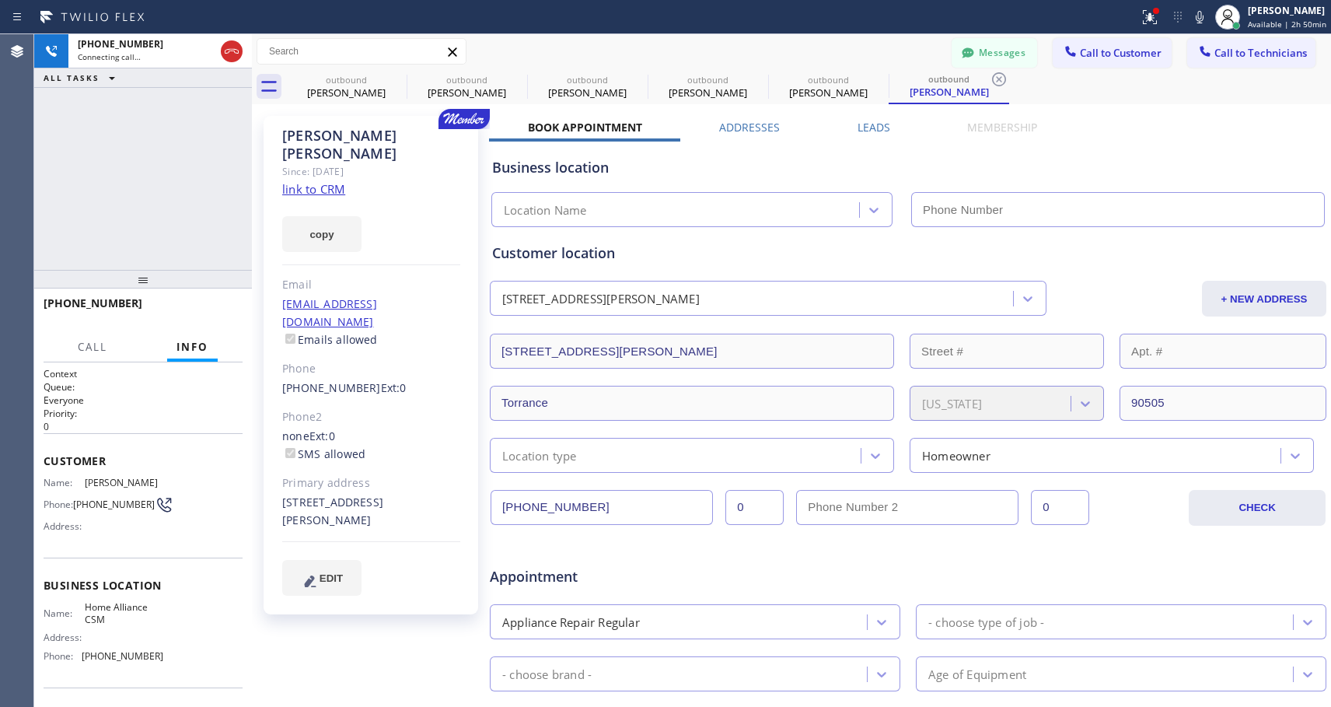
type input "[PHONE_NUMBER]"
click at [206, 310] on span "HANG UP" at bounding box center [206, 310] width 47 height 11
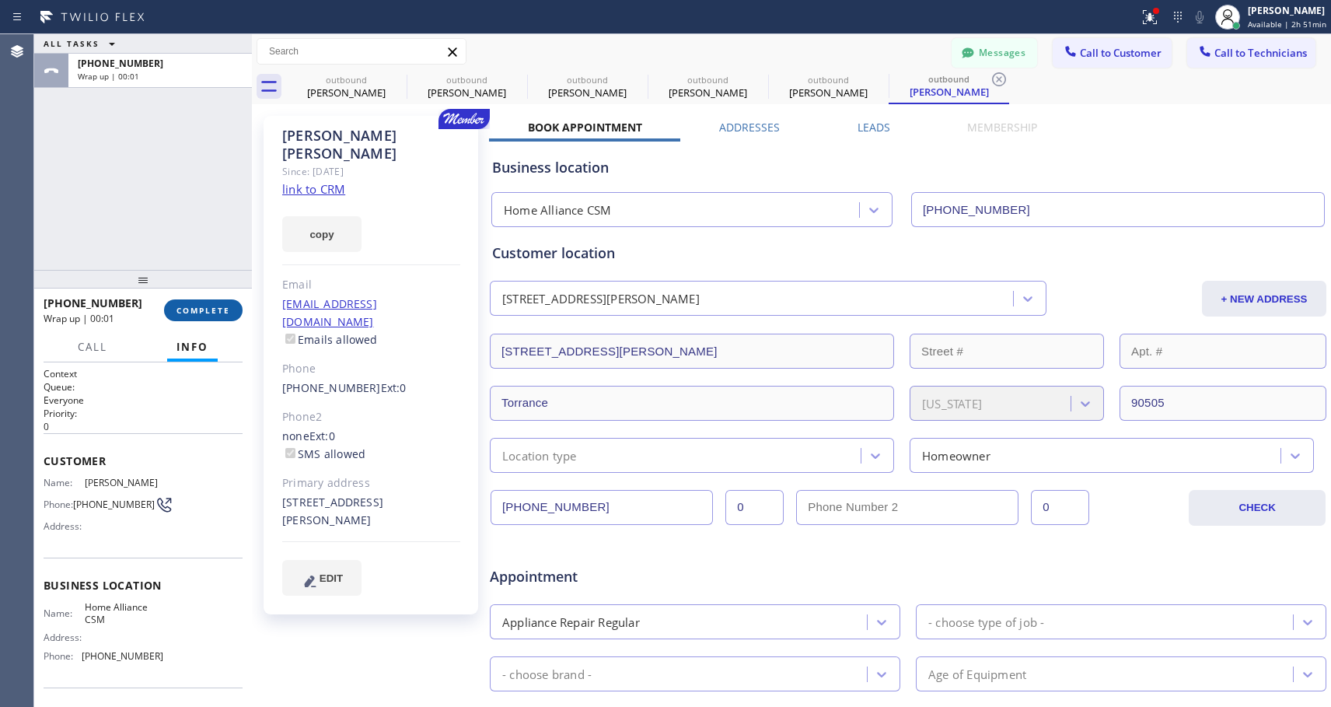
click at [210, 302] on button "COMPLETE" at bounding box center [203, 310] width 79 height 22
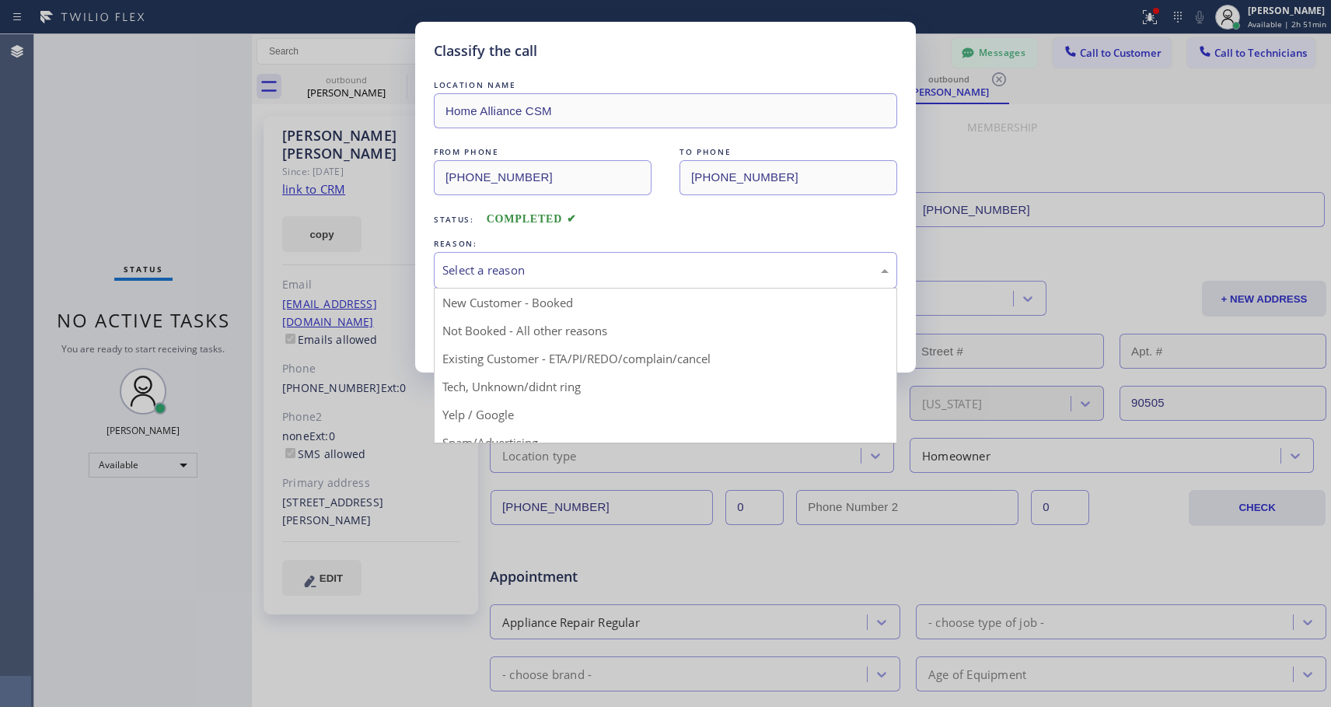
click at [628, 253] on div "Select a reason" at bounding box center [665, 270] width 463 height 37
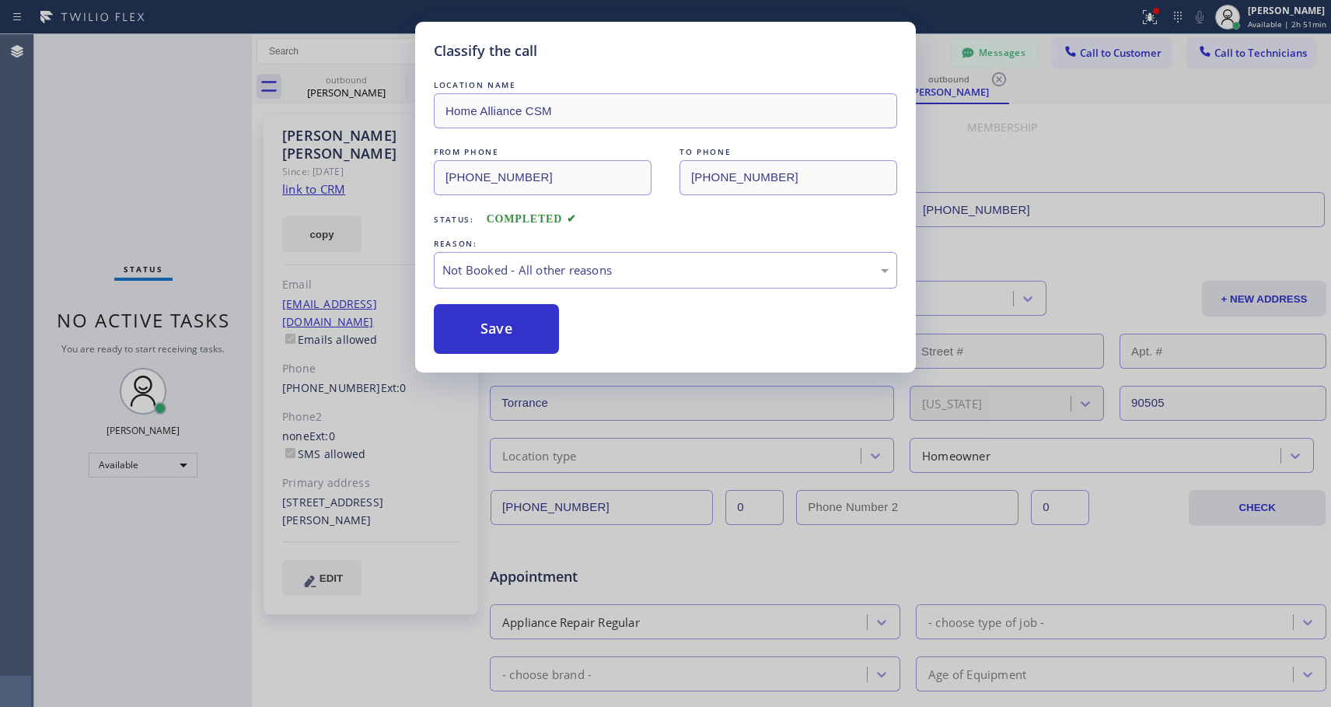
click at [555, 327] on button "Save" at bounding box center [496, 329] width 125 height 50
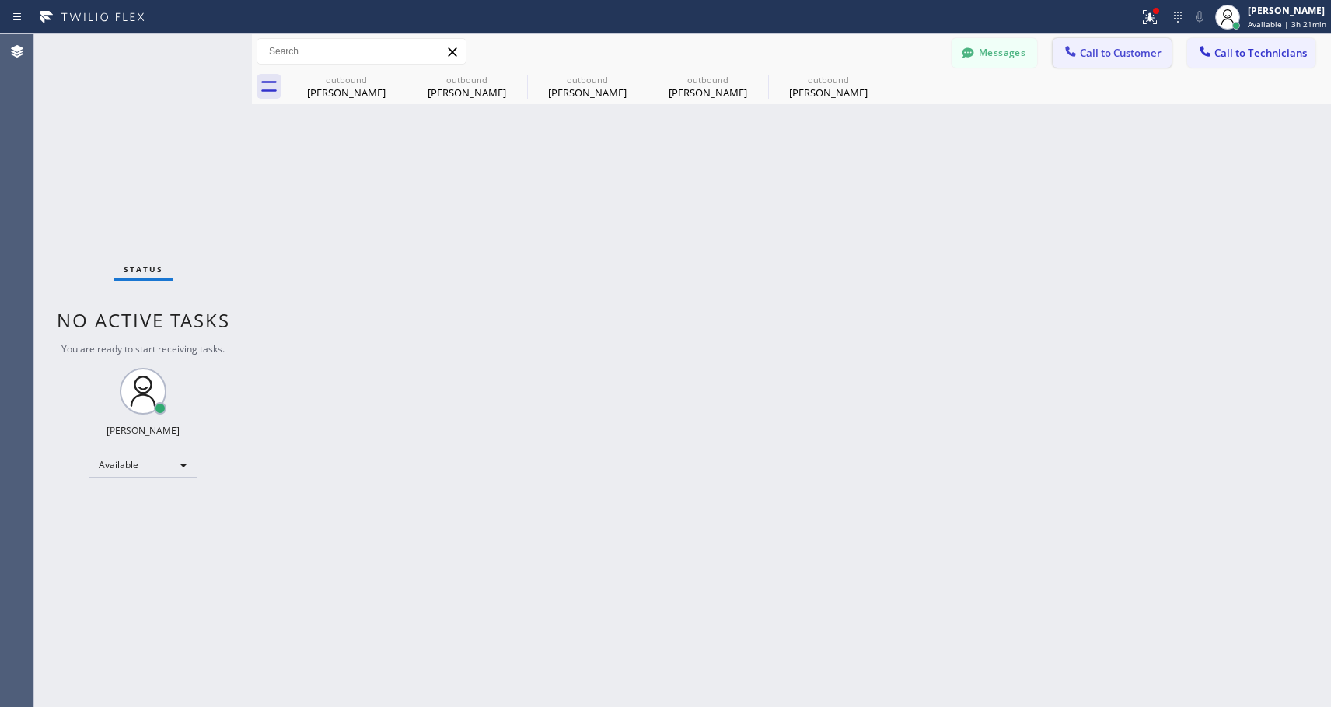
click at [1110, 55] on span "Call to Customer" at bounding box center [1121, 53] width 82 height 14
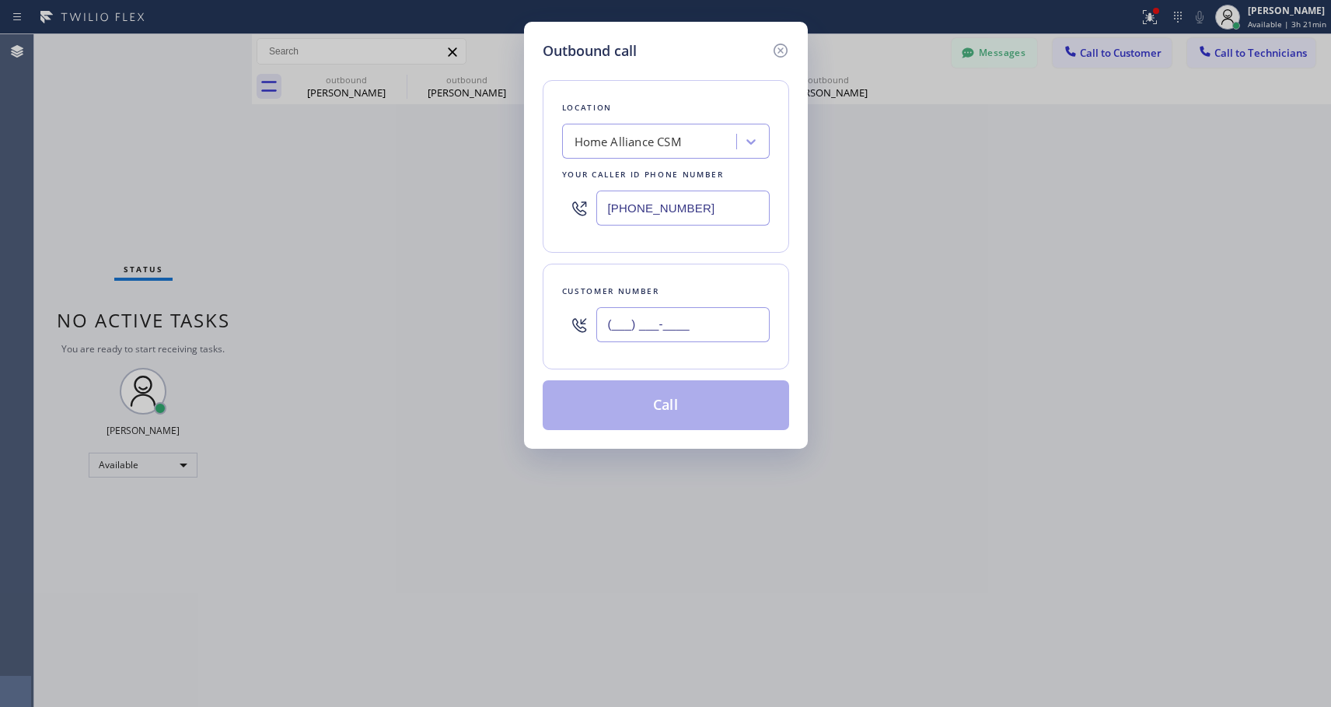
click at [718, 329] on input "(___) ___-____" at bounding box center [682, 324] width 173 height 35
paste input "781) 472-0288"
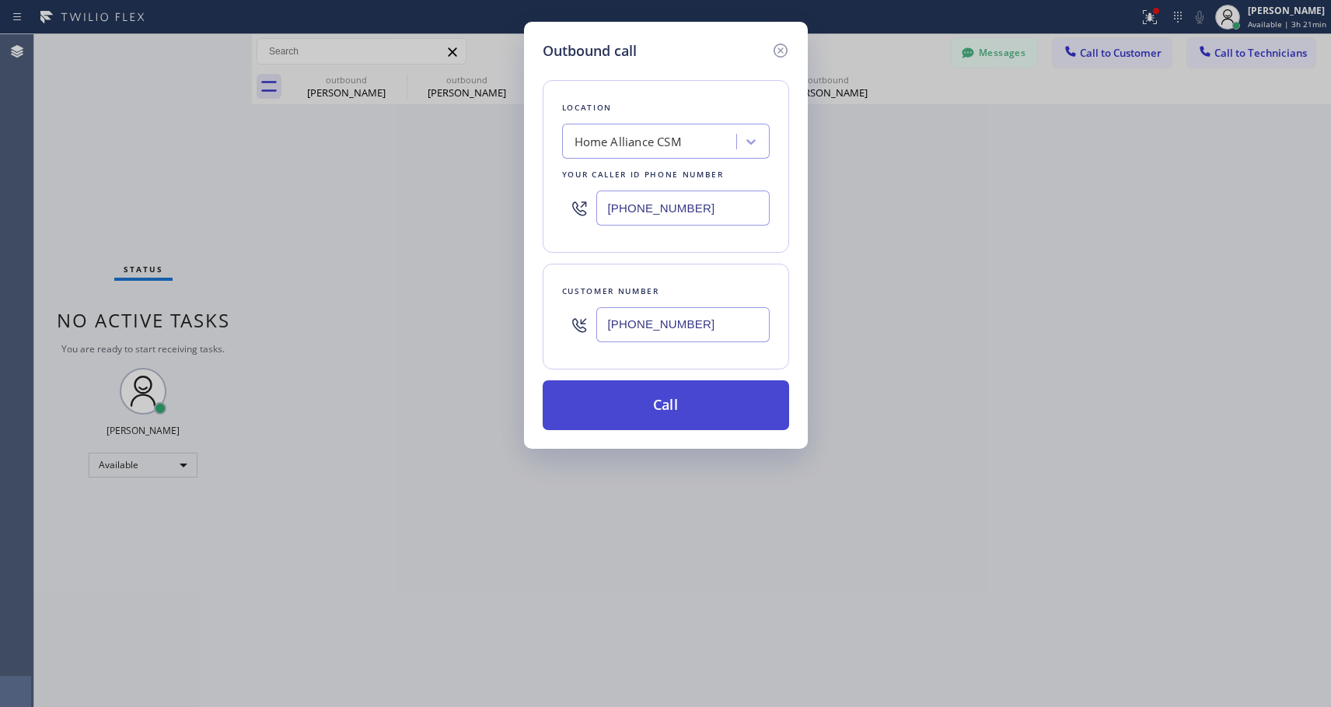
type input "[PHONE_NUMBER]"
click at [640, 411] on button "Call" at bounding box center [666, 405] width 246 height 50
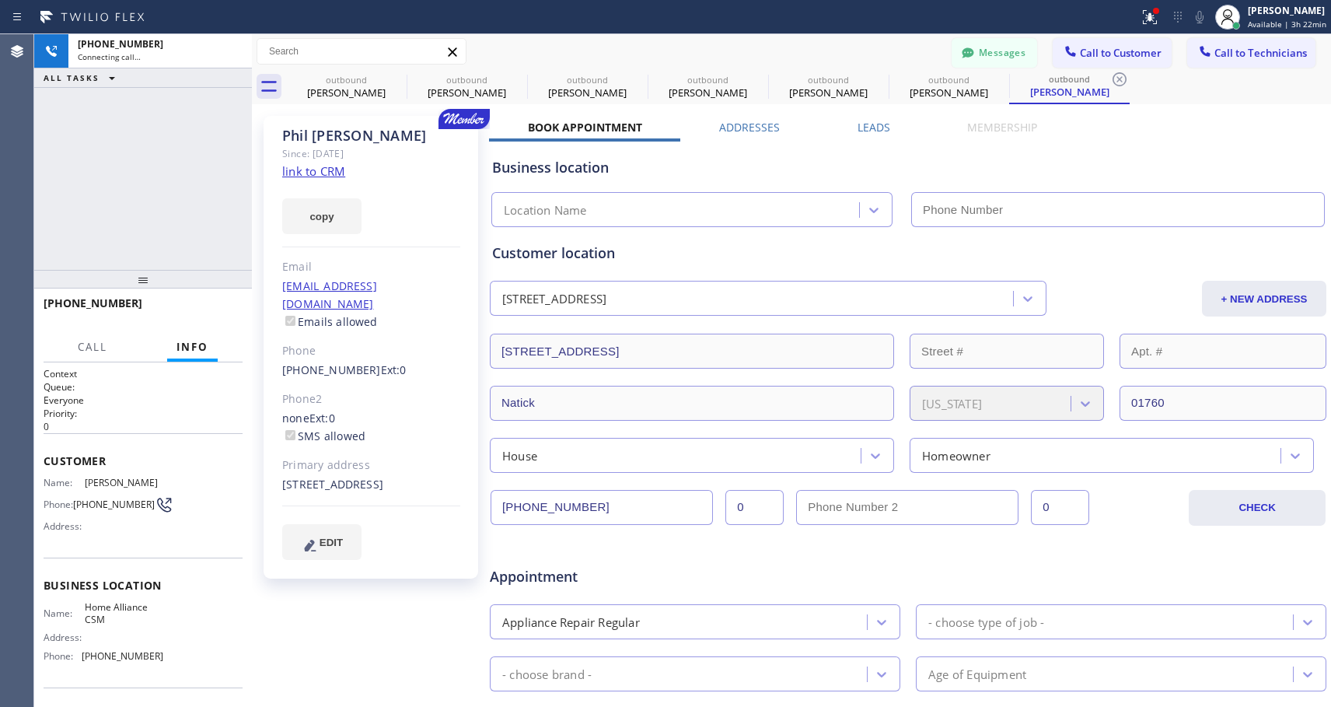
type input "[PHONE_NUMBER]"
click at [604, 41] on div "Messages Call to Customer Call to Technicians Outbound call Location Home Allia…" at bounding box center [791, 51] width 1079 height 27
click at [215, 314] on span "HANG UP" at bounding box center [206, 310] width 47 height 11
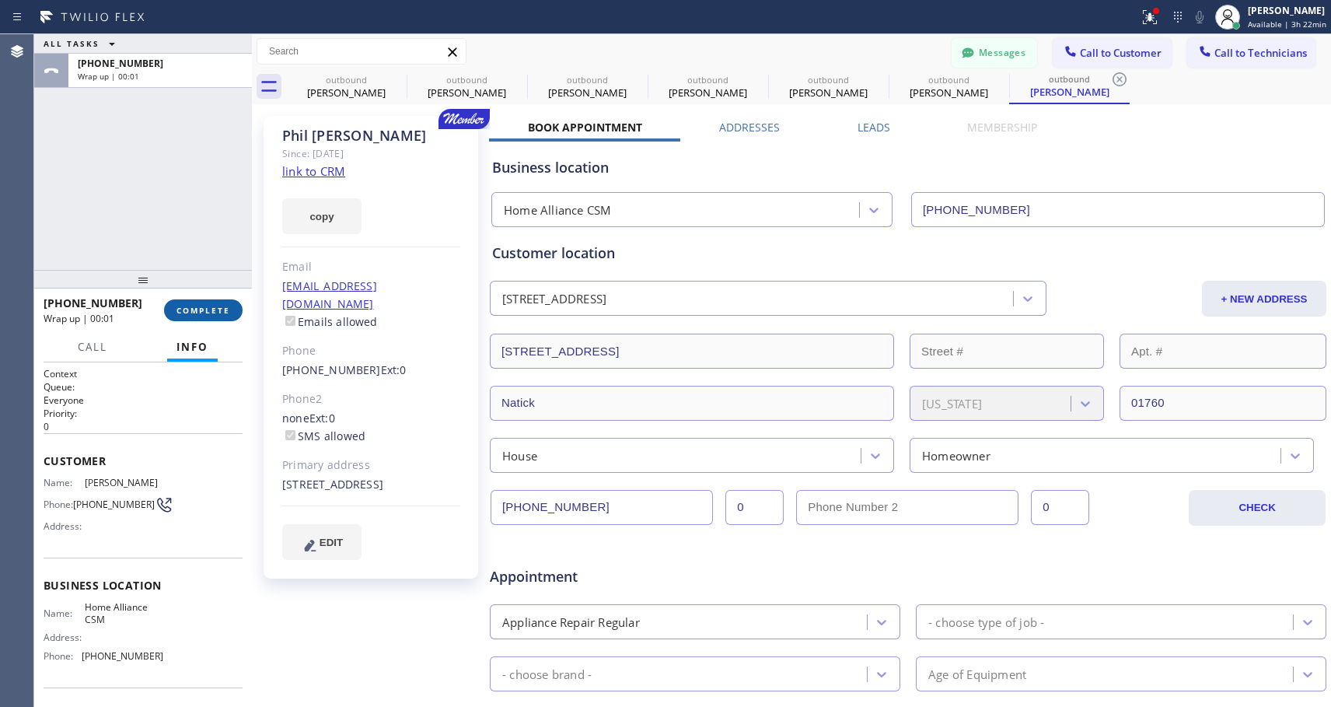
click at [216, 313] on span "COMPLETE" at bounding box center [204, 310] width 54 height 11
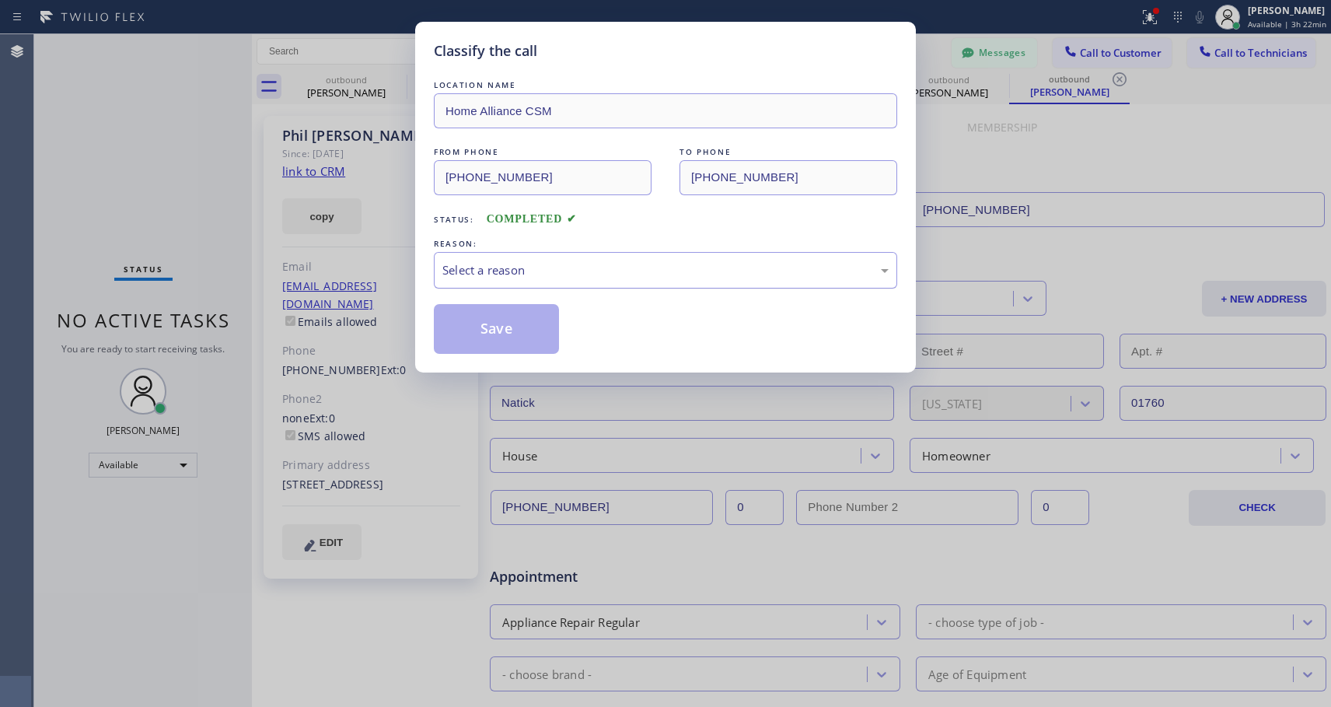
click at [505, 260] on div "Select a reason" at bounding box center [665, 270] width 463 height 37
click at [489, 328] on button "Save" at bounding box center [496, 329] width 125 height 50
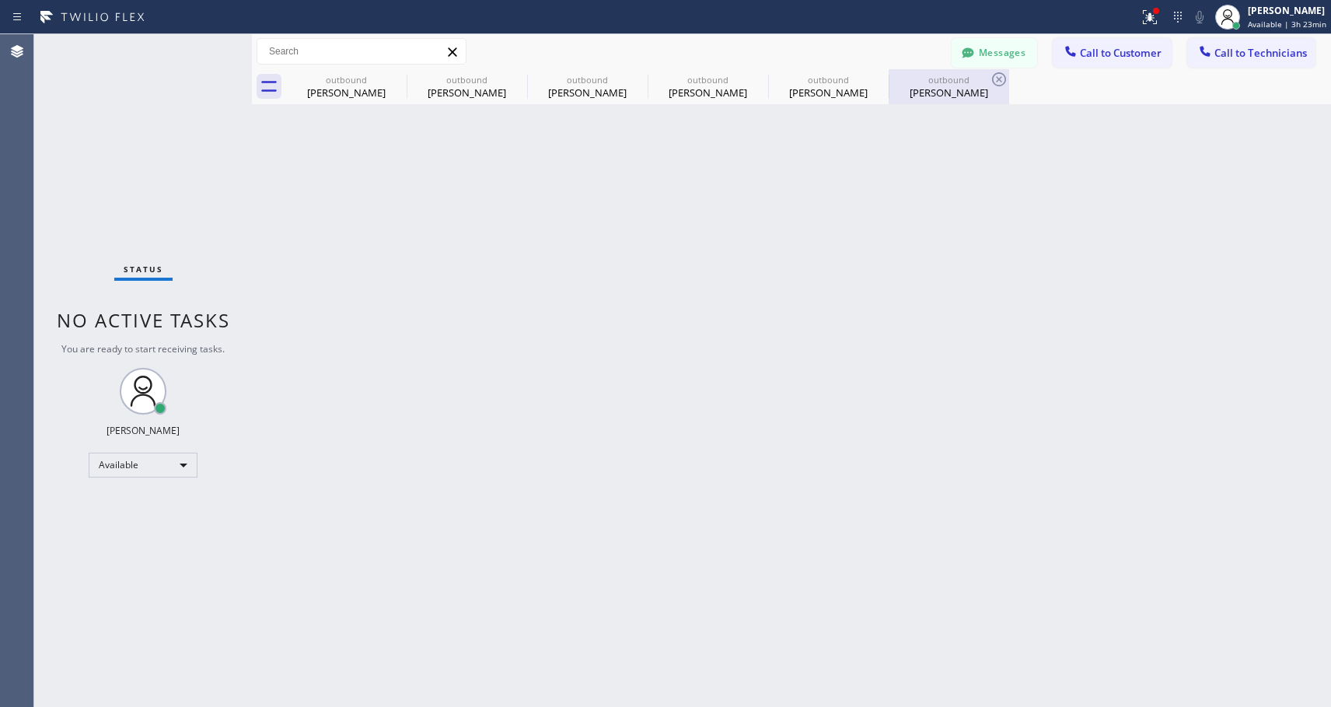
click at [928, 94] on div "[PERSON_NAME]" at bounding box center [948, 93] width 117 height 14
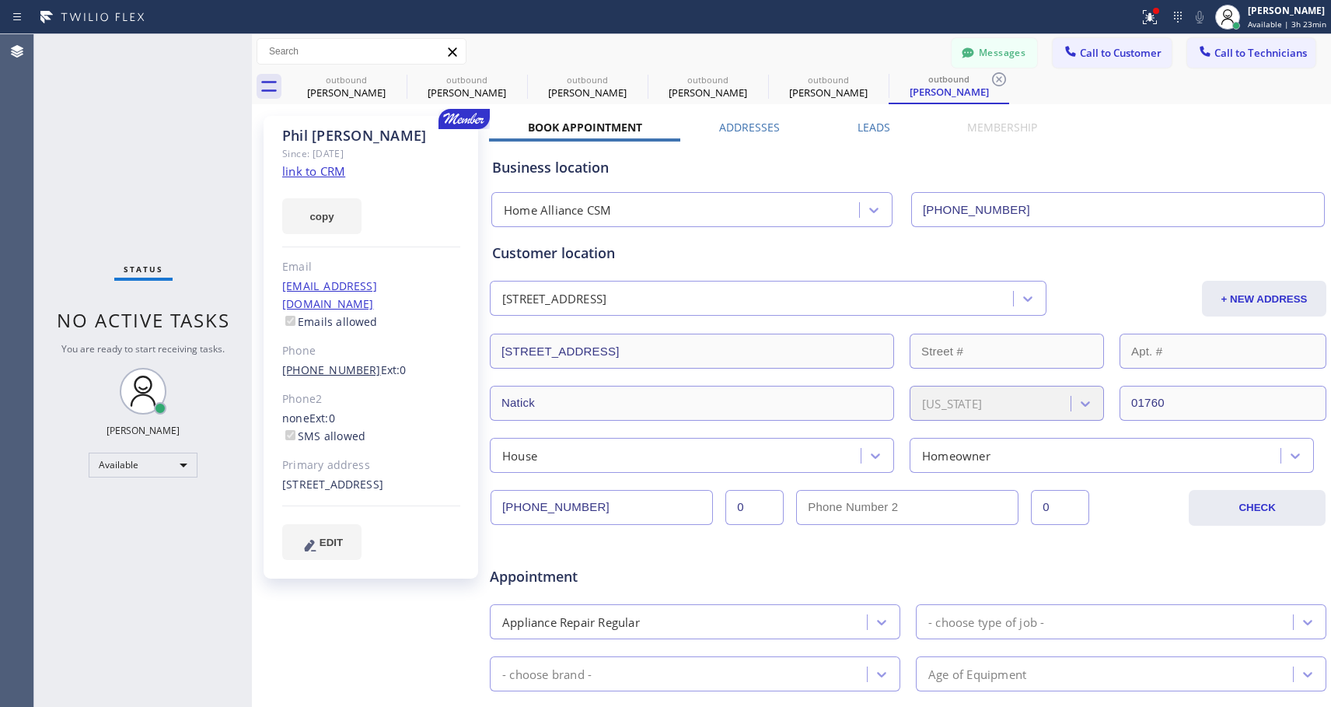
click at [327, 362] on link "[PHONE_NUMBER]" at bounding box center [331, 369] width 99 height 15
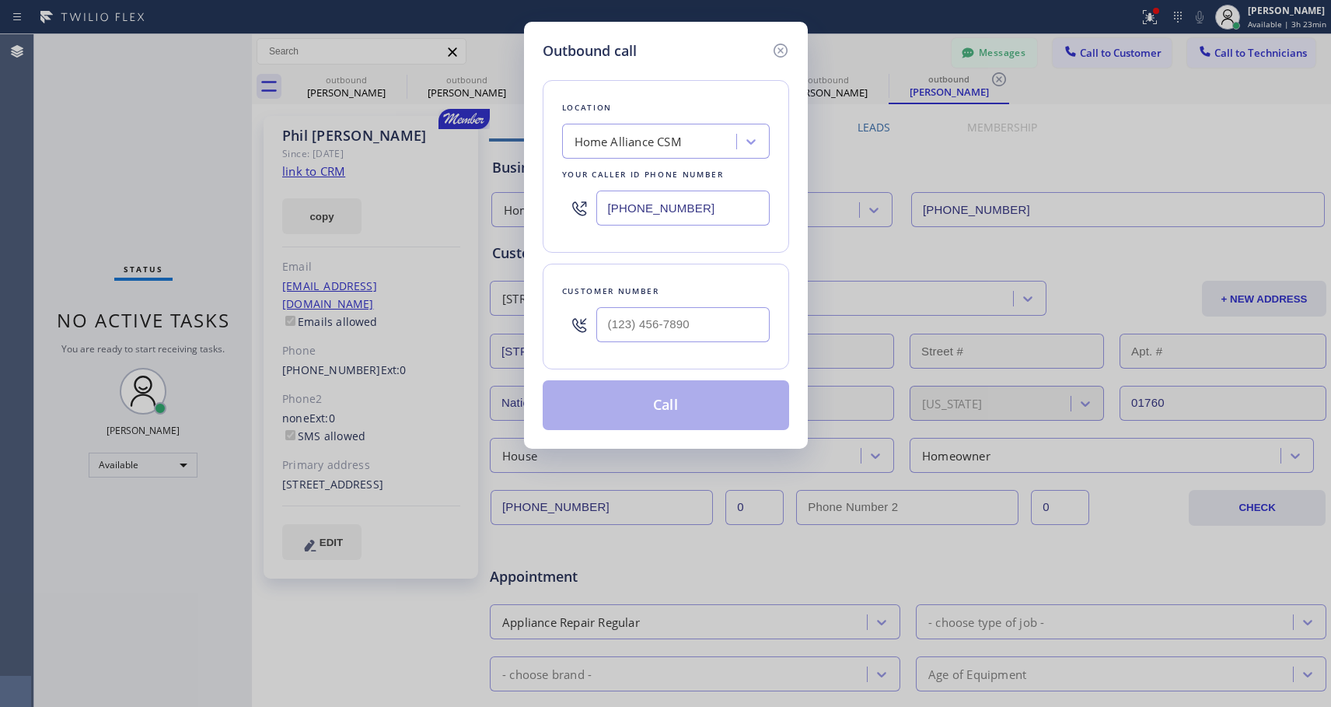
type input "[PHONE_NUMBER]"
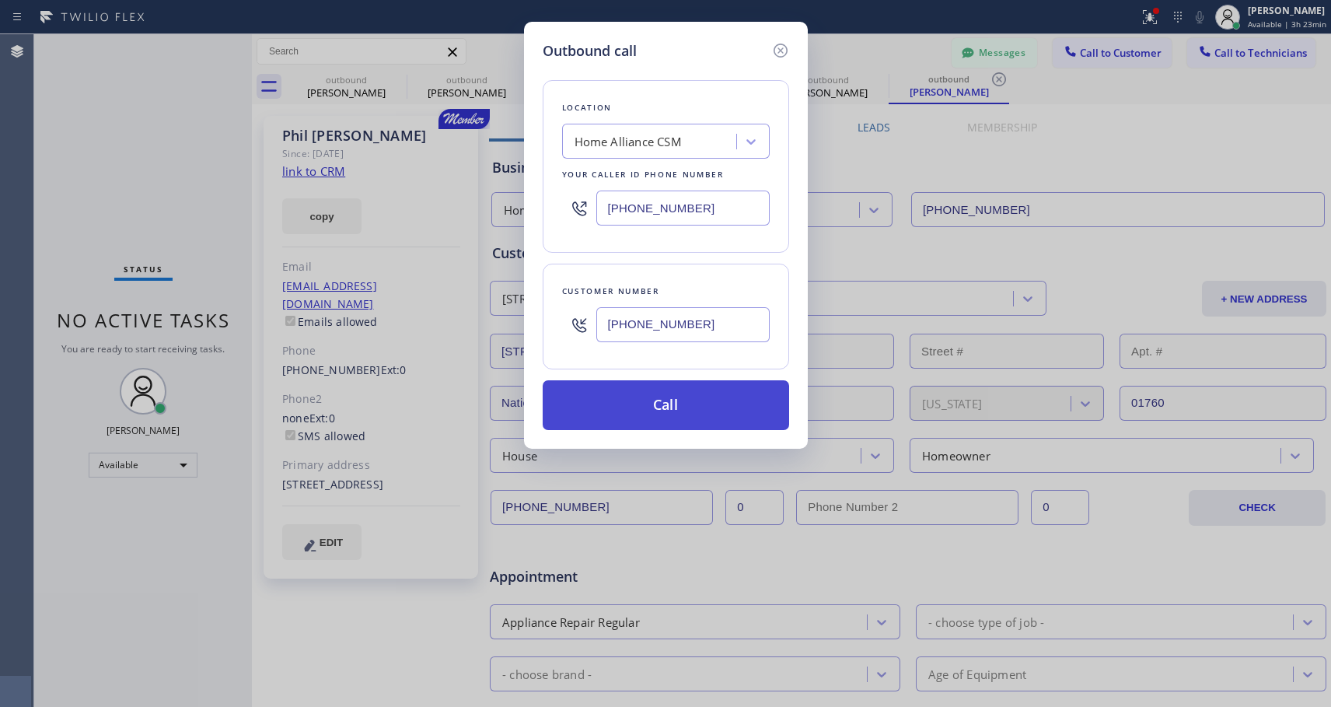
click at [615, 411] on button "Call" at bounding box center [666, 405] width 246 height 50
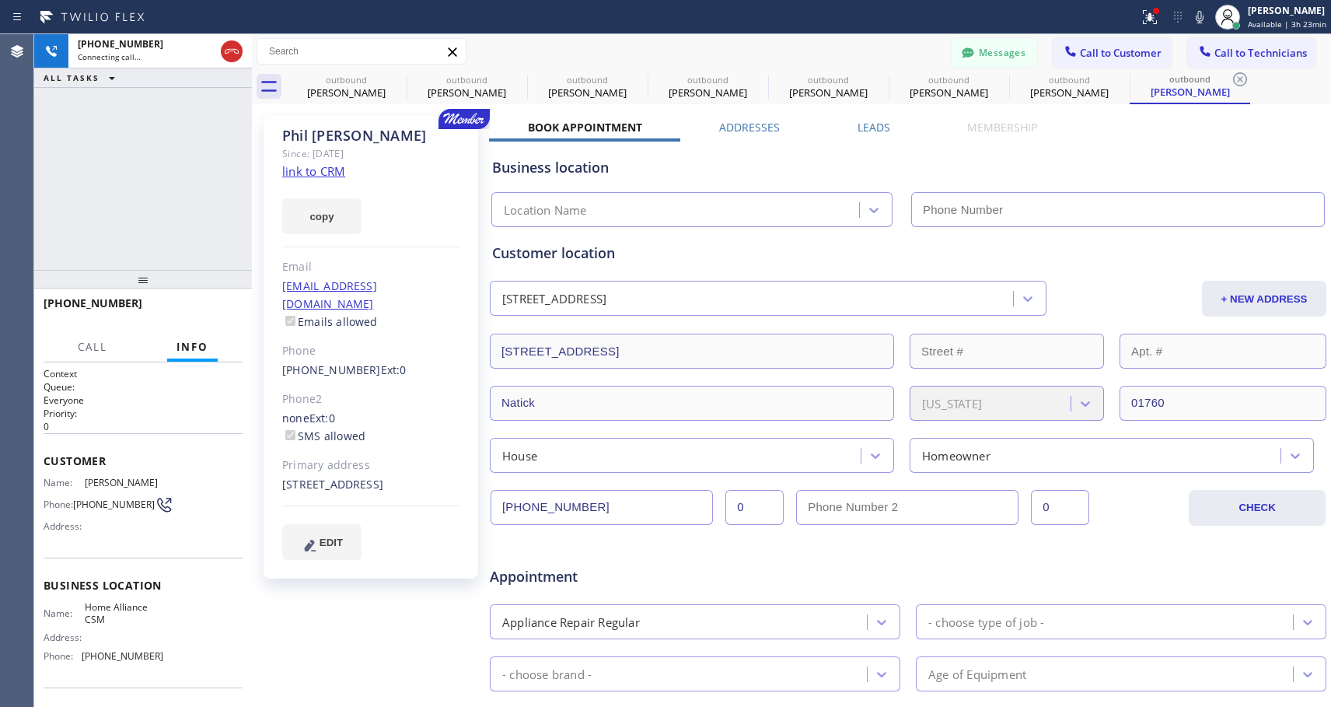
type input "[PHONE_NUMBER]"
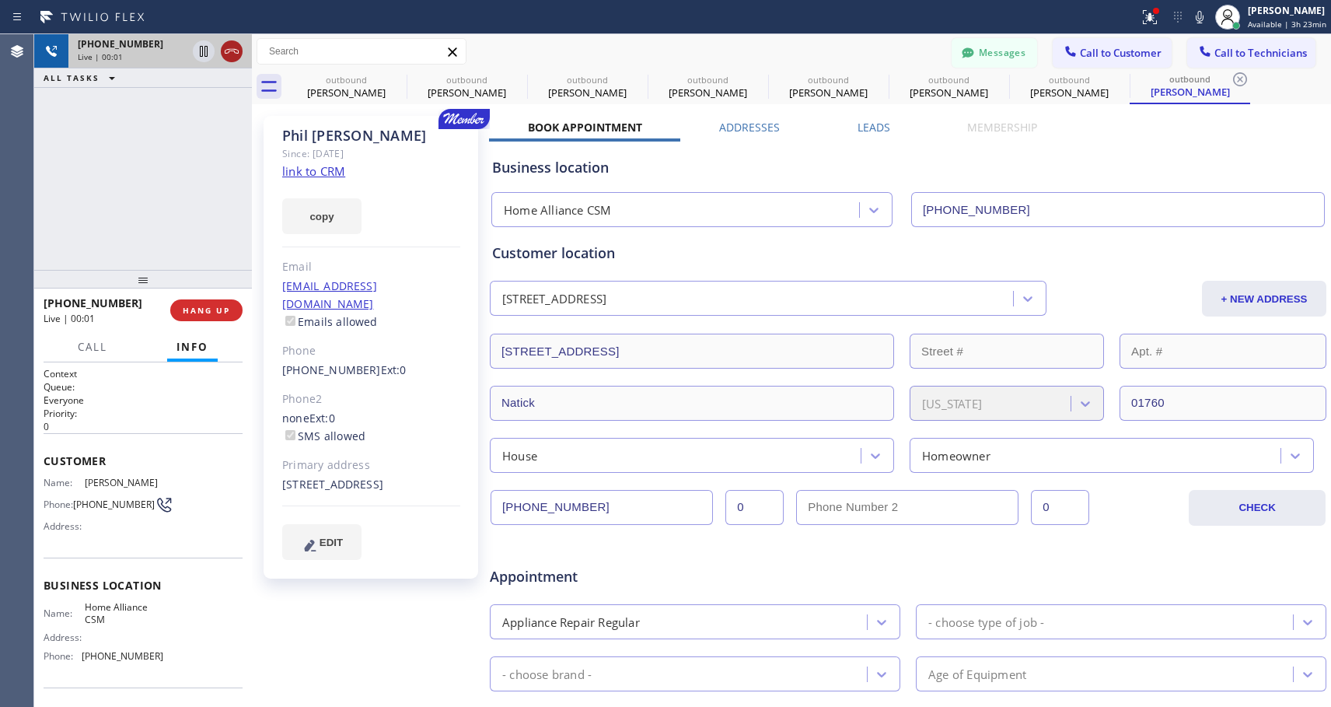
click at [238, 44] on icon at bounding box center [231, 51] width 19 height 19
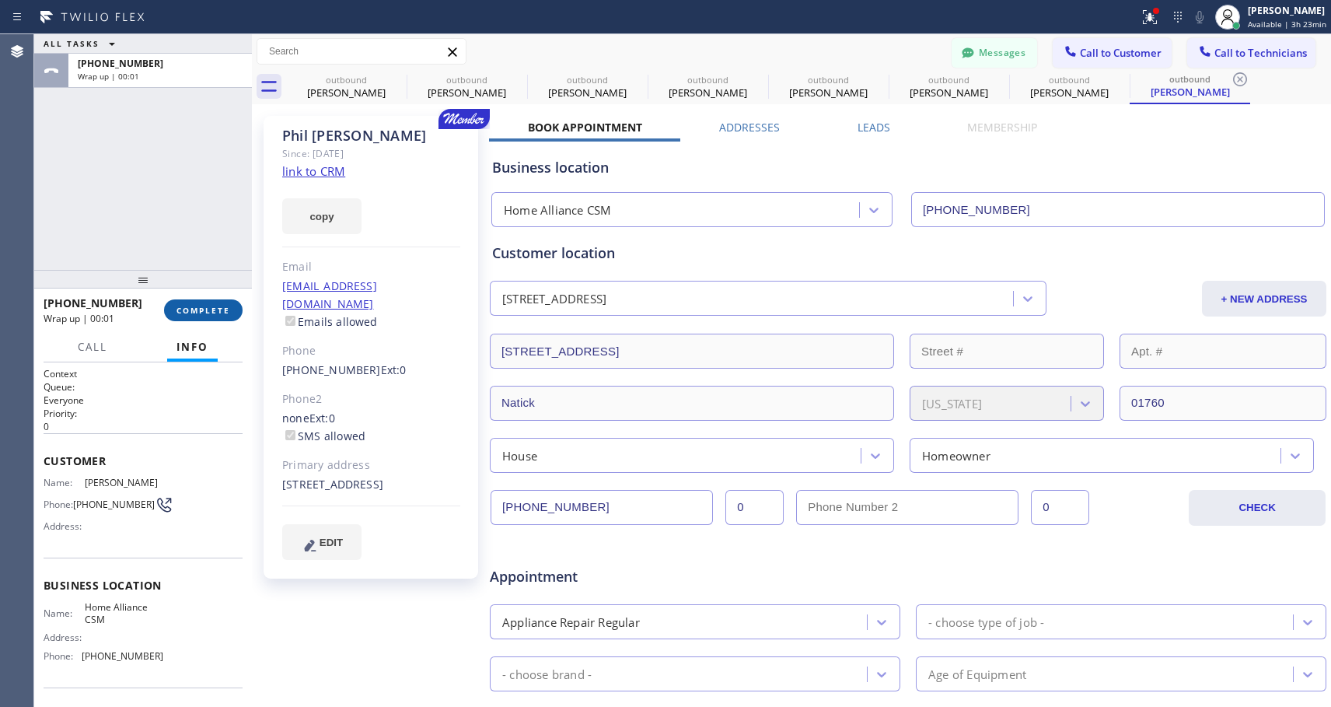
click at [201, 305] on span "COMPLETE" at bounding box center [204, 310] width 54 height 11
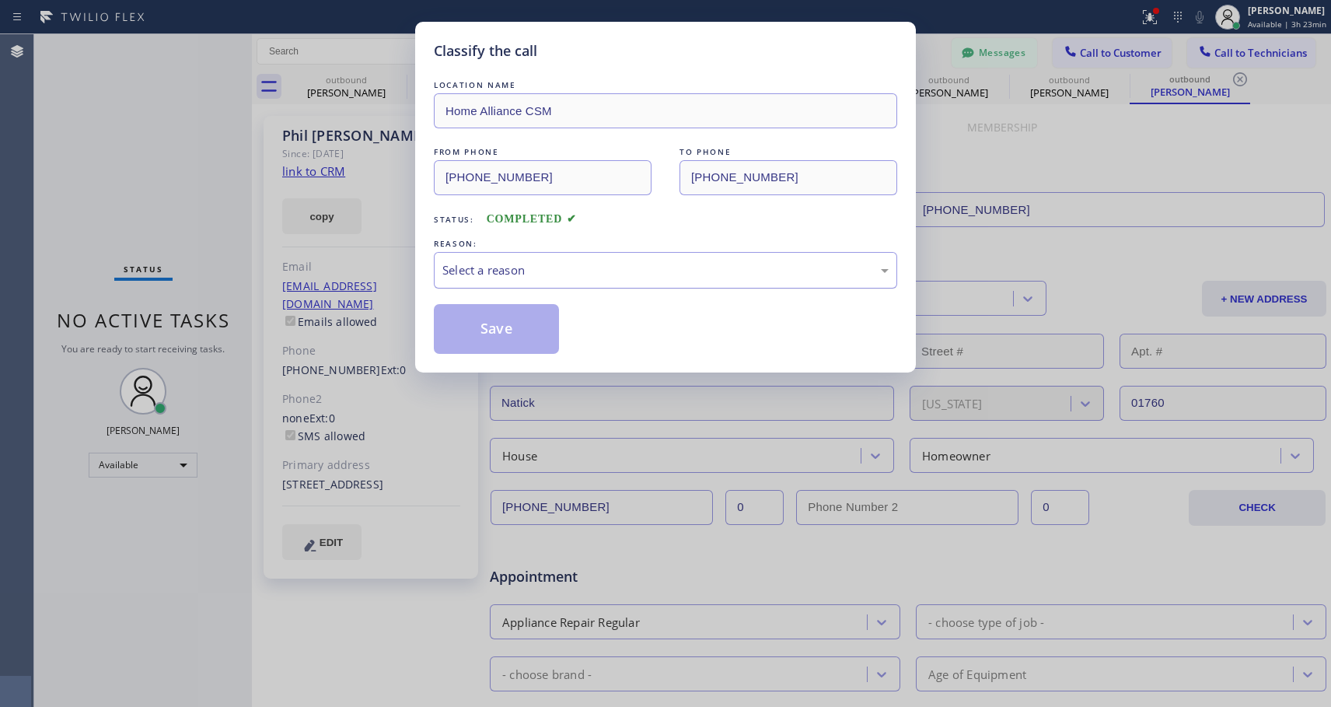
click at [620, 284] on div "Select a reason" at bounding box center [665, 270] width 463 height 37
click at [488, 323] on button "Save" at bounding box center [496, 329] width 125 height 50
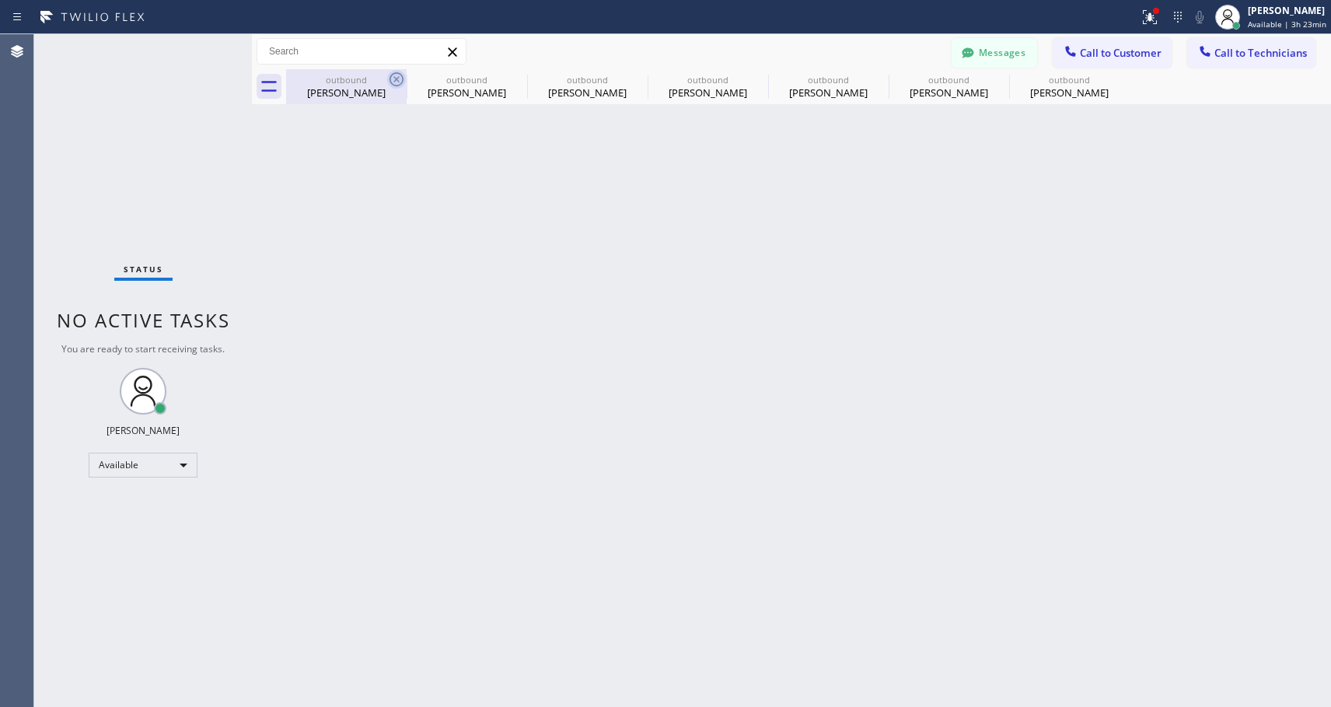
click at [393, 79] on icon at bounding box center [396, 79] width 19 height 19
click at [0, 0] on icon at bounding box center [0, 0] width 0 height 0
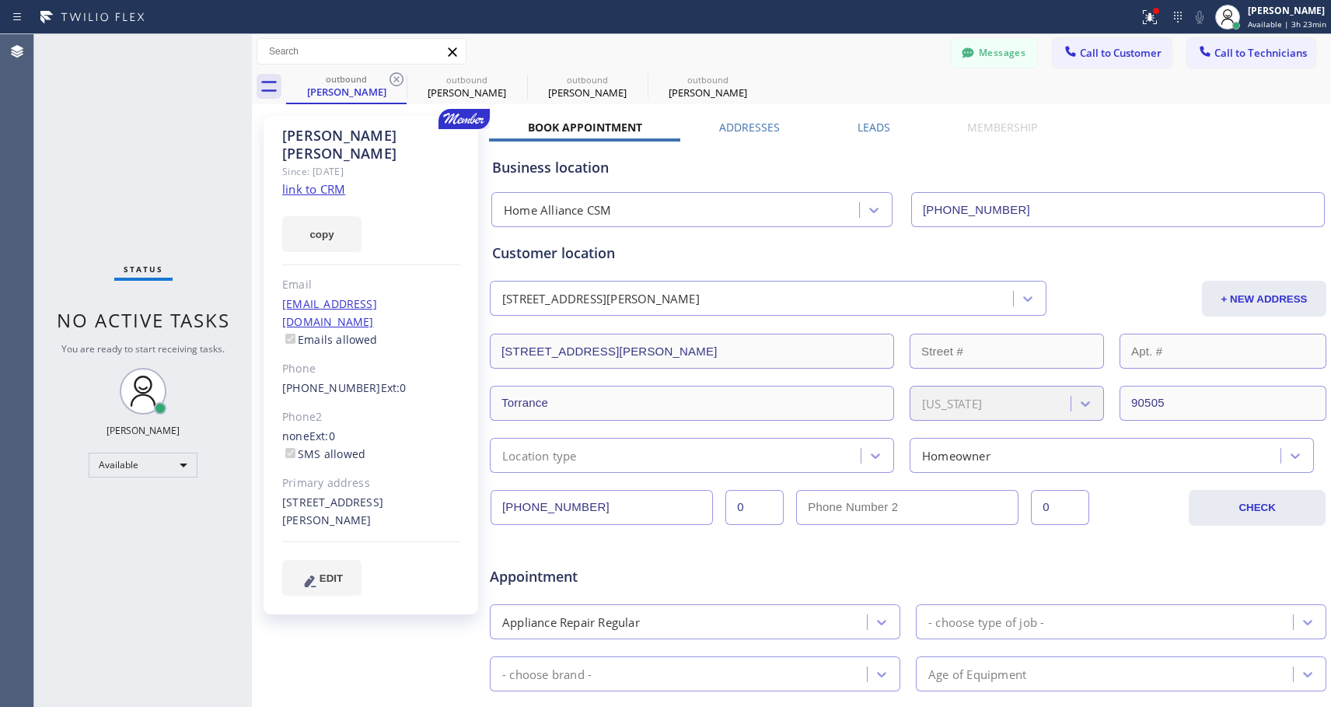
click at [393, 79] on icon at bounding box center [396, 79] width 19 height 19
click at [0, 0] on icon at bounding box center [0, 0] width 0 height 0
click at [394, 79] on div "outbound [PERSON_NAME] outbound [PERSON_NAME] outbound [PERSON_NAME] outbound […" at bounding box center [808, 86] width 1045 height 35
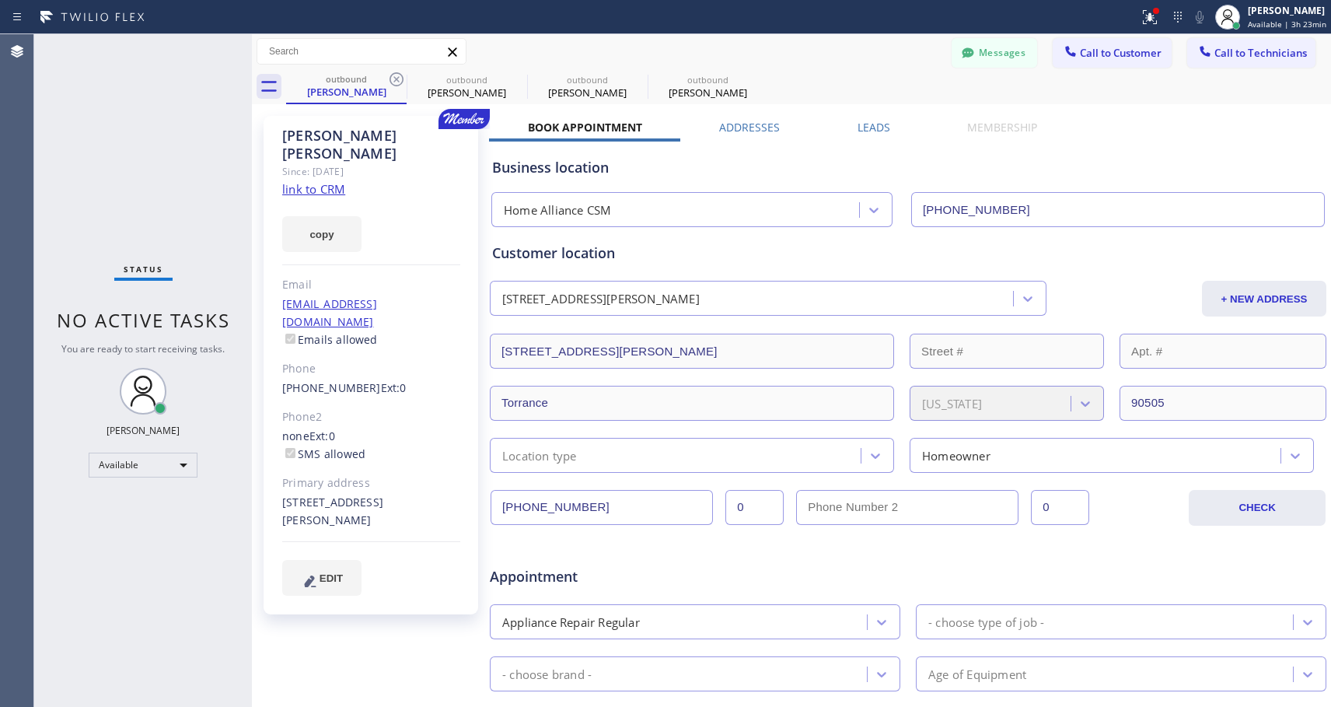
click at [394, 79] on div "outbound [PERSON_NAME] outbound [PERSON_NAME] outbound [PERSON_NAME] outbound […" at bounding box center [808, 86] width 1045 height 35
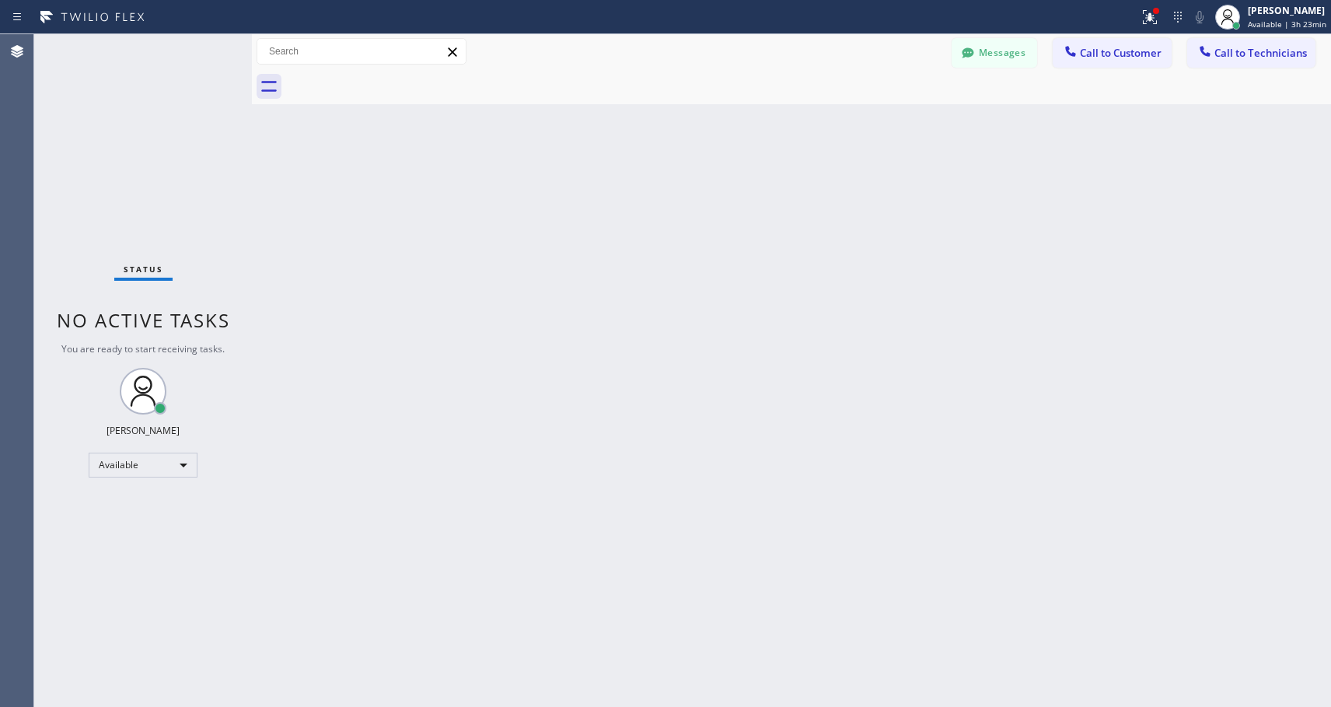
click at [394, 79] on div at bounding box center [808, 86] width 1045 height 35
drag, startPoint x: 1147, startPoint y: 47, endPoint x: 1138, endPoint y: 57, distance: 13.2
click at [1146, 47] on span "Call to Customer" at bounding box center [1121, 53] width 82 height 14
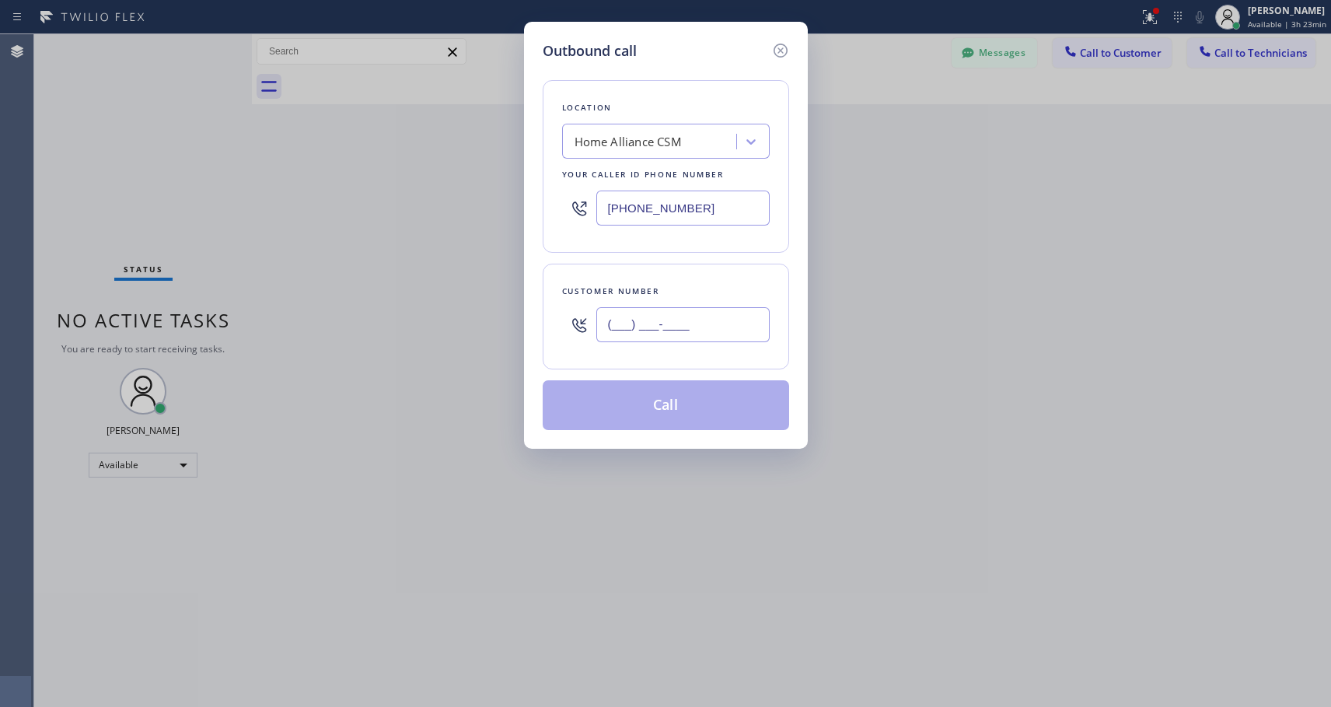
click at [701, 319] on input "(___) ___-____" at bounding box center [682, 324] width 173 height 35
paste input "310) 375-0830"
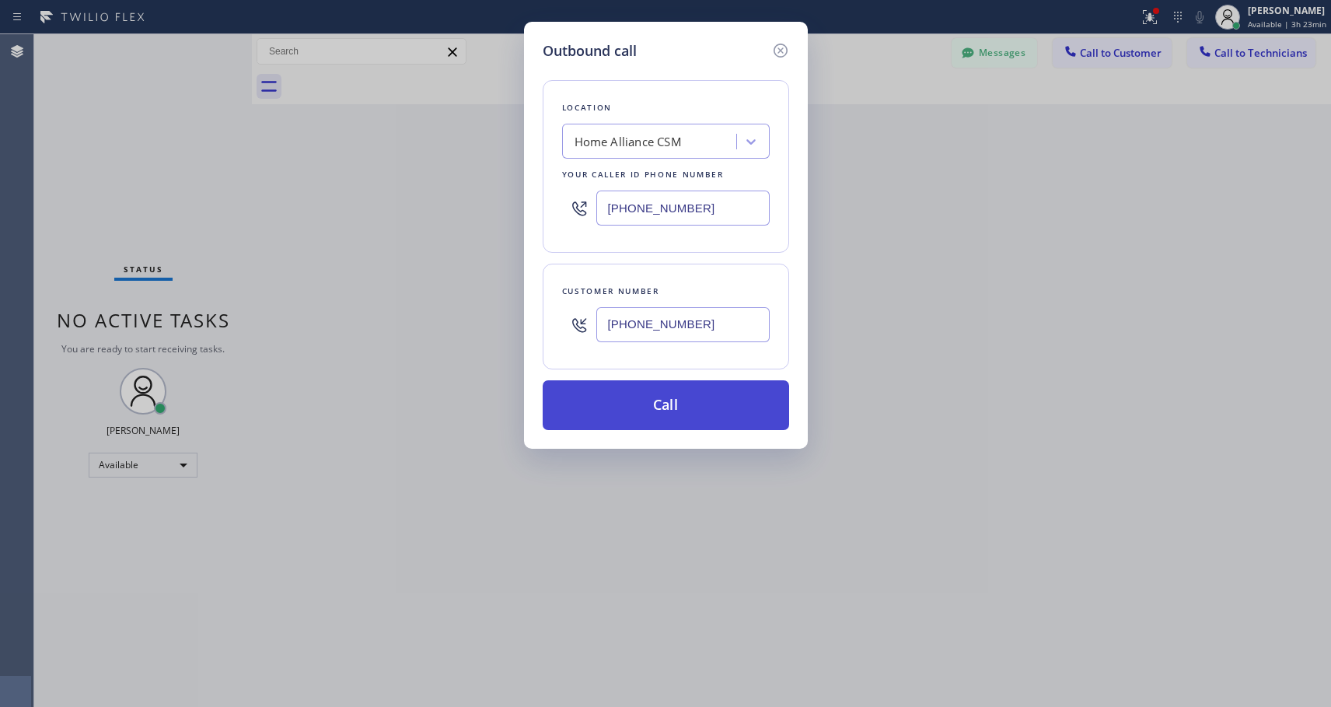
type input "[PHONE_NUMBER]"
click at [662, 411] on button "Call" at bounding box center [666, 405] width 246 height 50
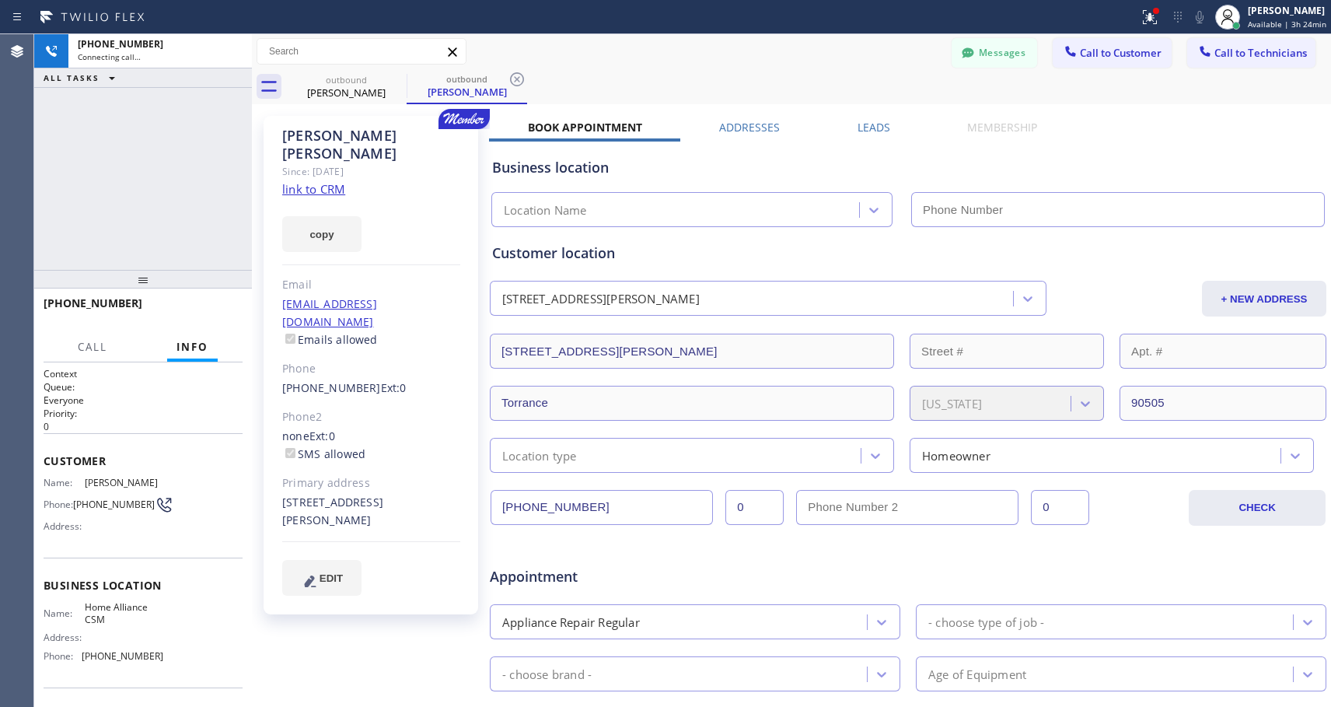
type input "[PHONE_NUMBER]"
click at [186, 311] on span "HANG UP" at bounding box center [206, 310] width 47 height 11
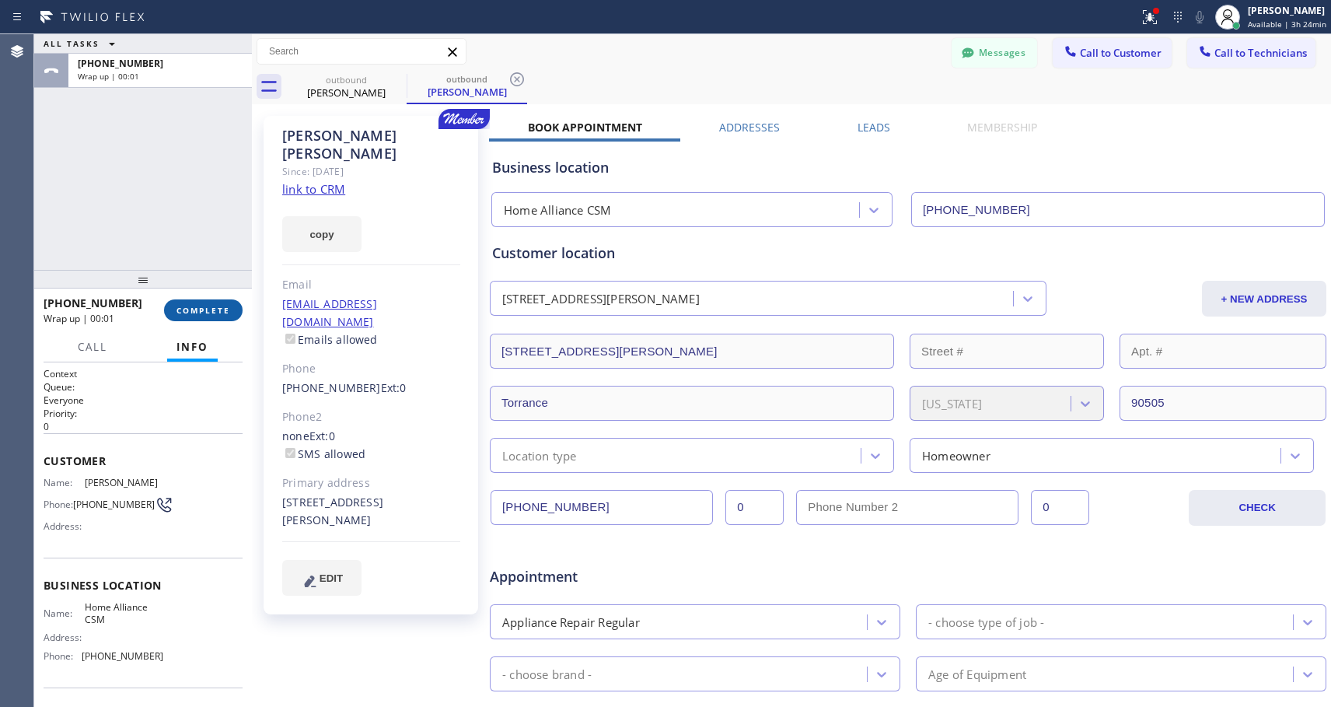
click at [186, 308] on span "COMPLETE" at bounding box center [204, 310] width 54 height 11
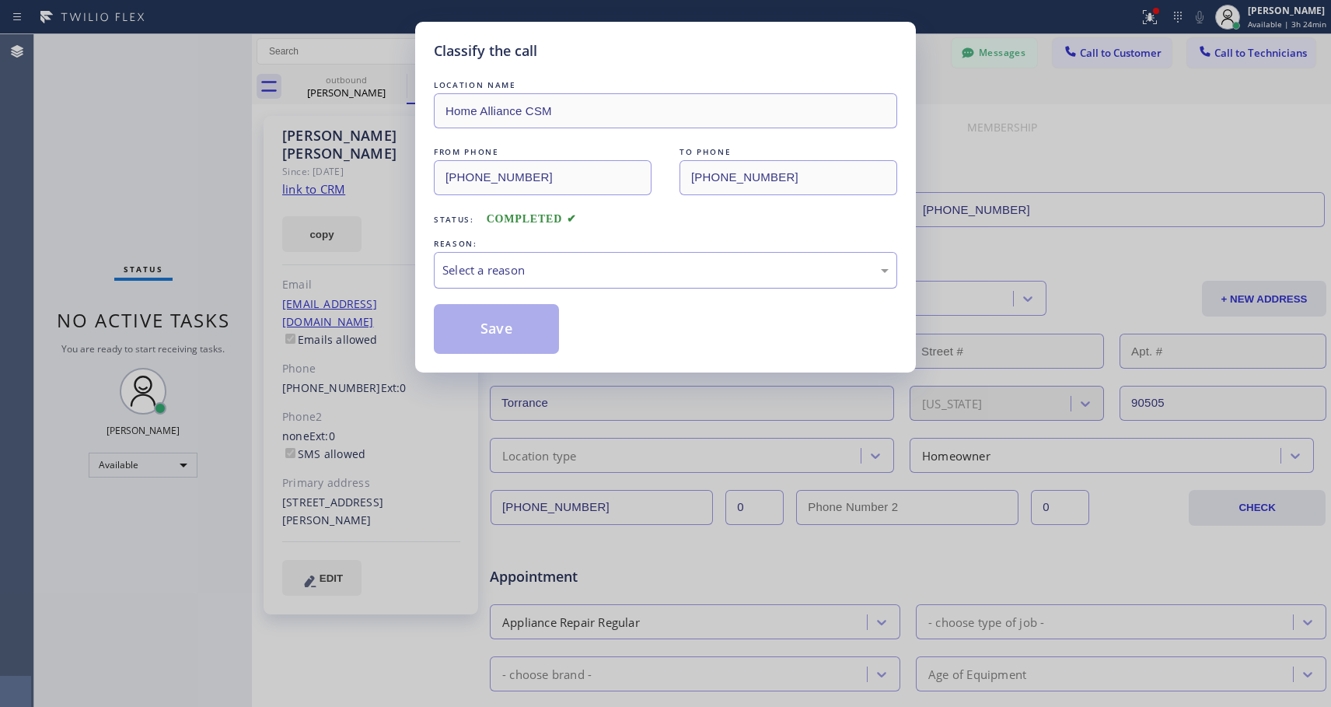
click at [575, 271] on div "Select a reason" at bounding box center [665, 270] width 446 height 18
click at [524, 327] on button "Save" at bounding box center [496, 329] width 125 height 50
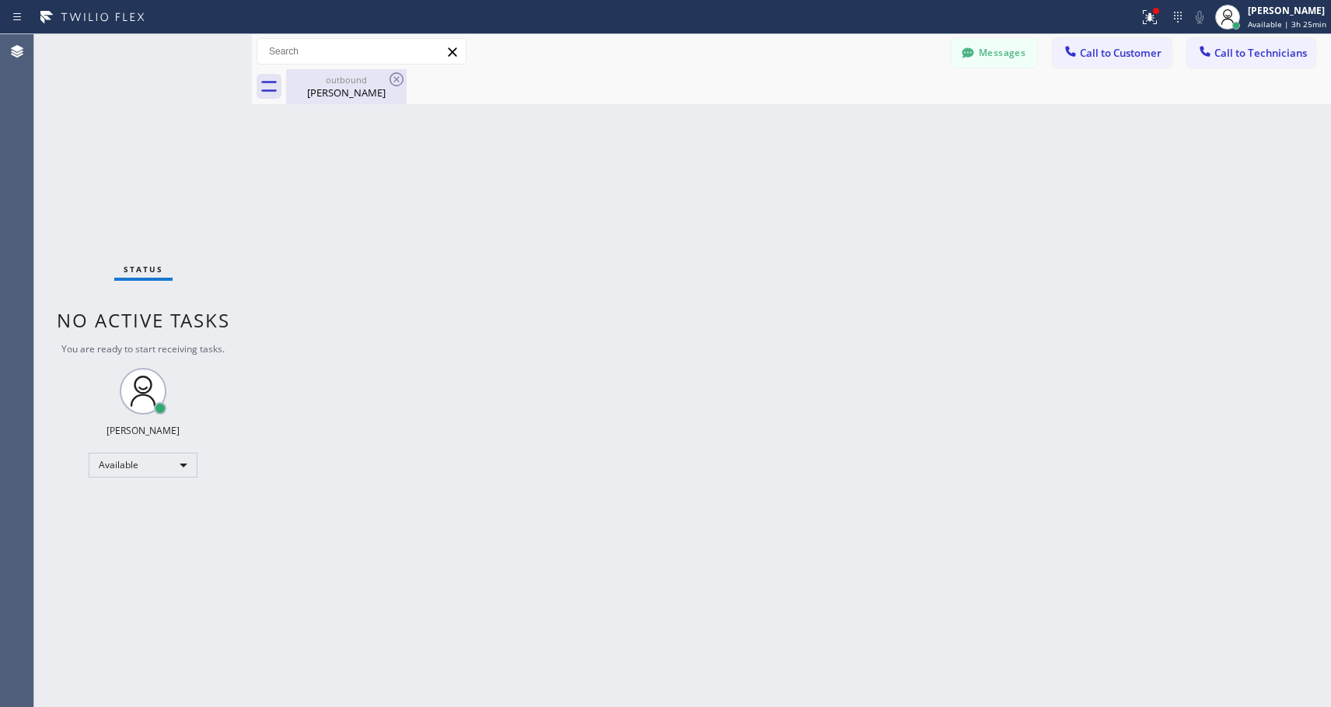
click at [326, 89] on div "[PERSON_NAME]" at bounding box center [346, 93] width 117 height 14
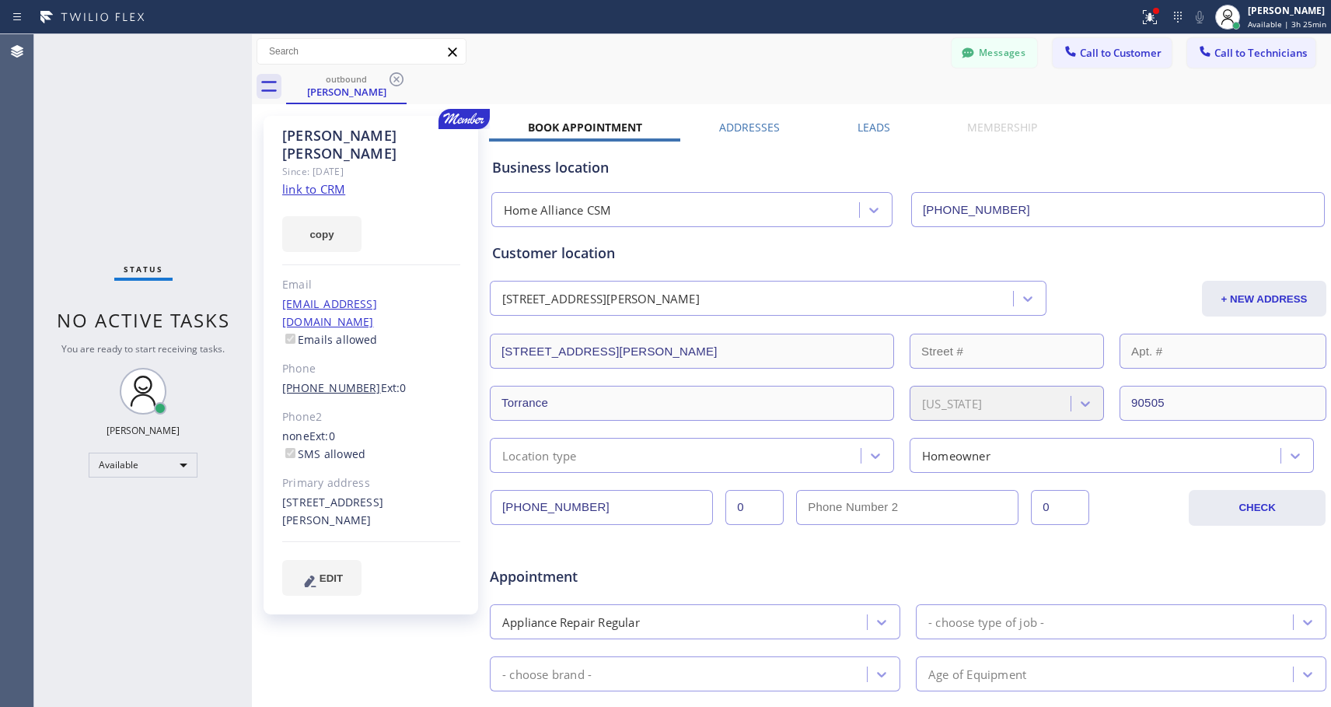
click at [326, 380] on link "[PHONE_NUMBER]" at bounding box center [331, 387] width 99 height 15
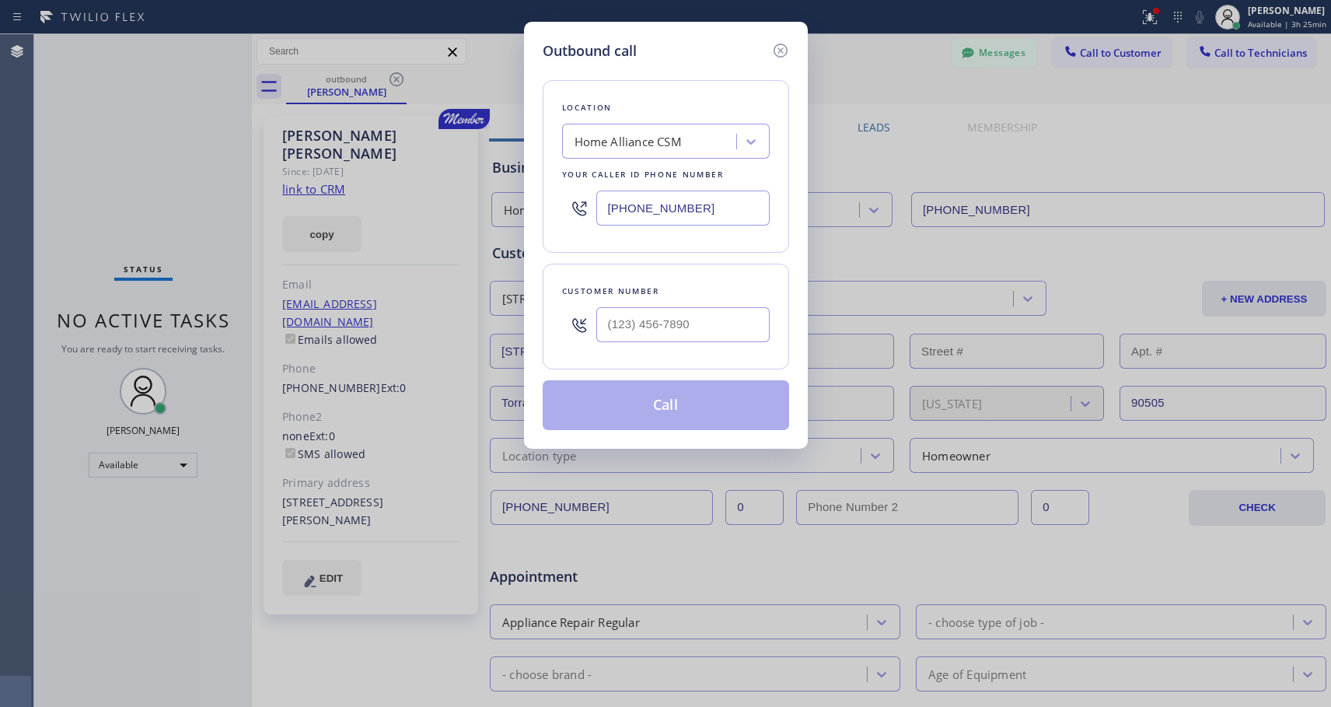
type input "[PHONE_NUMBER]"
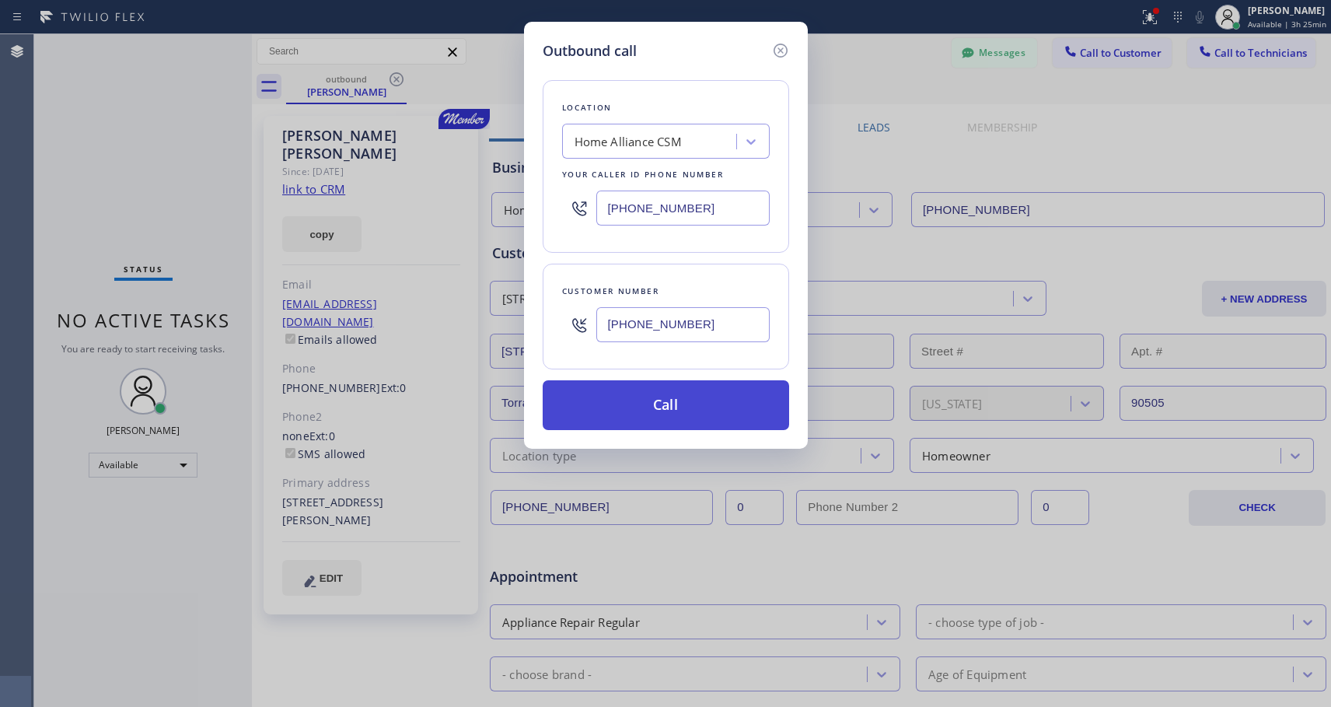
click at [639, 406] on button "Call" at bounding box center [666, 405] width 246 height 50
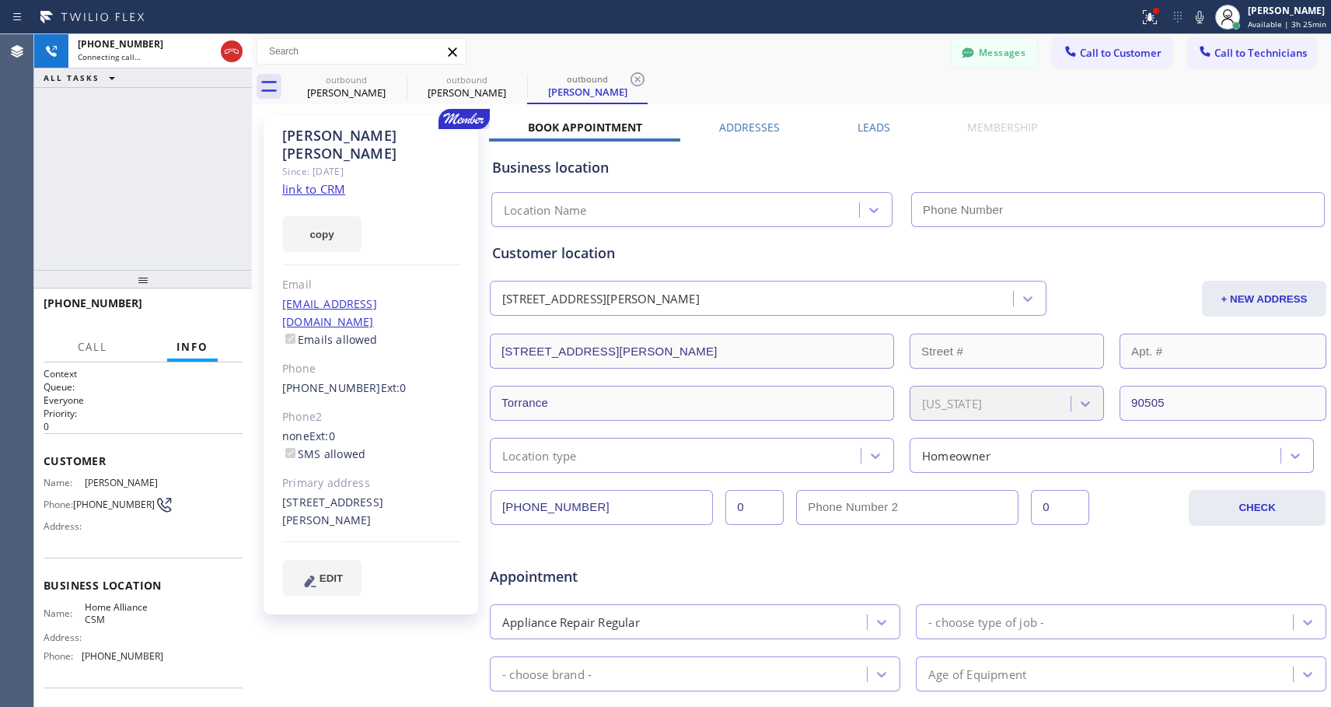
type input "[PHONE_NUMBER]"
click at [188, 305] on span "HANG UP" at bounding box center [206, 310] width 47 height 11
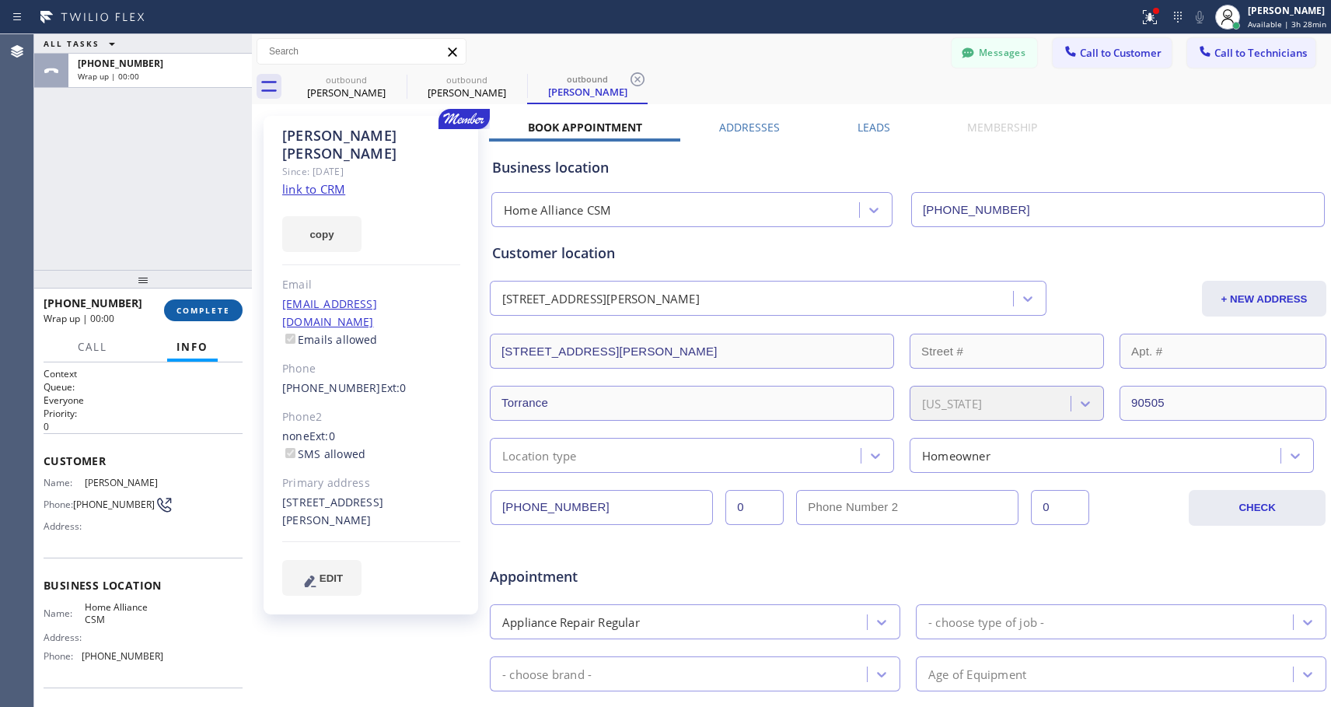
click at [188, 305] on span "COMPLETE" at bounding box center [204, 310] width 54 height 11
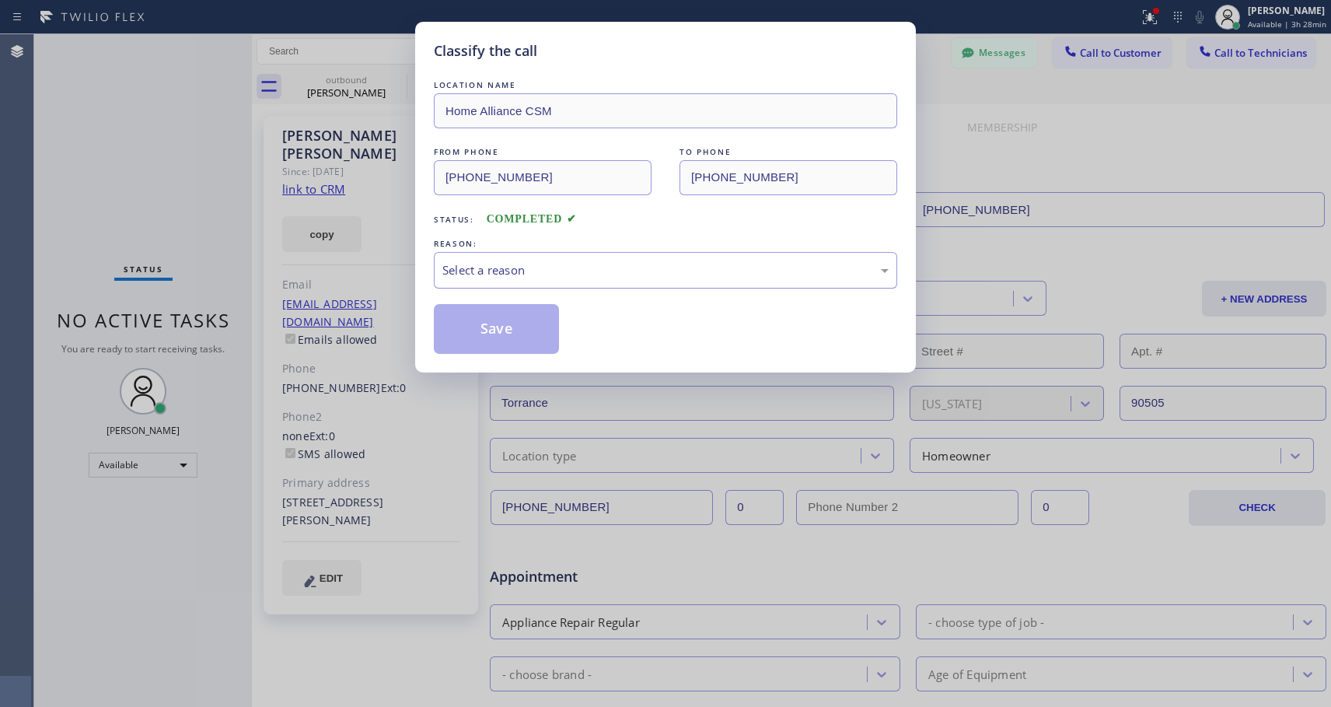
click at [607, 258] on div "Select a reason" at bounding box center [665, 270] width 463 height 37
click at [508, 316] on button "Save" at bounding box center [496, 329] width 125 height 50
